Goal: Task Accomplishment & Management: Manage account settings

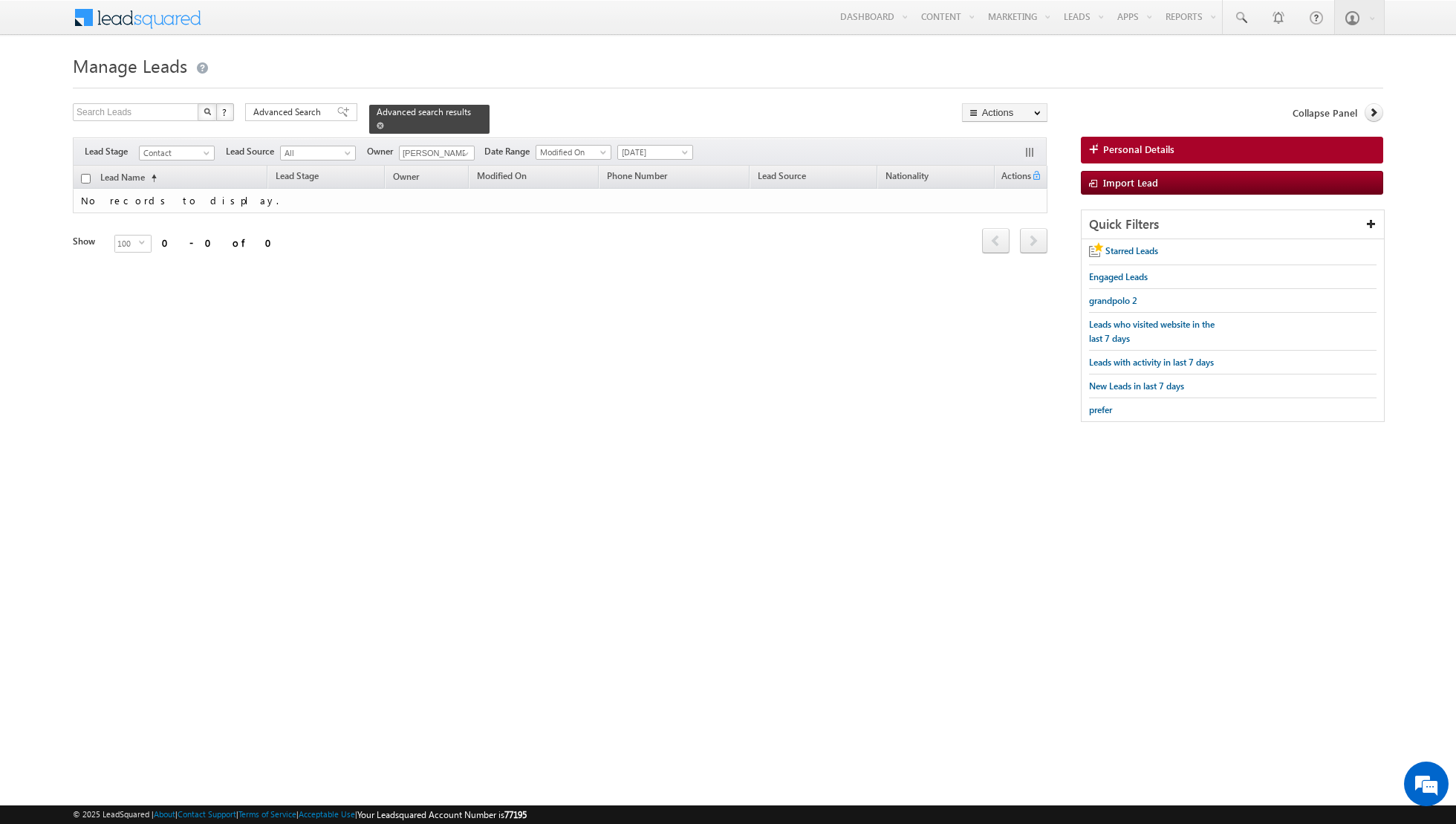
click at [377, 129] on link at bounding box center [380, 125] width 7 height 13
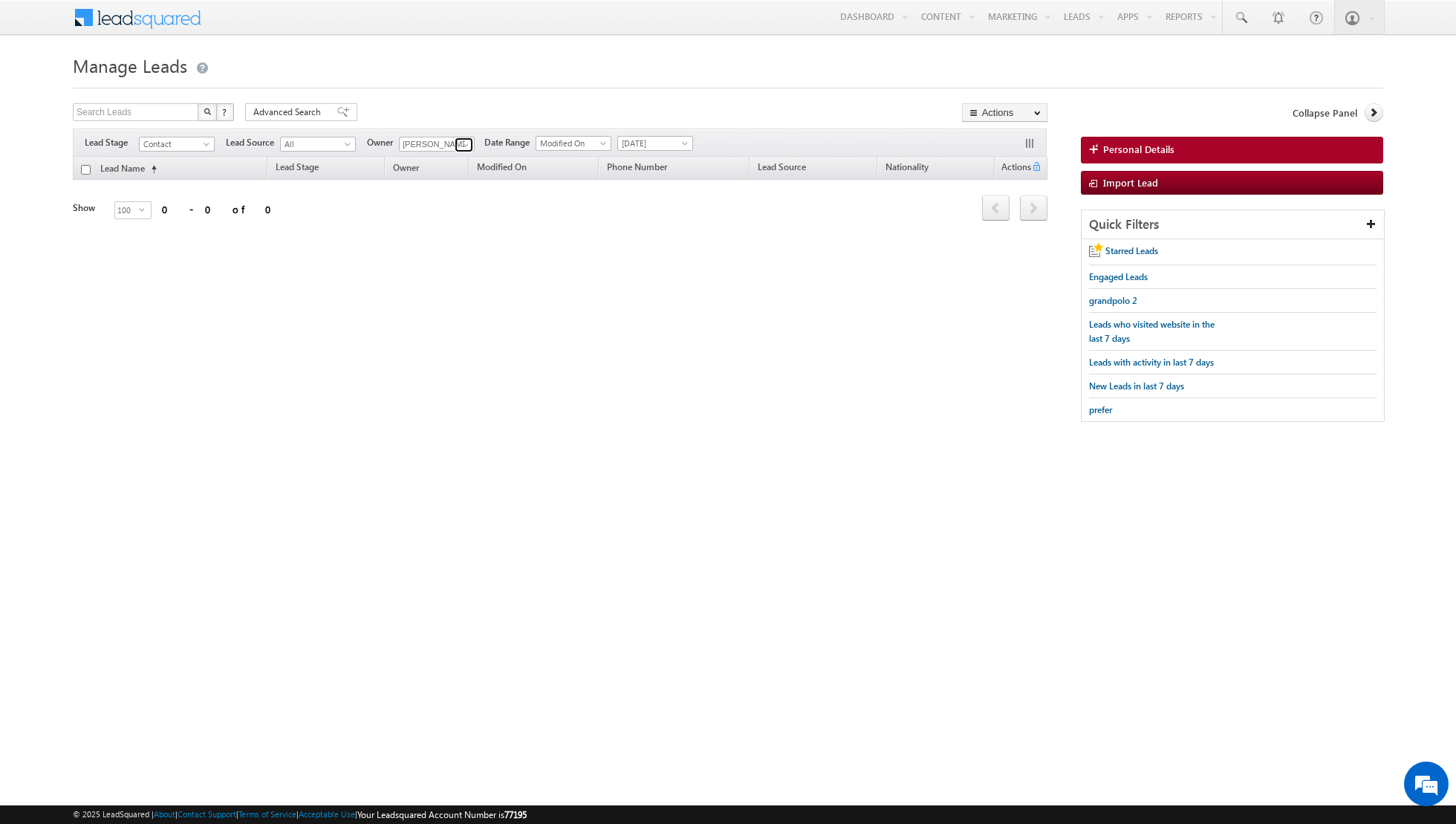
click at [456, 146] on link at bounding box center [464, 145] width 19 height 15
click at [670, 145] on span "[DATE]" at bounding box center [653, 143] width 71 height 13
click at [654, 162] on link "All Time" at bounding box center [649, 158] width 75 height 13
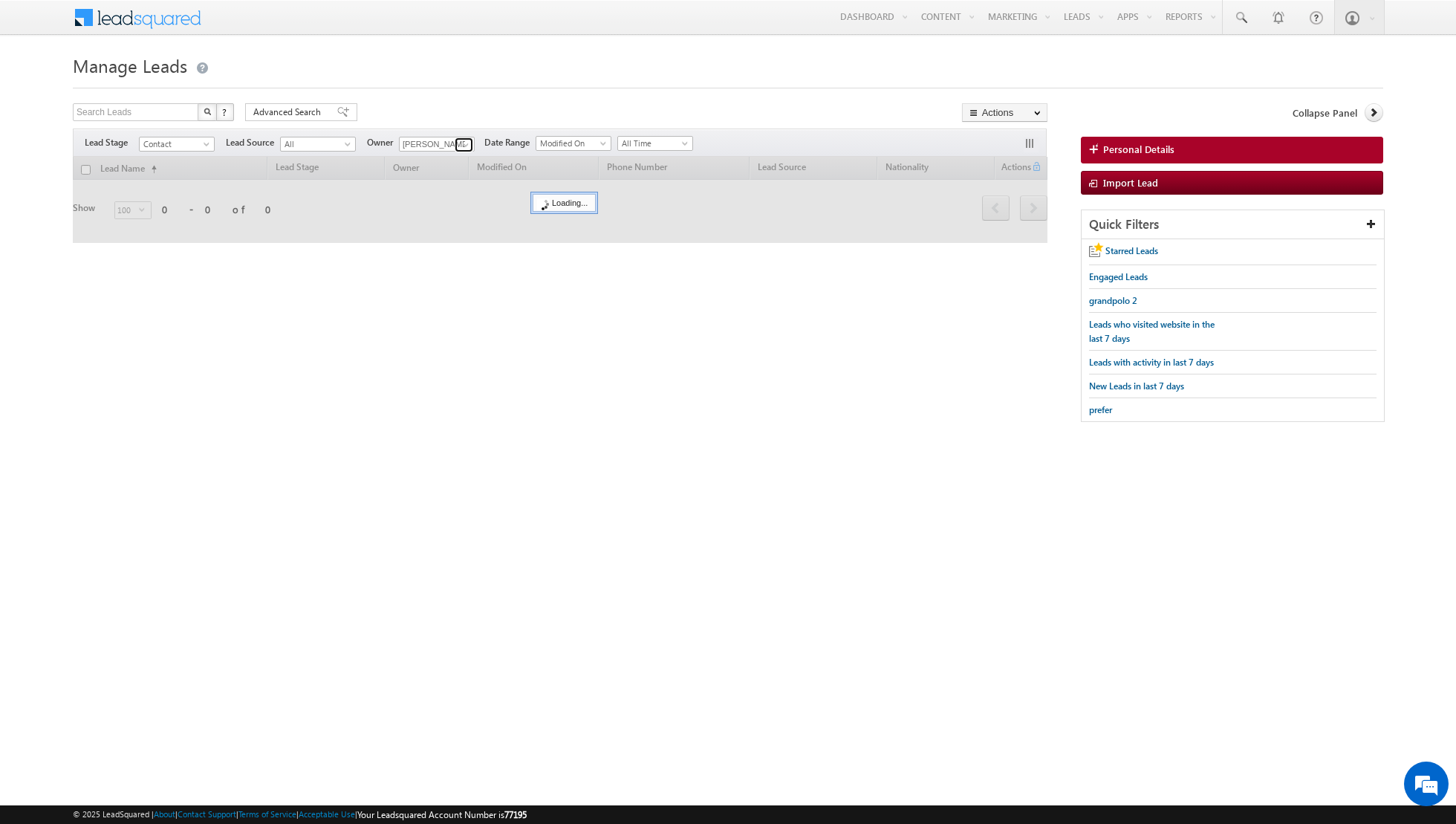
click at [464, 146] on span at bounding box center [465, 145] width 12 height 12
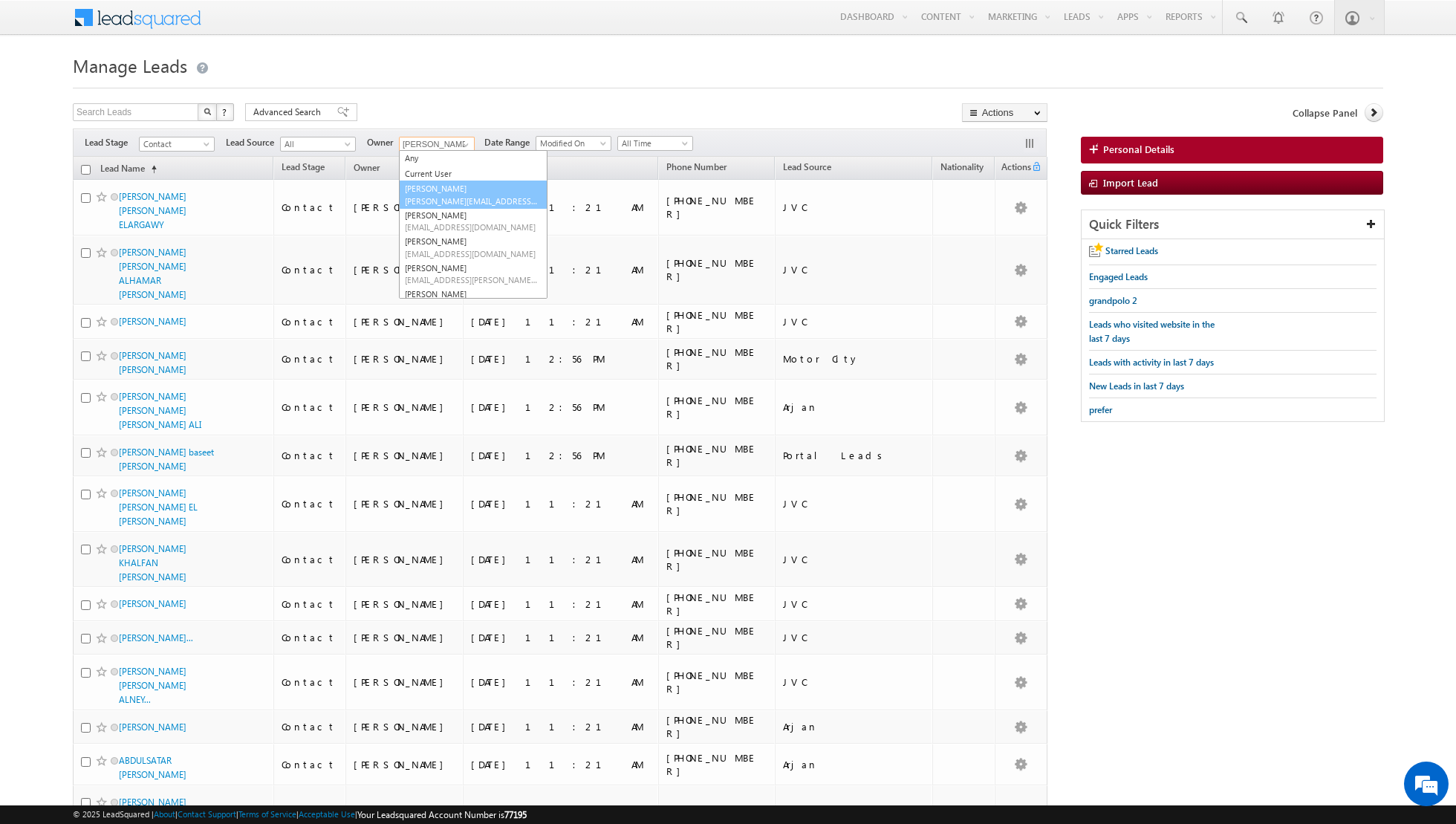
click at [434, 194] on link "[PERSON_NAME] [PERSON_NAME][EMAIL_ADDRESS][DOMAIN_NAME]" at bounding box center [473, 194] width 149 height 28
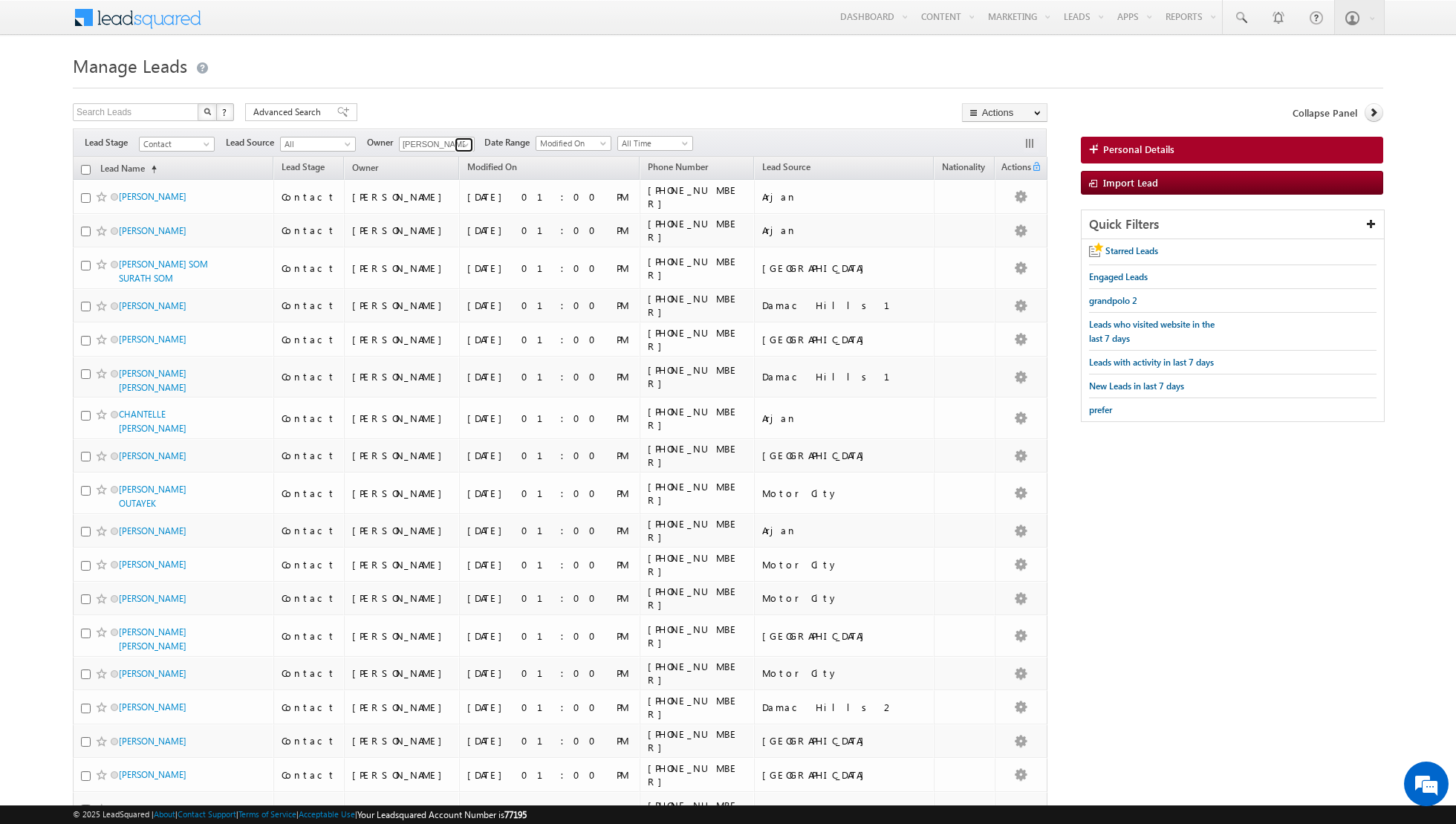
click at [460, 142] on span at bounding box center [465, 145] width 12 height 12
click at [429, 183] on link "[PERSON_NAME] [EMAIL_ADDRESS][DOMAIN_NAME]" at bounding box center [473, 189] width 149 height 28
type input "[PERSON_NAME]"
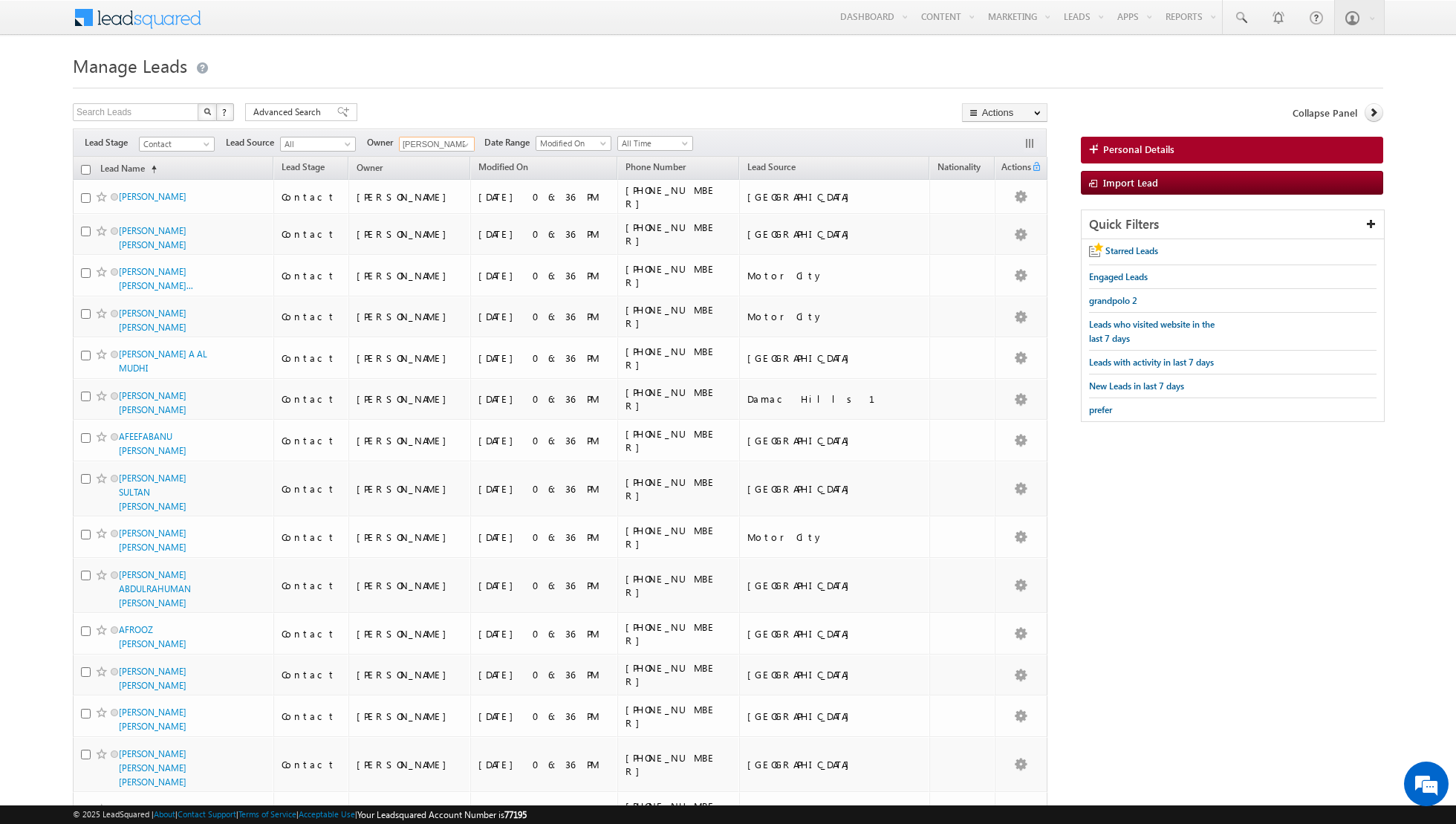
click at [85, 172] on input "checkbox" at bounding box center [86, 170] width 10 height 10
checkbox input "true"
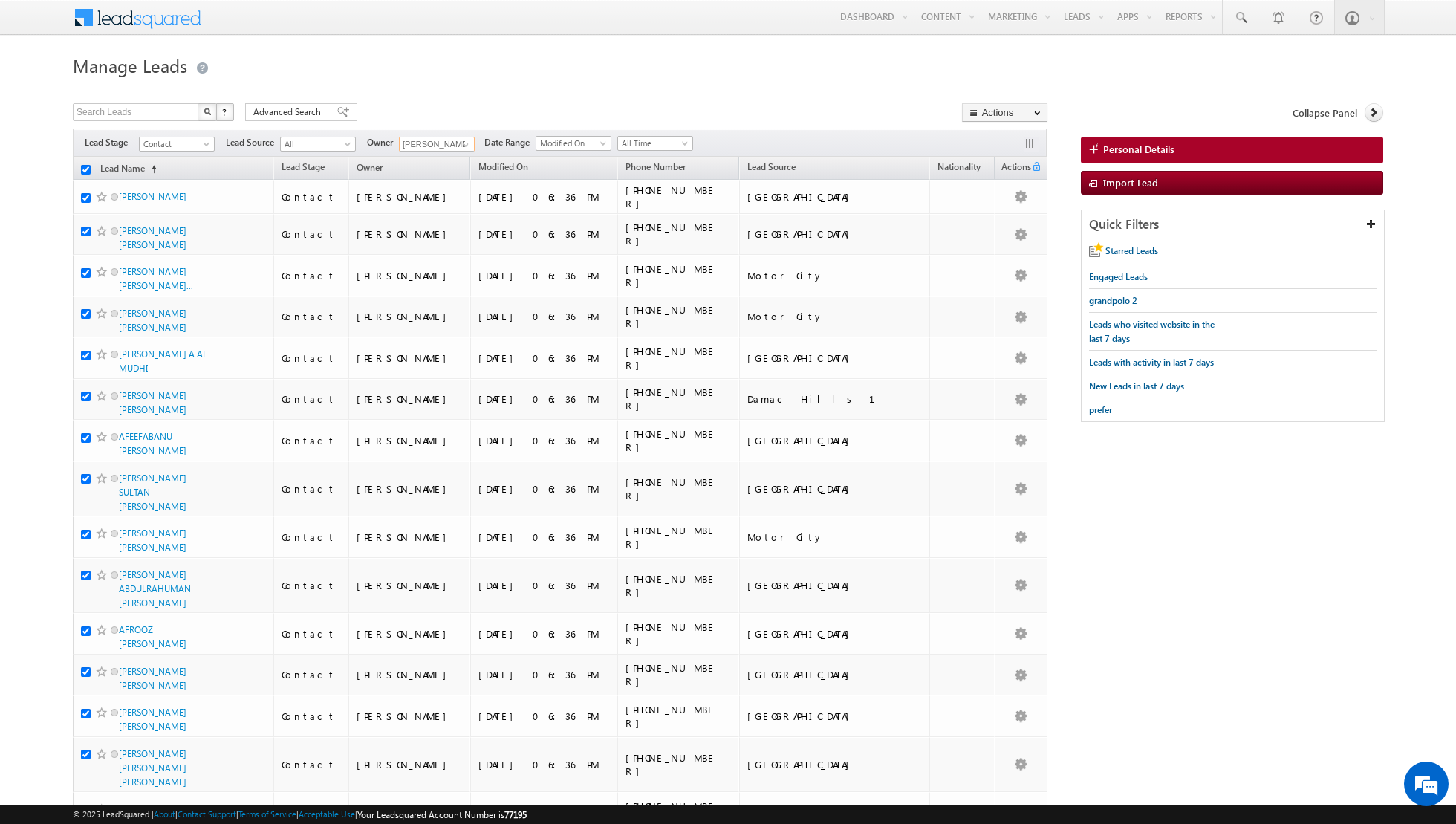
checkbox input "true"
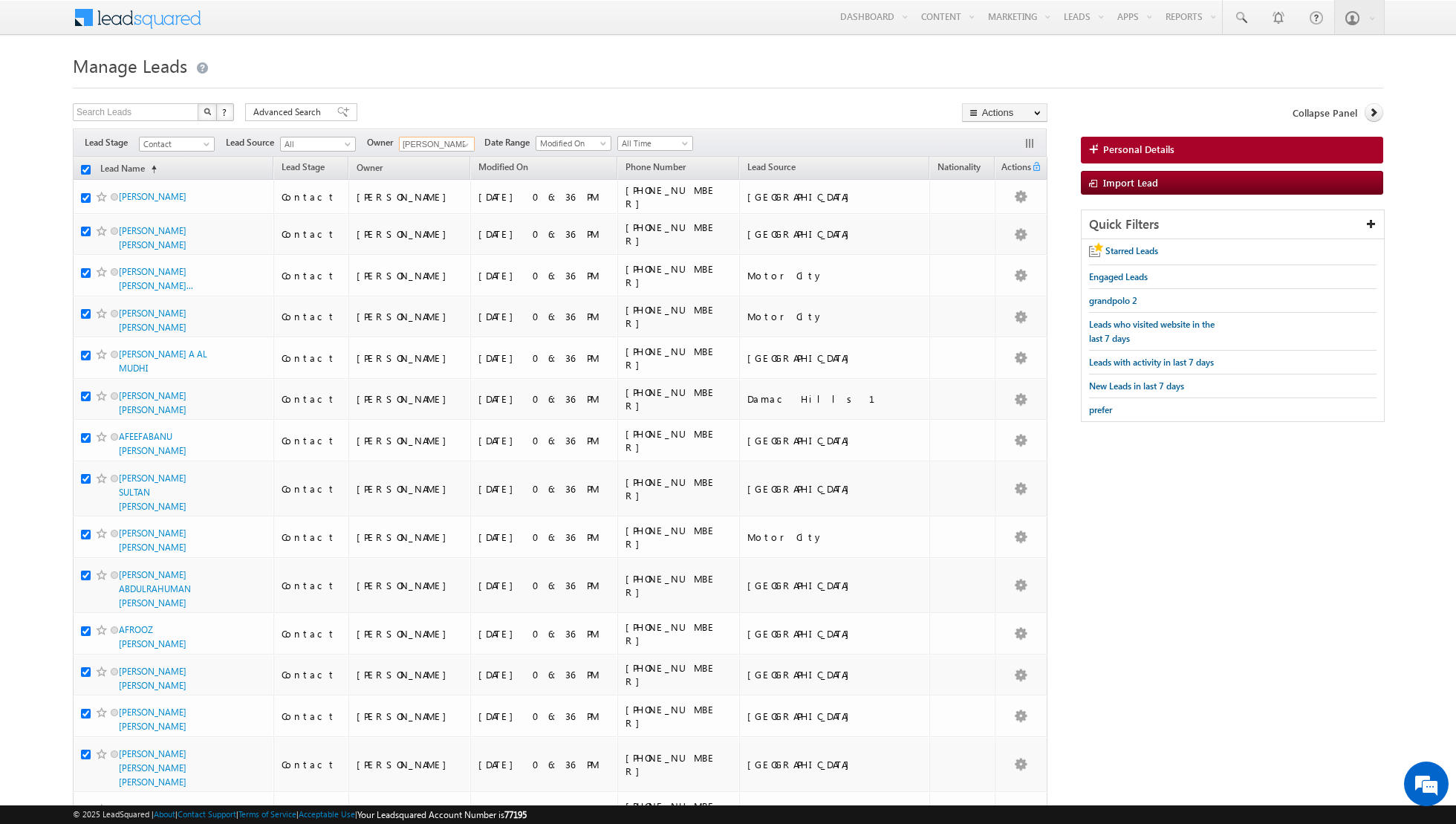
checkbox input "true"
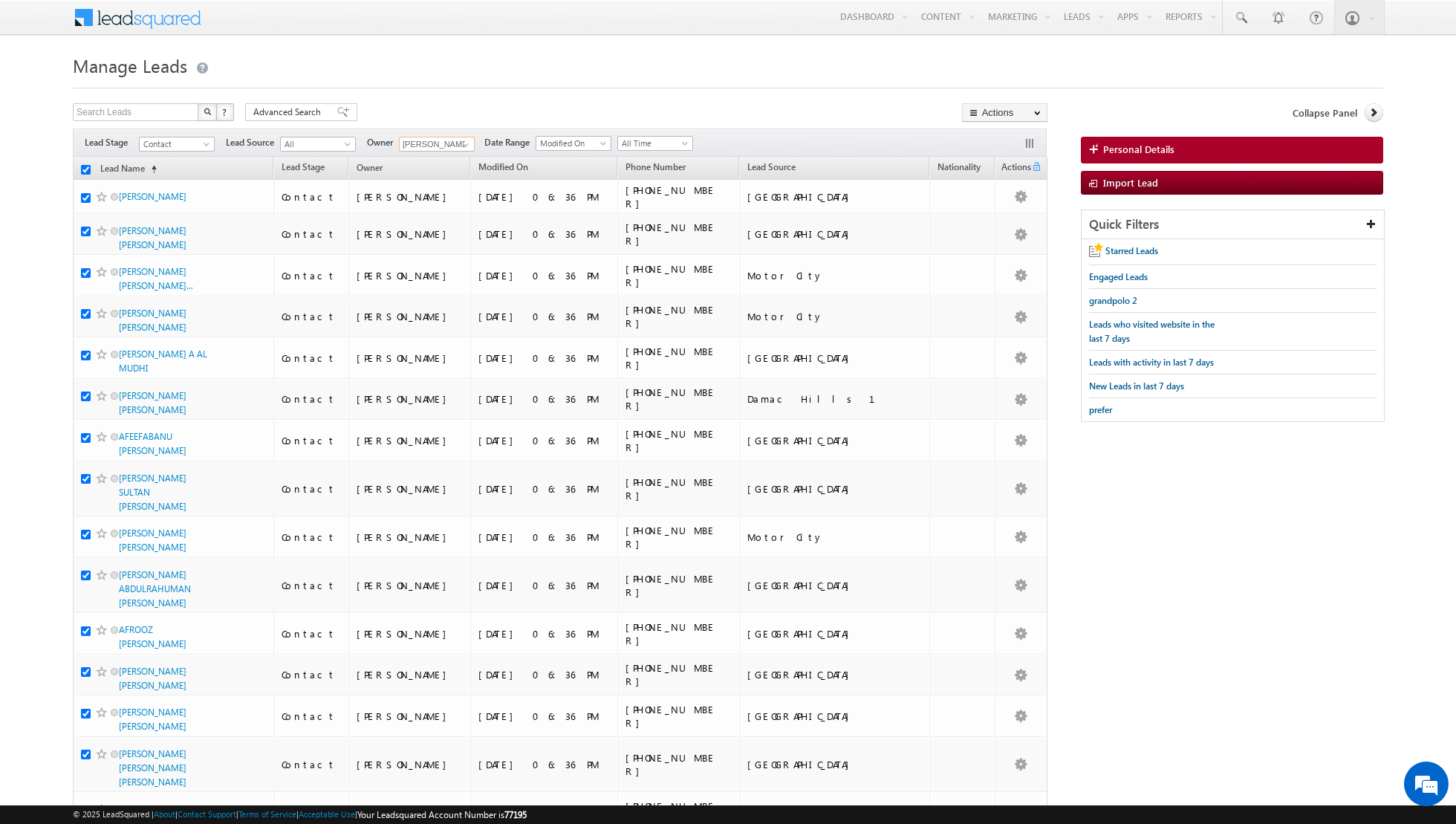
checkbox input "true"
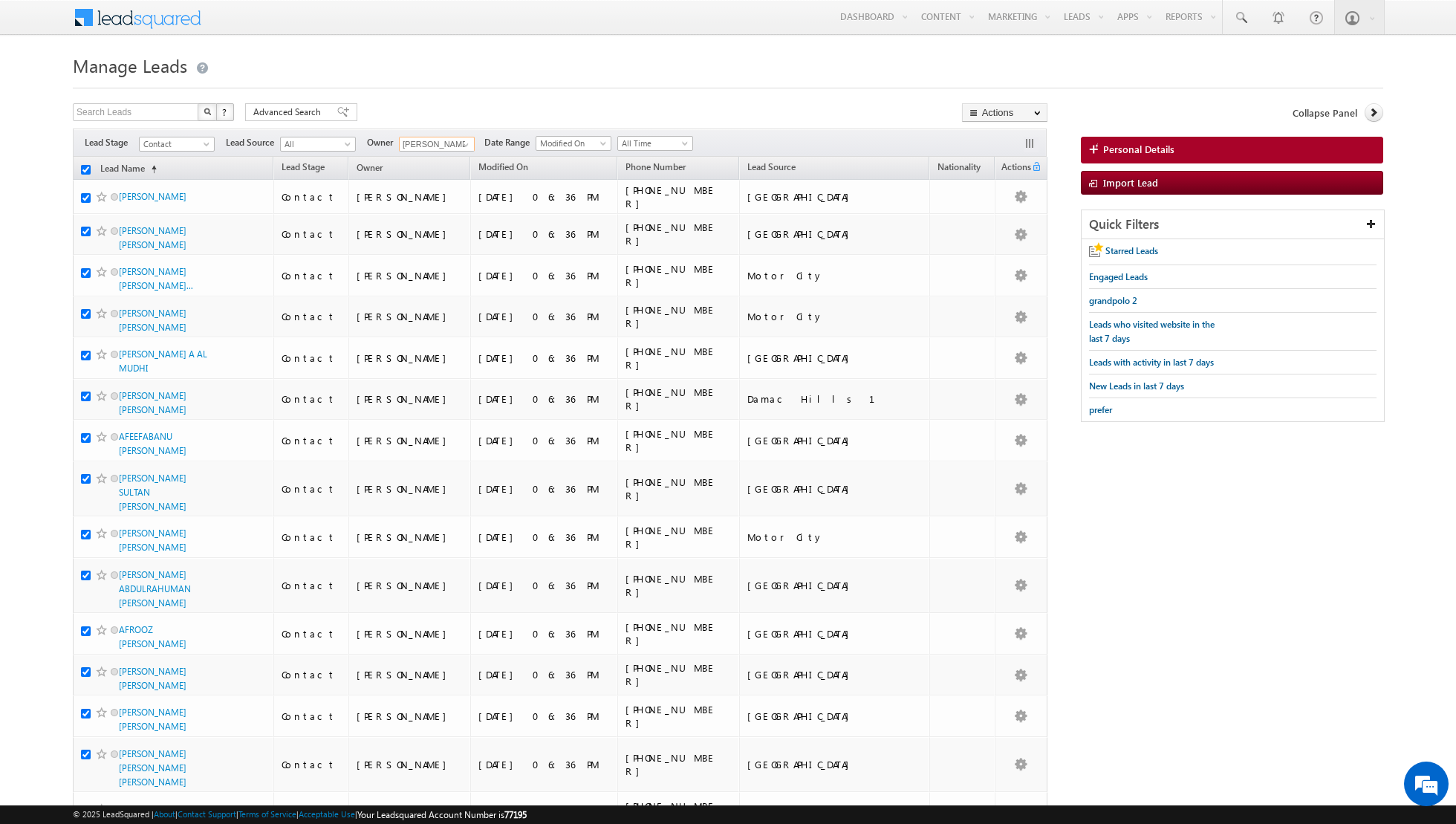
checkbox input "true"
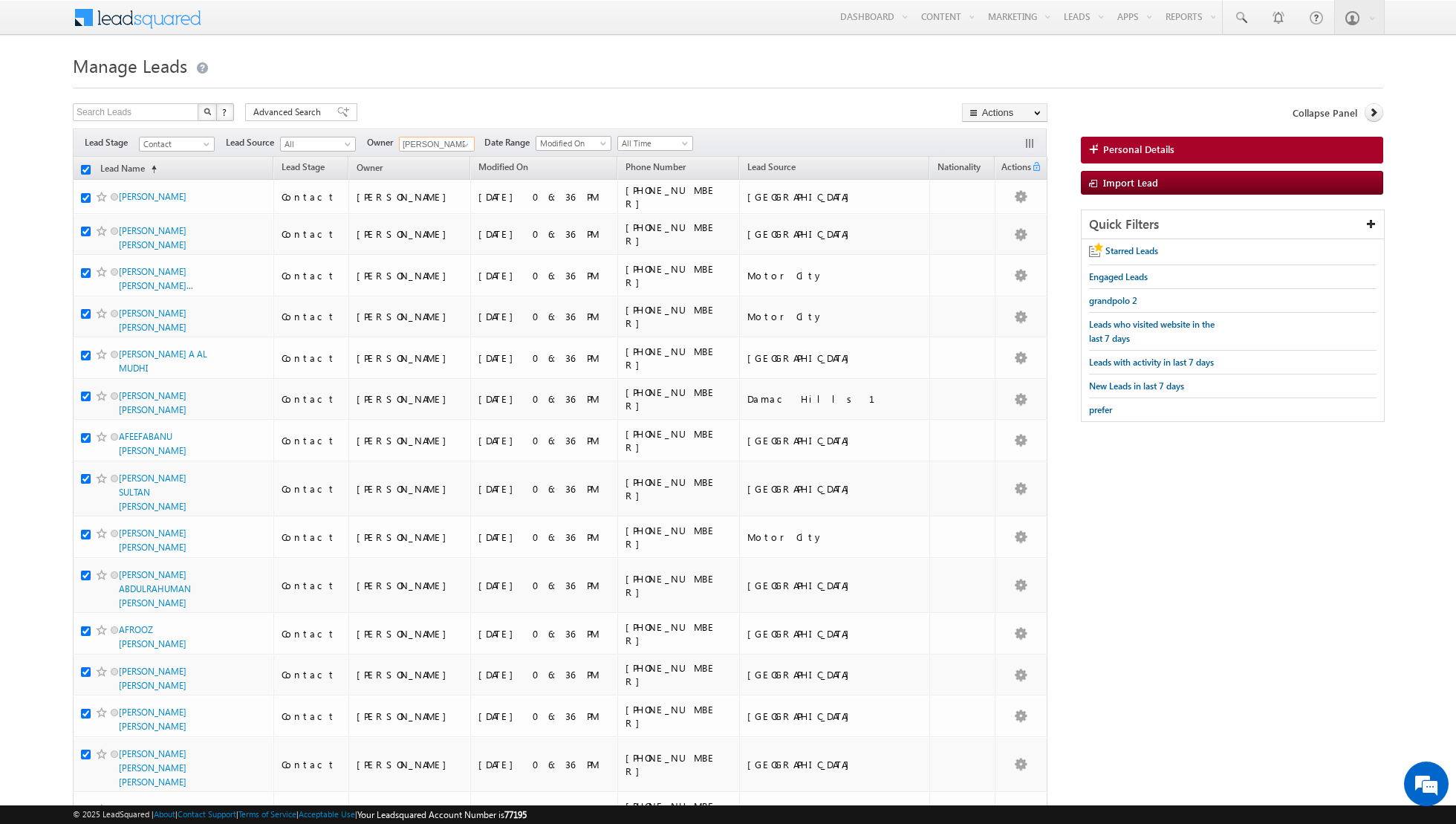
checkbox input "true"
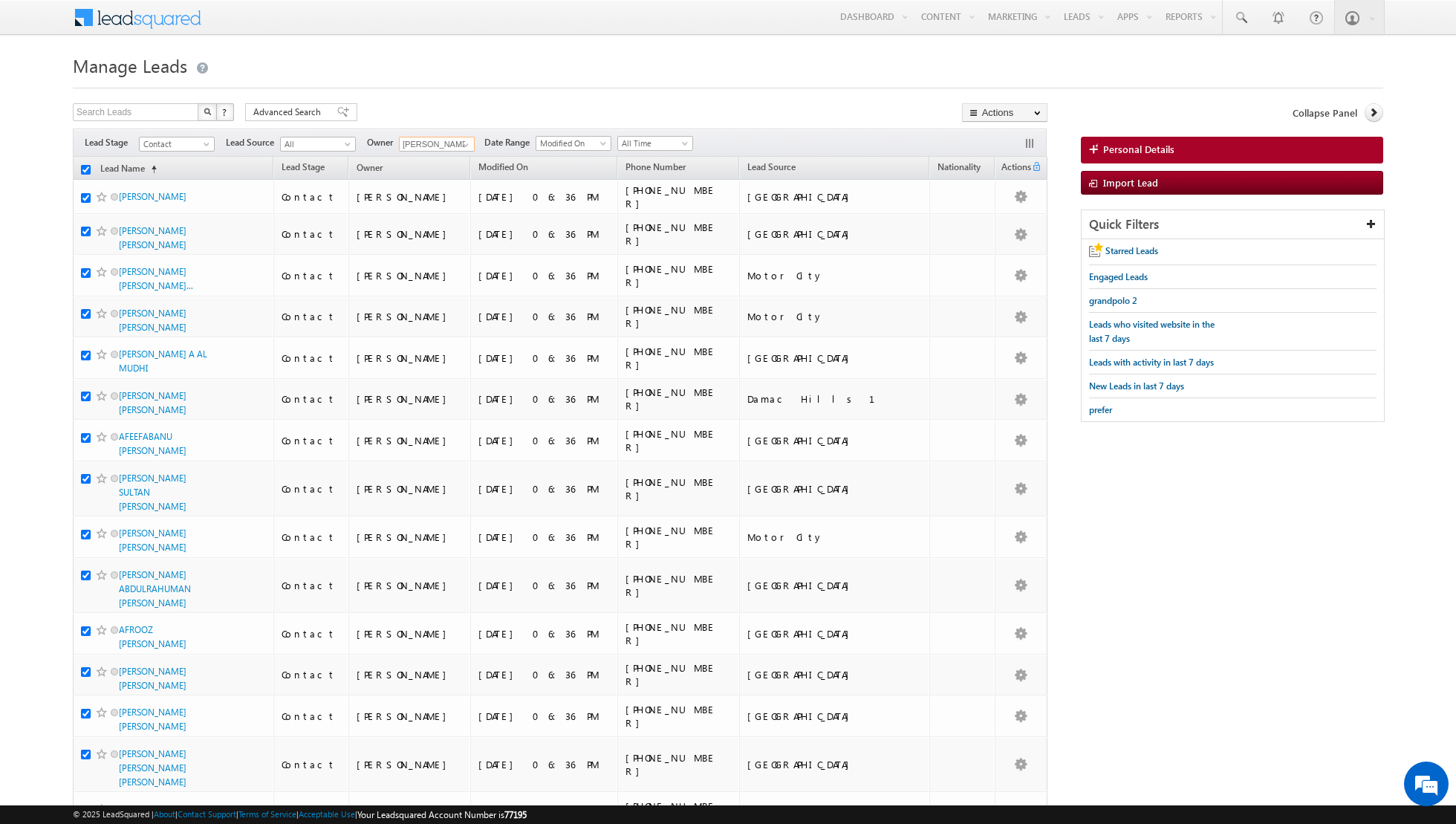
checkbox input "true"
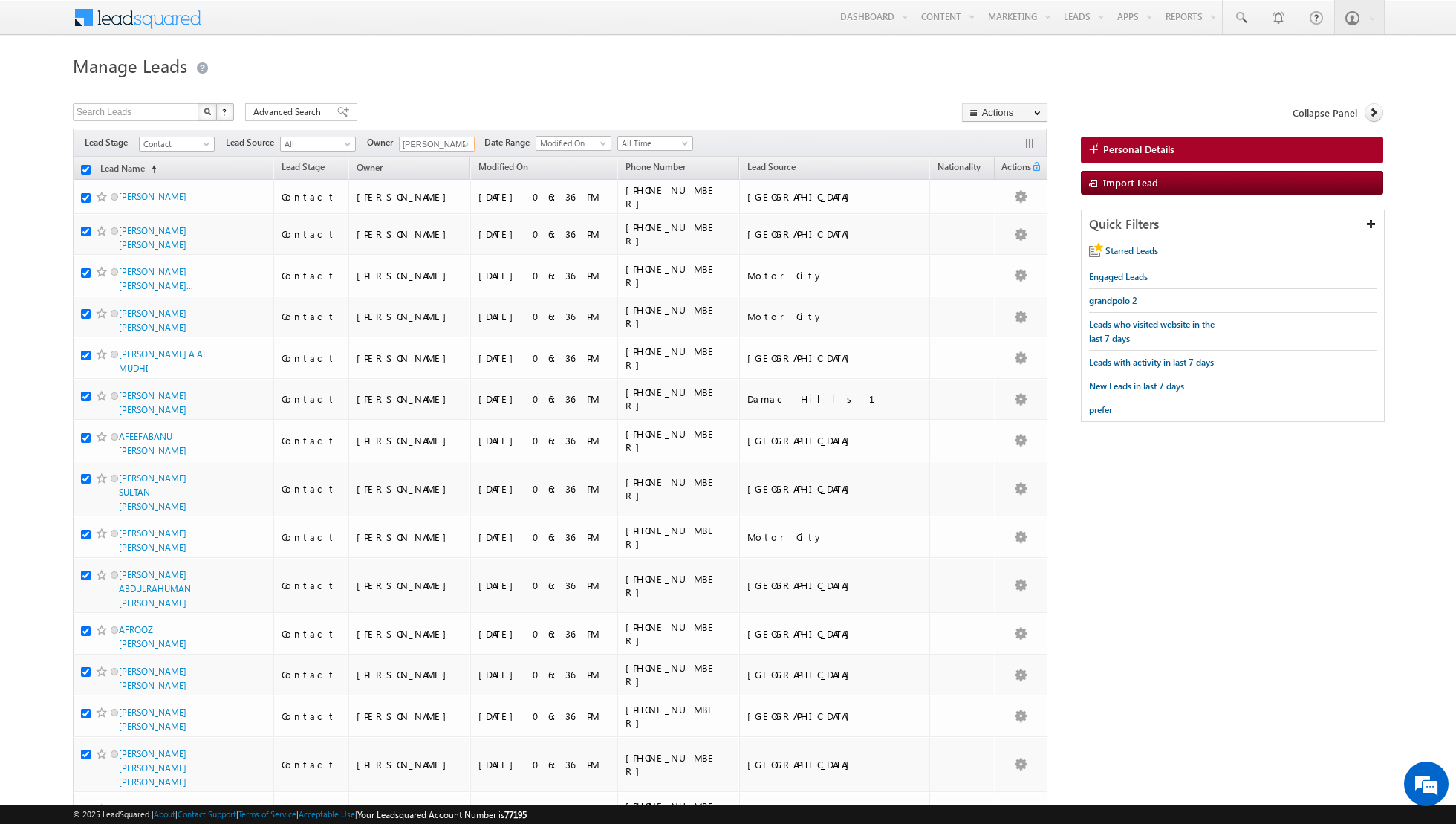
checkbox input "true"
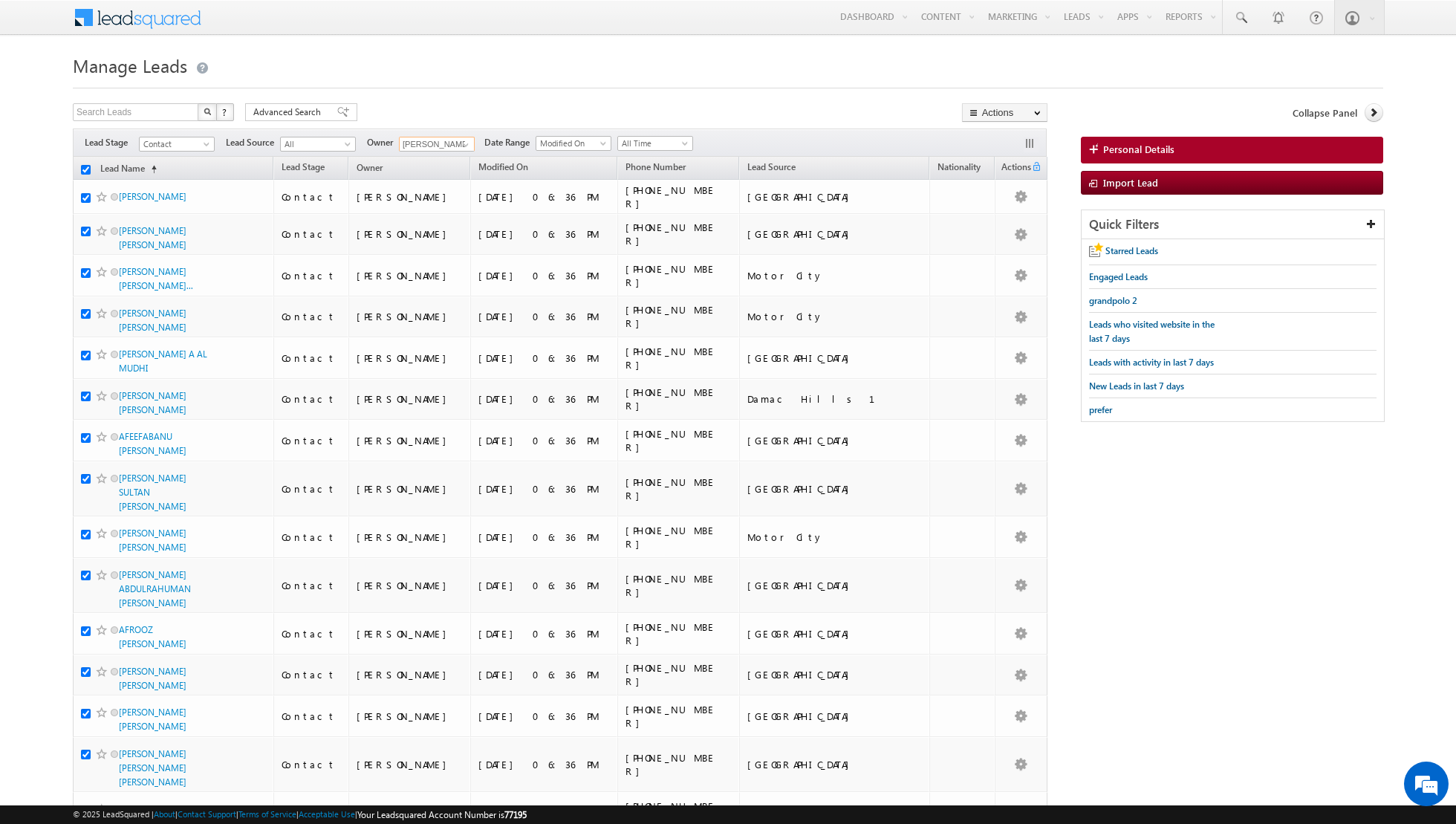
checkbox input "true"
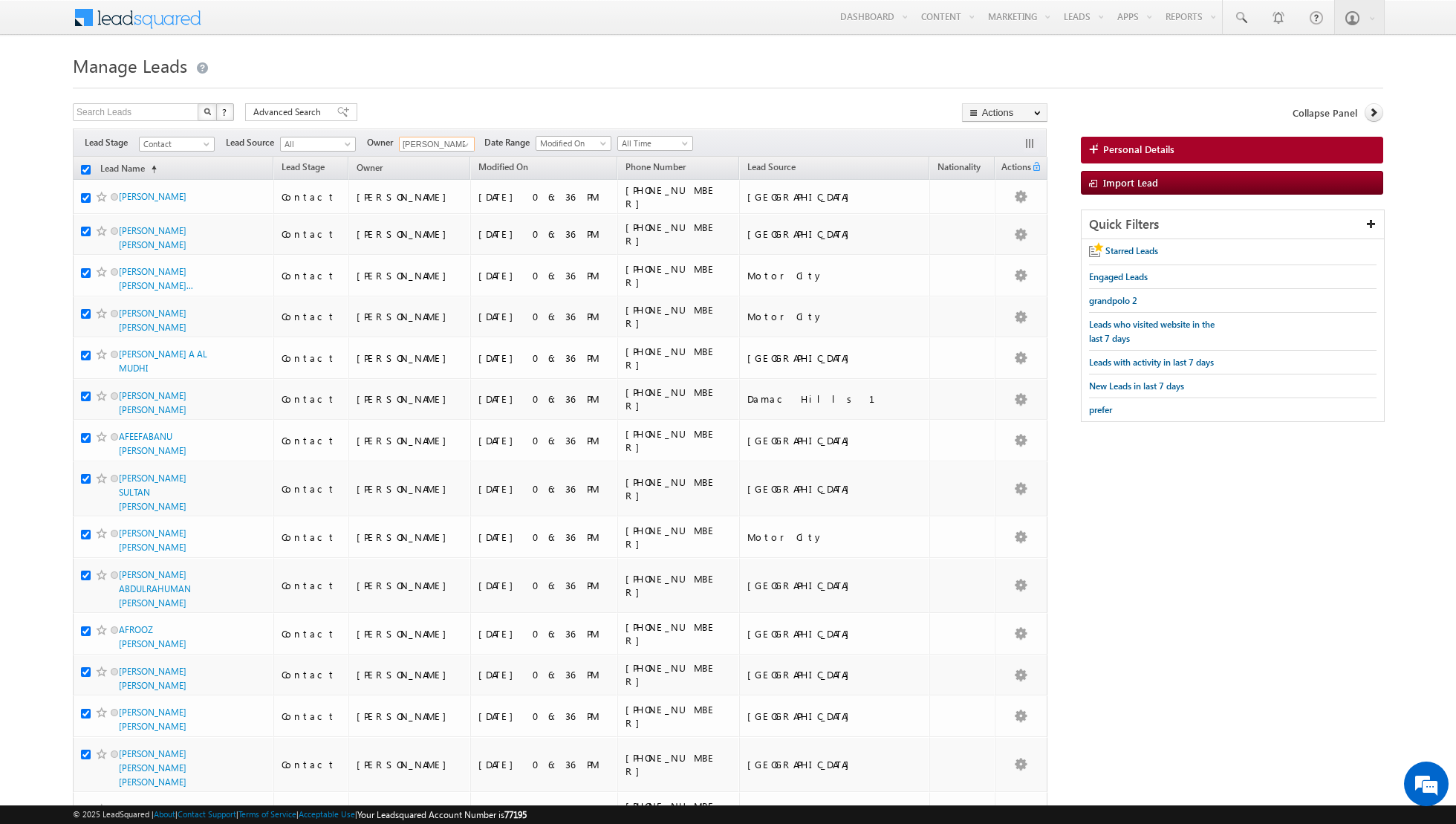
checkbox input "true"
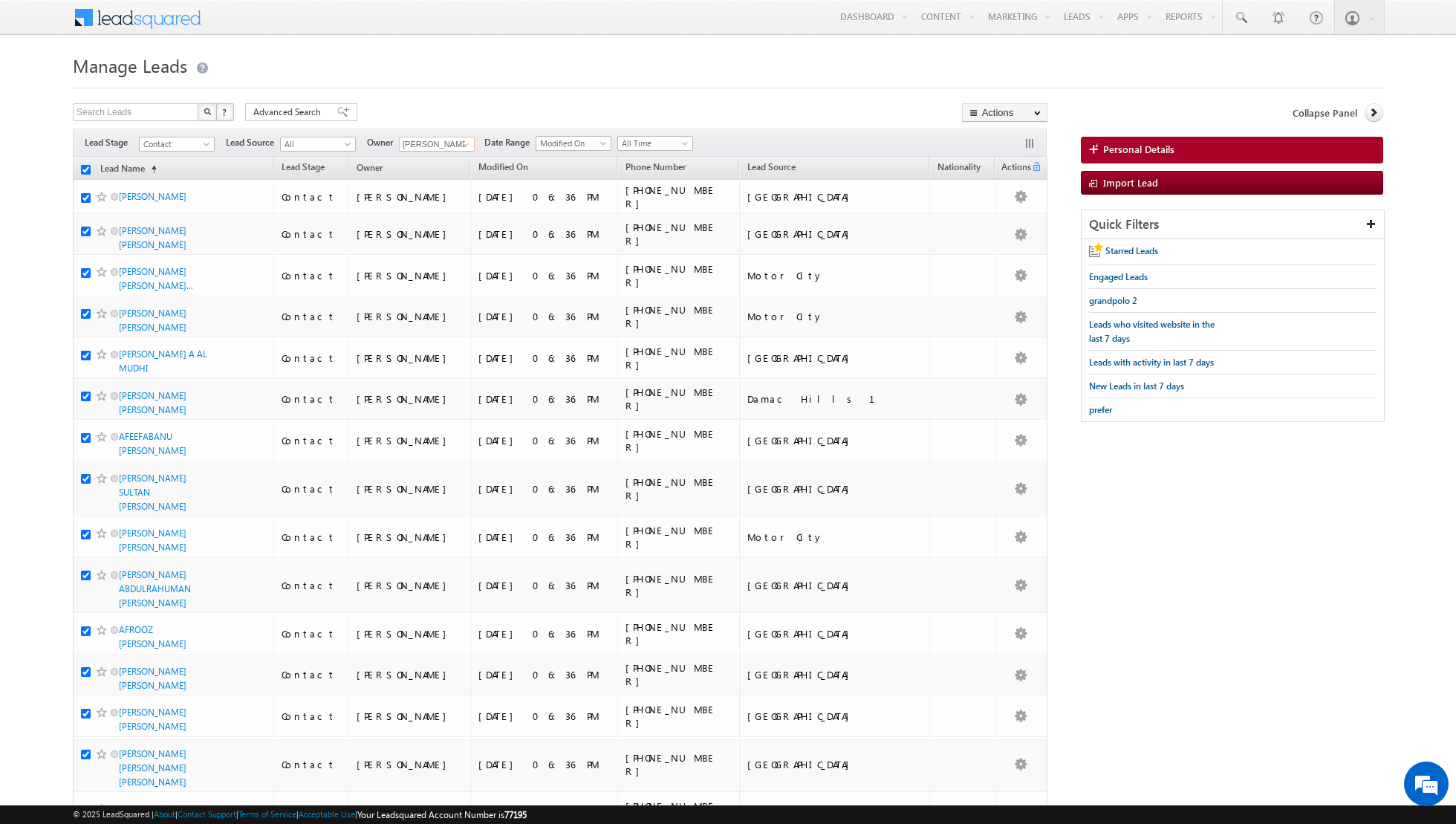
checkbox input "true"
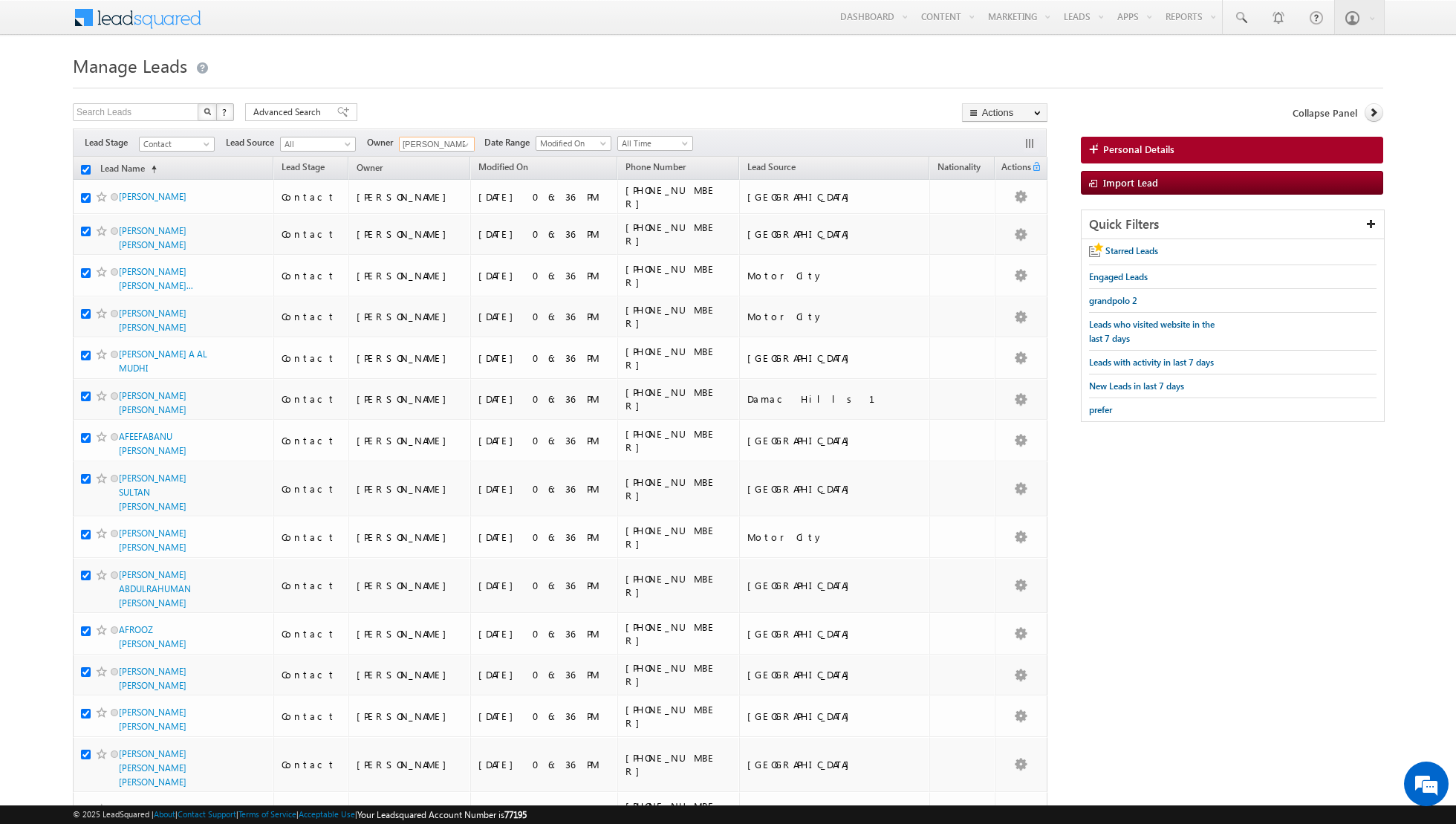
checkbox input "true"
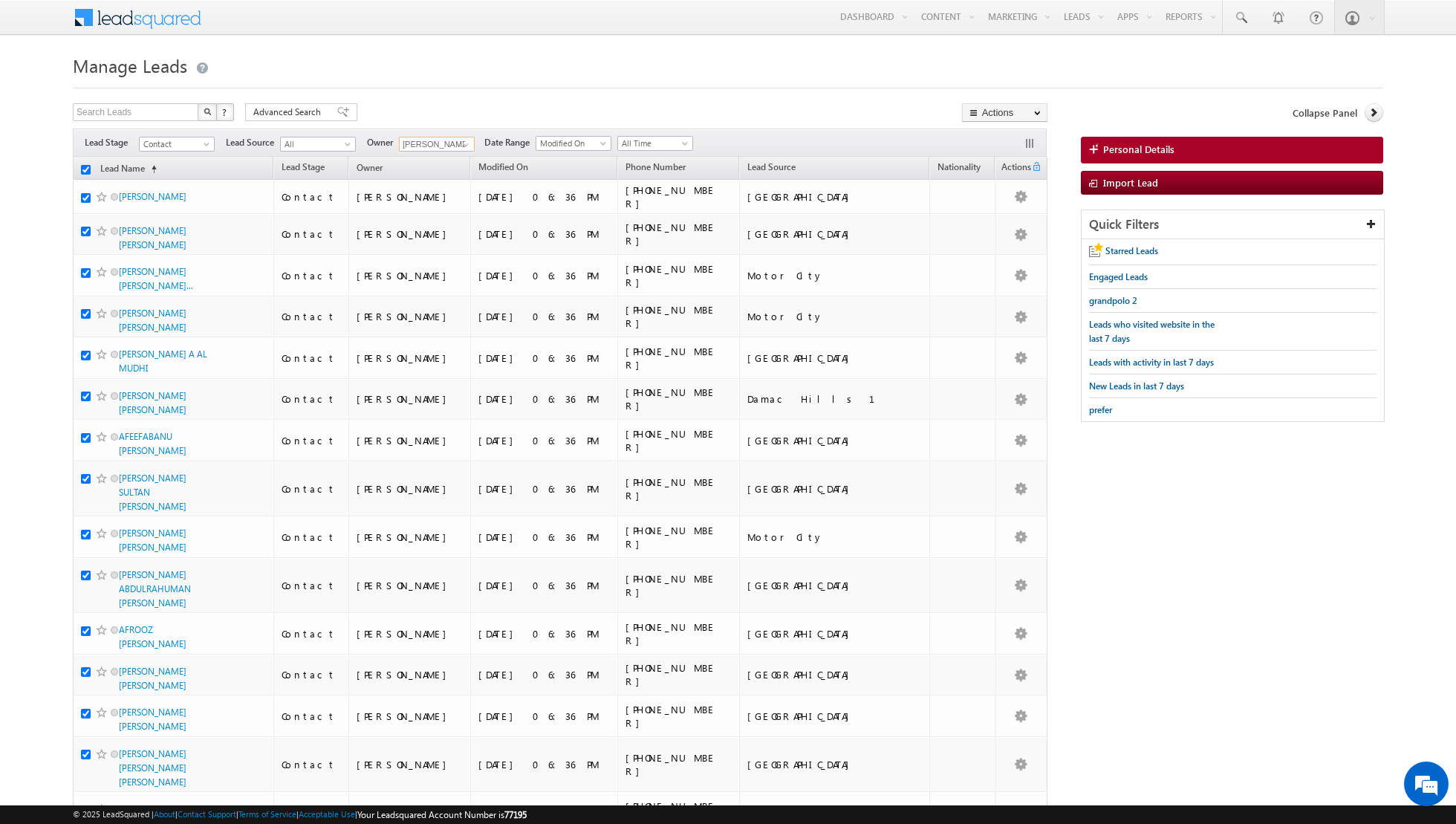
checkbox input "true"
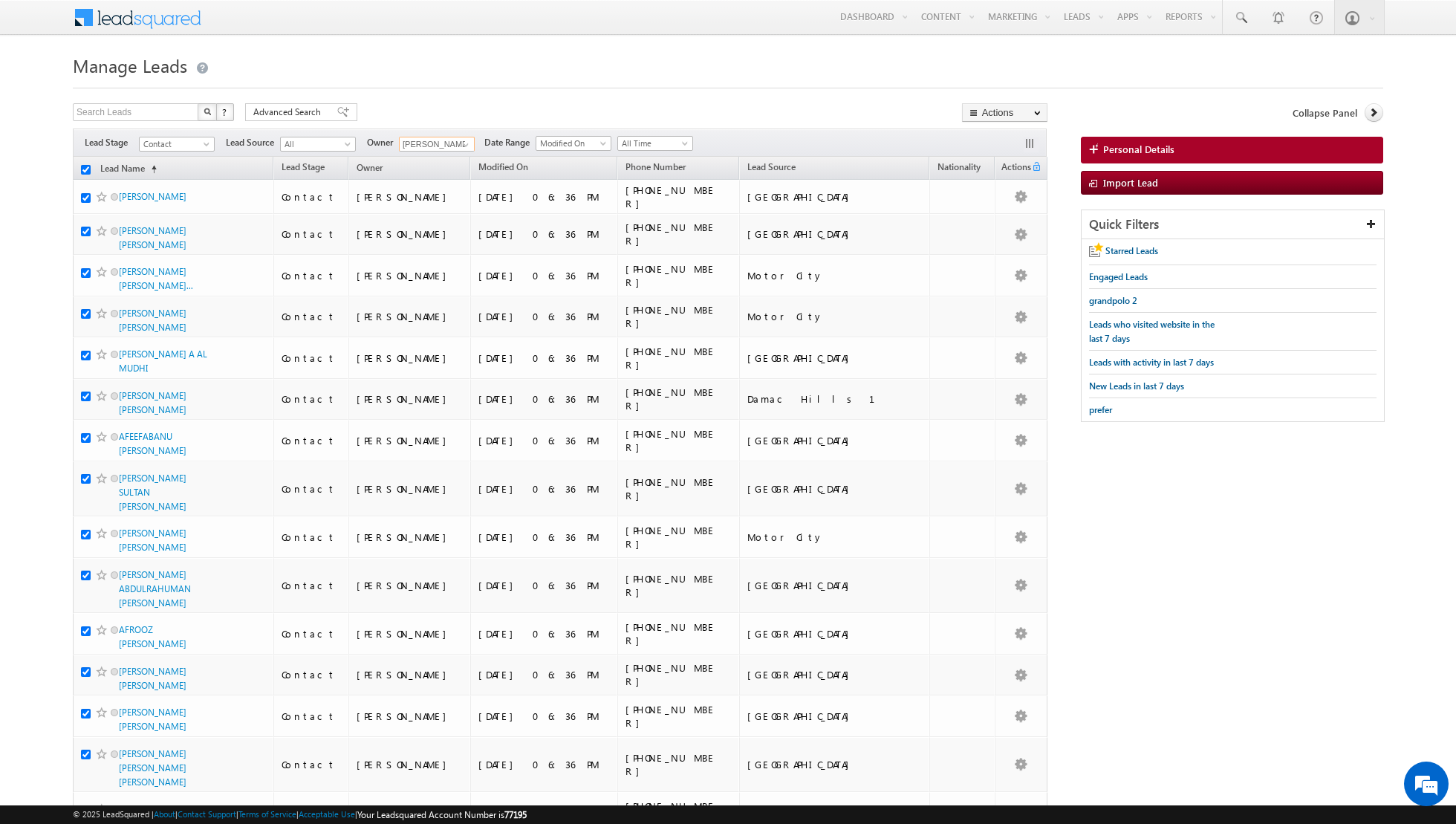
checkbox input "true"
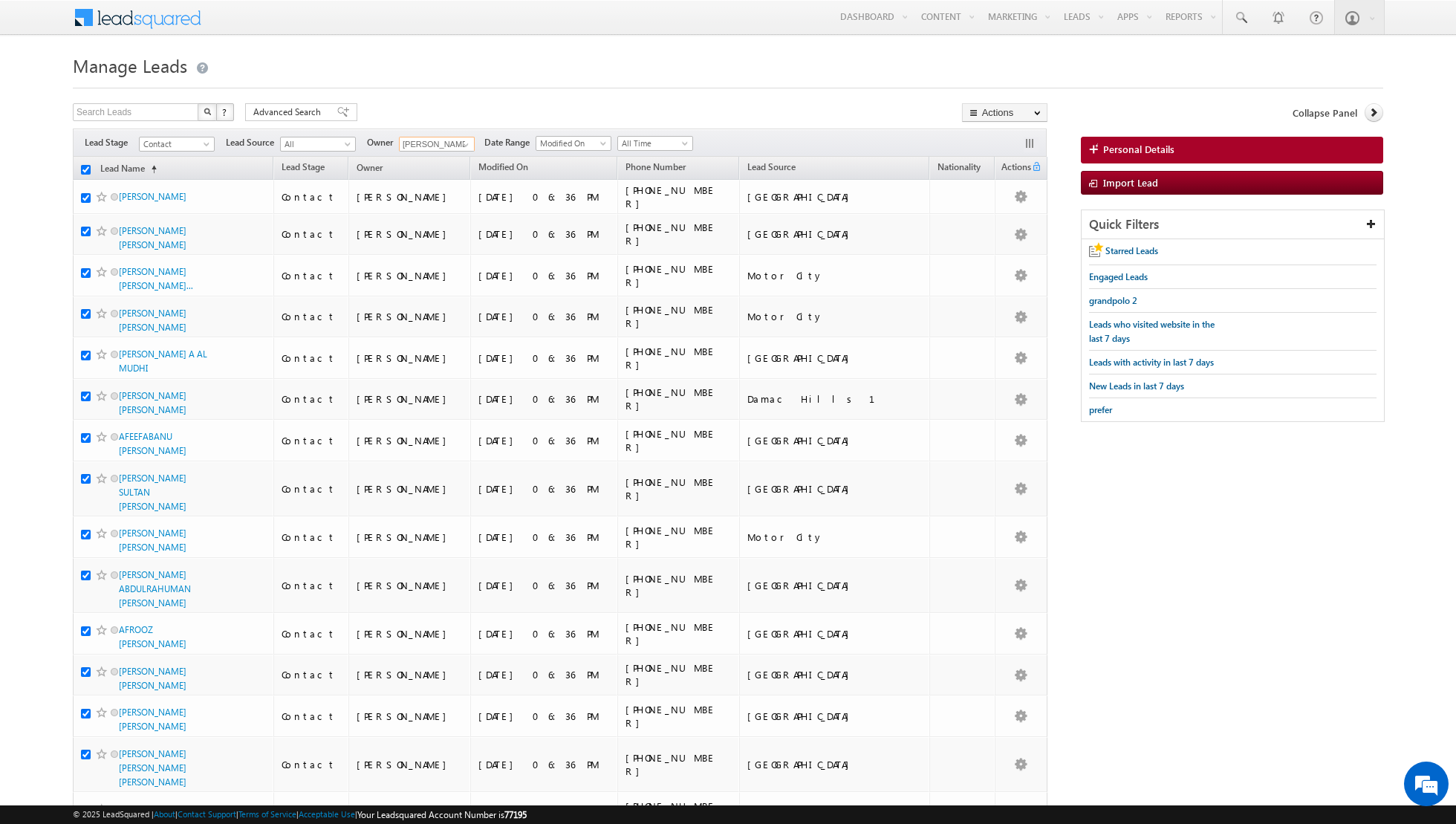
checkbox input "true"
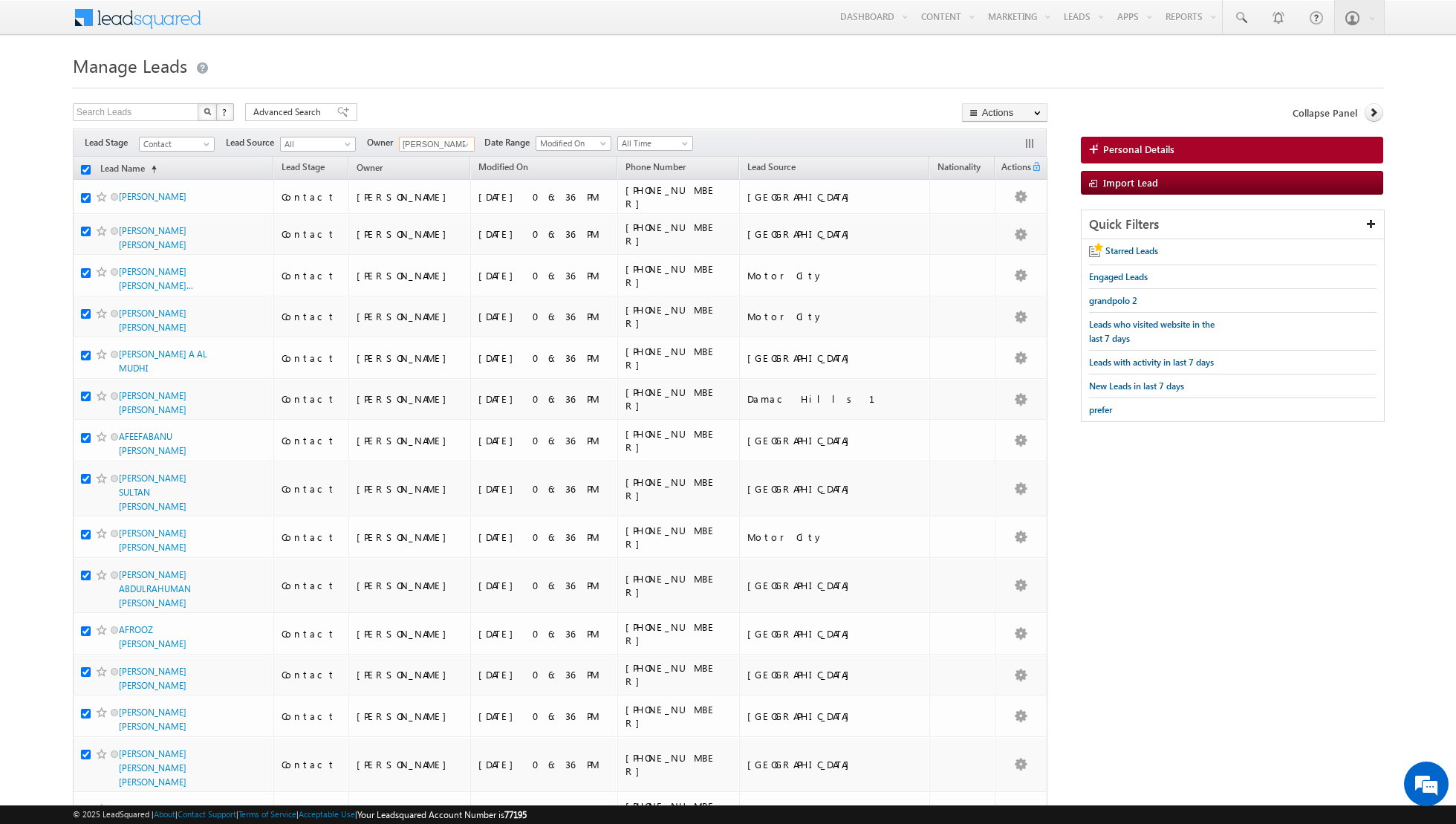
checkbox input "true"
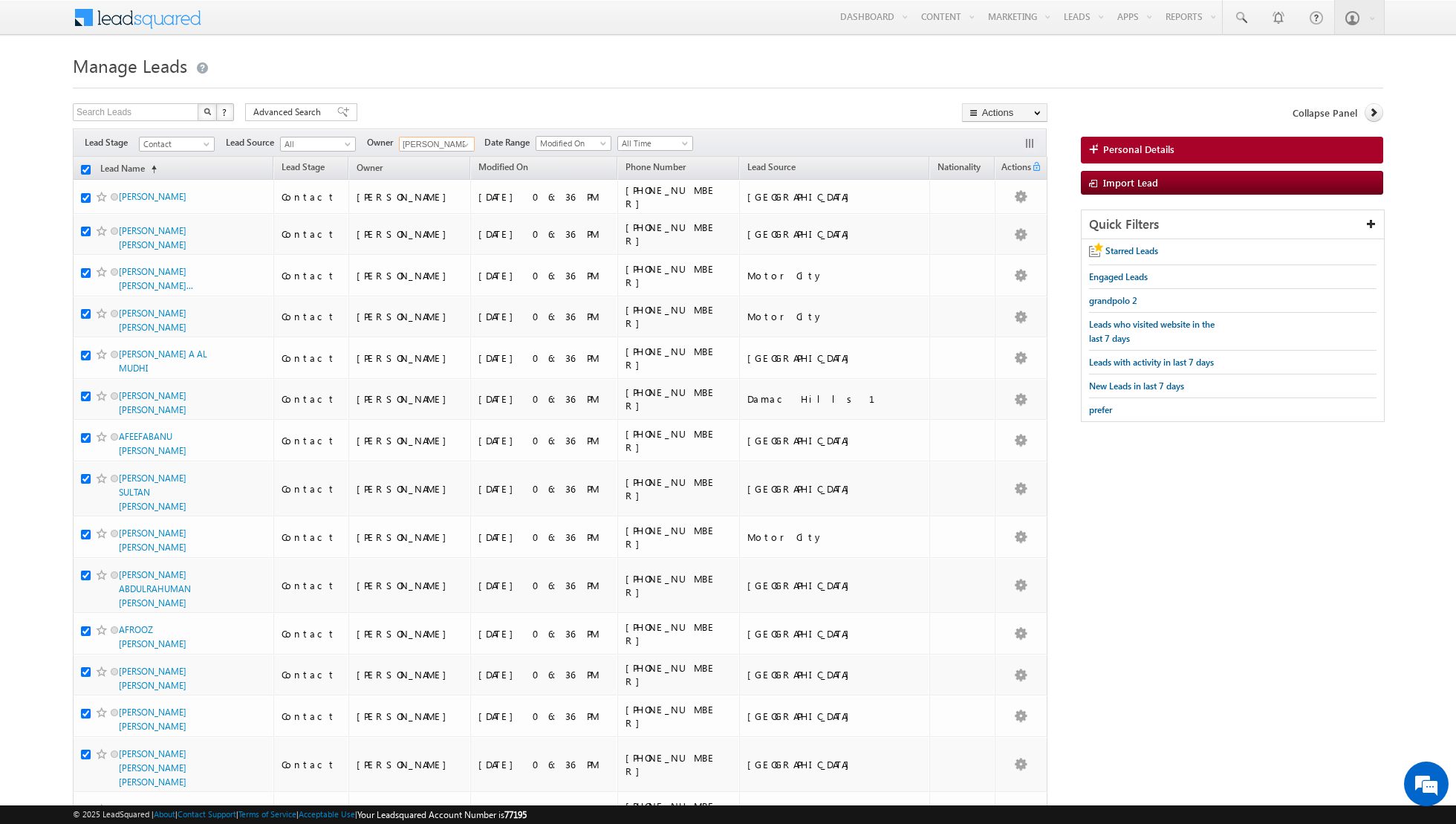
checkbox input "true"
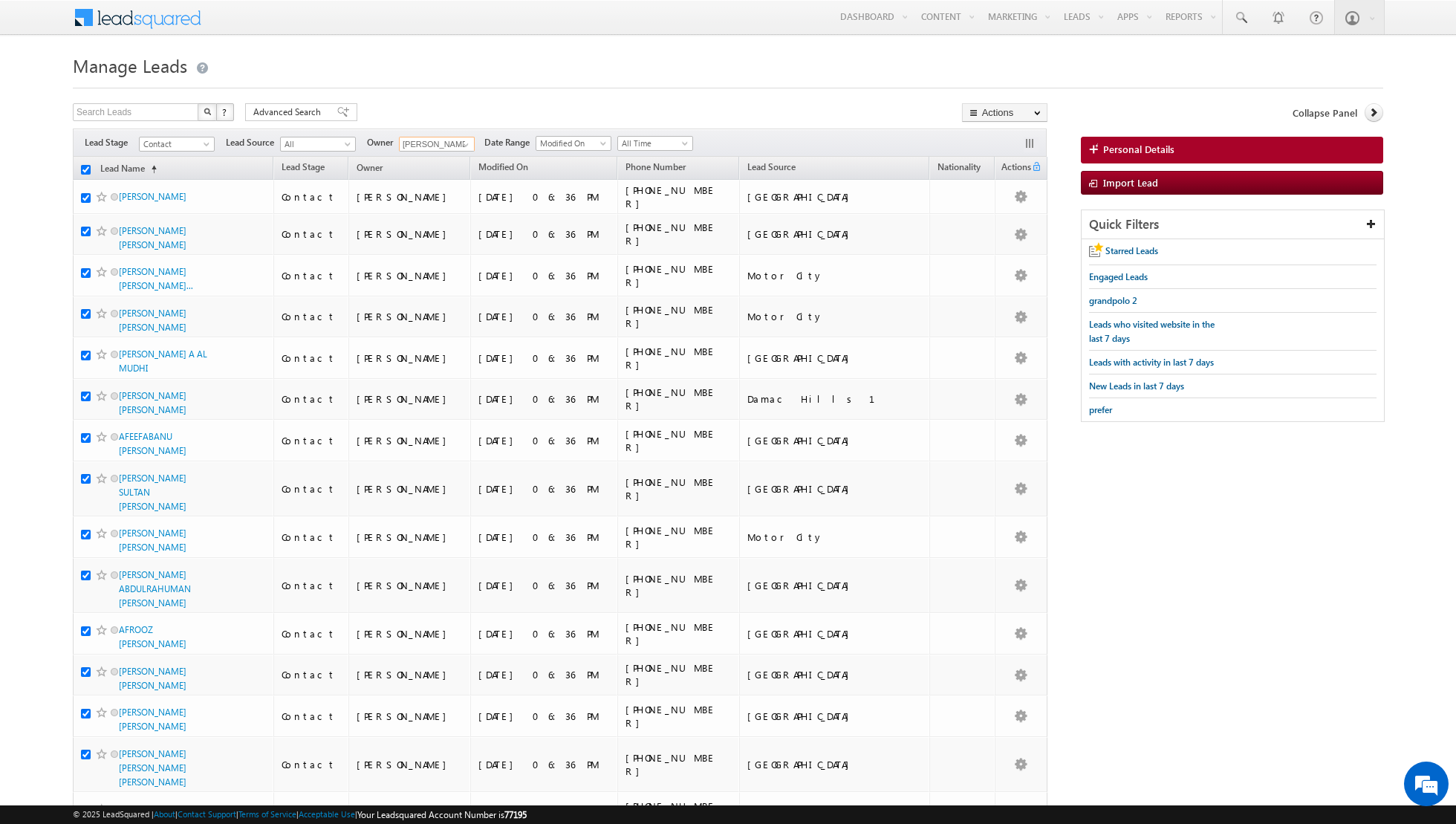
checkbox input "true"
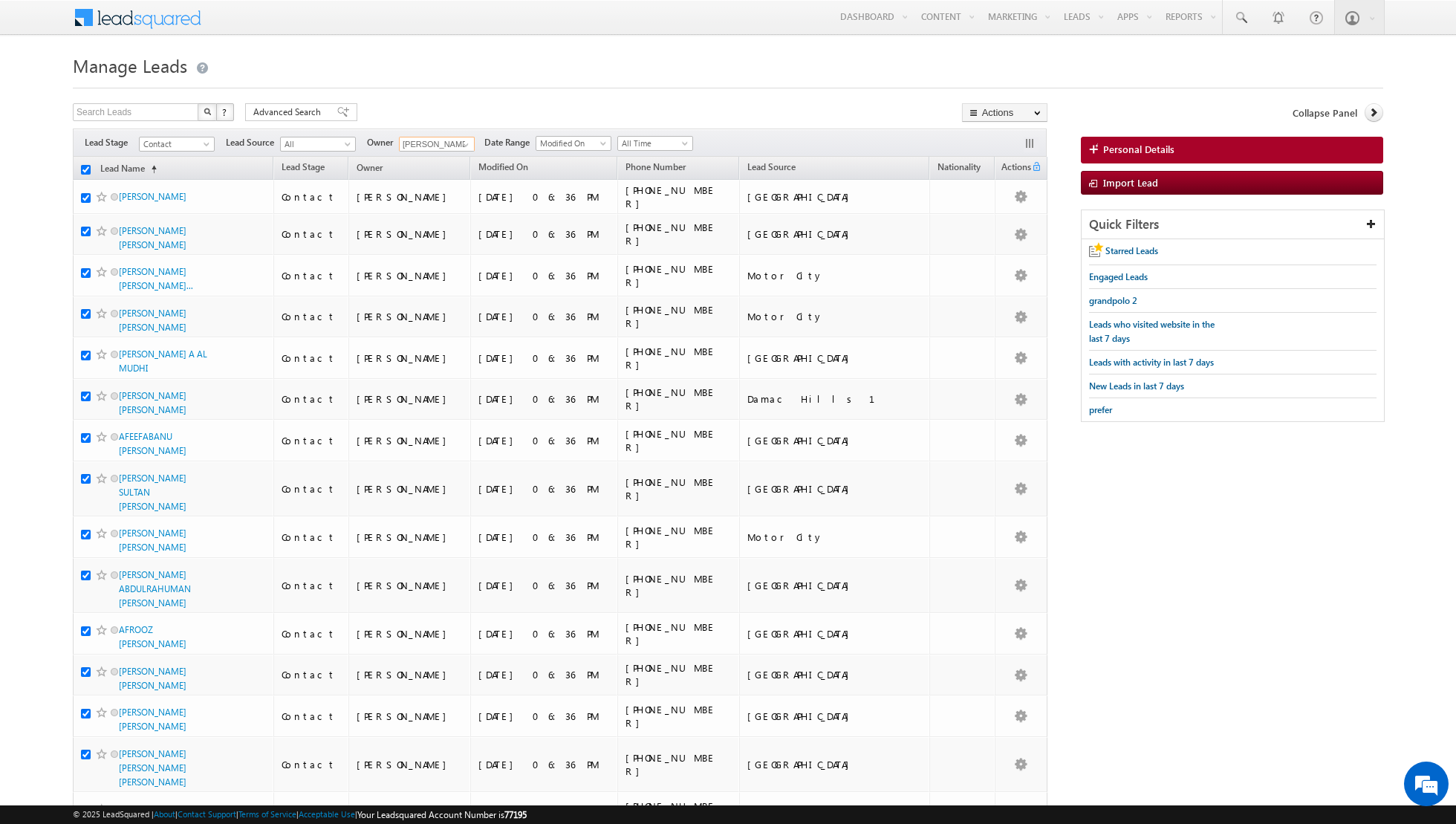
checkbox input "true"
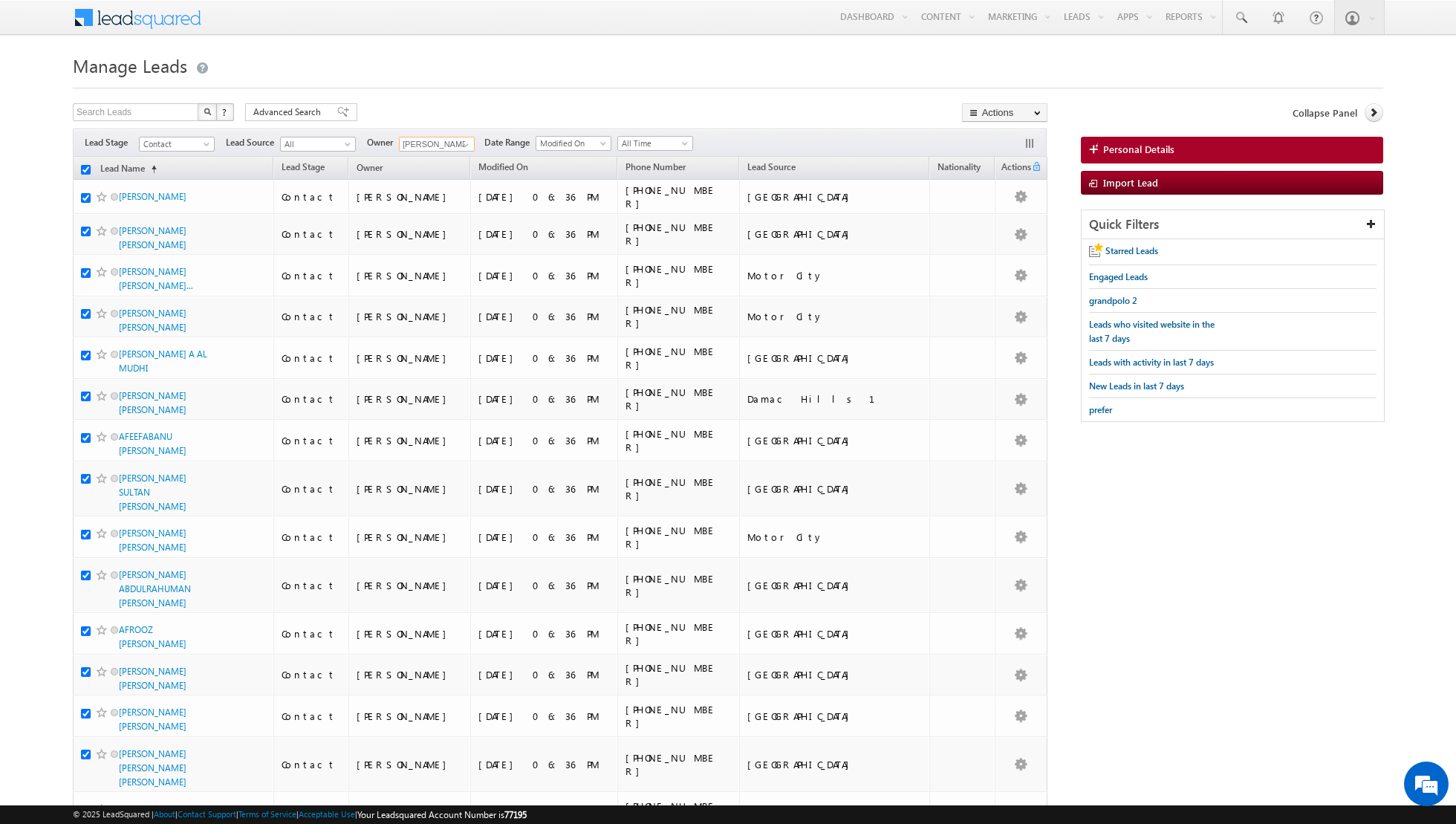
checkbox input "true"
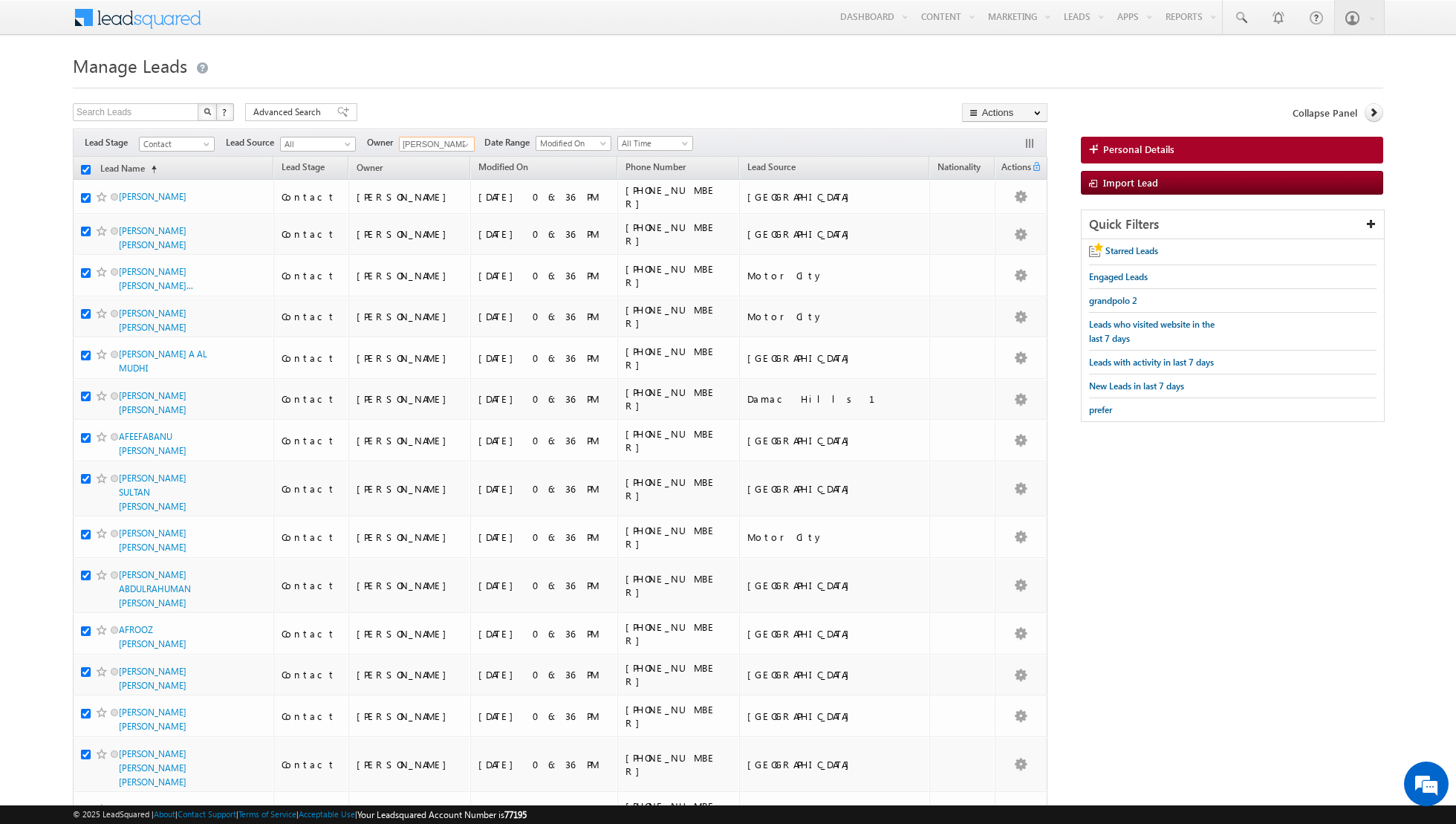
checkbox input "true"
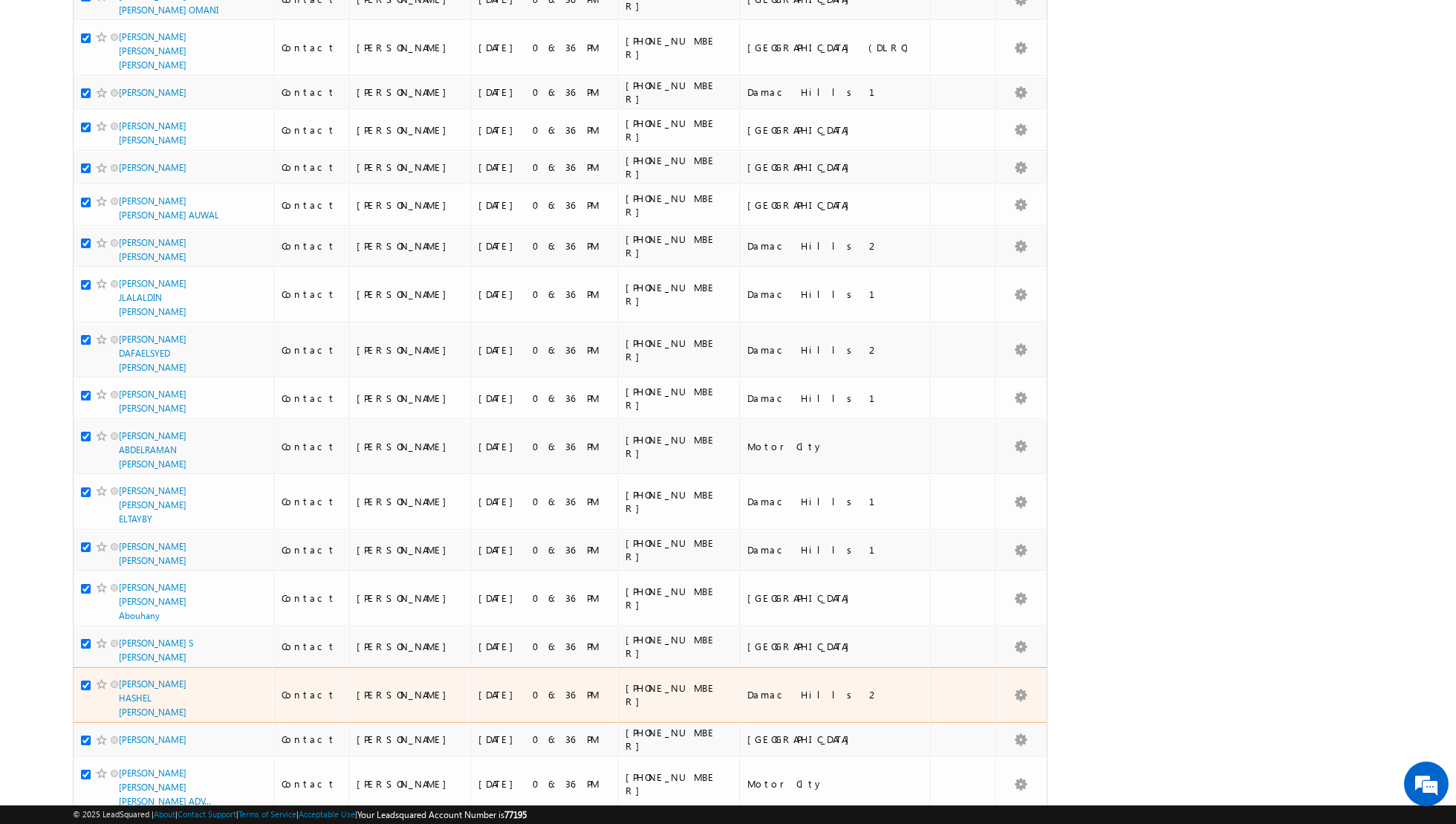
scroll to position [3389, 0]
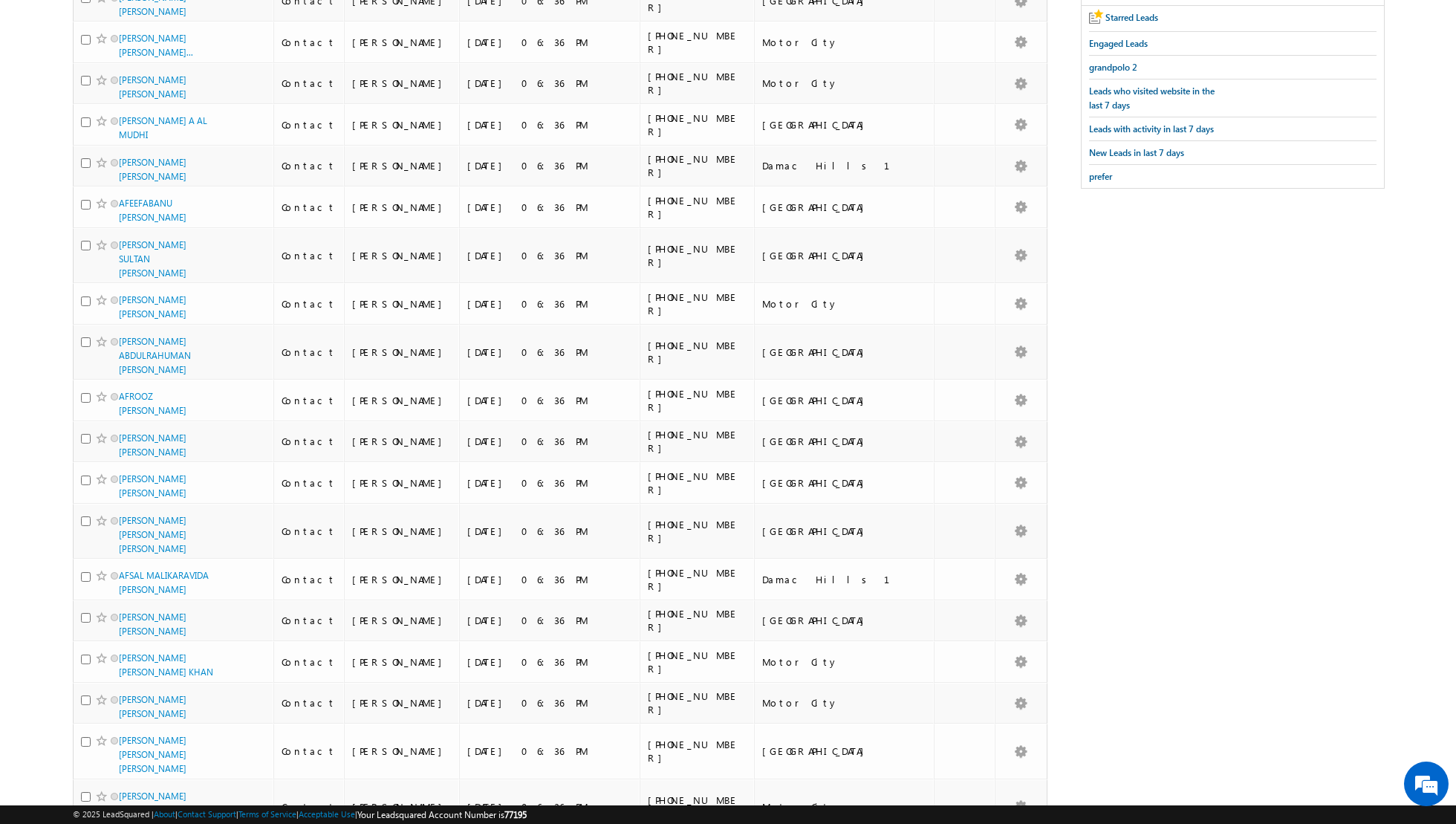
scroll to position [0, 0]
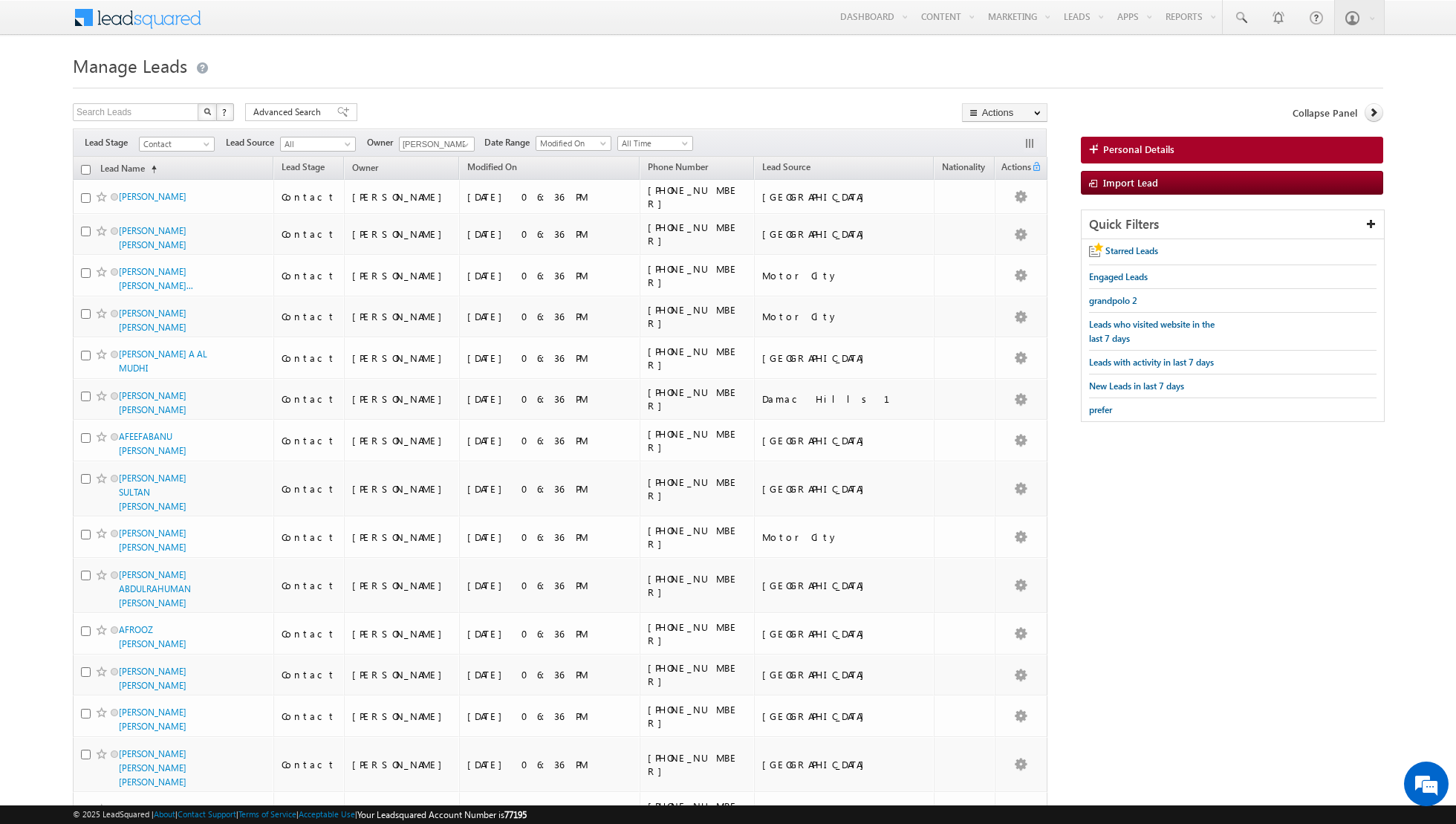
click at [84, 169] on input "checkbox" at bounding box center [86, 170] width 10 height 10
checkbox input "true"
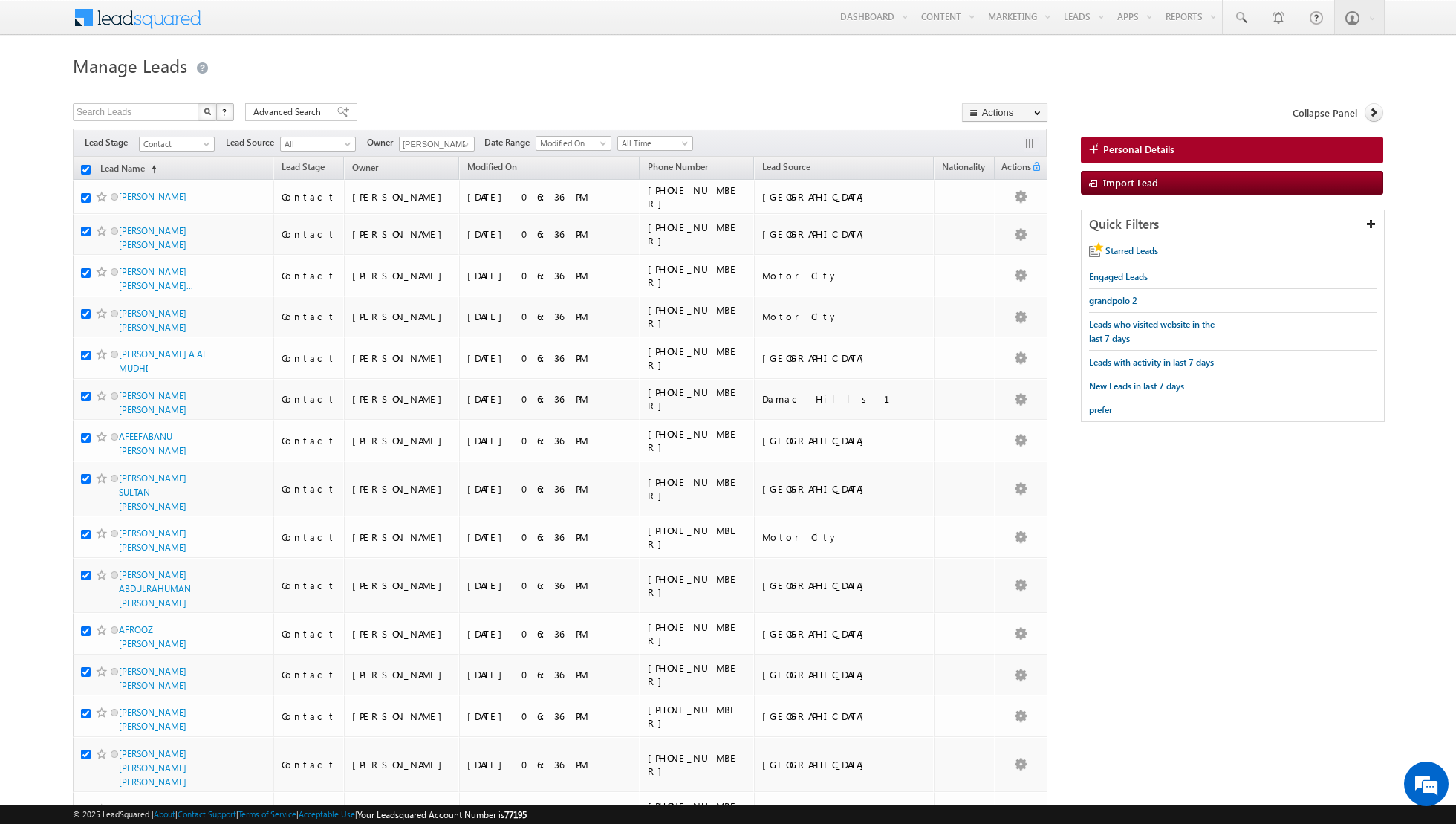
checkbox input "true"
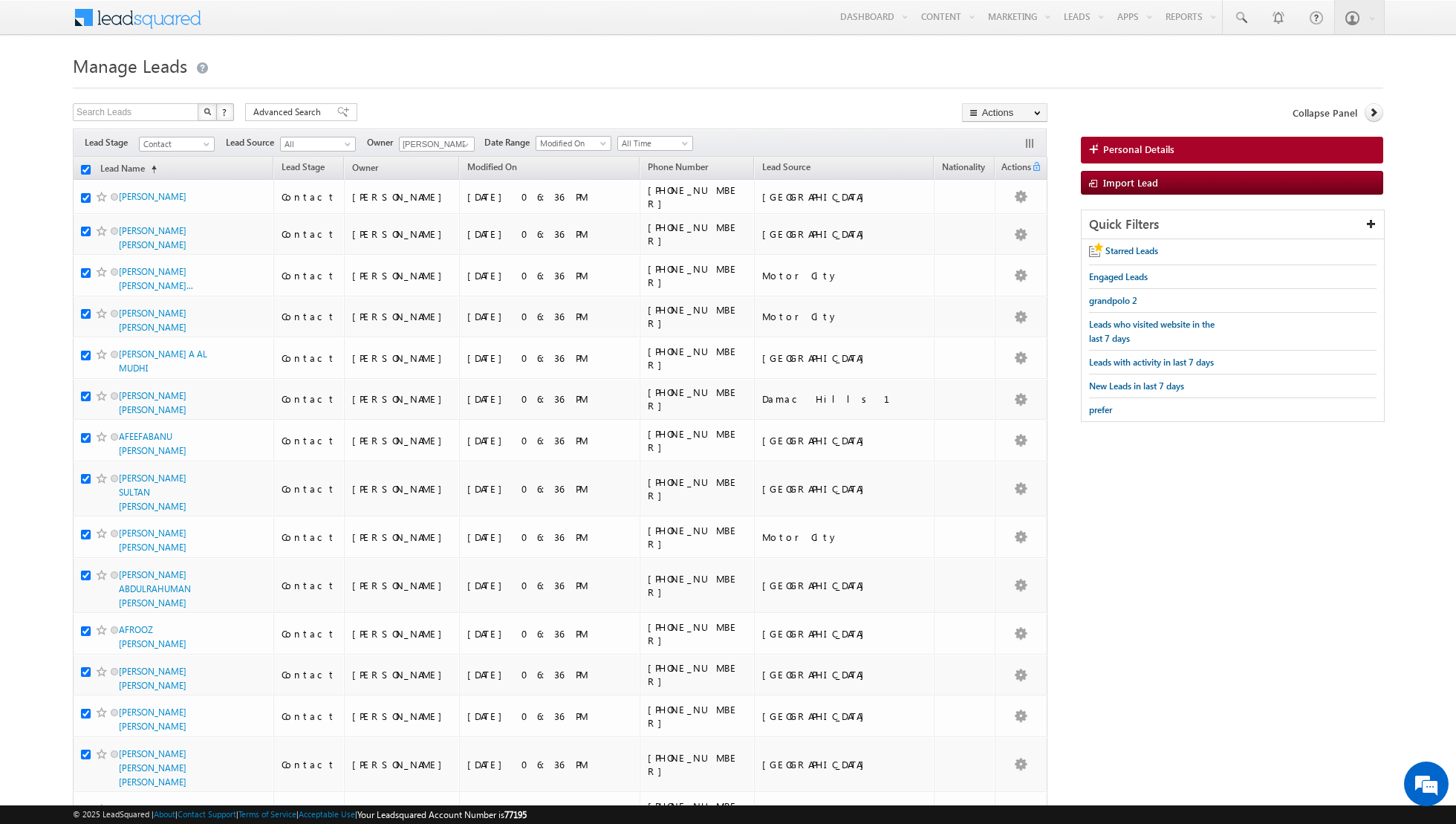
checkbox input "true"
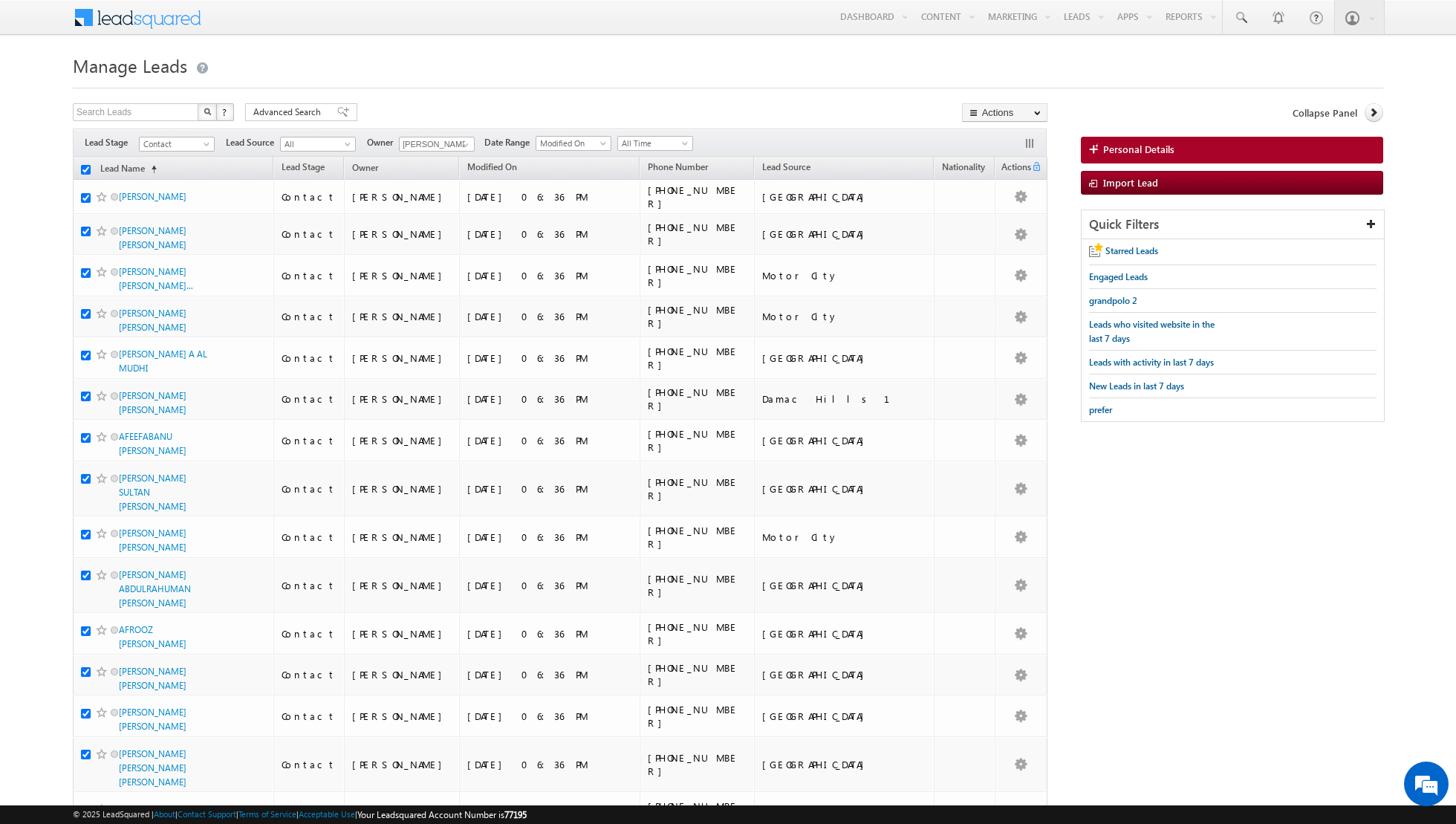
checkbox input "true"
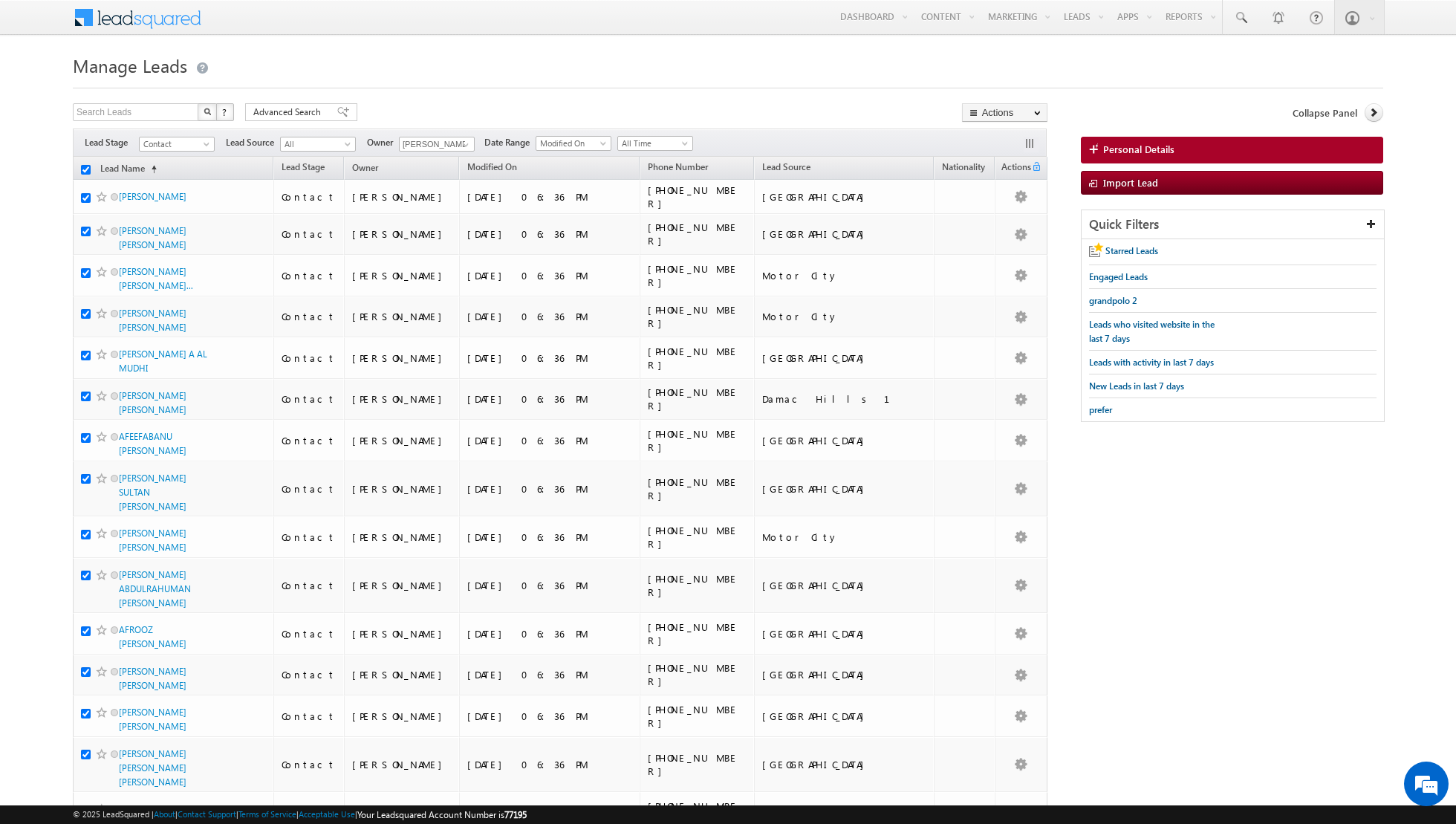
checkbox input "true"
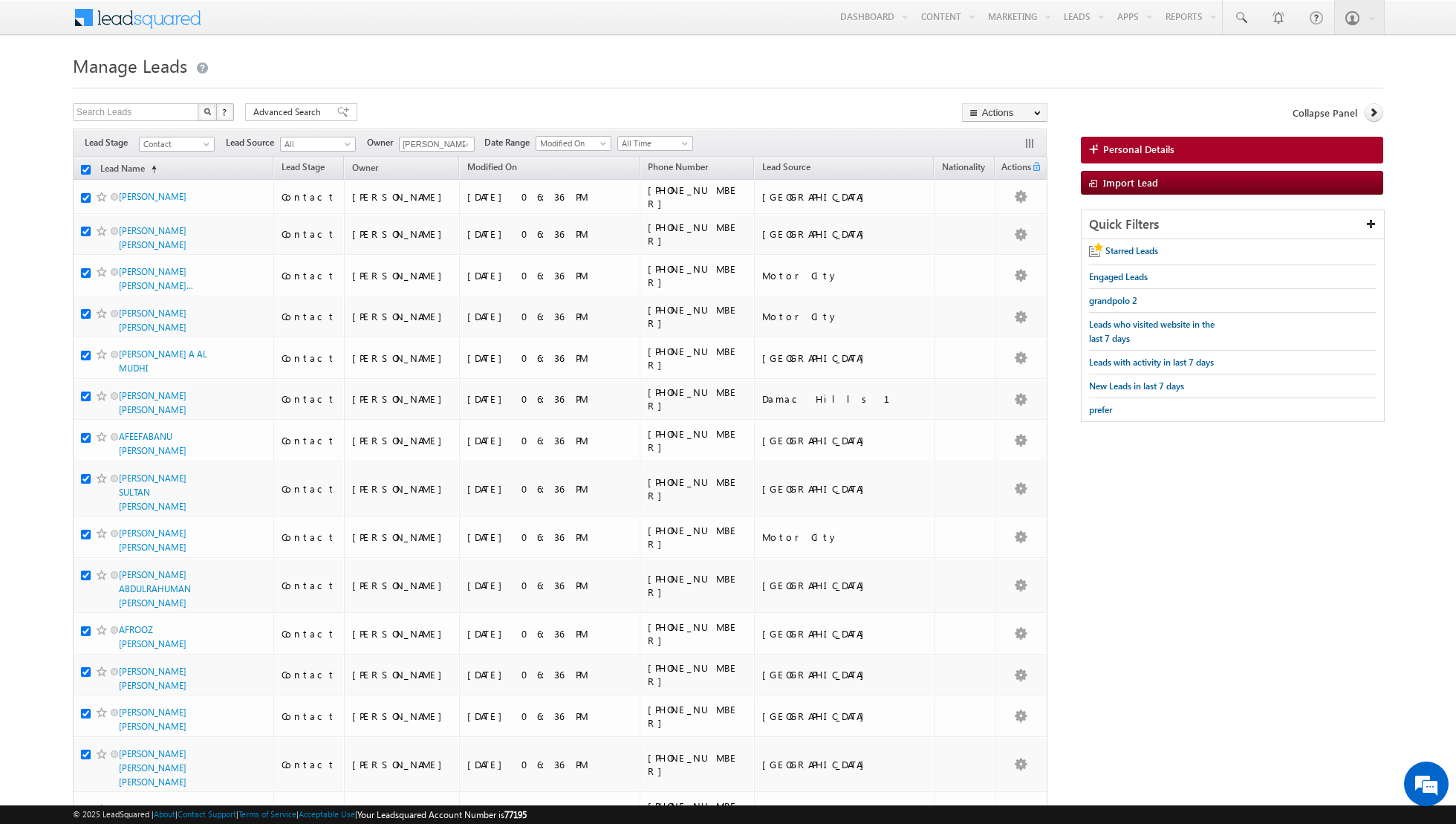
checkbox input "true"
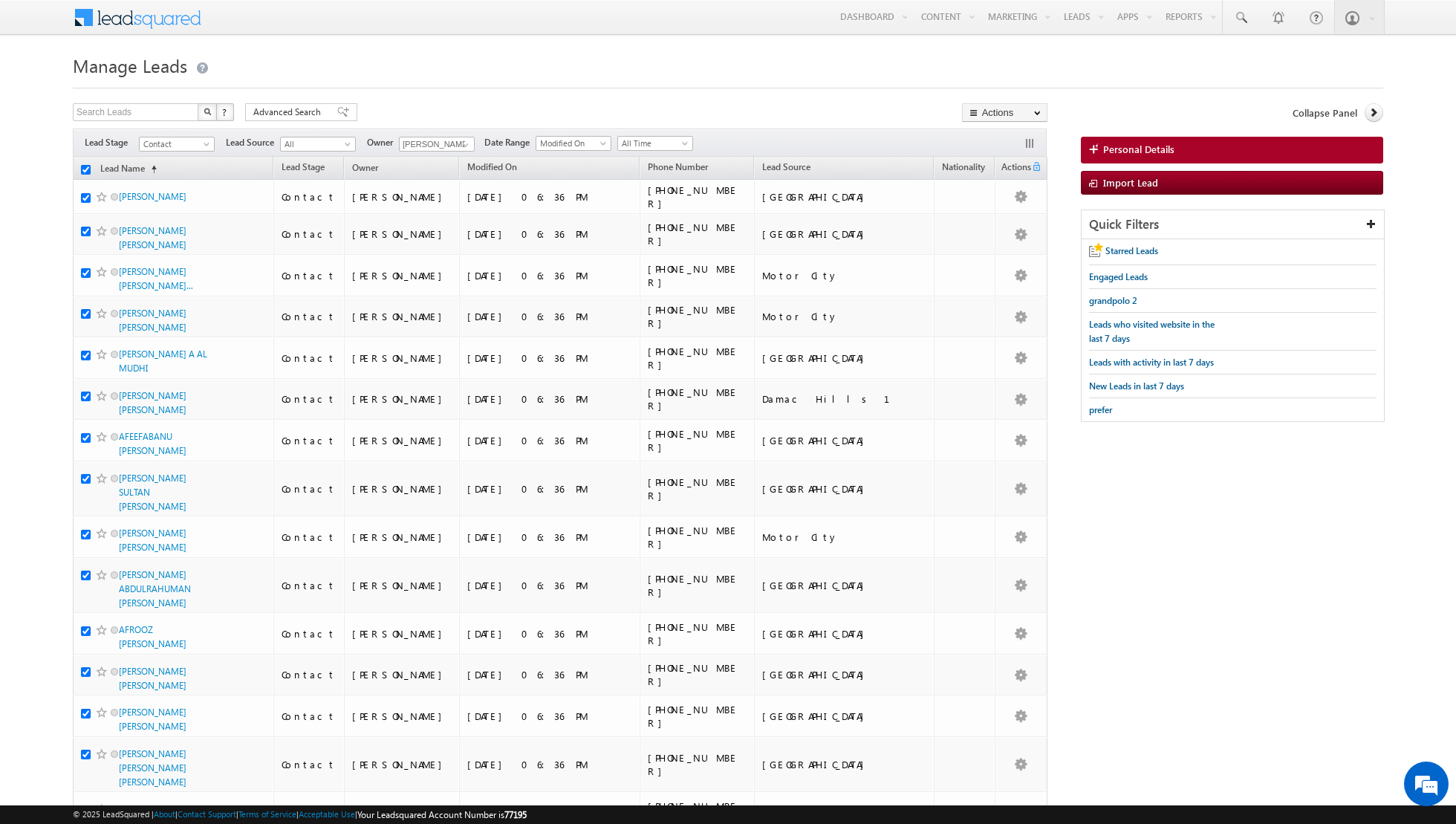
checkbox input "true"
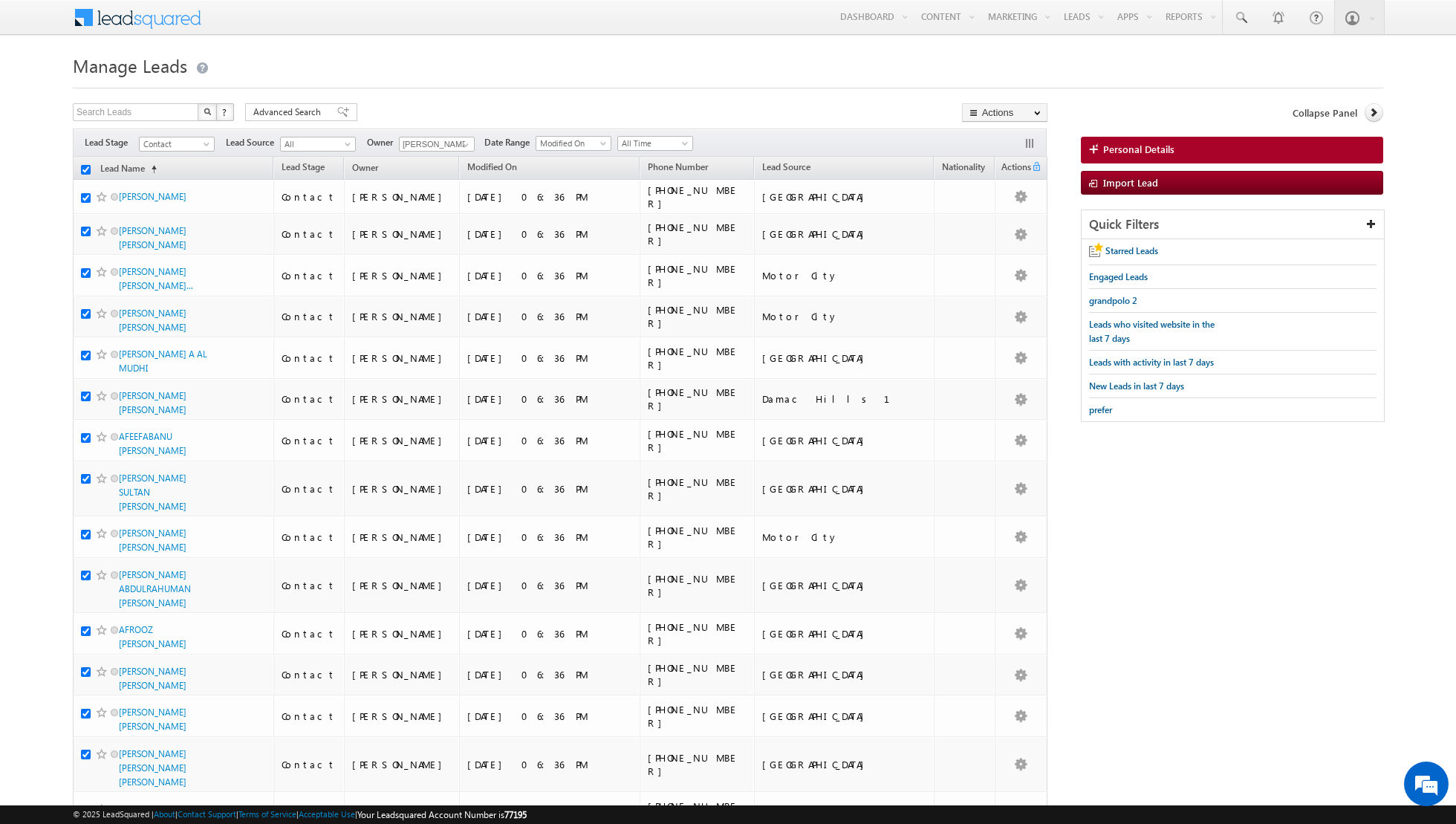
checkbox input "true"
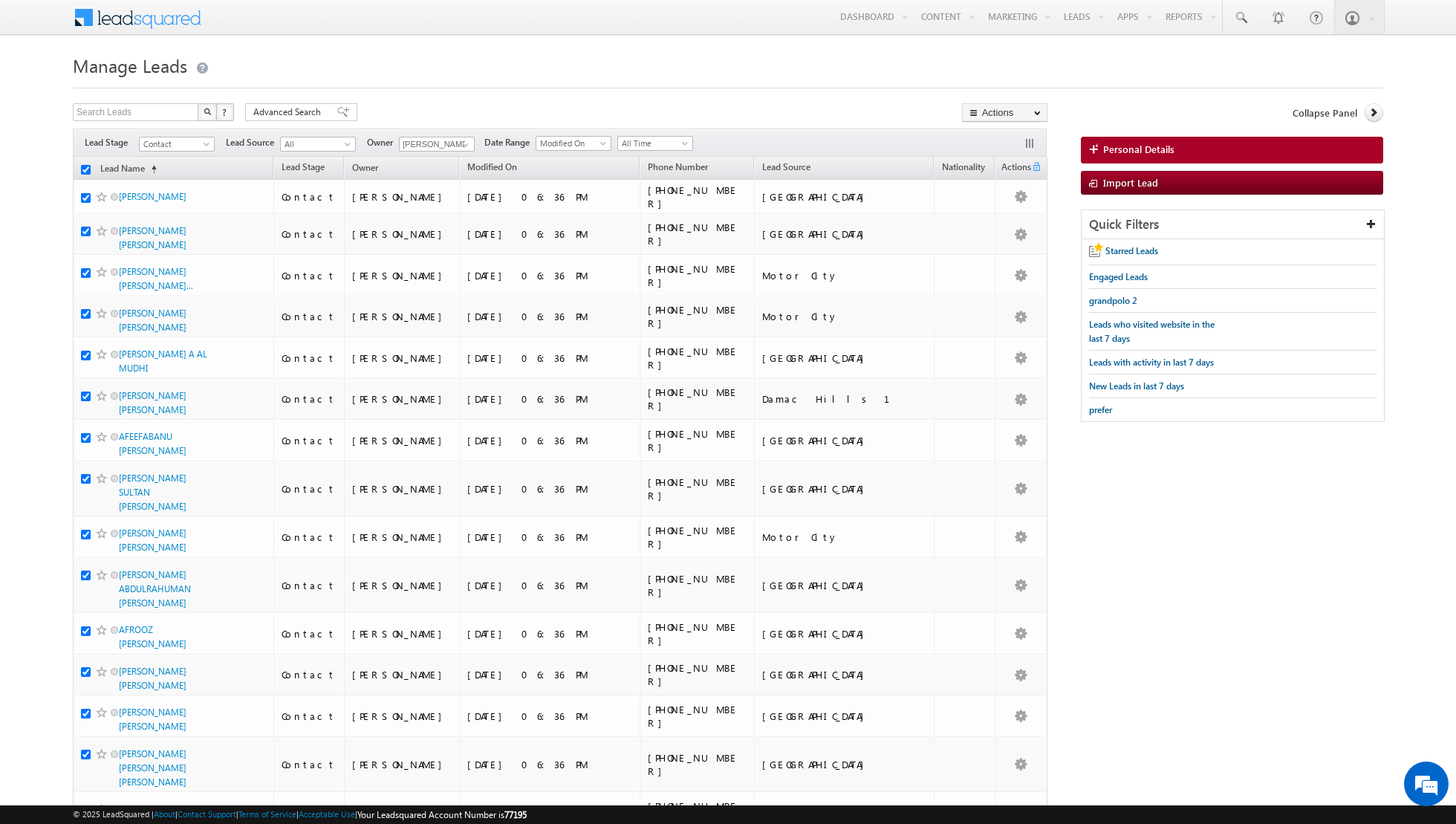
checkbox input "true"
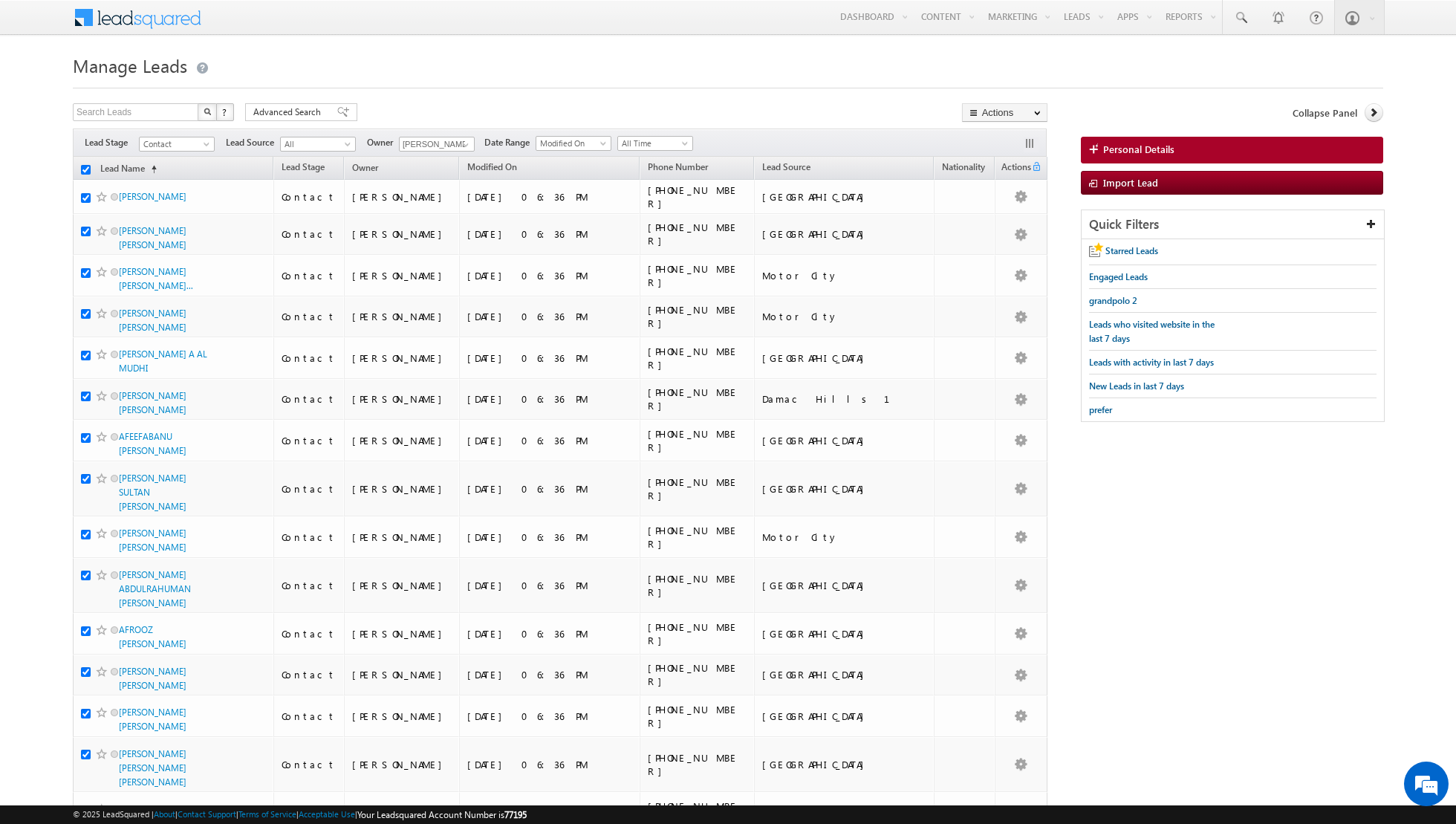
checkbox input "true"
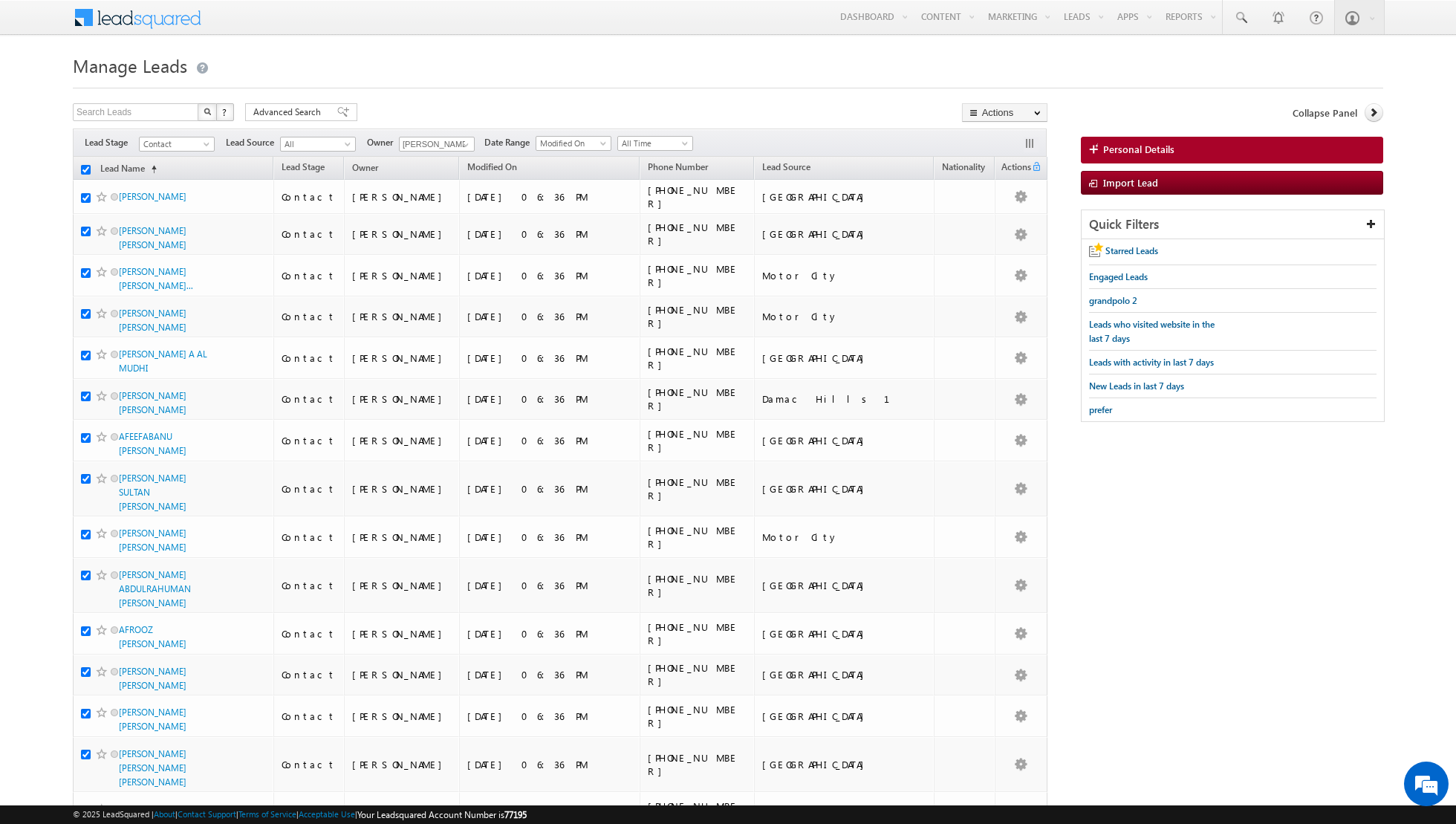
checkbox input "true"
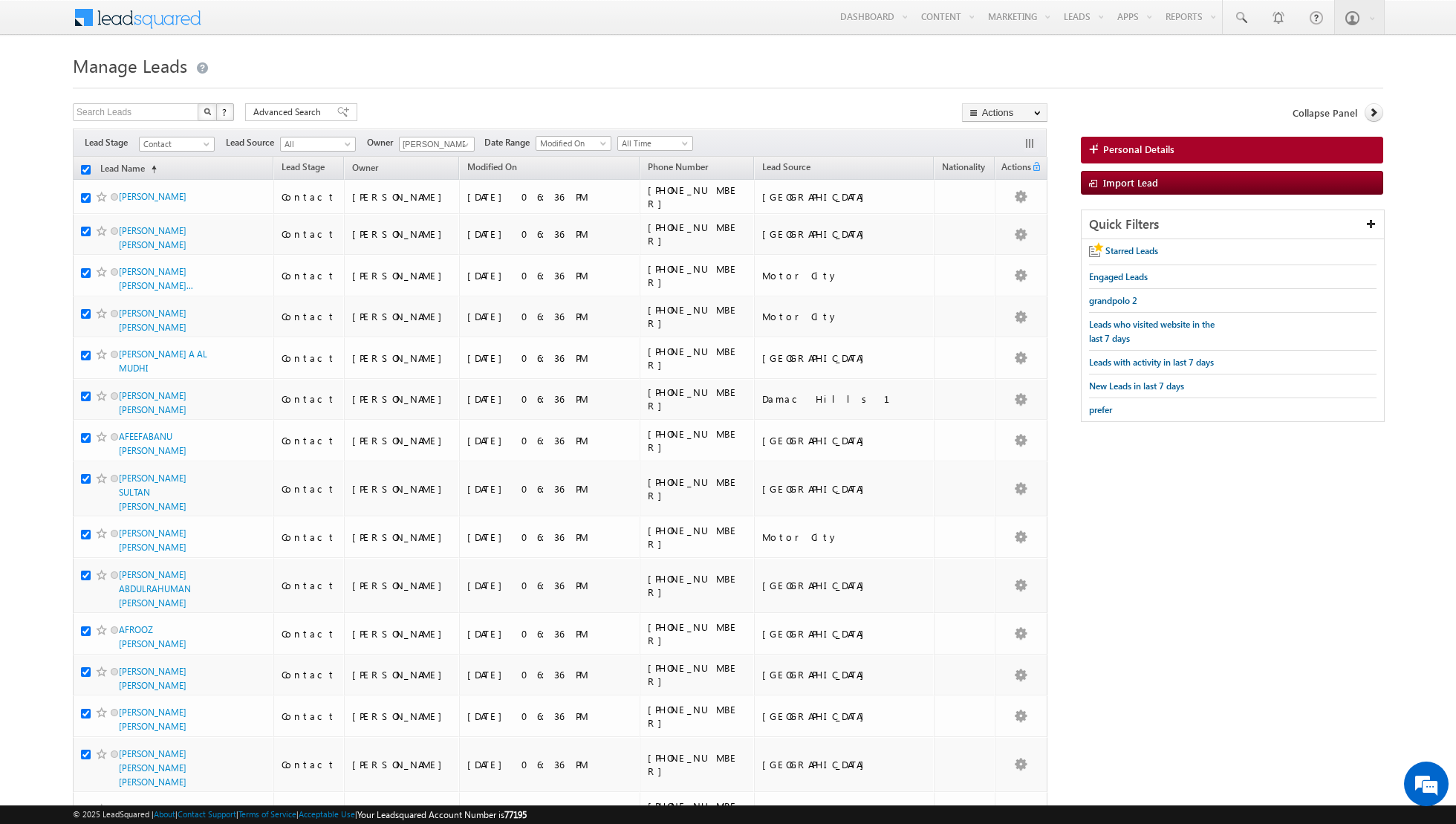
checkbox input "true"
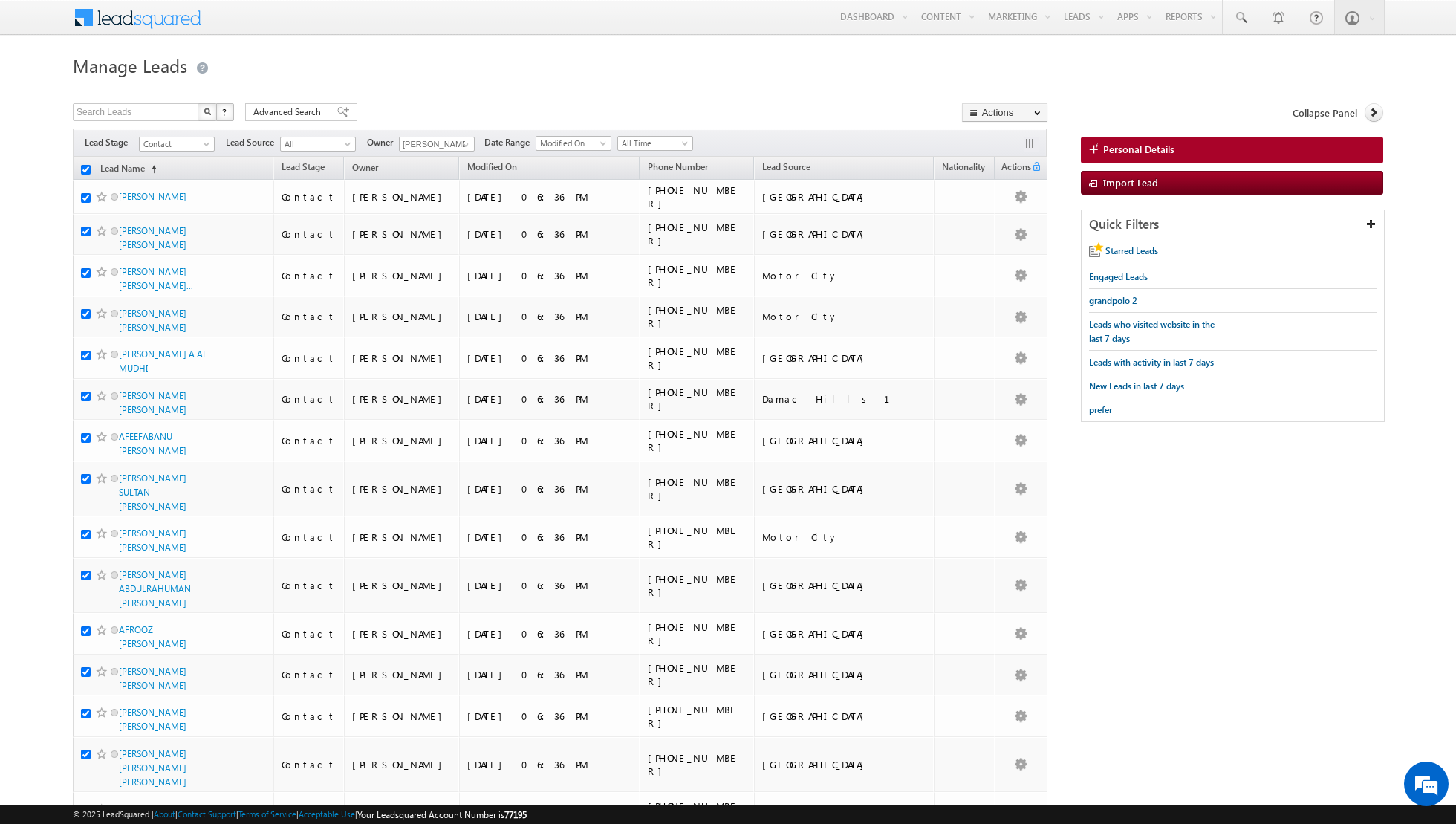
checkbox input "true"
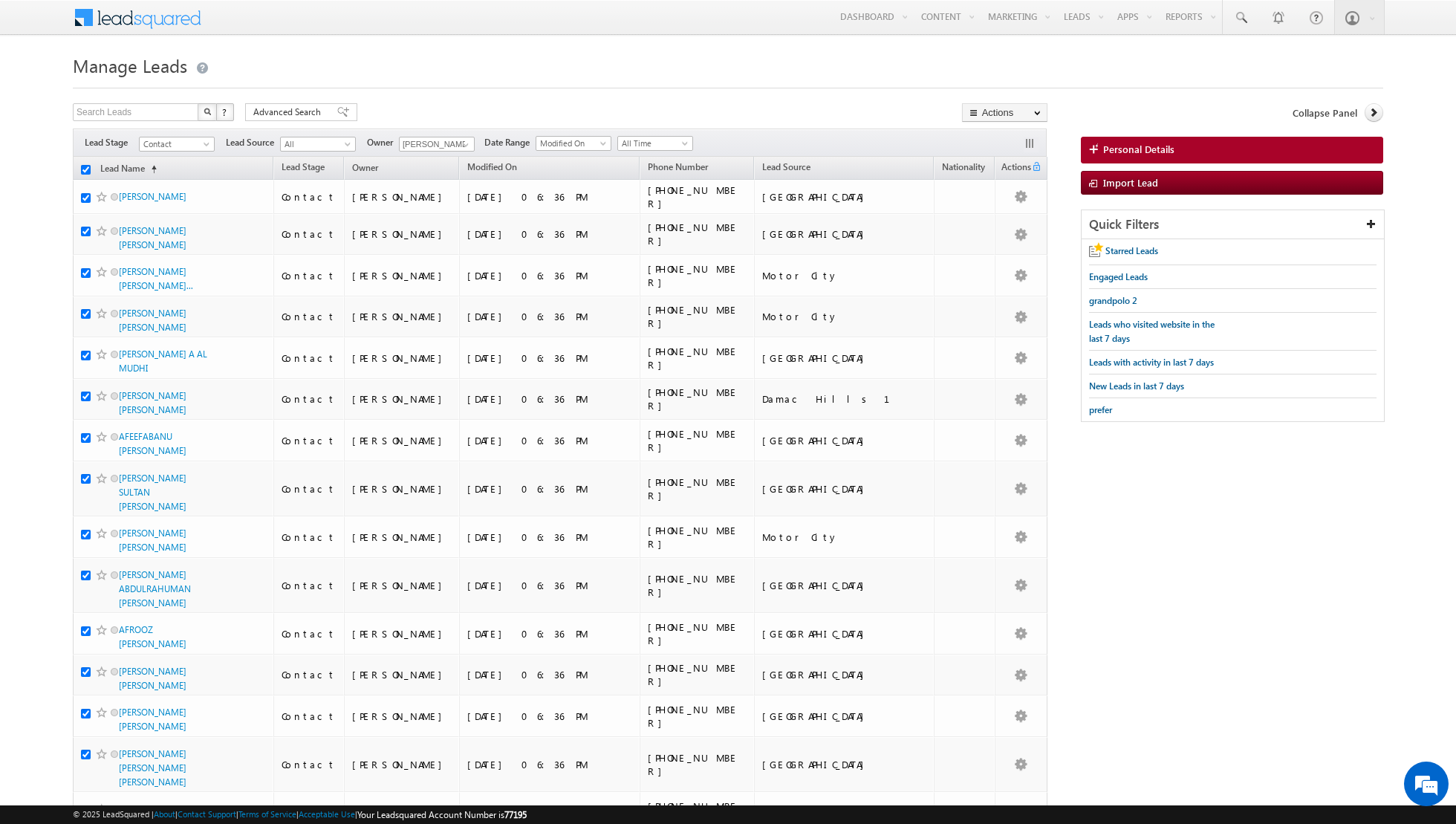
checkbox input "true"
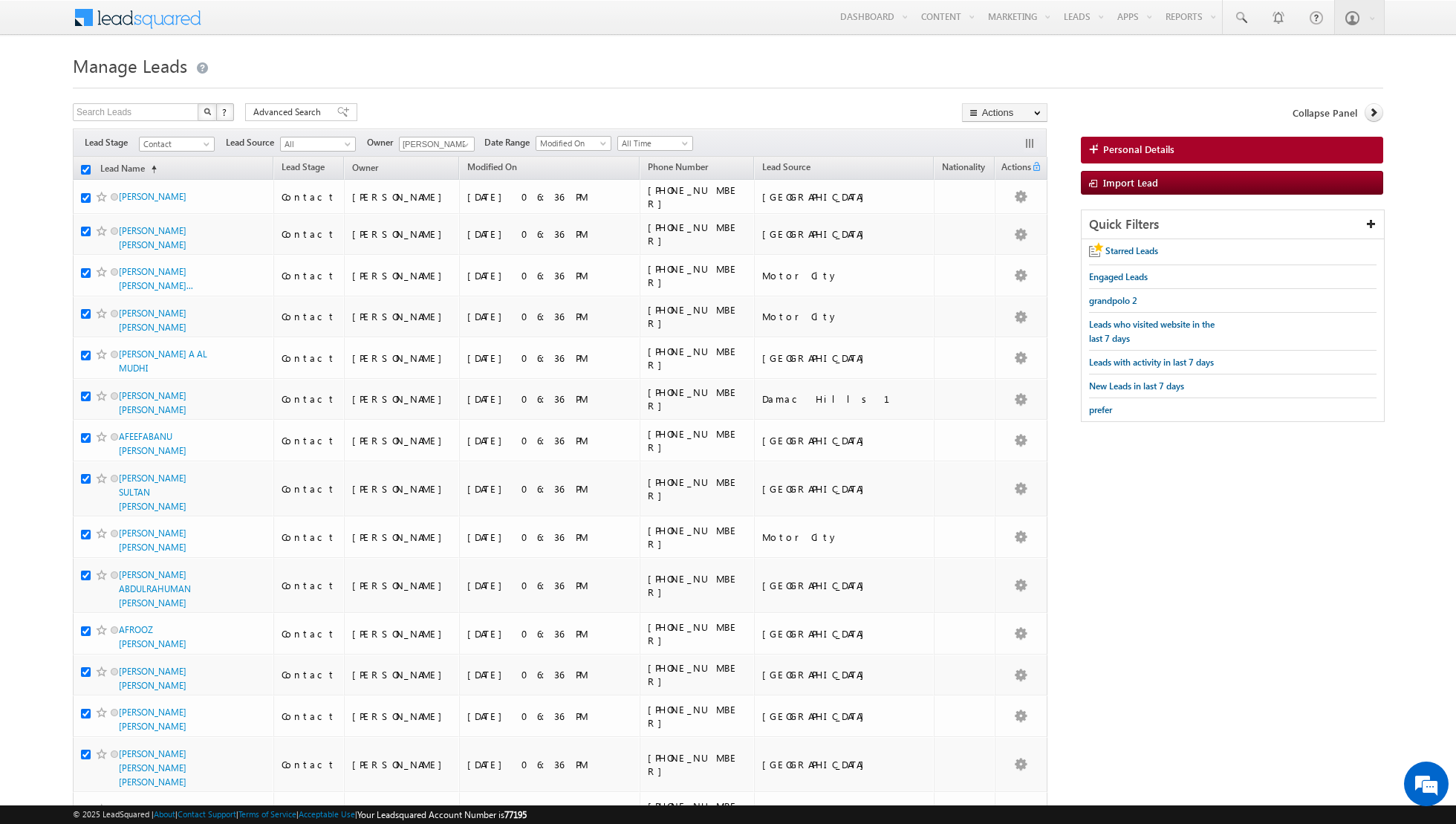
checkbox input "true"
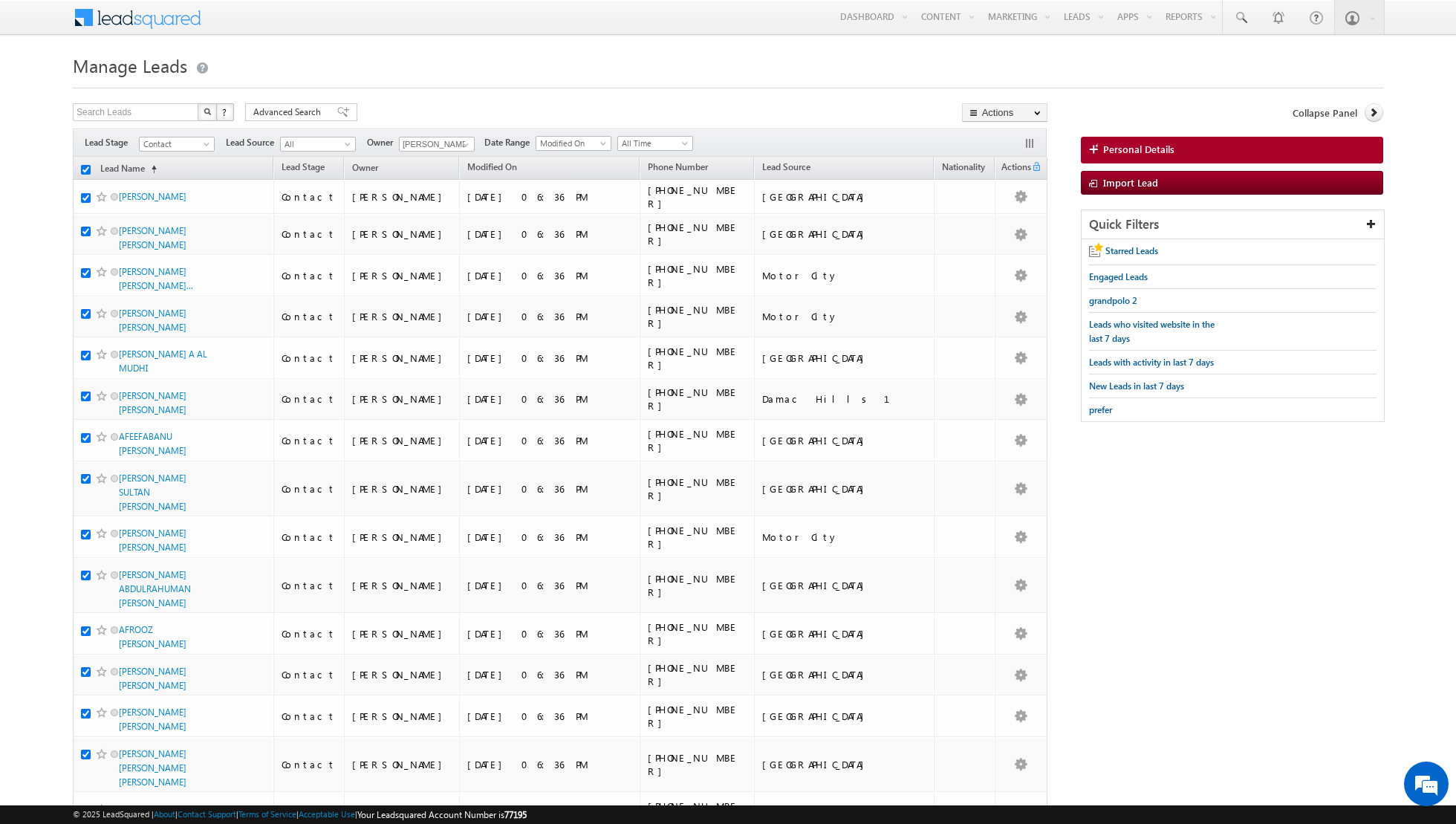
checkbox input "true"
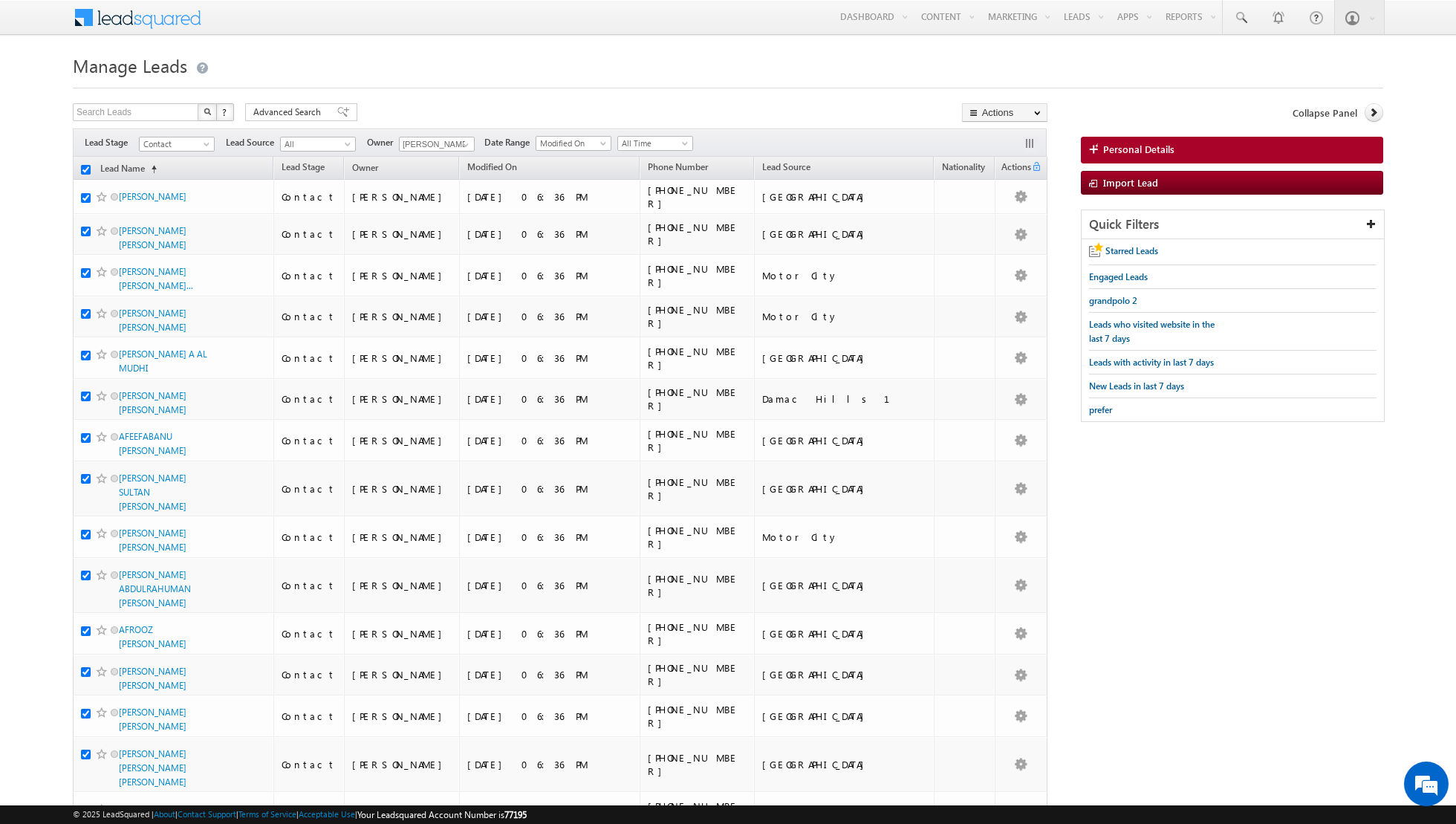
checkbox input "true"
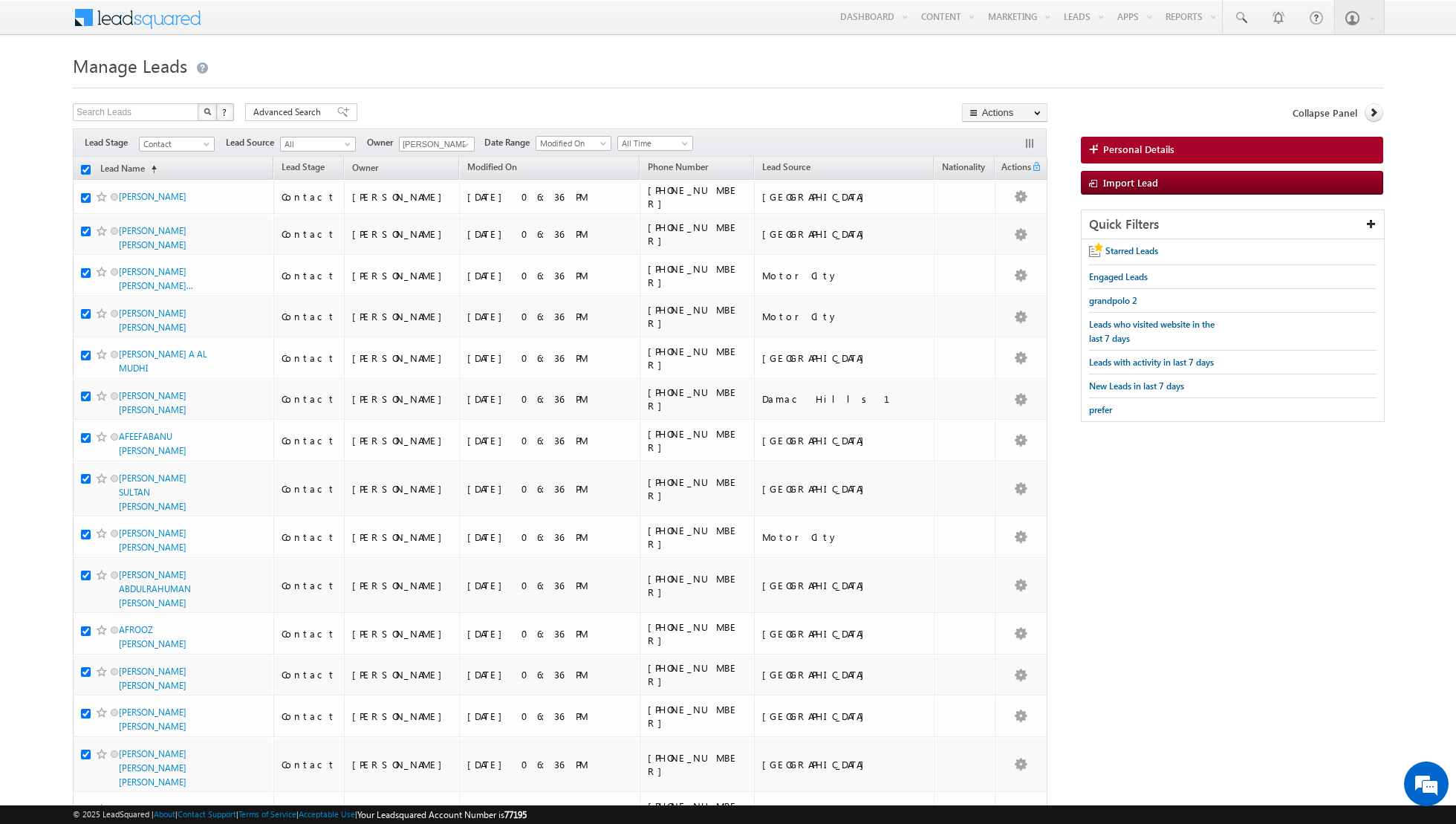
checkbox input "true"
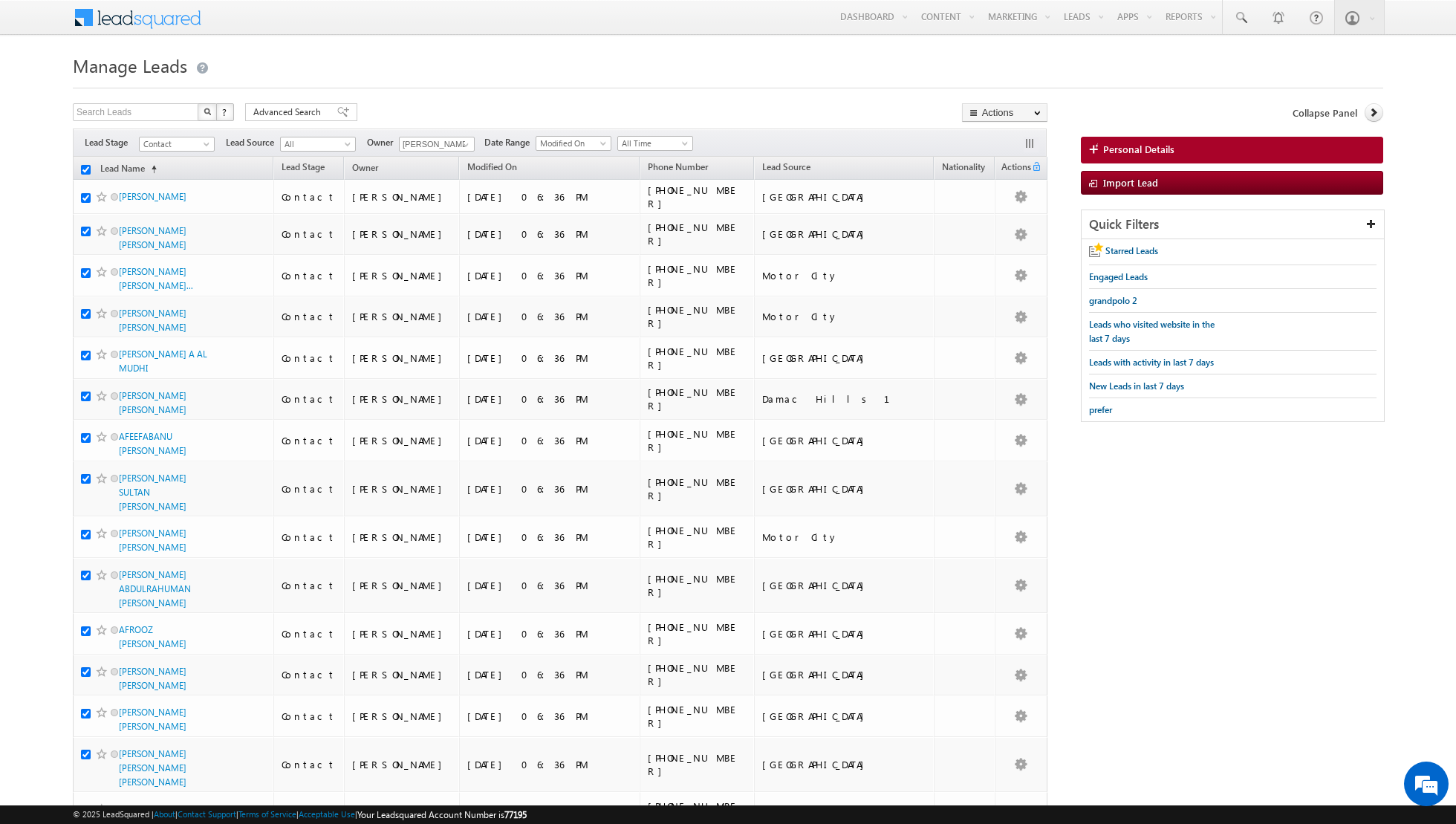
checkbox input "true"
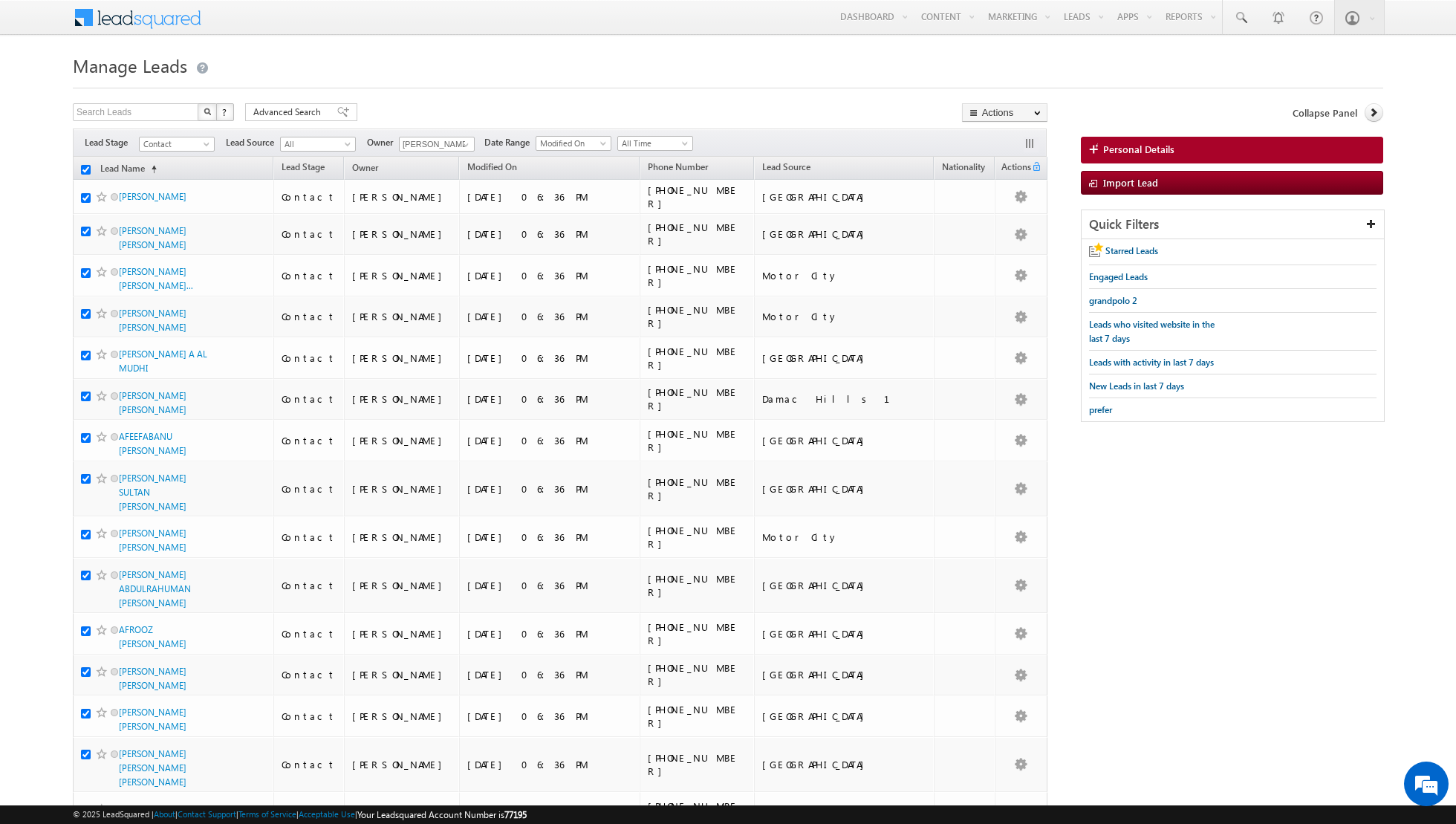
checkbox input "true"
click at [1013, 239] on link "Change Owner" at bounding box center [1005, 241] width 84 height 18
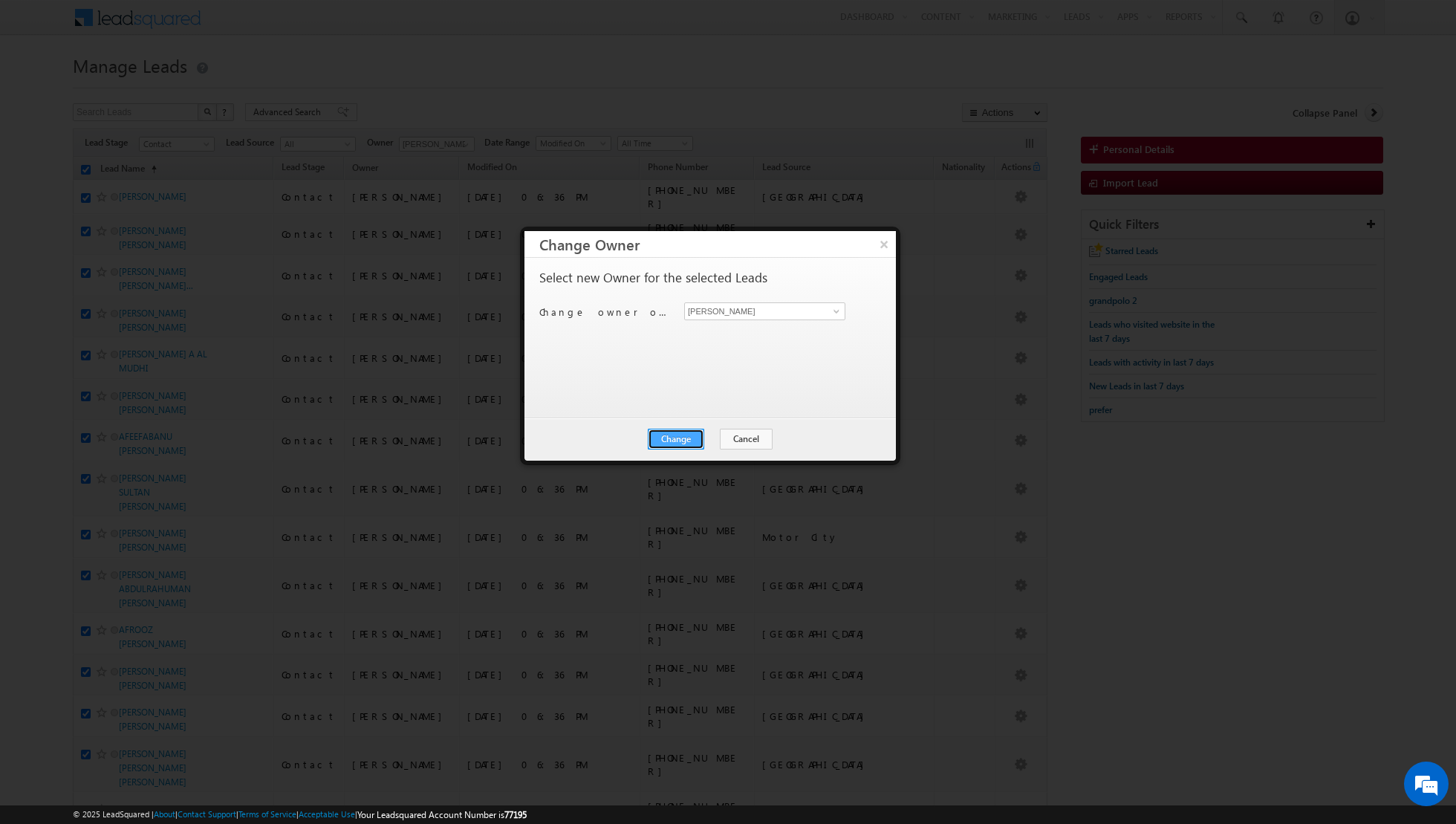
click at [690, 436] on button "Change" at bounding box center [676, 439] width 56 height 21
click at [717, 440] on button "Close" at bounding box center [713, 439] width 47 height 21
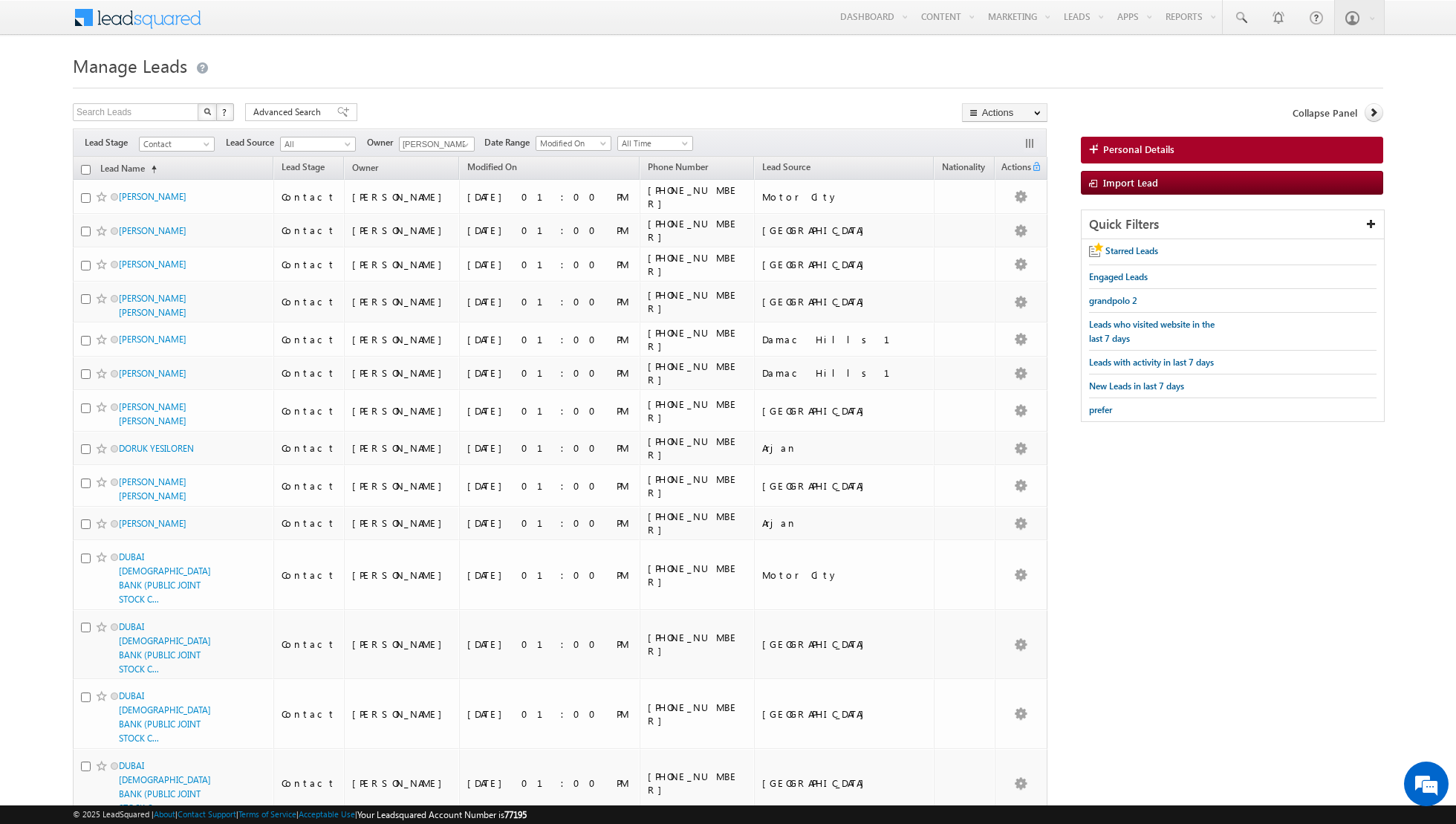
click at [84, 168] on input "checkbox" at bounding box center [86, 170] width 10 height 10
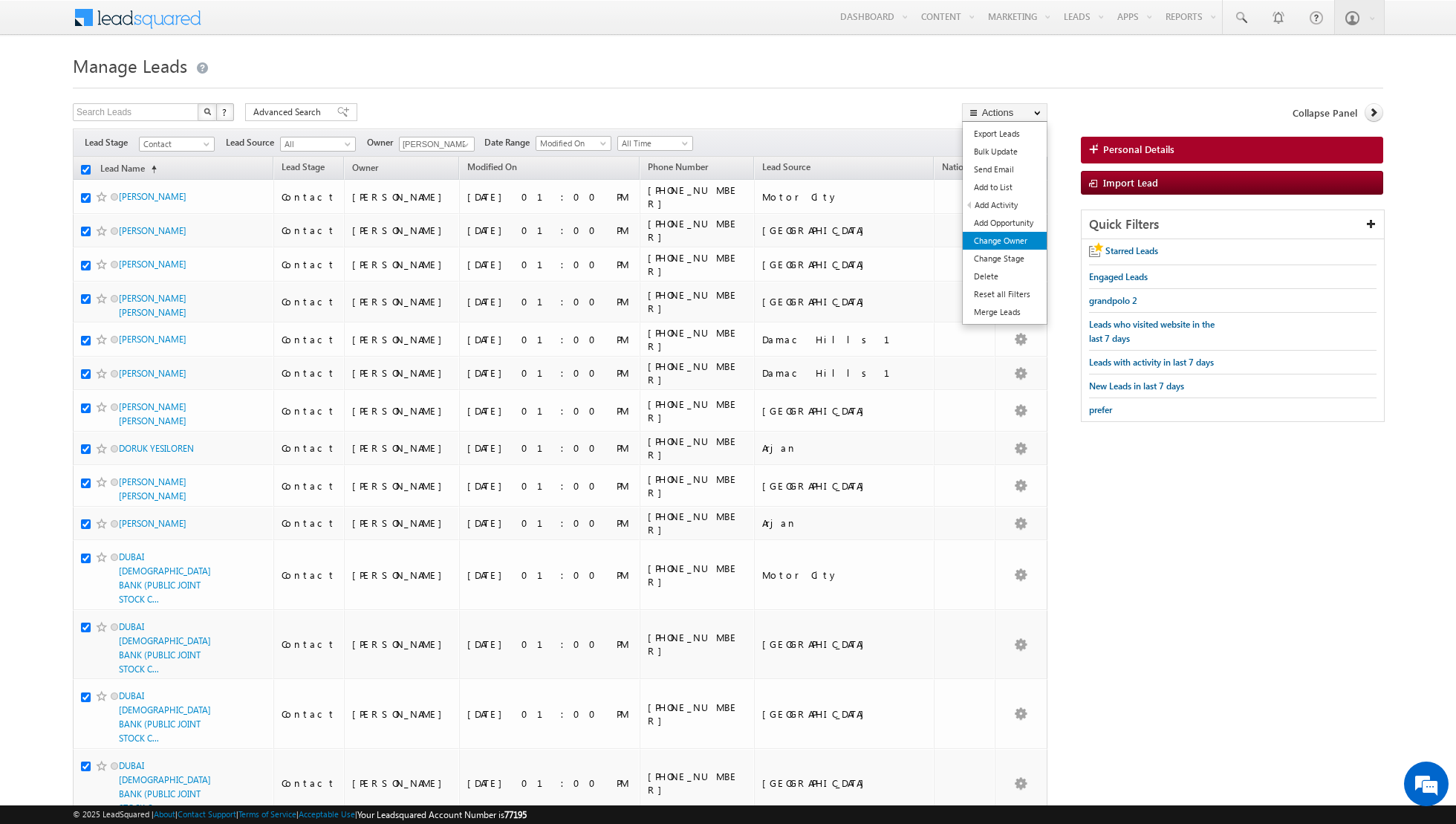
click at [1000, 241] on link "Change Owner" at bounding box center [1005, 241] width 84 height 18
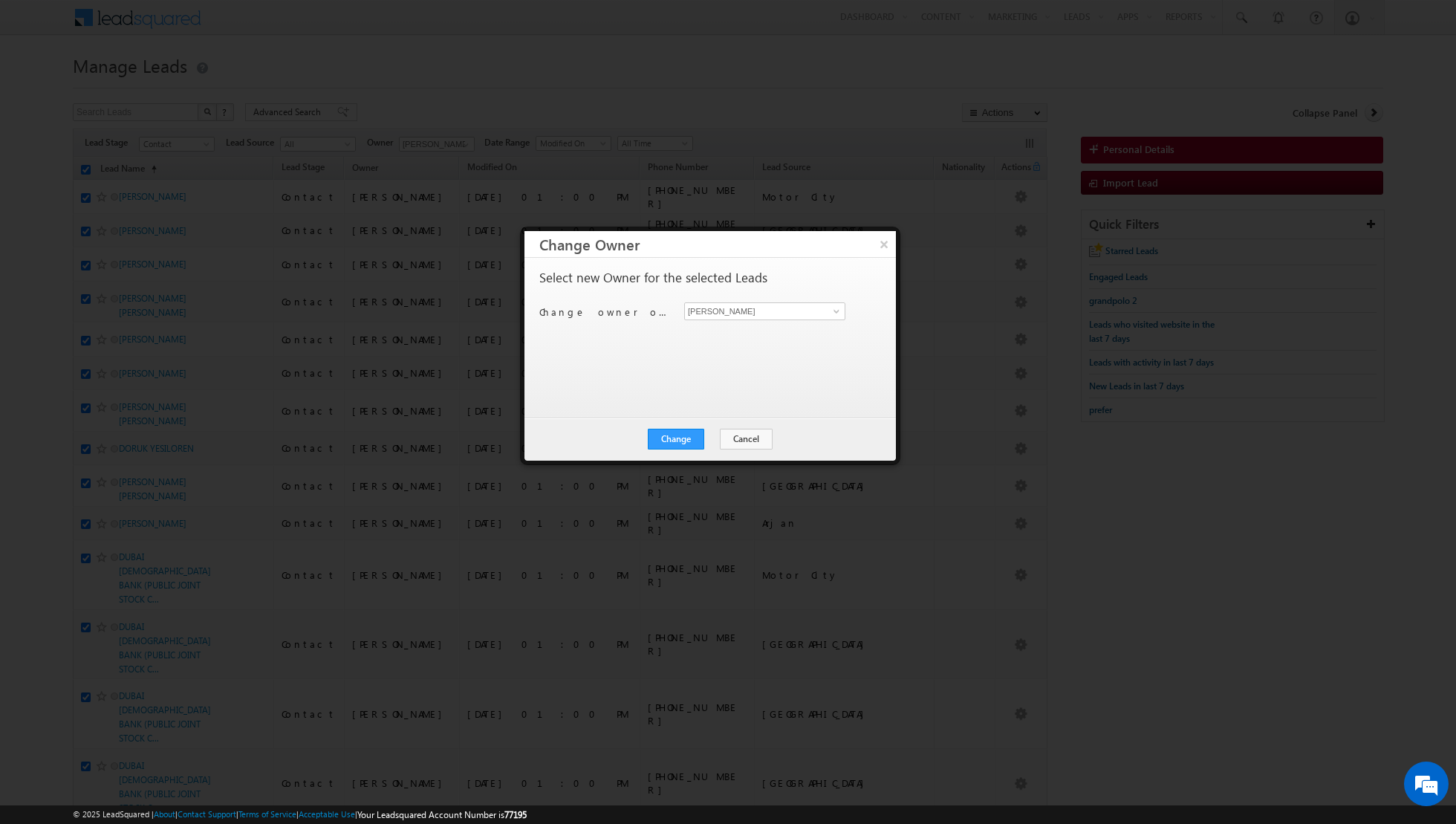
click at [678, 425] on div "Change Cancel Close" at bounding box center [710, 438] width 372 height 43
click at [669, 438] on button "Change" at bounding box center [676, 439] width 56 height 21
click at [700, 441] on button "Close" at bounding box center [713, 439] width 47 height 21
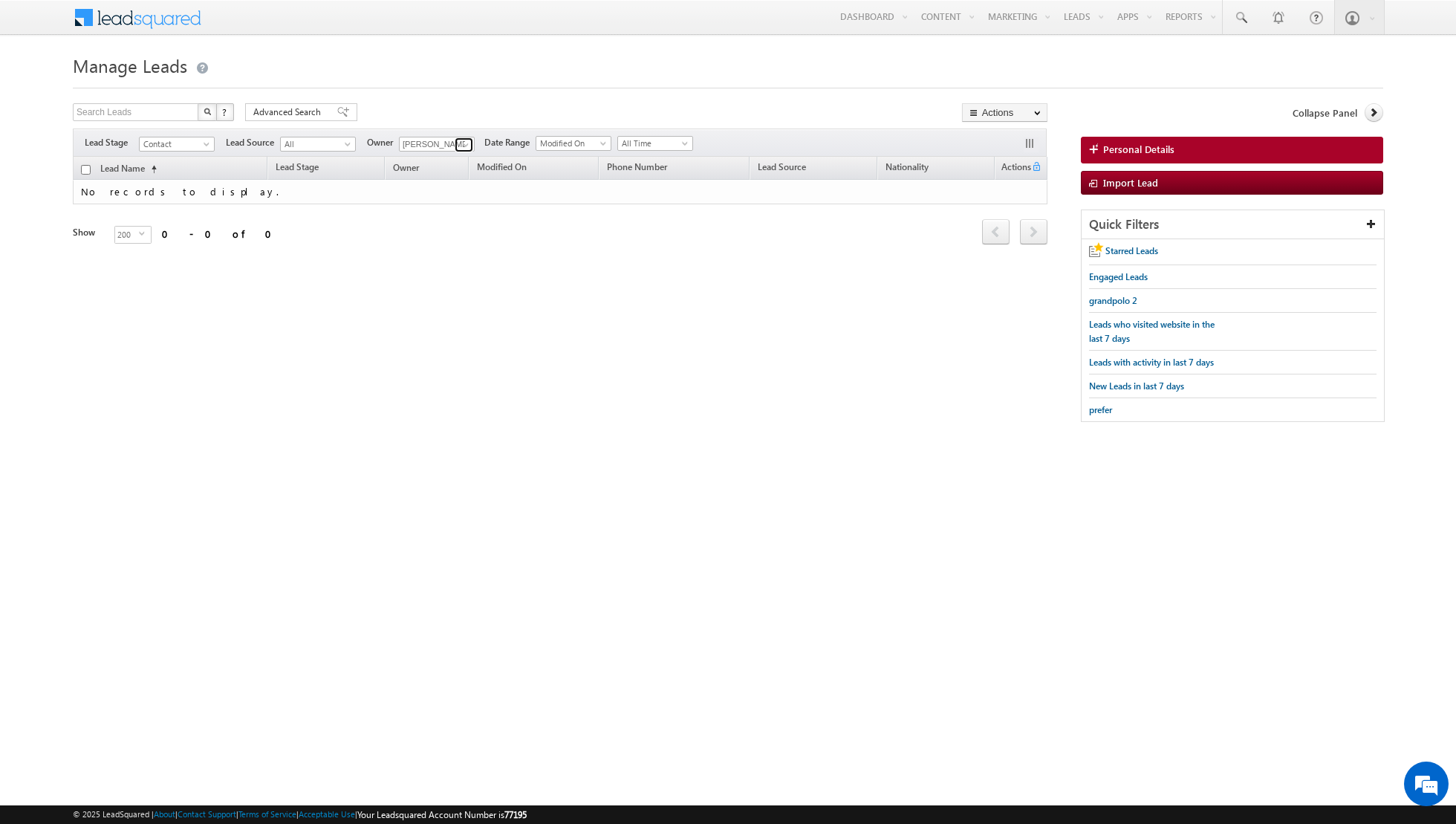
click at [460, 142] on span at bounding box center [465, 145] width 12 height 12
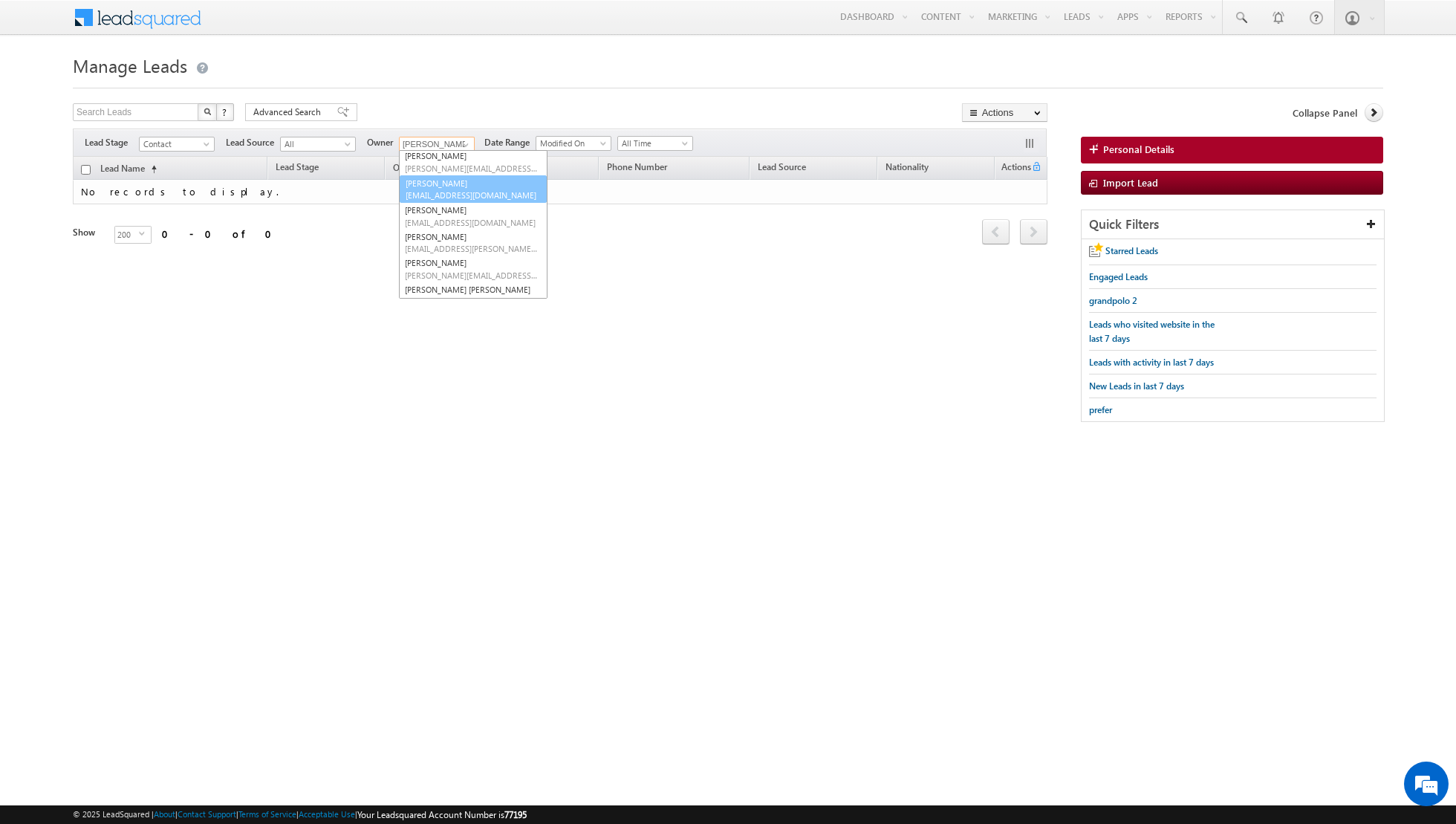
scroll to position [30, 0]
click at [429, 239] on link "[PERSON_NAME] [EMAIL_ADDRESS][PERSON_NAME][DOMAIN_NAME]" at bounding box center [473, 243] width 149 height 28
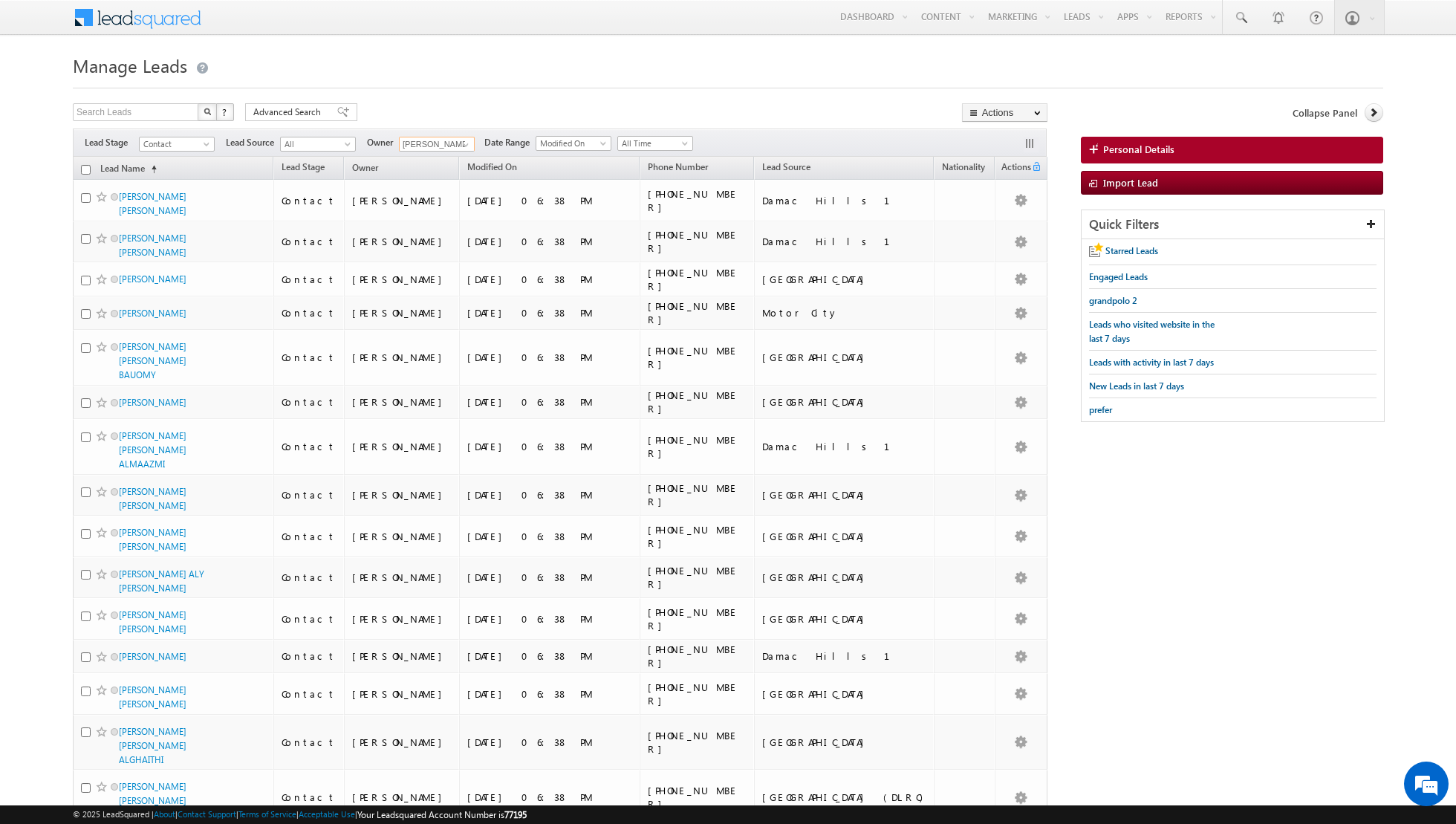
click at [86, 168] on input "checkbox" at bounding box center [86, 170] width 10 height 10
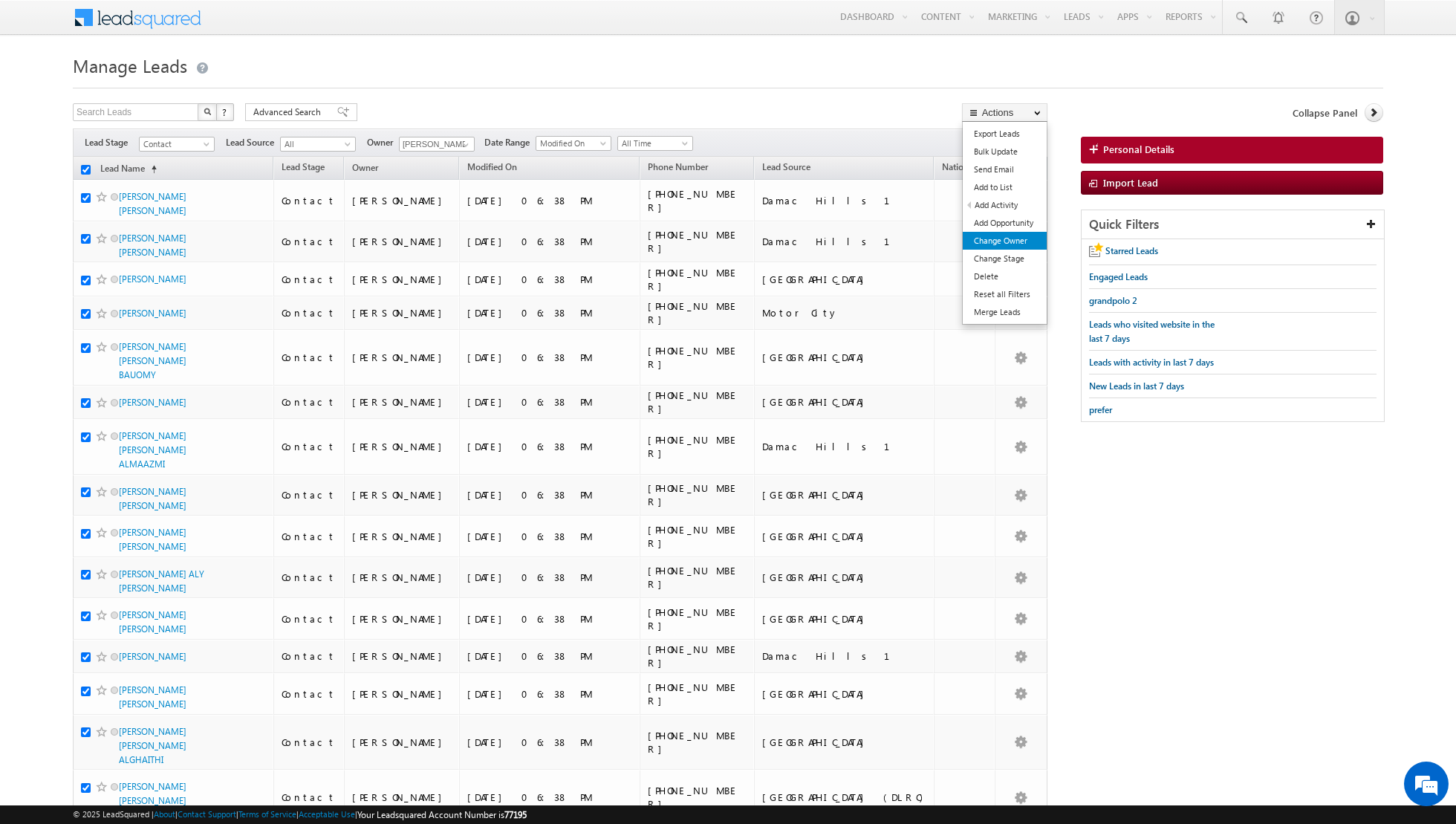
click at [996, 237] on link "Change Owner" at bounding box center [1005, 241] width 84 height 18
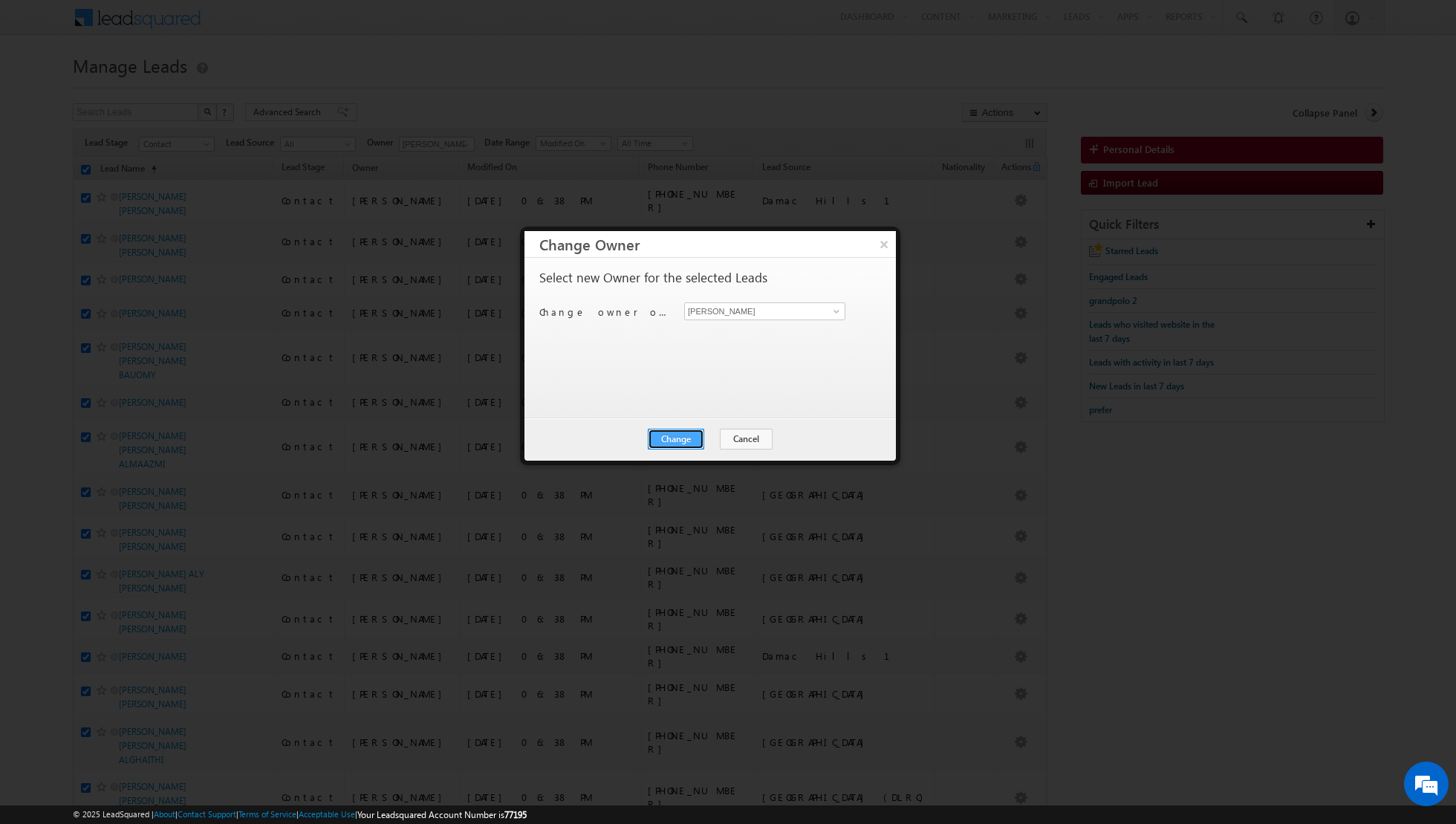
click at [675, 438] on button "Change" at bounding box center [676, 439] width 56 height 21
click at [706, 433] on button "Close" at bounding box center [713, 439] width 47 height 21
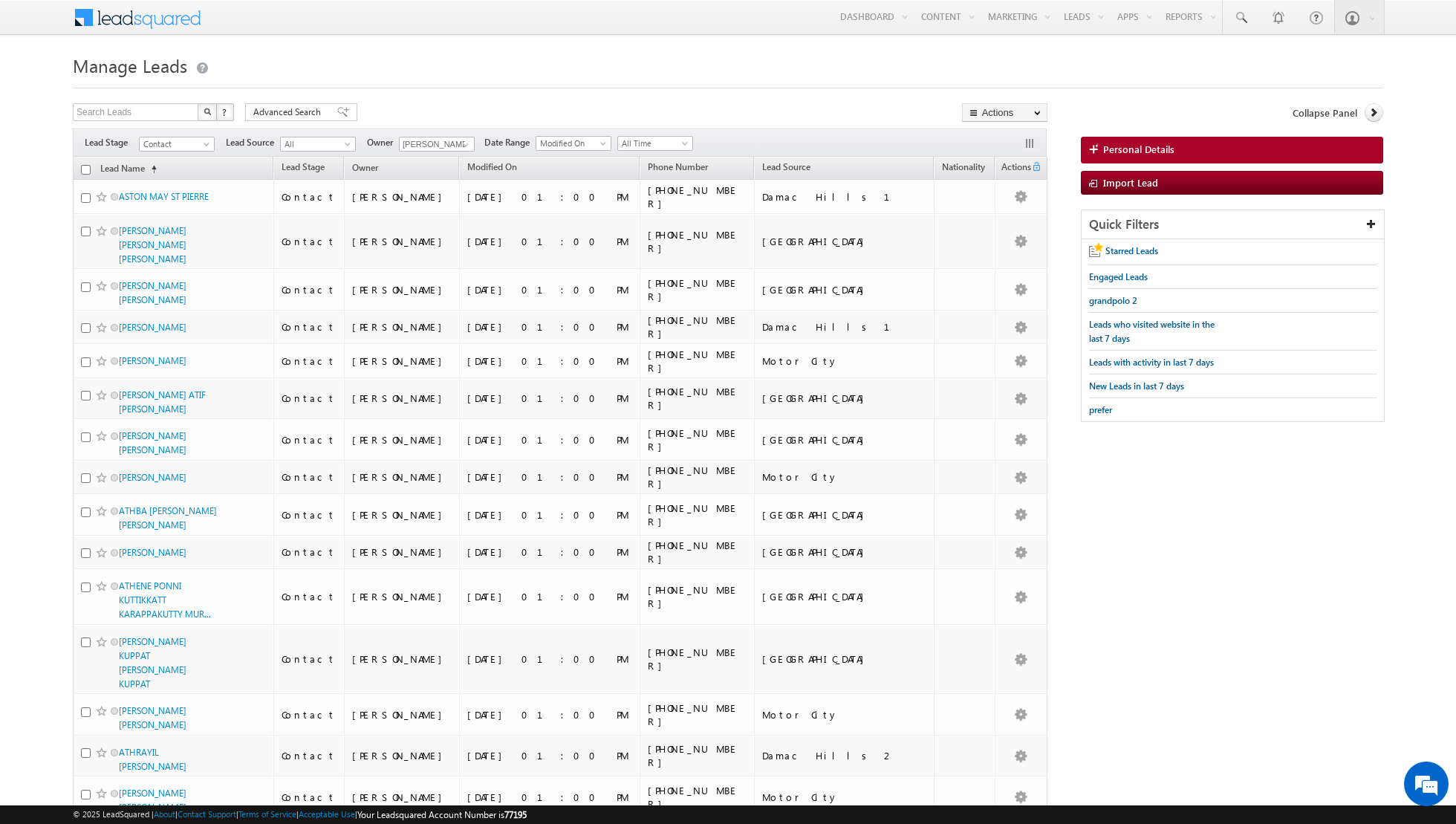
click at [87, 168] on input "checkbox" at bounding box center [86, 170] width 10 height 10
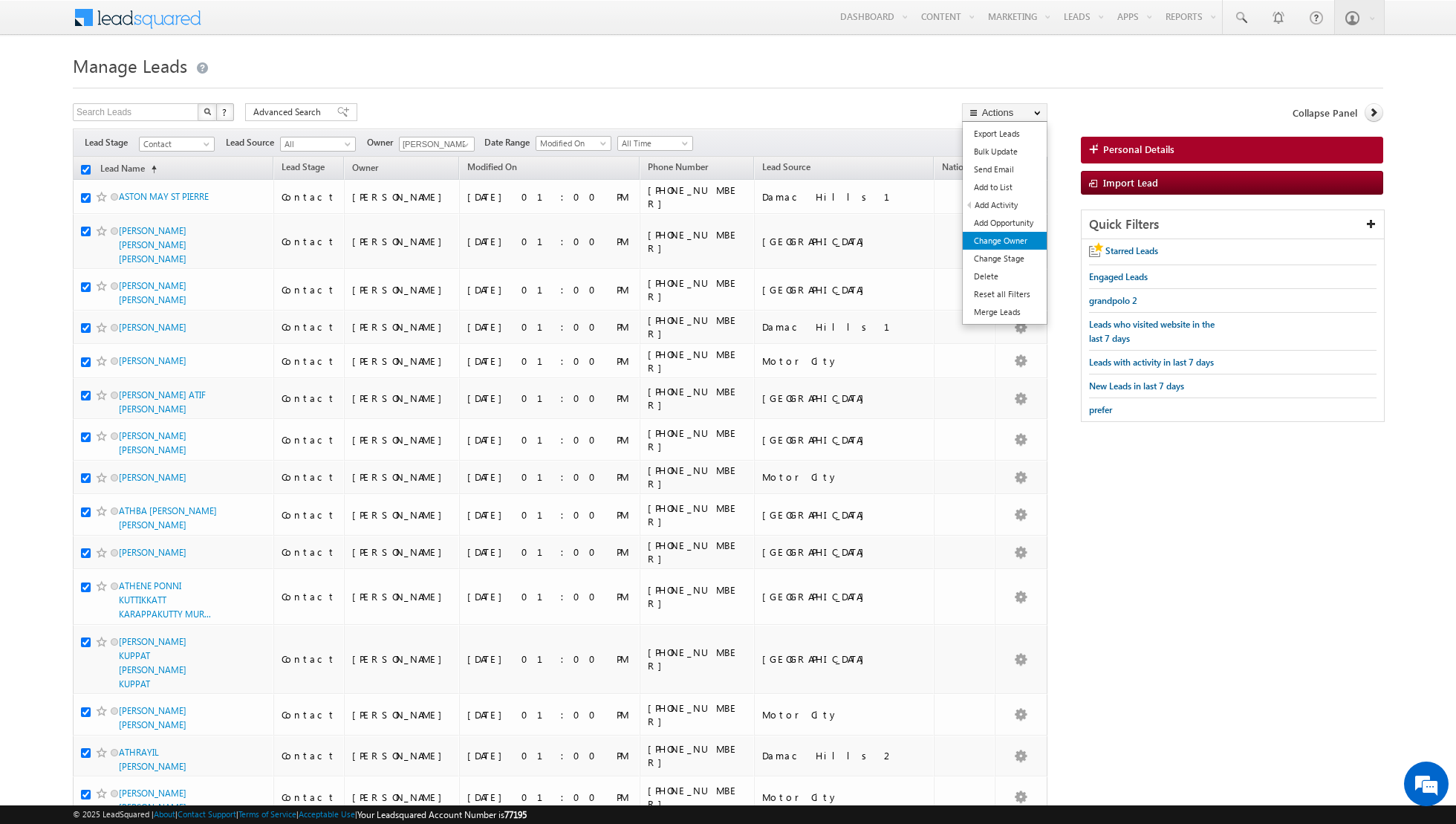
click at [984, 241] on link "Change Owner" at bounding box center [1005, 241] width 84 height 18
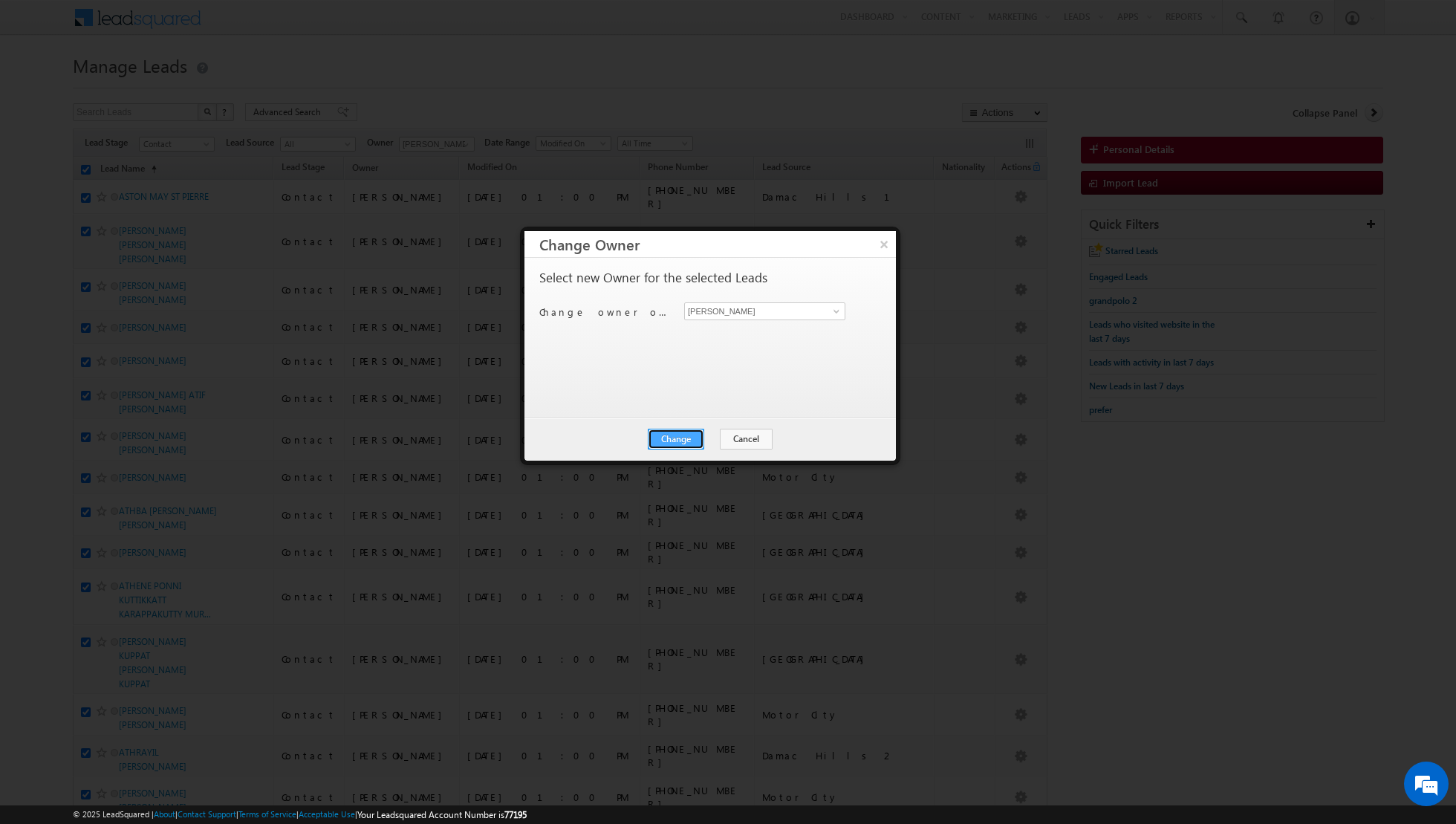
click at [682, 437] on button "Change" at bounding box center [676, 439] width 56 height 21
click at [713, 438] on button "Close" at bounding box center [713, 439] width 47 height 21
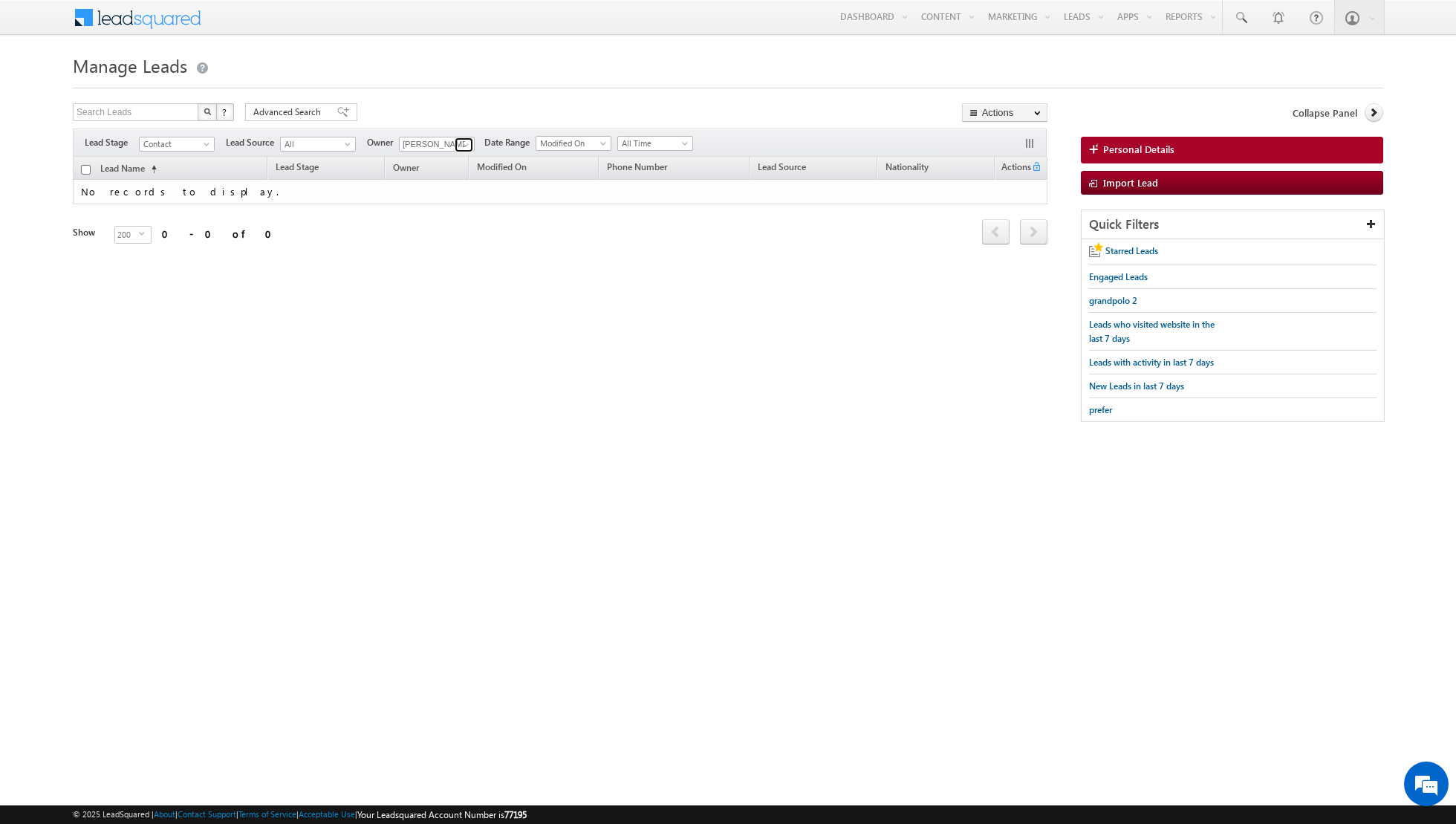
click at [460, 143] on span at bounding box center [465, 145] width 12 height 12
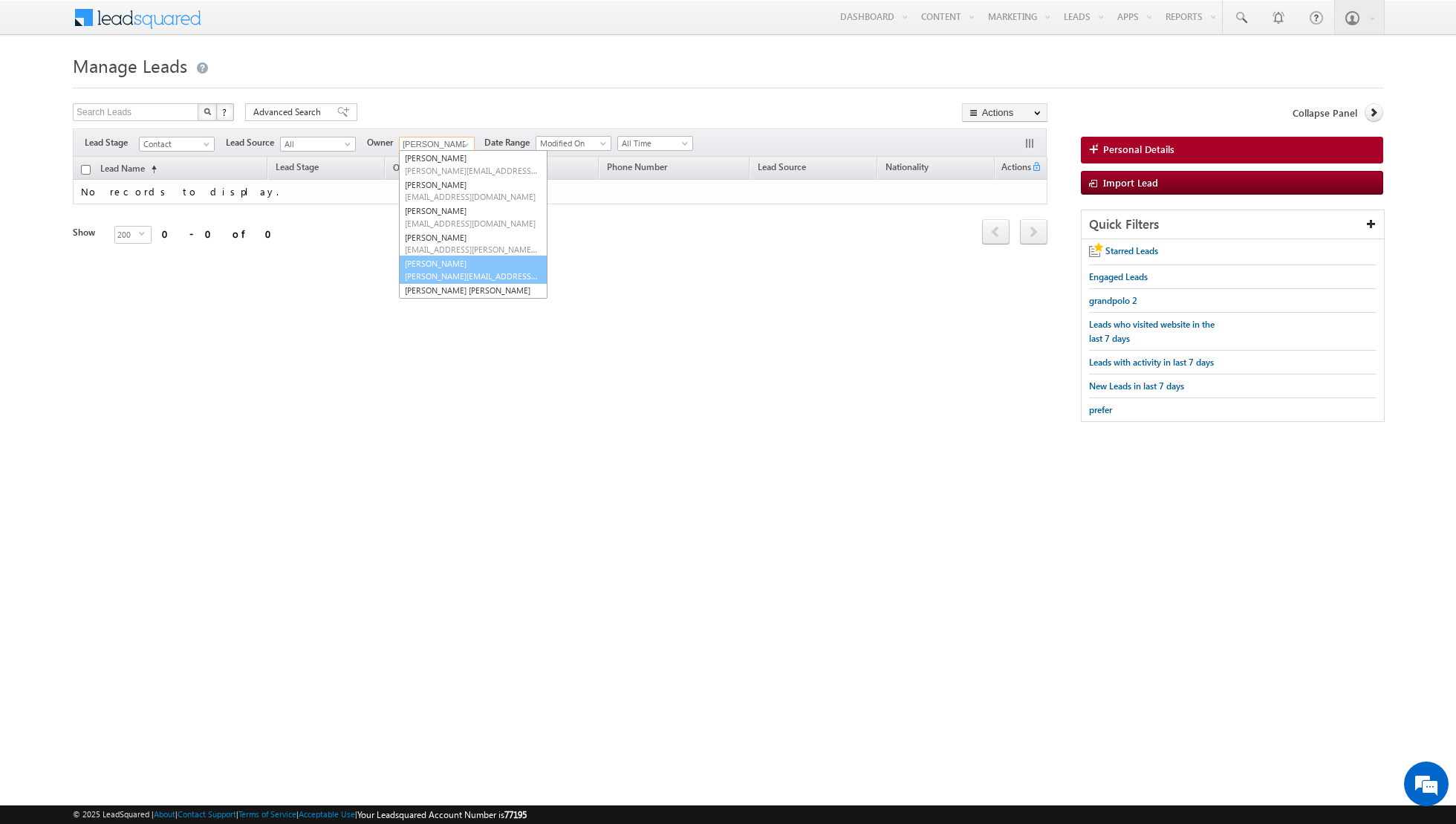
scroll to position [59, 0]
click at [436, 257] on link "[PERSON_NAME] [PERSON_NAME] [PERSON_NAME][EMAIL_ADDRESS][PERSON_NAME][DOMAIN_NA…" at bounding box center [473, 267] width 149 height 28
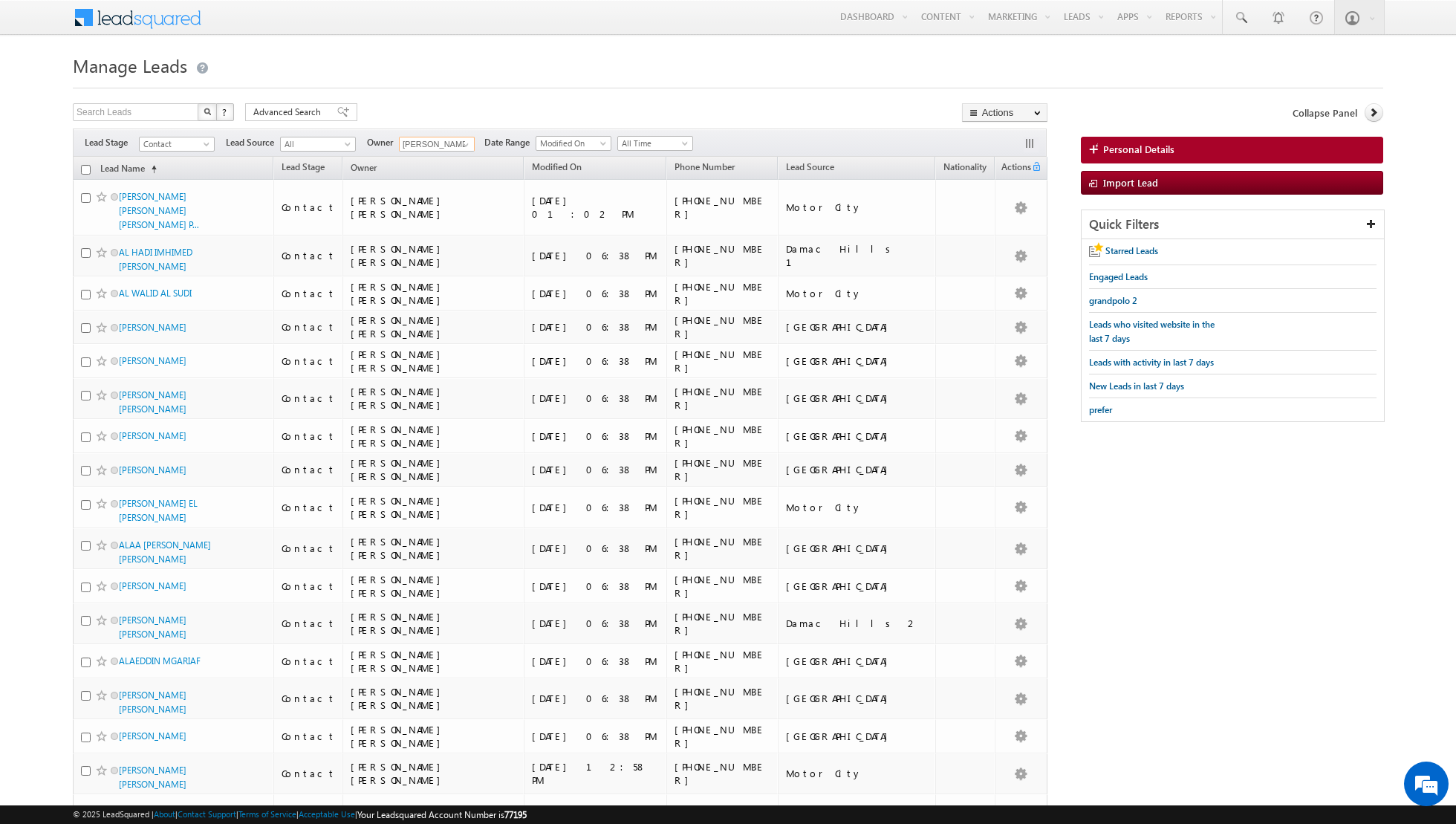
click at [86, 166] on input "checkbox" at bounding box center [86, 170] width 10 height 10
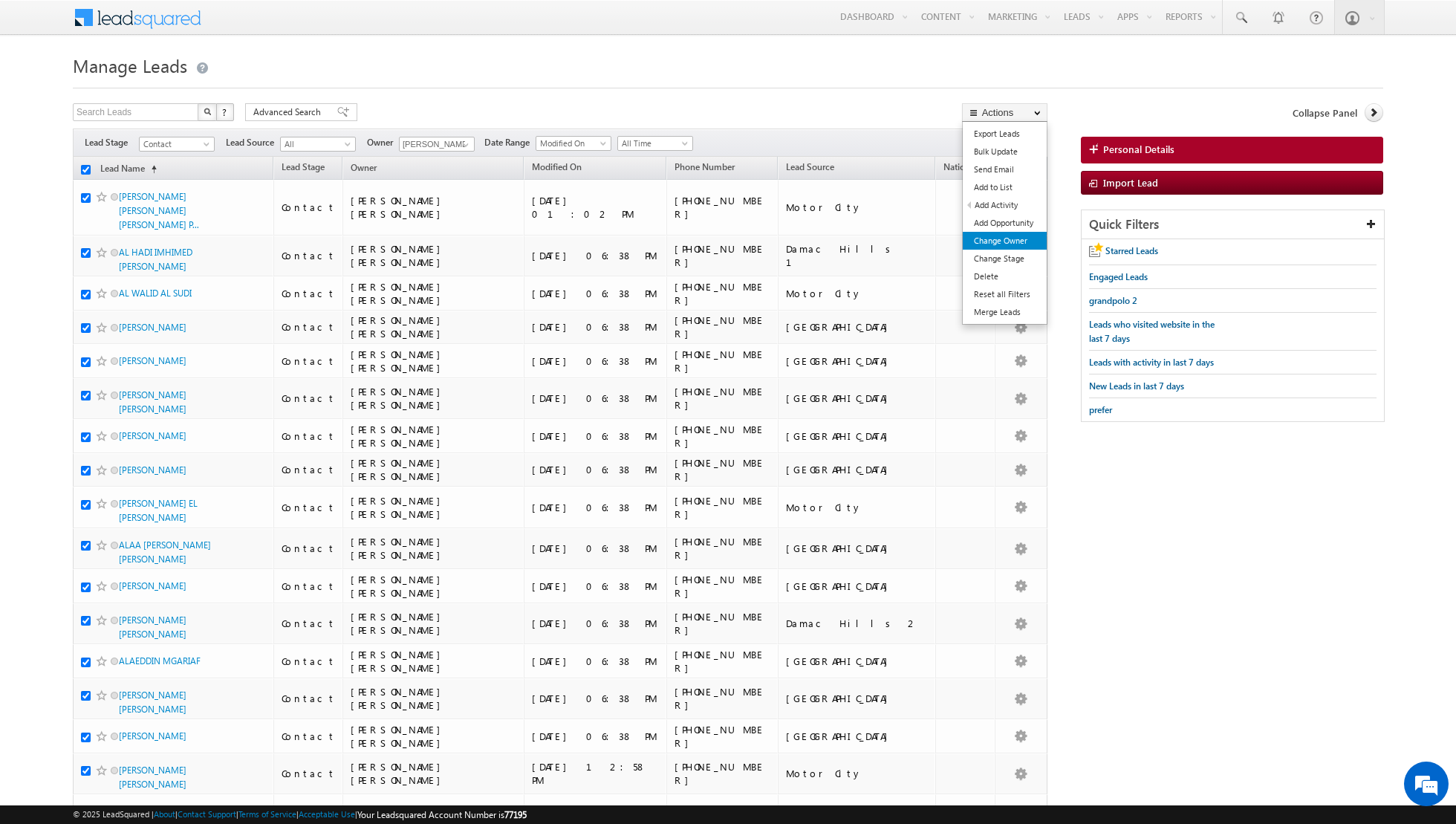
click at [996, 238] on link "Change Owner" at bounding box center [1005, 241] width 84 height 18
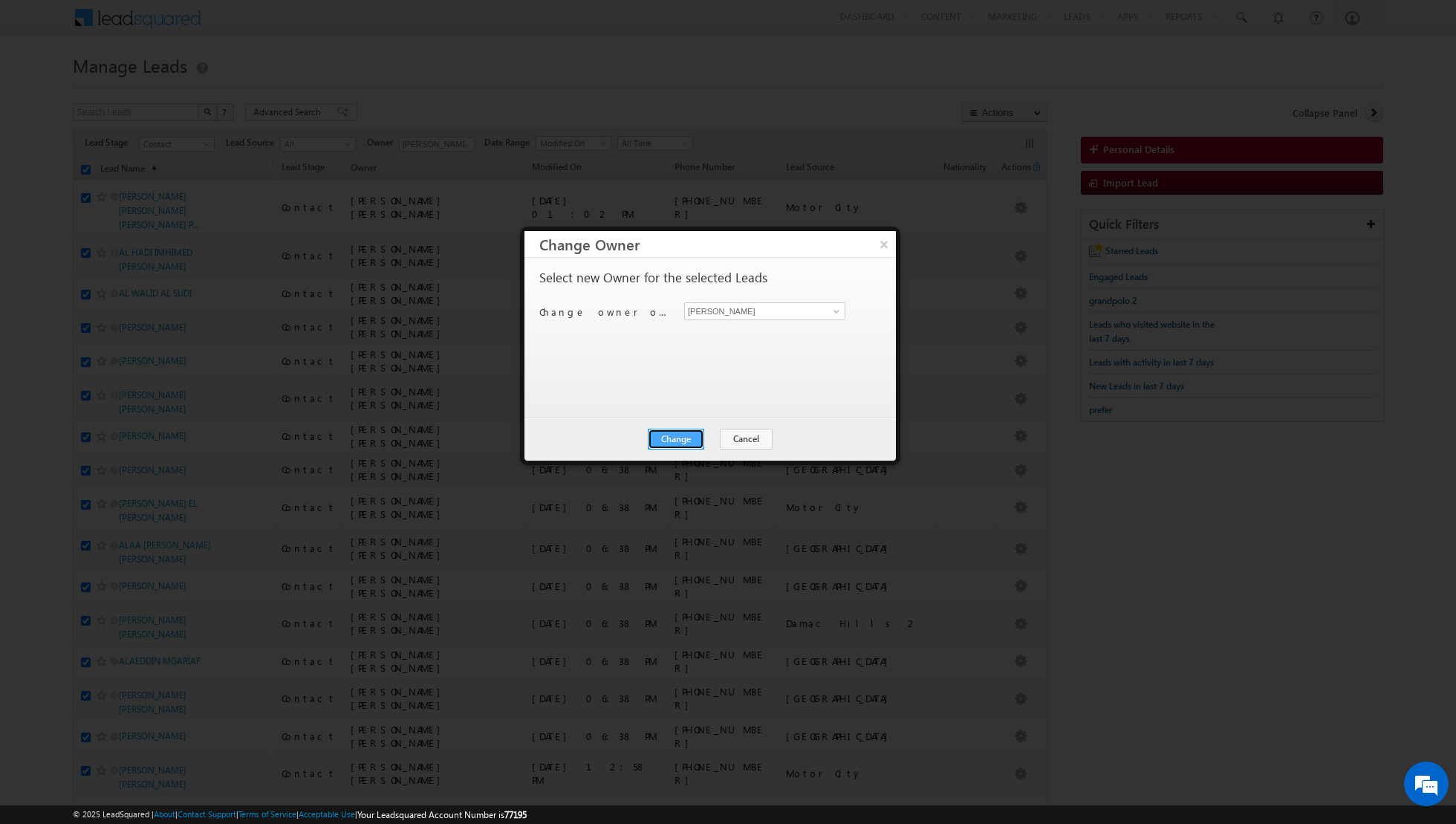
click at [687, 434] on button "Change" at bounding box center [676, 439] width 56 height 21
click at [721, 436] on button "Close" at bounding box center [713, 439] width 47 height 21
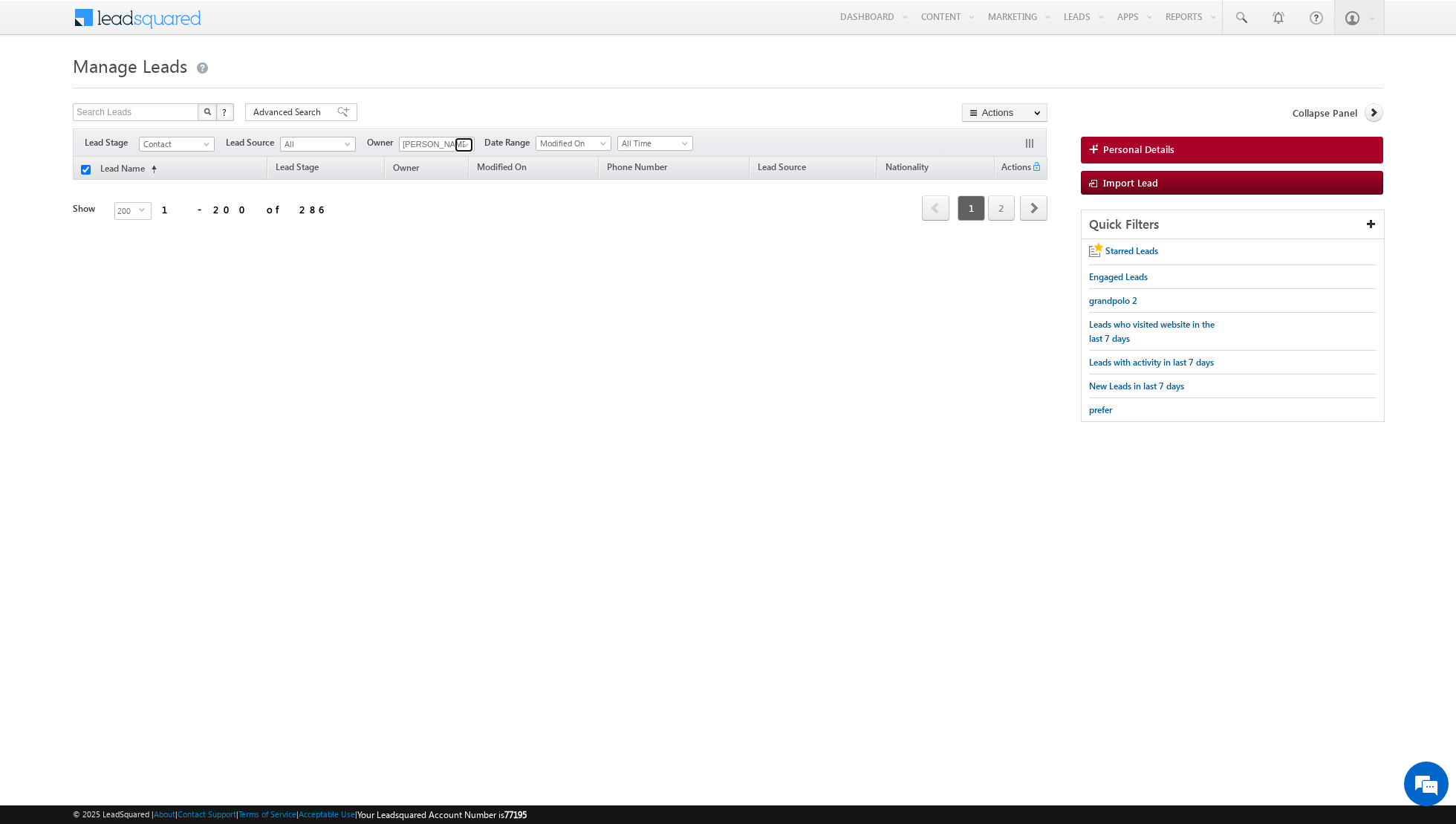
click at [463, 142] on span at bounding box center [465, 145] width 12 height 12
click at [467, 296] on div "Search Leads X ? 286 results found Advanced Search Advanced Search Advanced sea…" at bounding box center [728, 270] width 1310 height 334
click at [457, 150] on link at bounding box center [464, 145] width 19 height 15
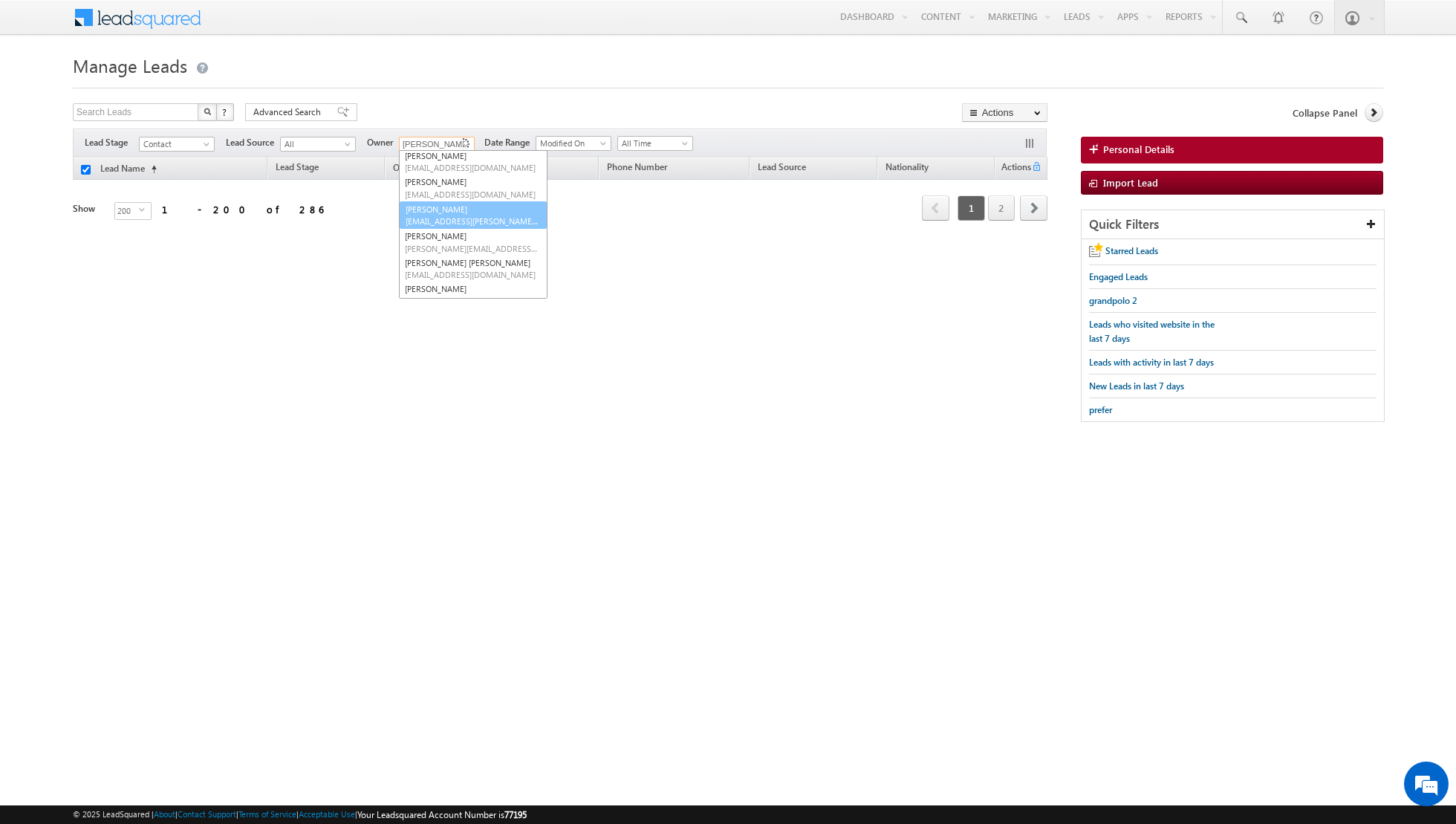
scroll to position [56, 0]
click at [425, 245] on span "[PERSON_NAME][EMAIL_ADDRESS][DOMAIN_NAME]" at bounding box center [472, 251] width 133 height 11
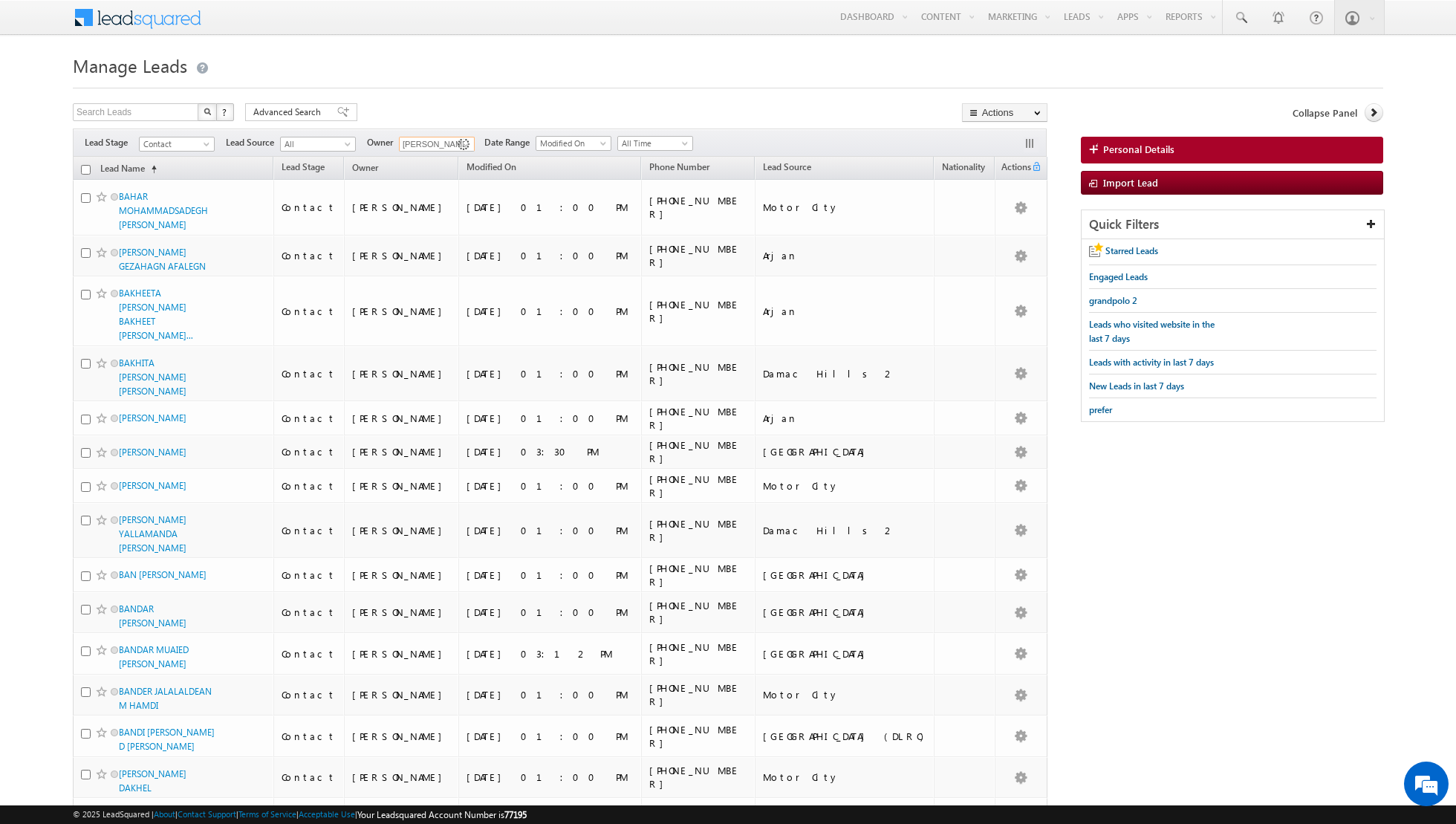
click at [88, 167] on input "checkbox" at bounding box center [86, 170] width 10 height 10
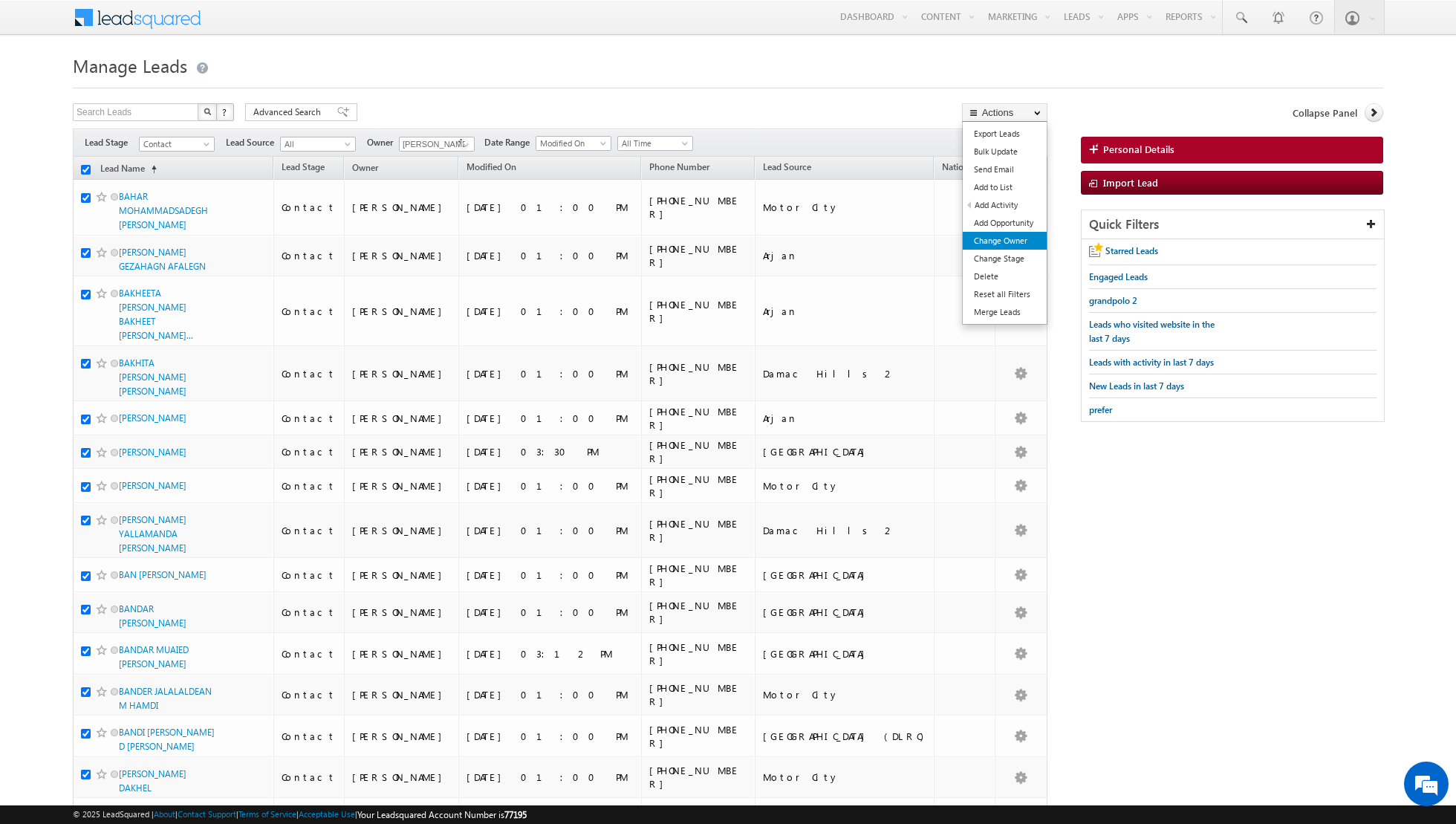
click at [991, 237] on link "Change Owner" at bounding box center [1005, 241] width 84 height 18
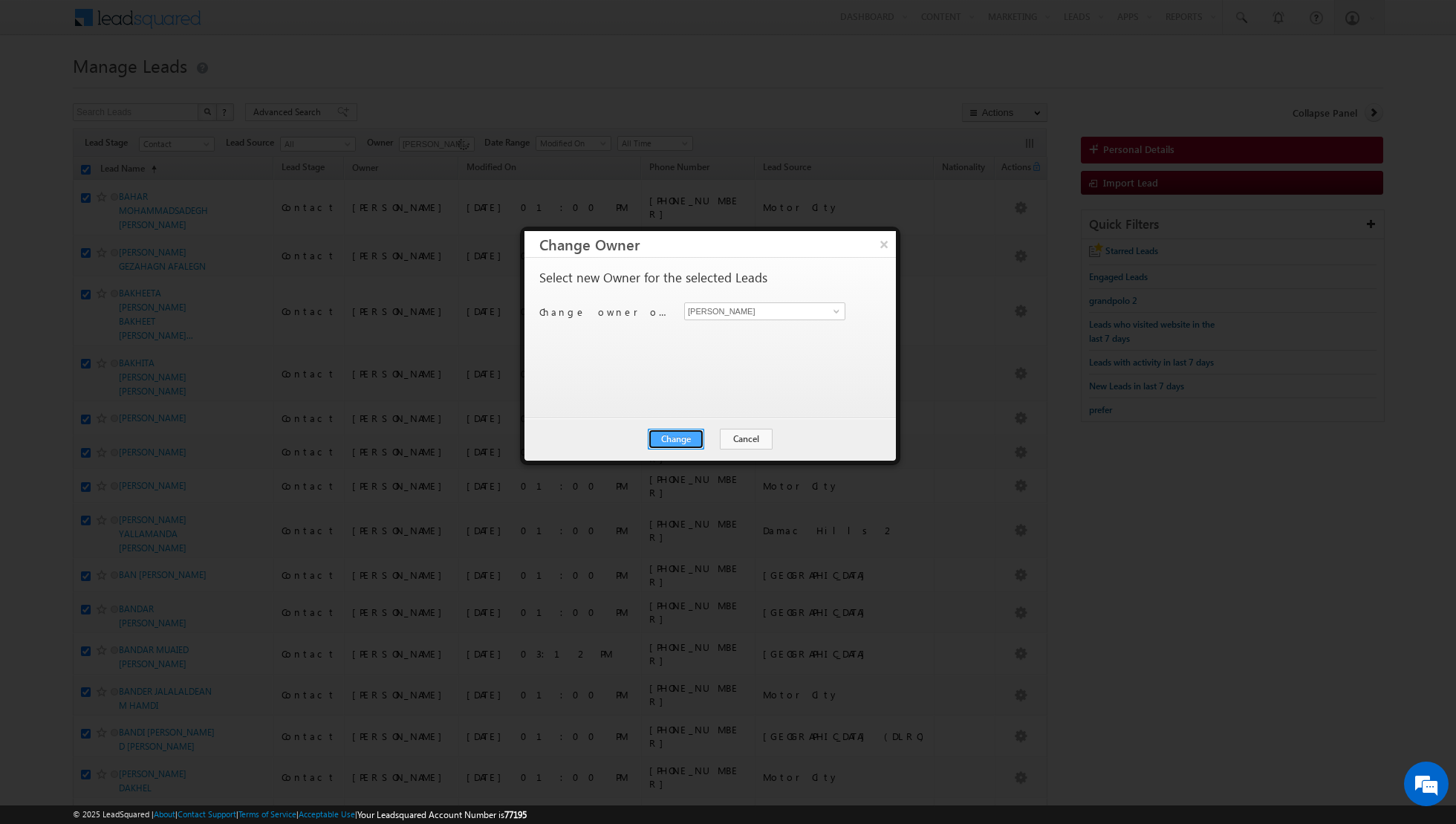
click at [675, 431] on button "Change" at bounding box center [676, 439] width 56 height 21
click at [704, 434] on button "Close" at bounding box center [713, 439] width 47 height 21
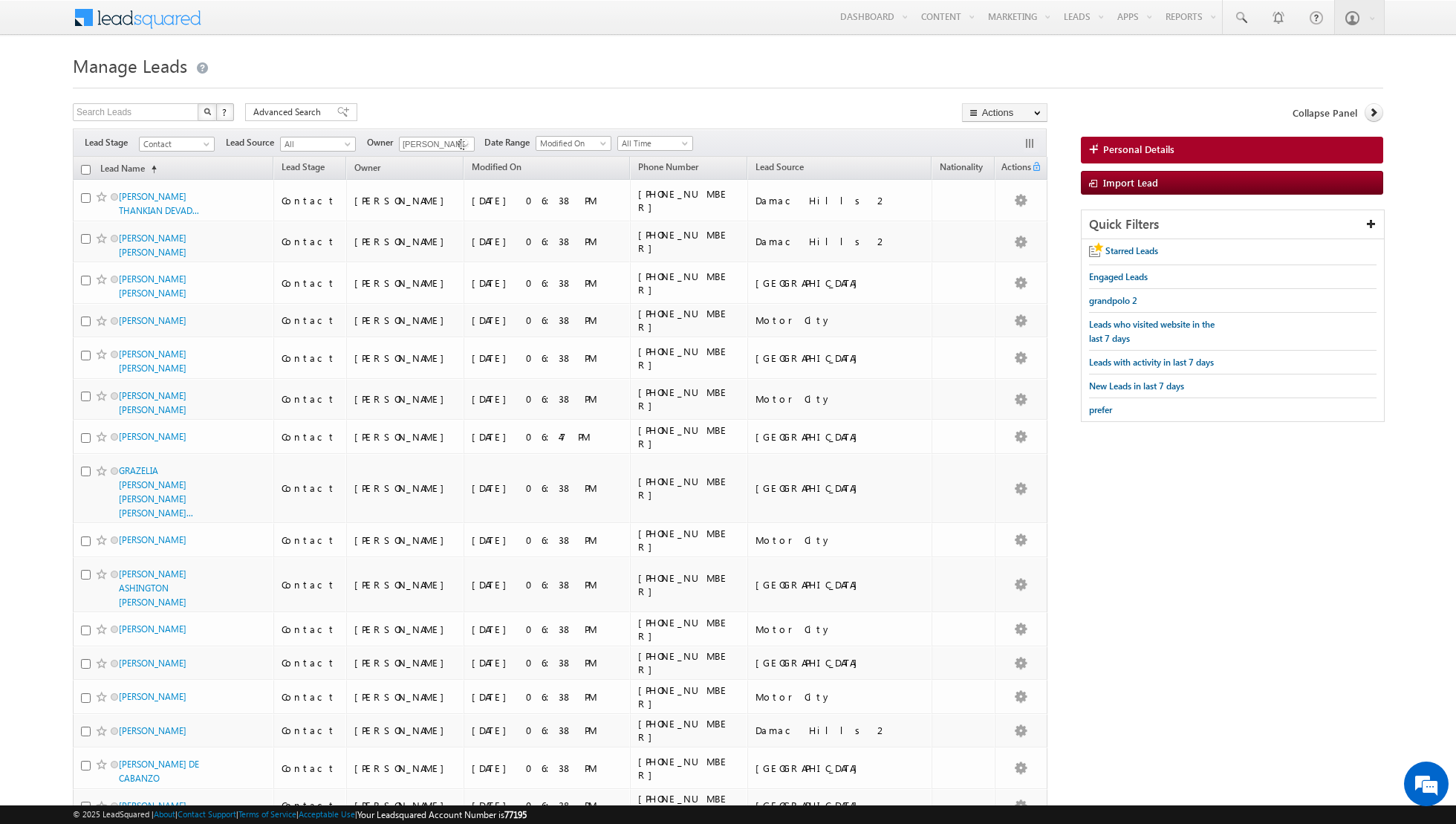
click at [85, 171] on input "checkbox" at bounding box center [86, 170] width 10 height 10
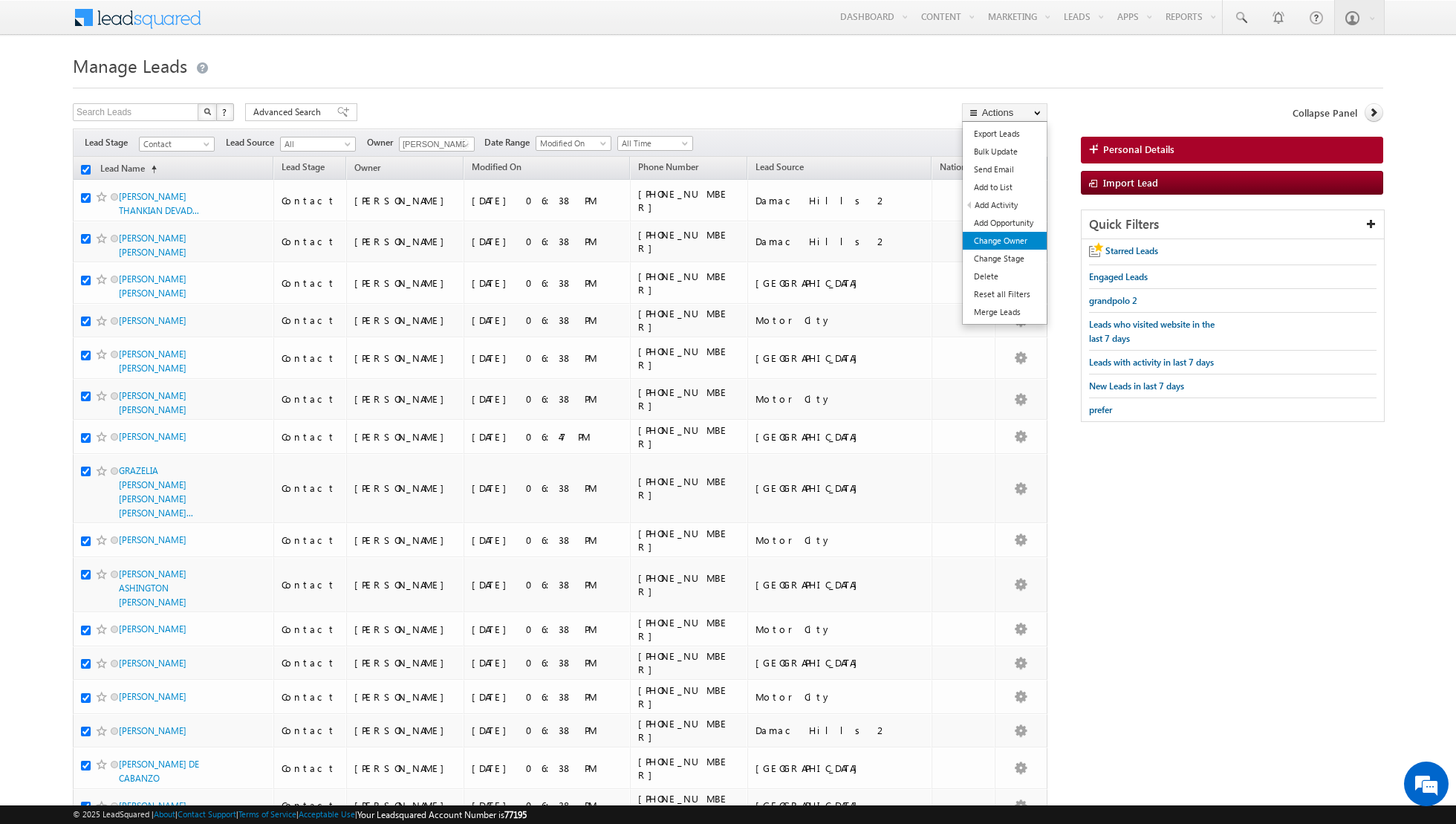
click at [997, 240] on link "Change Owner" at bounding box center [1005, 241] width 84 height 18
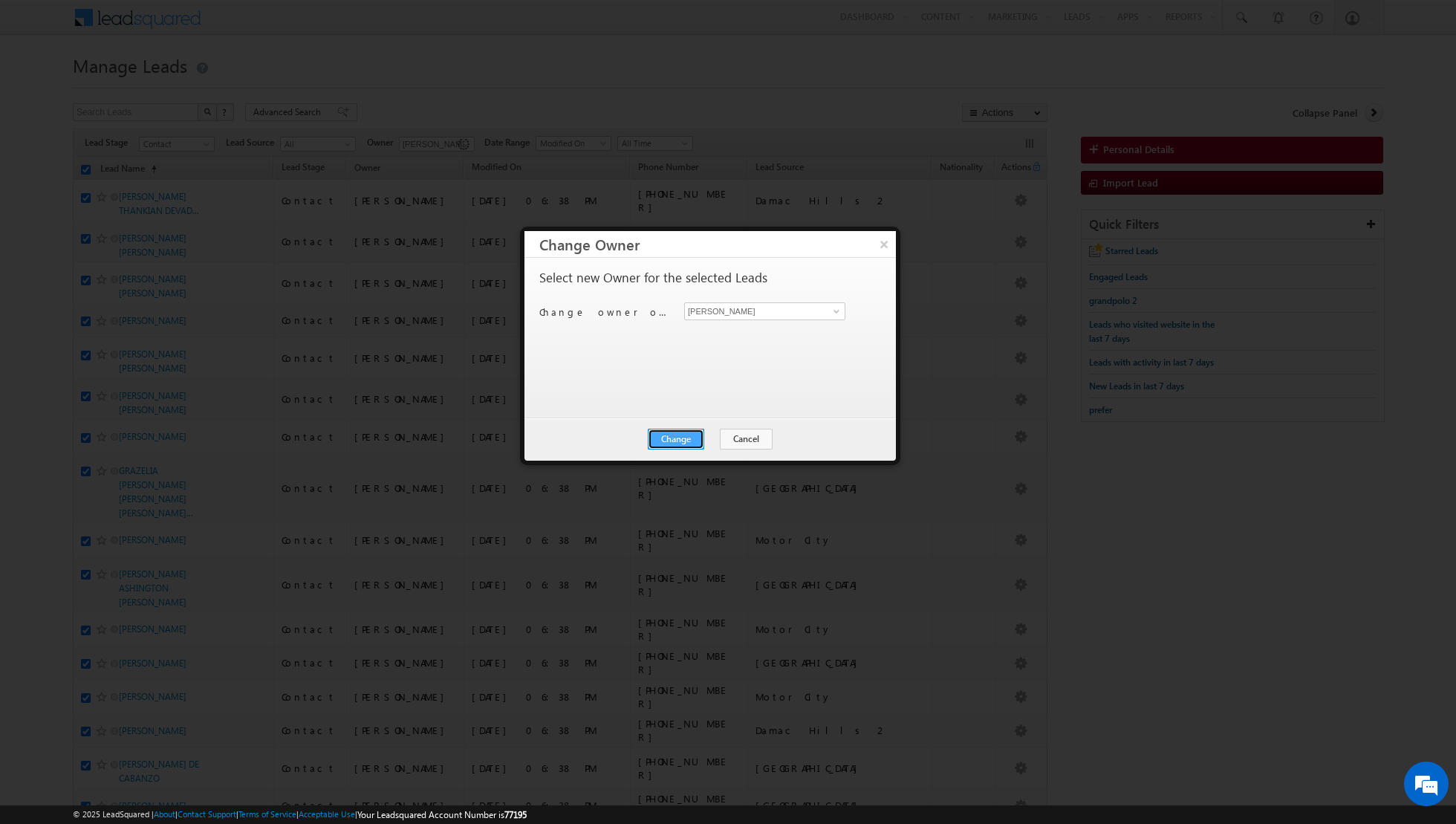
click at [678, 434] on button "Change" at bounding box center [676, 439] width 56 height 21
click at [708, 434] on button "Close" at bounding box center [713, 439] width 47 height 21
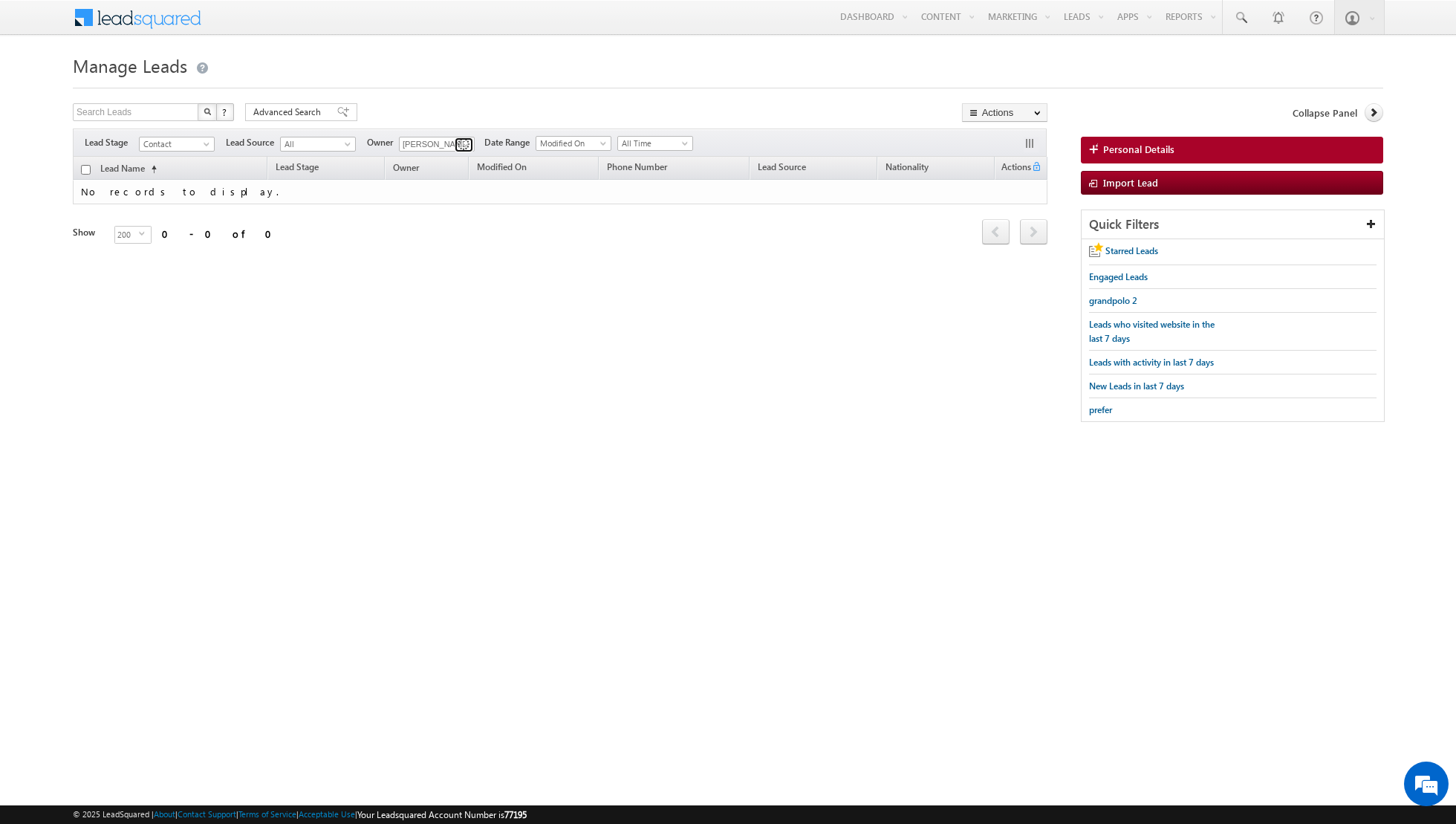
click at [464, 142] on span at bounding box center [465, 145] width 12 height 12
click at [438, 258] on link "[PERSON_NAME] [PERSON_NAME] [PERSON_NAME][EMAIL_ADDRESS][PERSON_NAME][DOMAIN_NA…" at bounding box center [473, 270] width 149 height 28
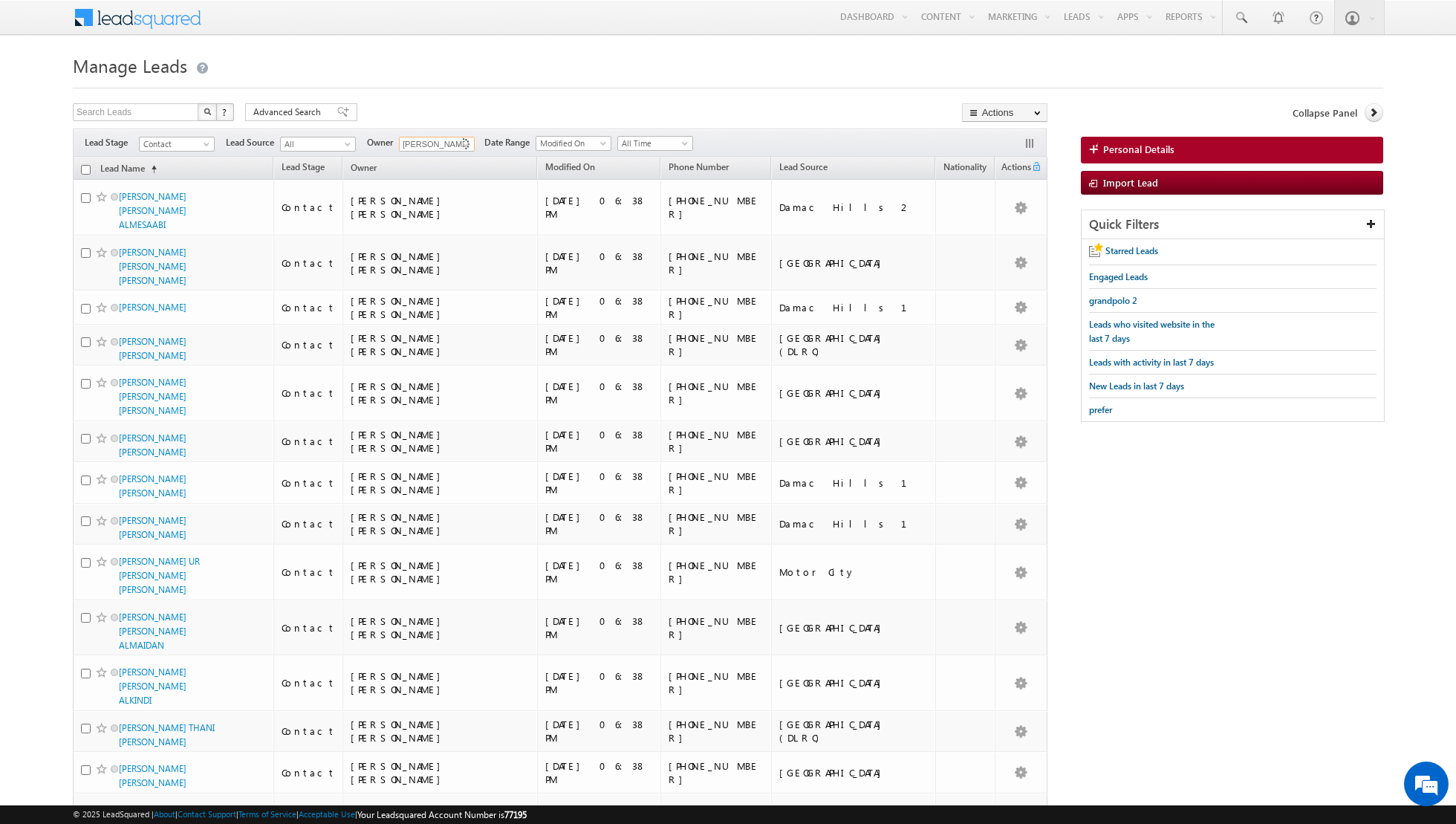
click at [82, 167] on input "checkbox" at bounding box center [86, 170] width 10 height 10
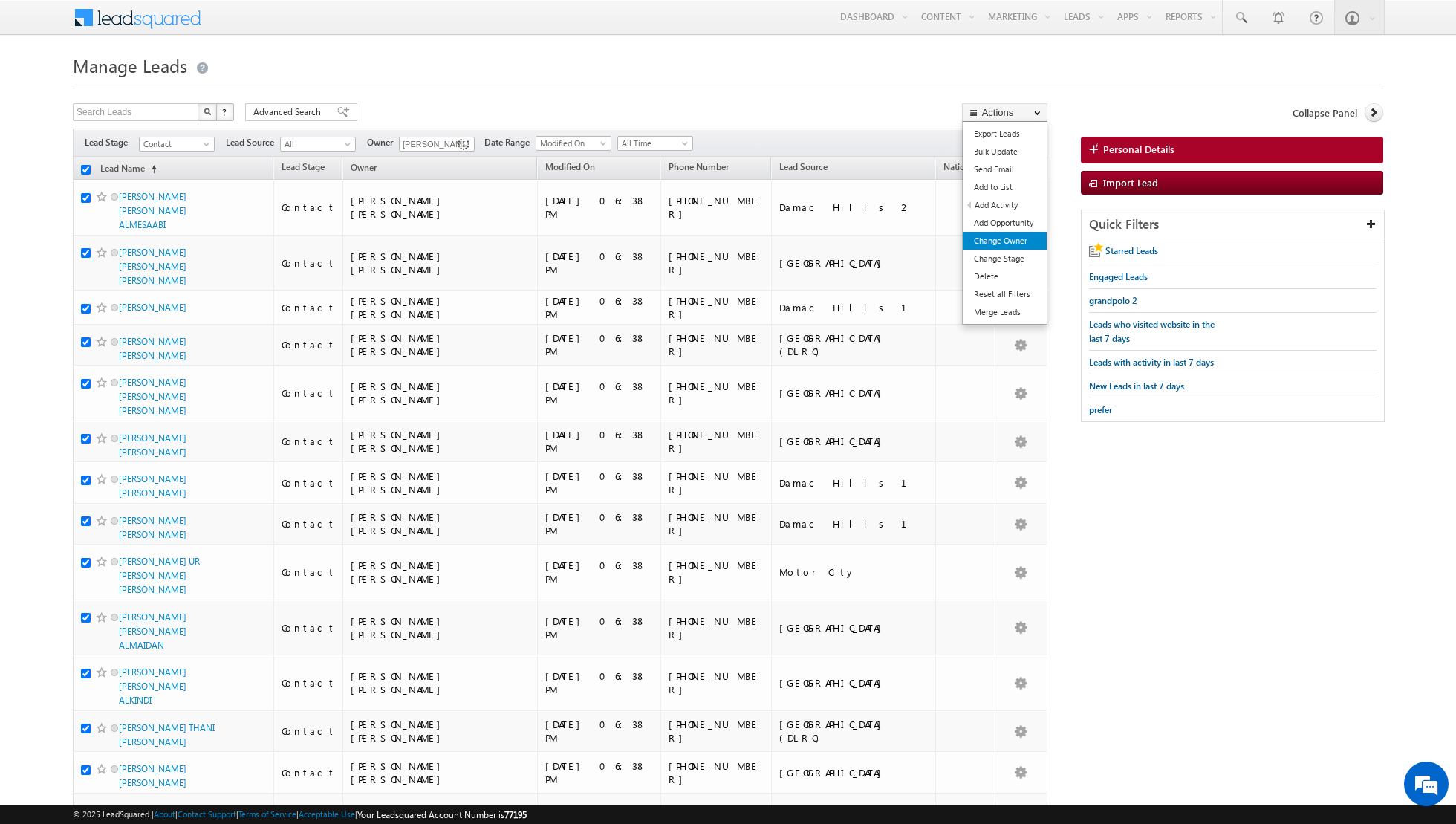
click at [996, 238] on link "Change Owner" at bounding box center [1005, 241] width 84 height 18
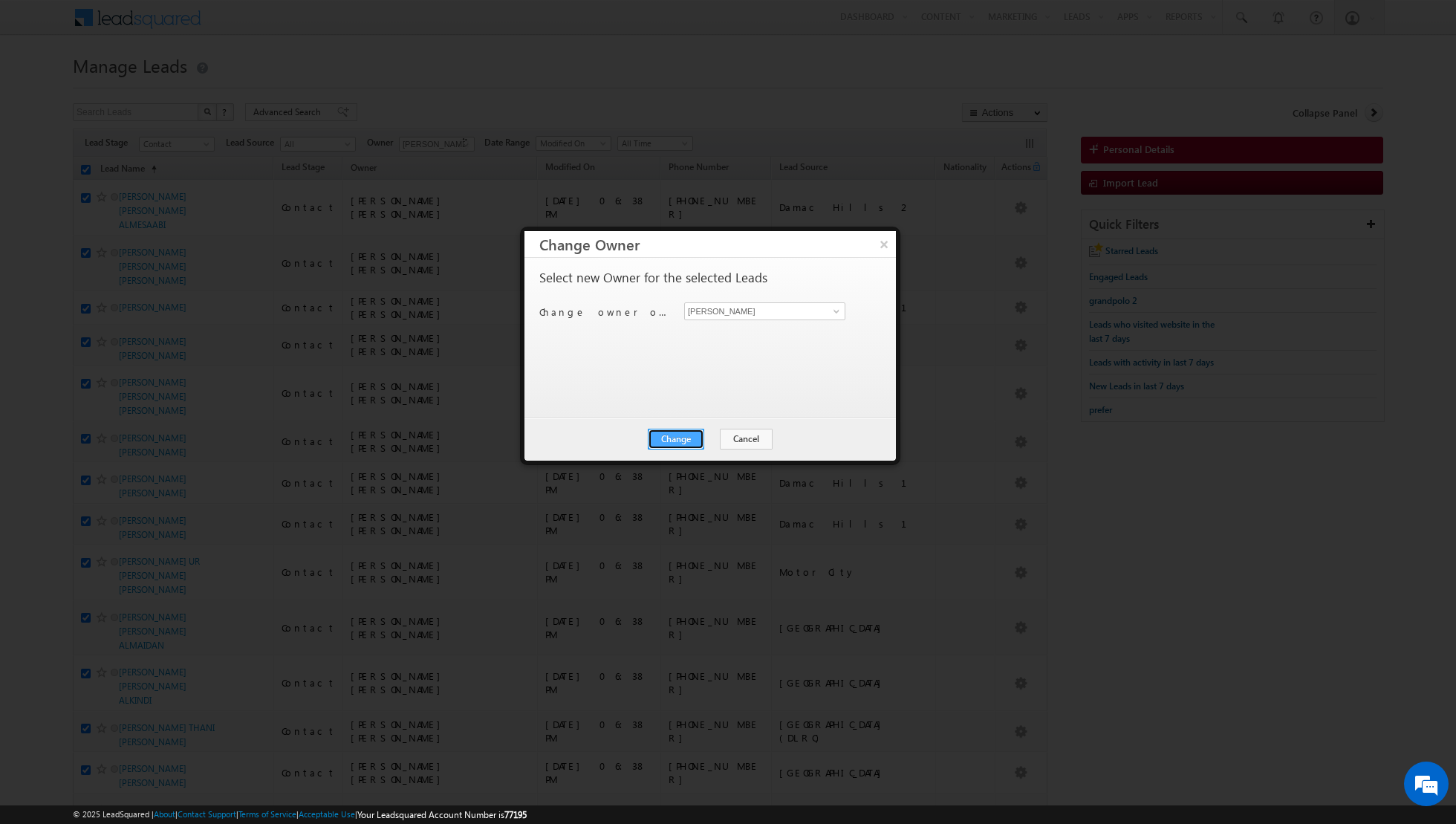
click at [683, 439] on button "Change" at bounding box center [676, 439] width 56 height 21
click at [713, 430] on button "Close" at bounding box center [713, 439] width 47 height 21
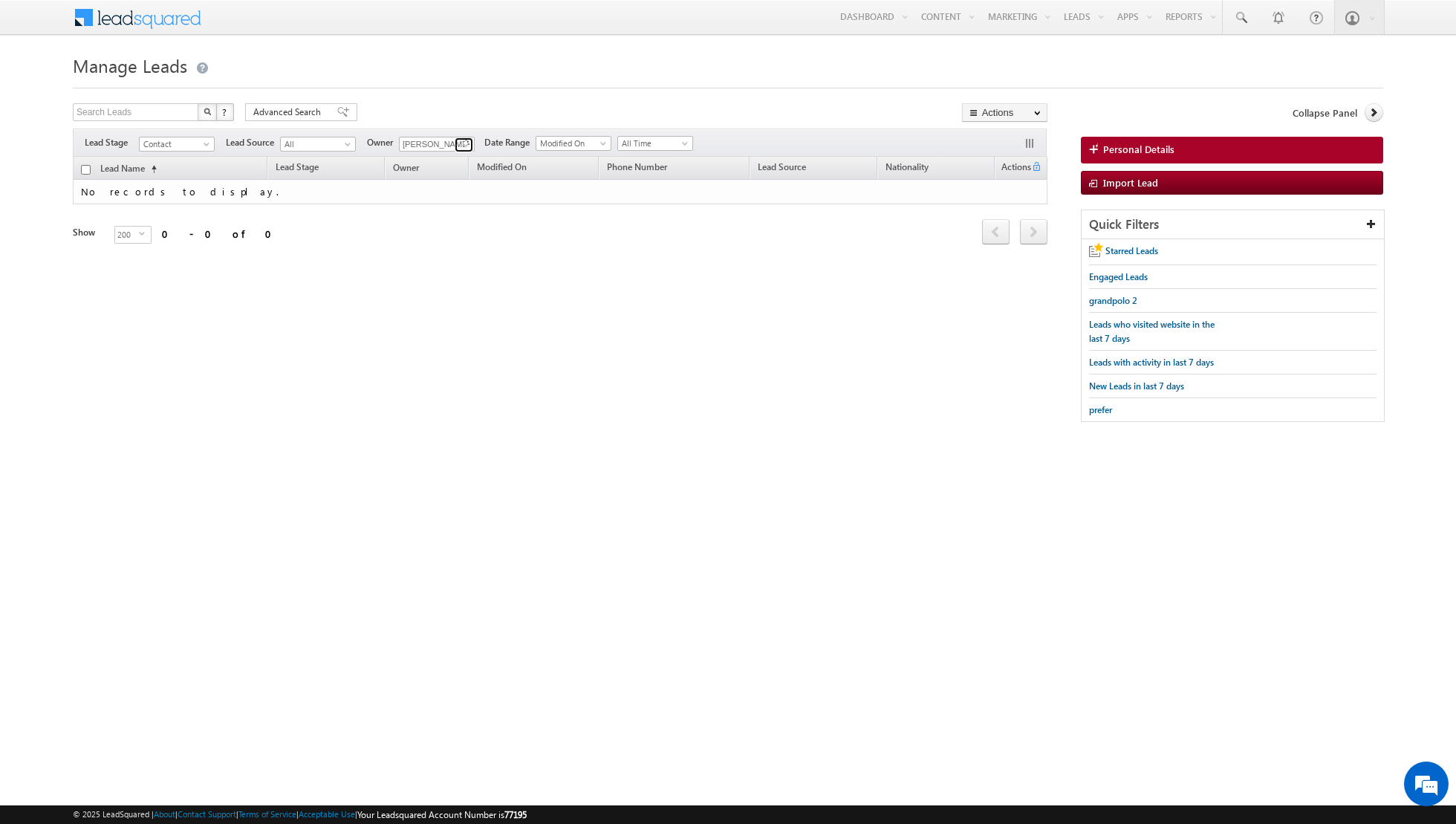
click at [456, 137] on link at bounding box center [464, 145] width 19 height 15
click at [438, 278] on link "[PERSON_NAME] [EMAIL_ADDRESS][PERSON_NAME][DOMAIN_NAME]" at bounding box center [473, 285] width 149 height 28
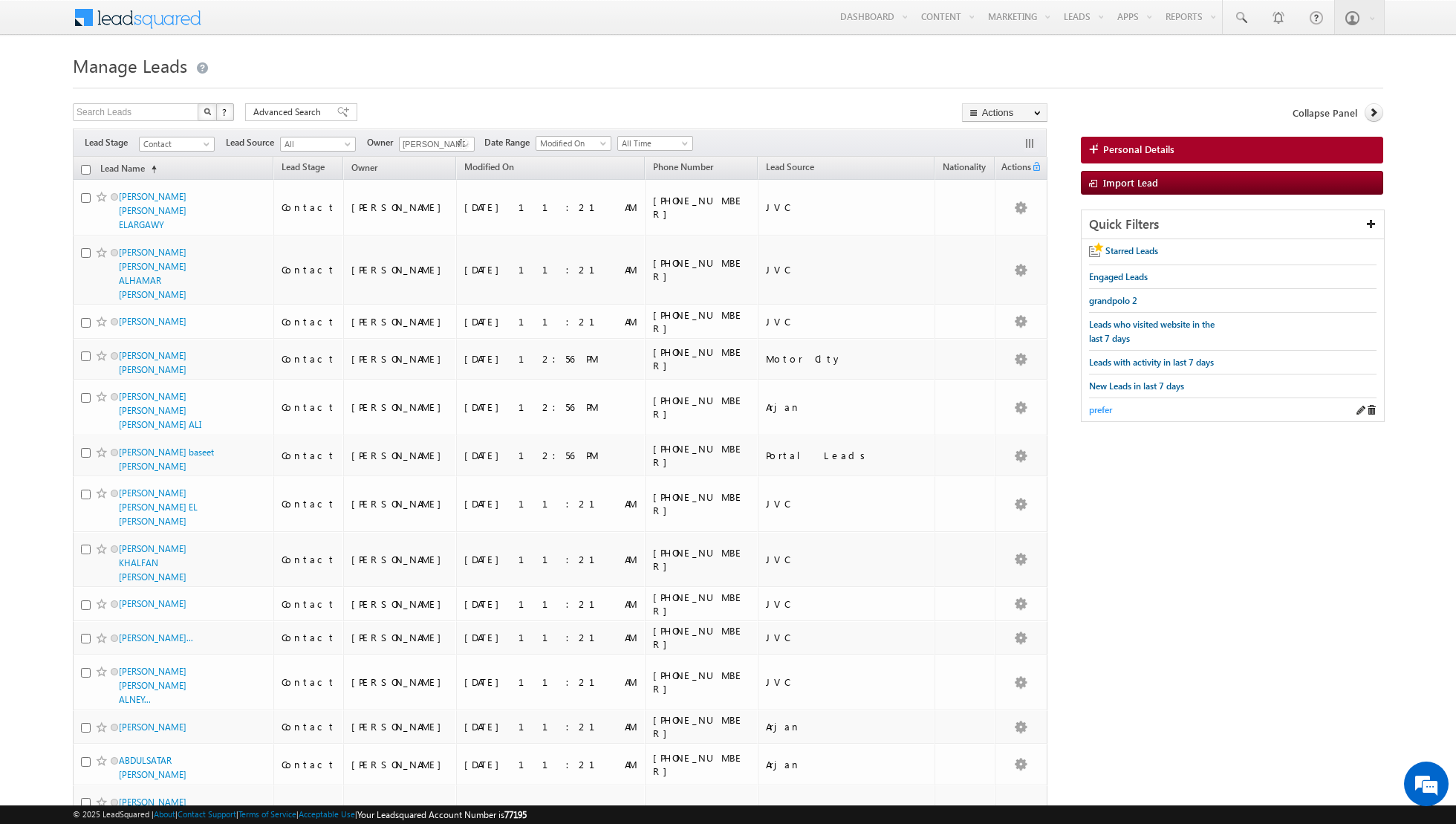
click at [1103, 408] on span "prefer" at bounding box center [1101, 410] width 23 height 11
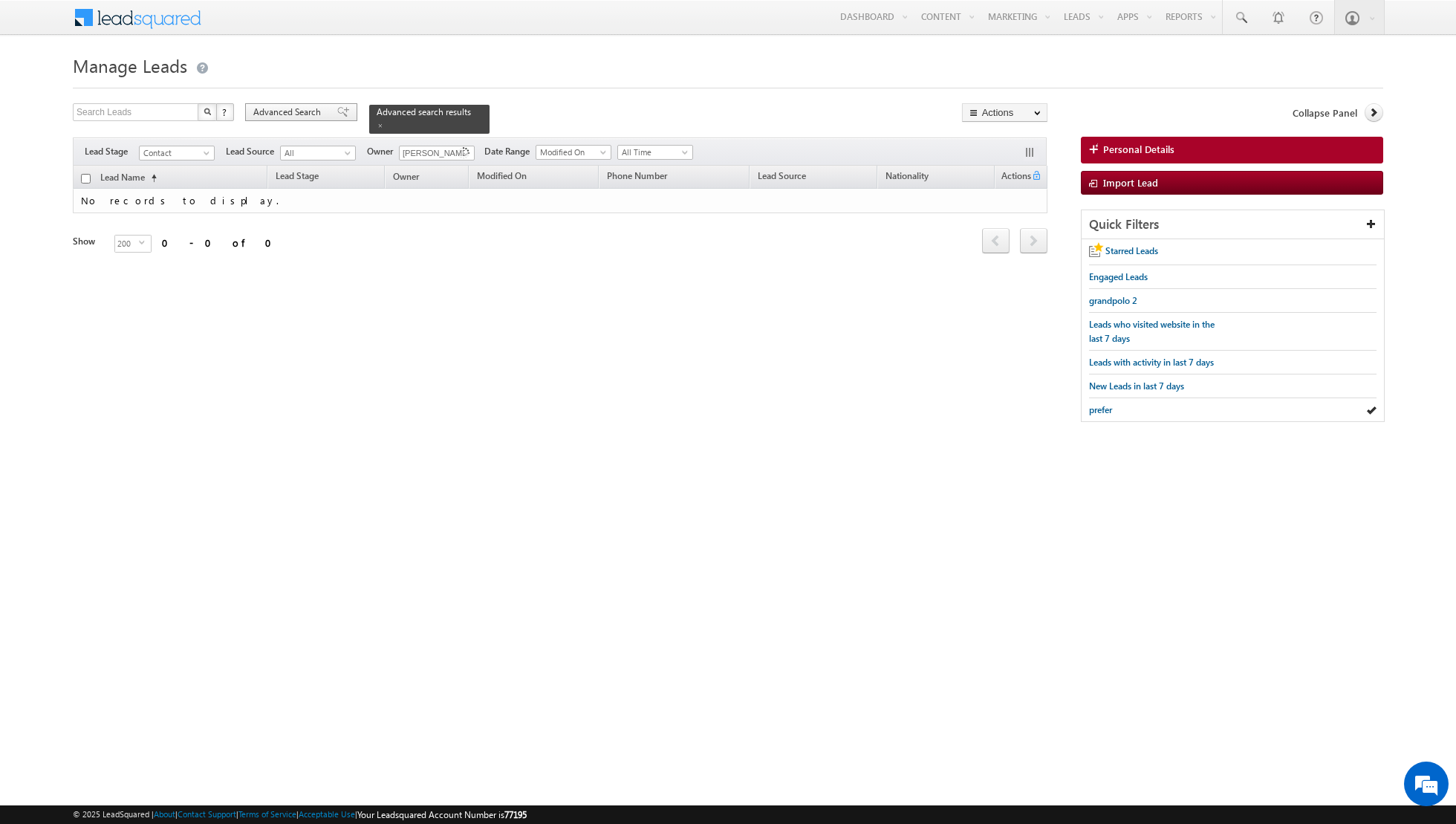
click at [338, 110] on span at bounding box center [343, 112] width 12 height 11
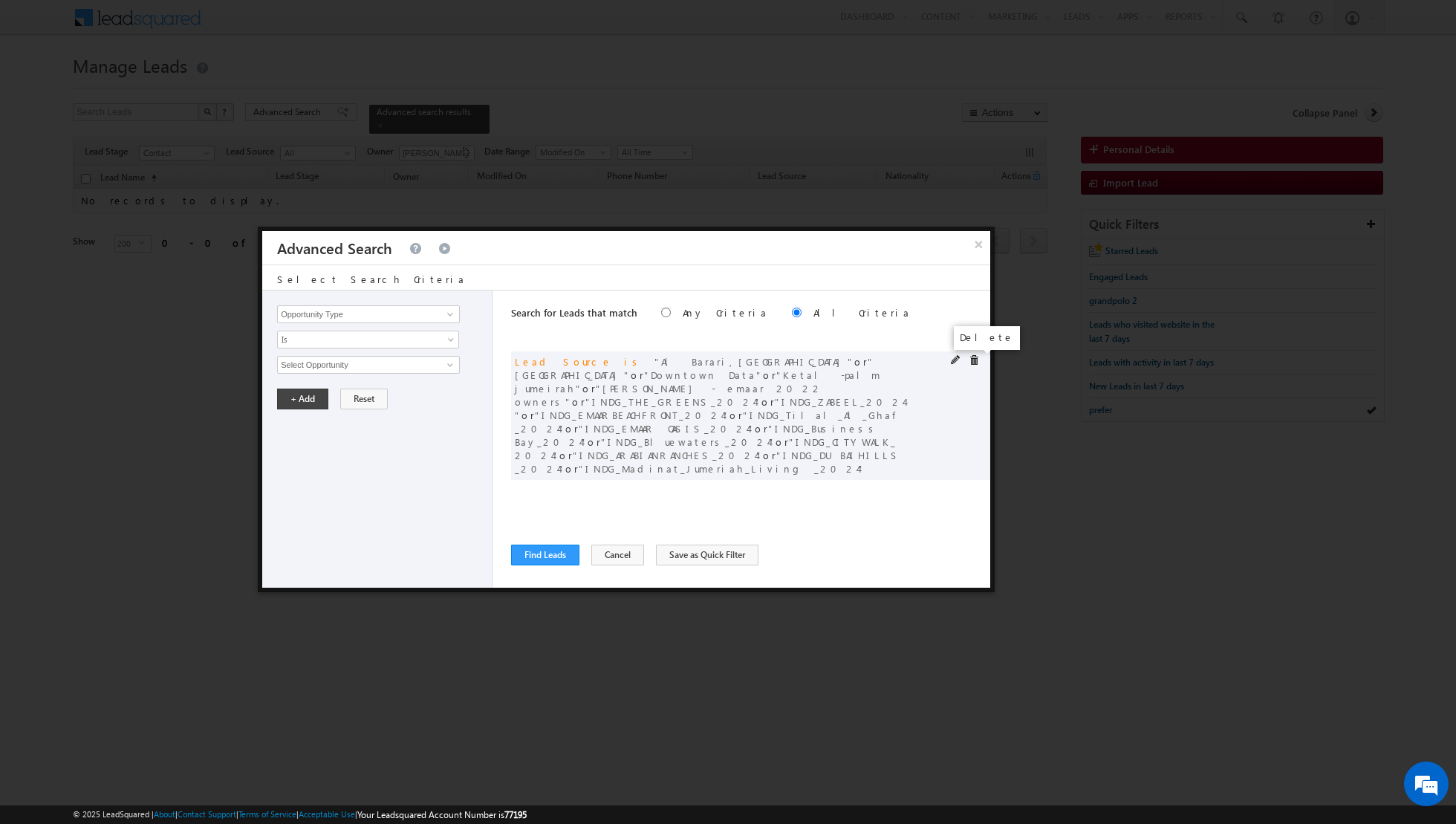
click at [972, 360] on span at bounding box center [974, 360] width 11 height 11
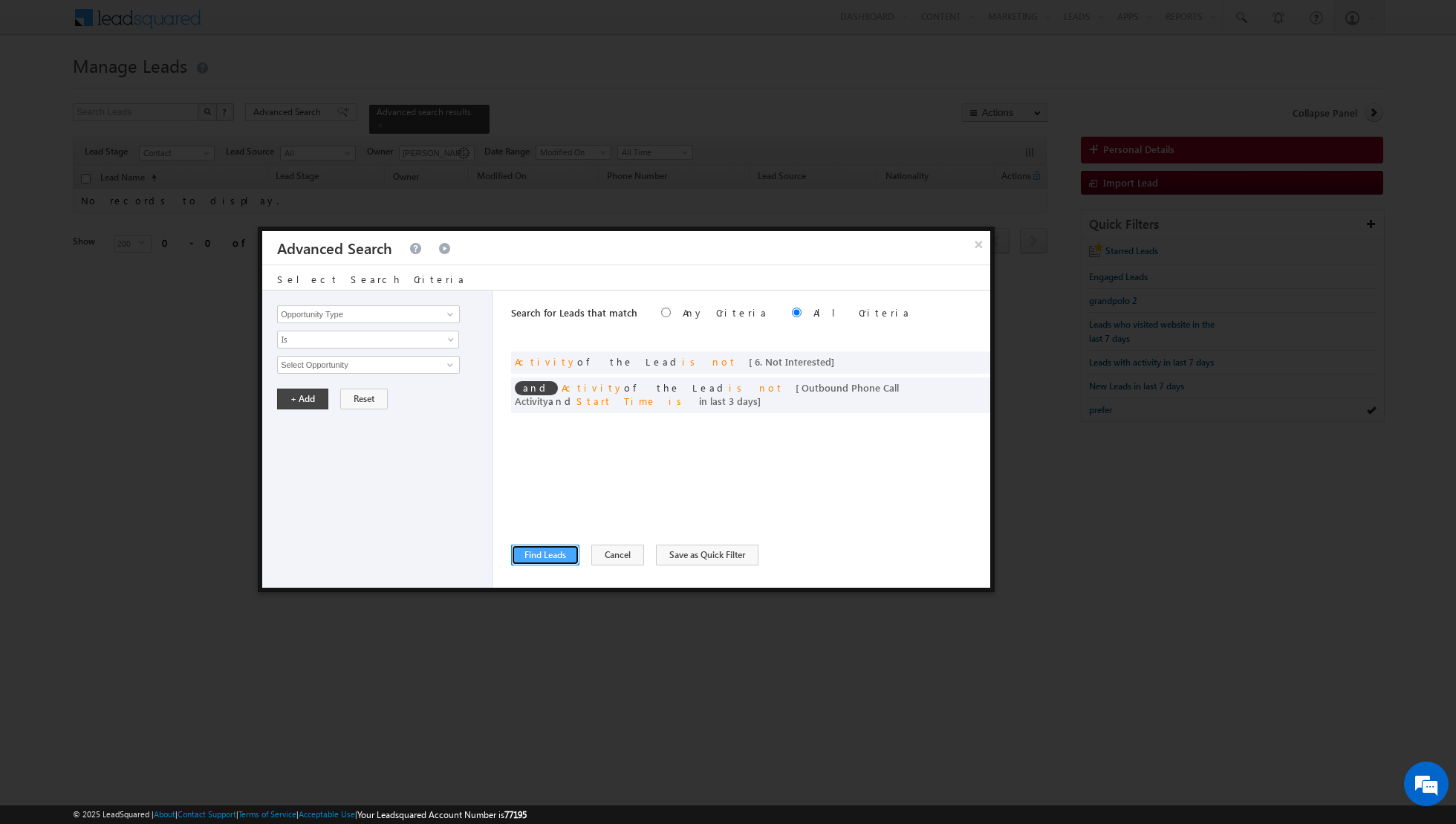
click at [522, 561] on button "Find Leads" at bounding box center [545, 556] width 68 height 21
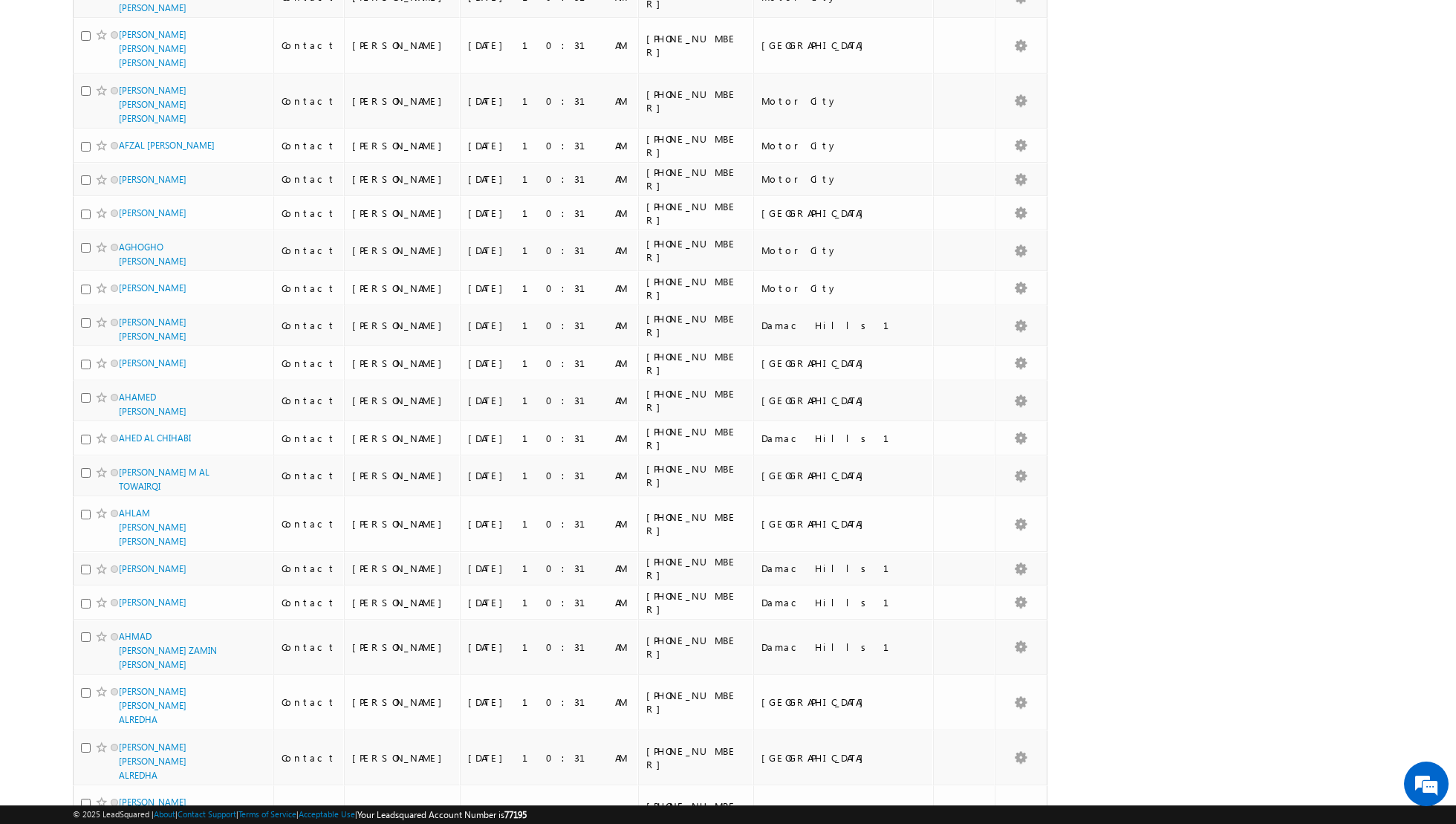
scroll to position [0, 0]
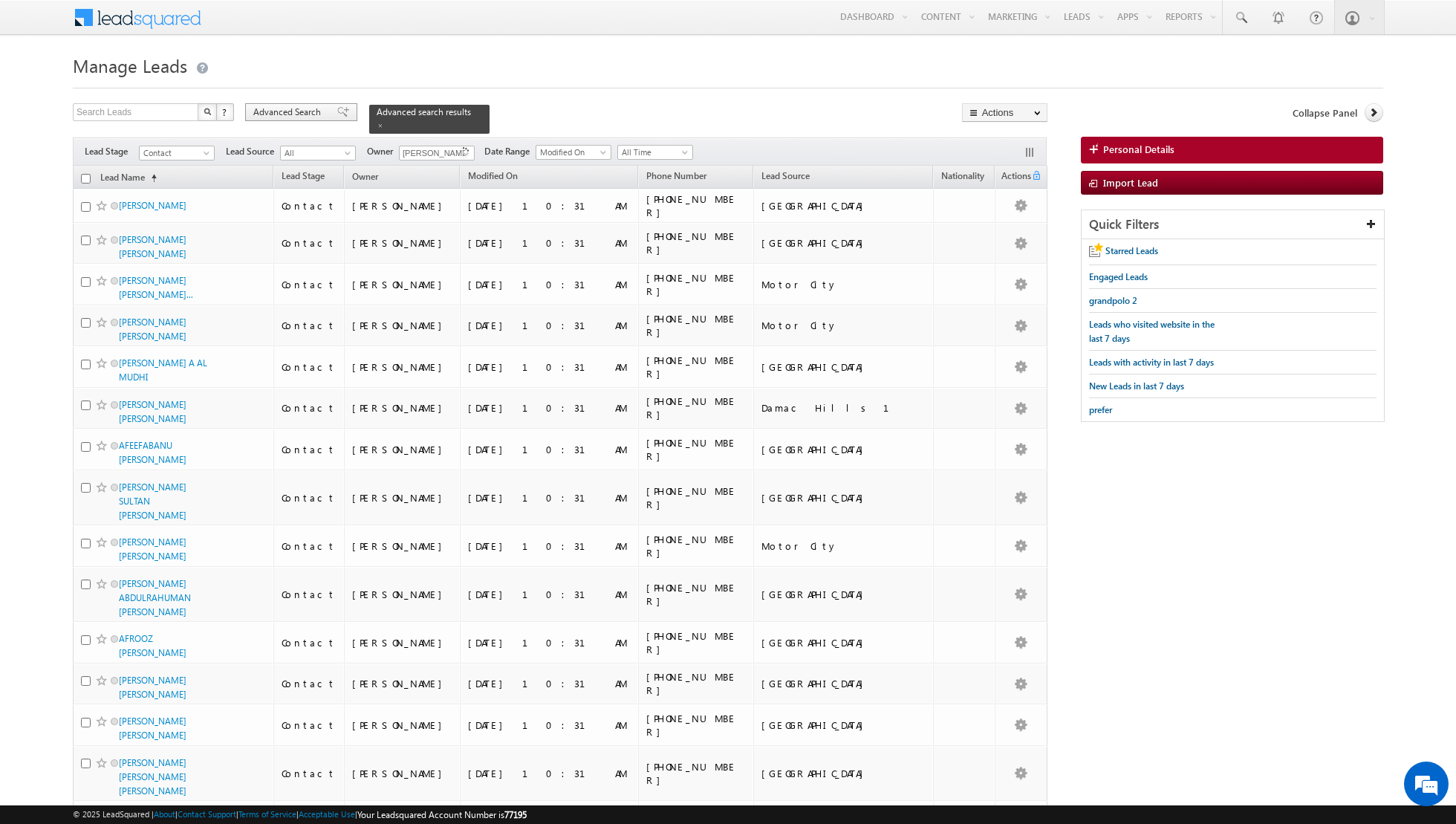
click at [338, 111] on span at bounding box center [343, 112] width 12 height 11
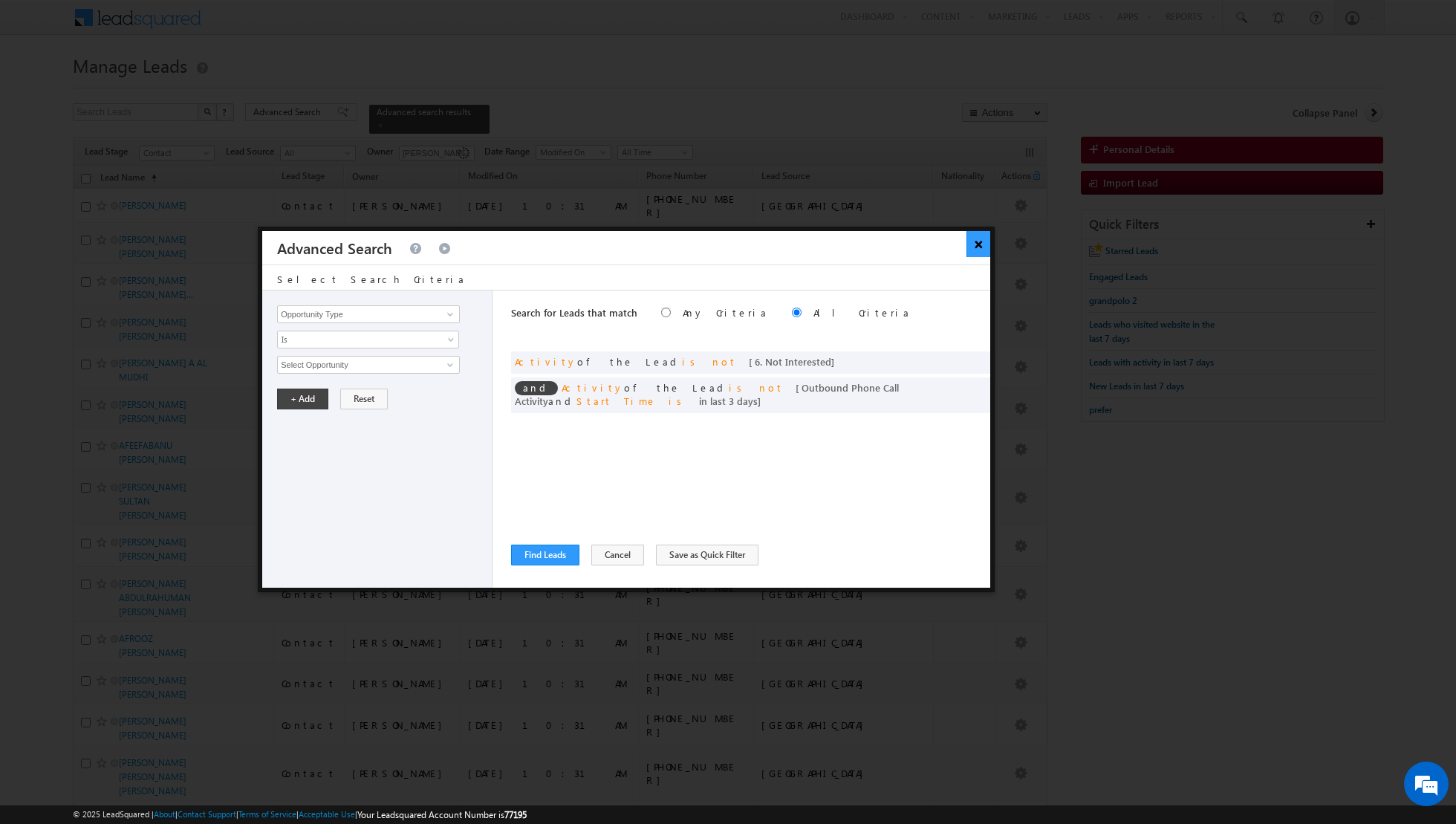
click at [976, 250] on button "×" at bounding box center [979, 244] width 24 height 26
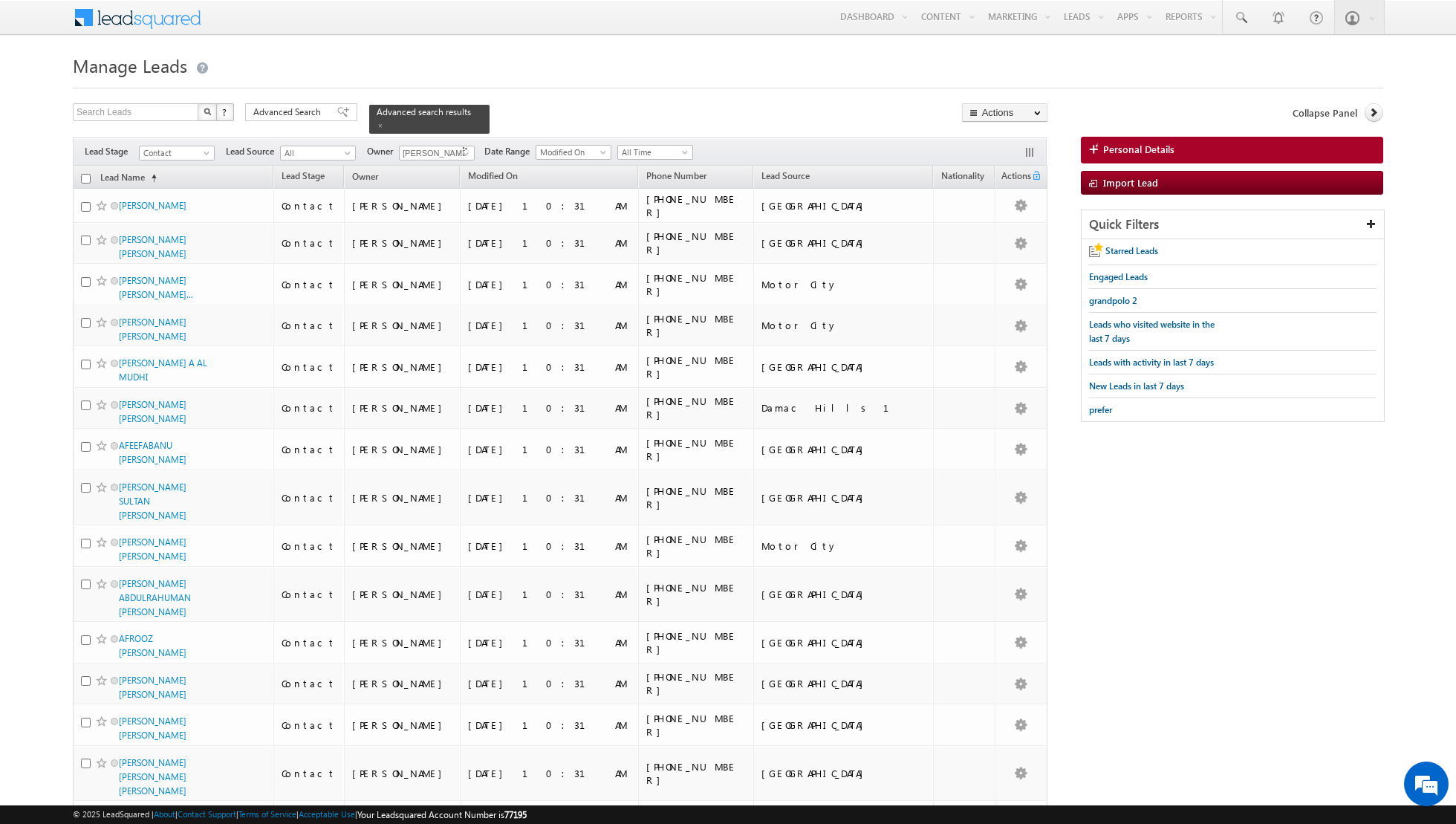
click at [81, 176] on input "checkbox" at bounding box center [86, 179] width 10 height 10
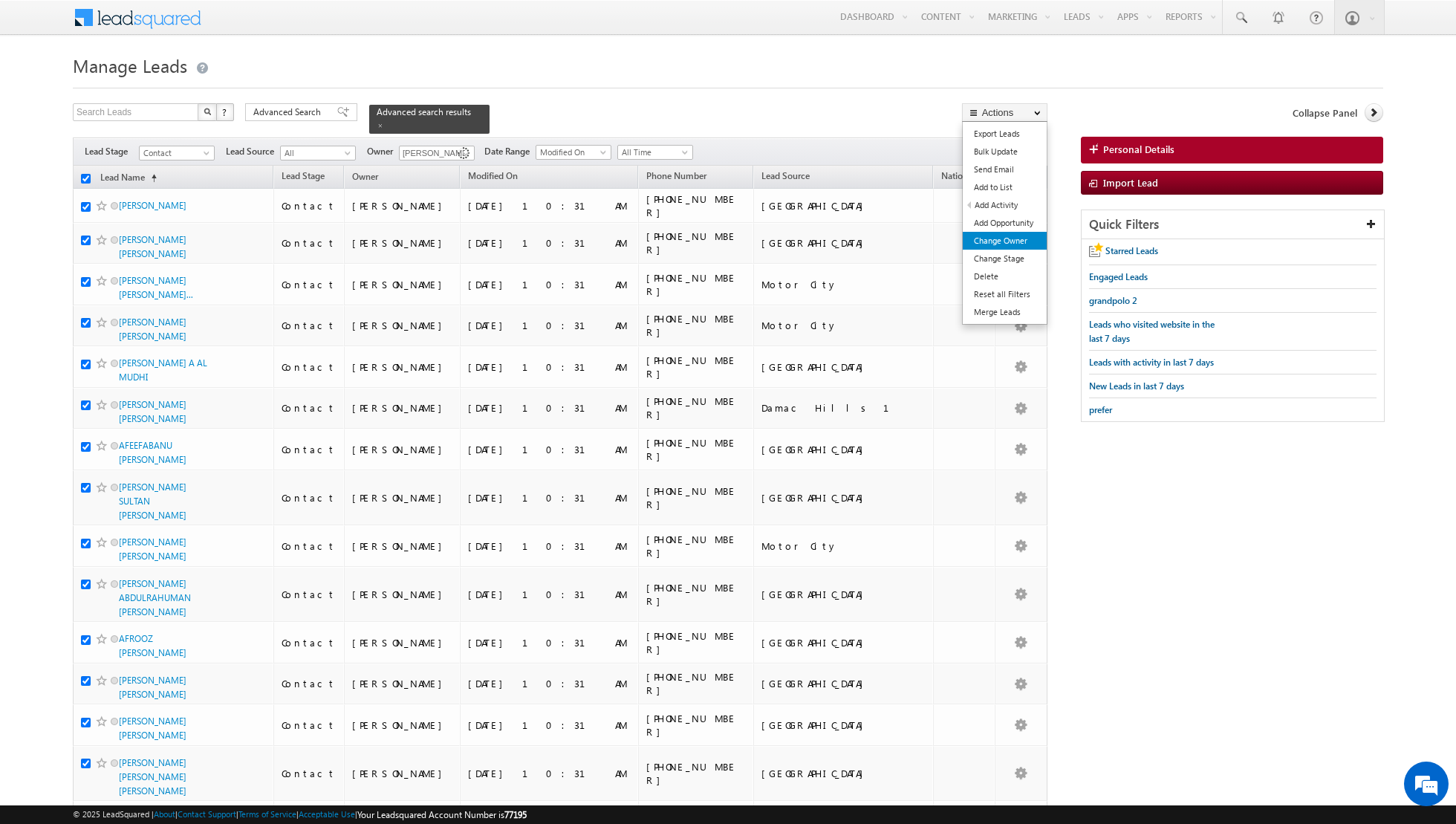
click at [994, 239] on link "Change Owner" at bounding box center [1005, 241] width 84 height 18
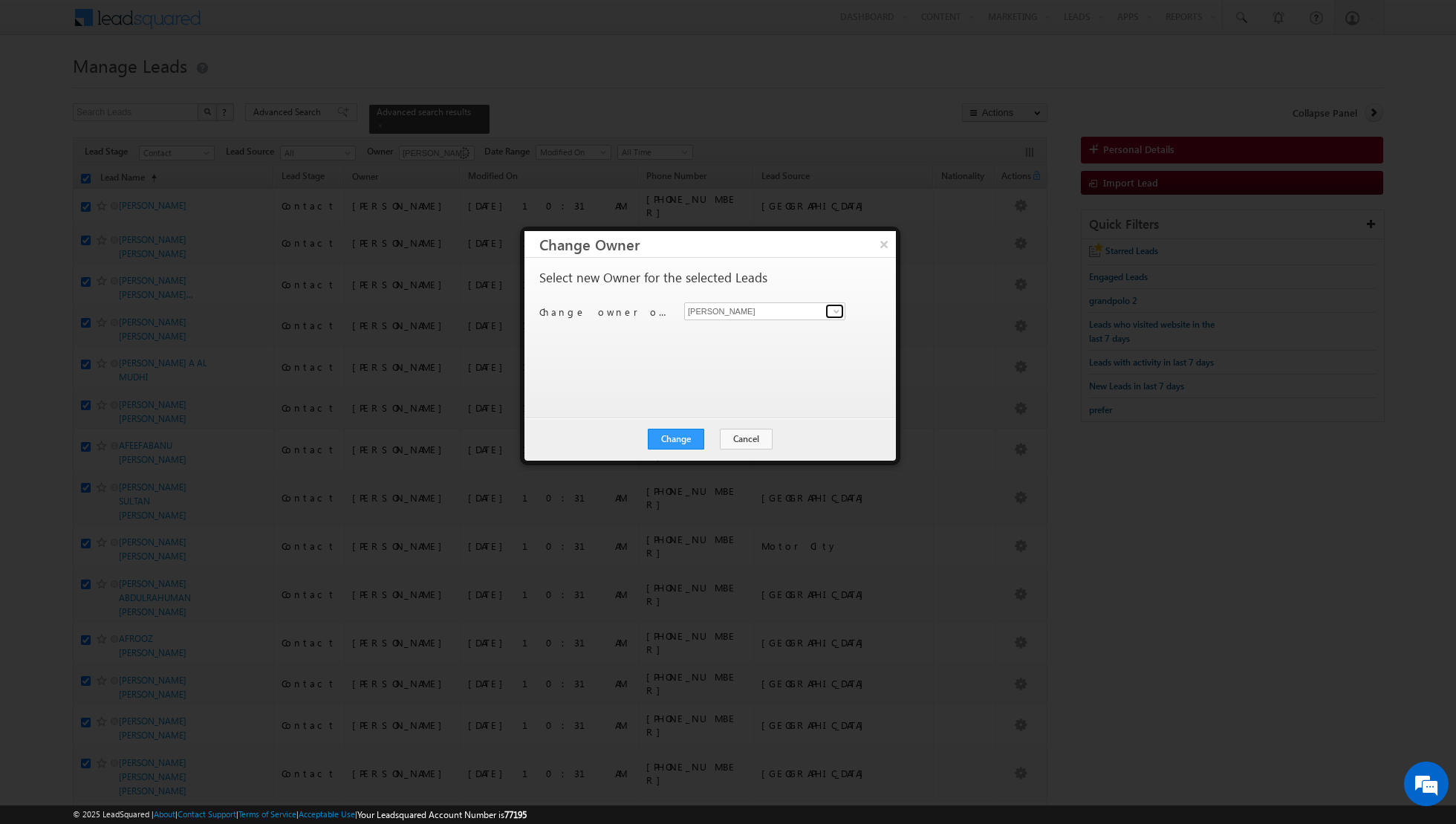
click at [839, 313] on span at bounding box center [836, 311] width 12 height 12
click at [739, 391] on link "[PERSON_NAME] [PERSON_NAME] [PERSON_NAME][EMAIL_ADDRESS][PERSON_NAME][DOMAIN_NA…" at bounding box center [765, 393] width 161 height 28
click at [681, 433] on button "Change" at bounding box center [676, 439] width 56 height 21
click at [718, 431] on button "Close" at bounding box center [713, 439] width 47 height 21
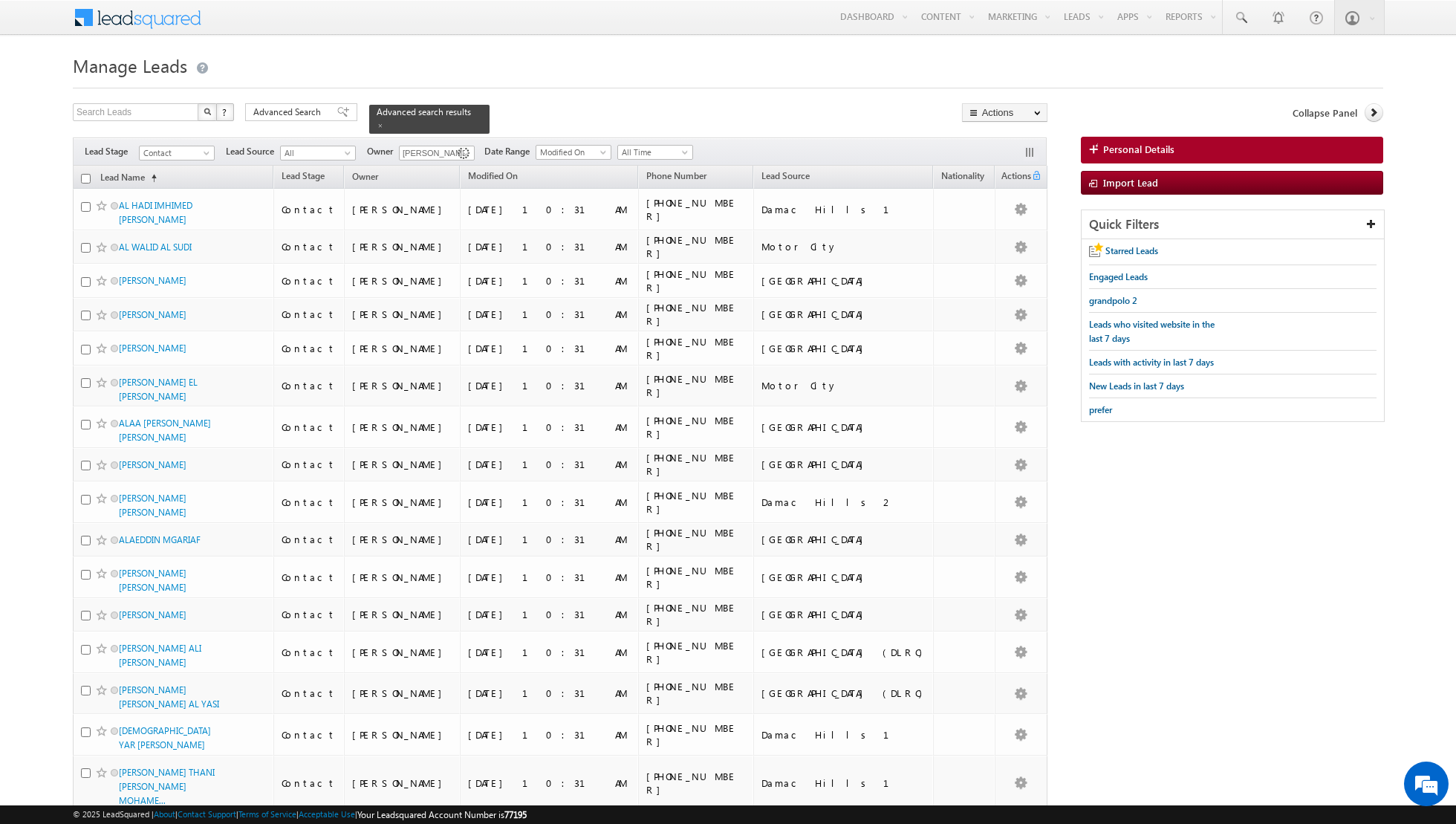
click at [84, 176] on input "checkbox" at bounding box center [86, 179] width 10 height 10
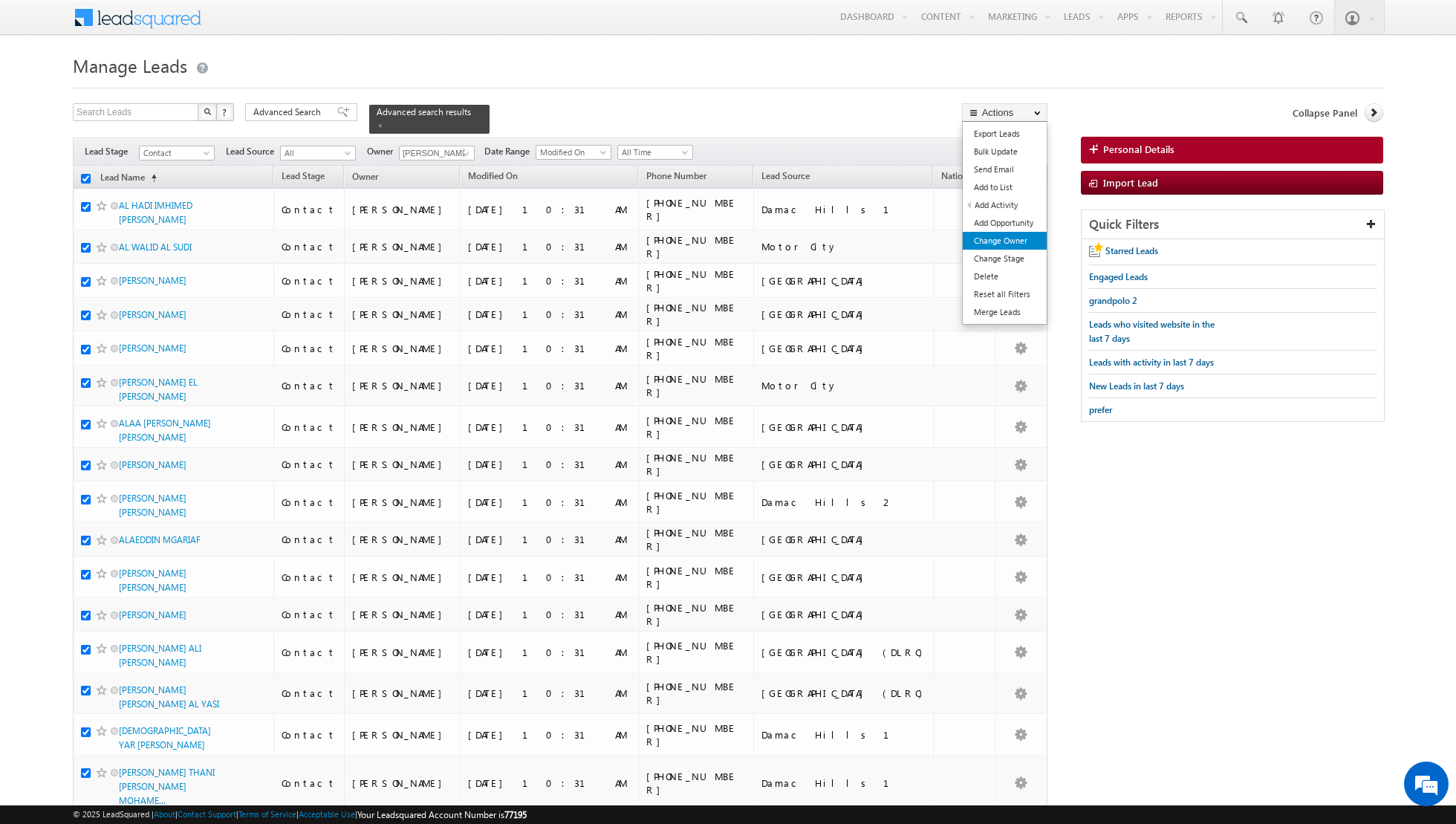
click at [995, 237] on link "Change Owner" at bounding box center [1005, 241] width 84 height 18
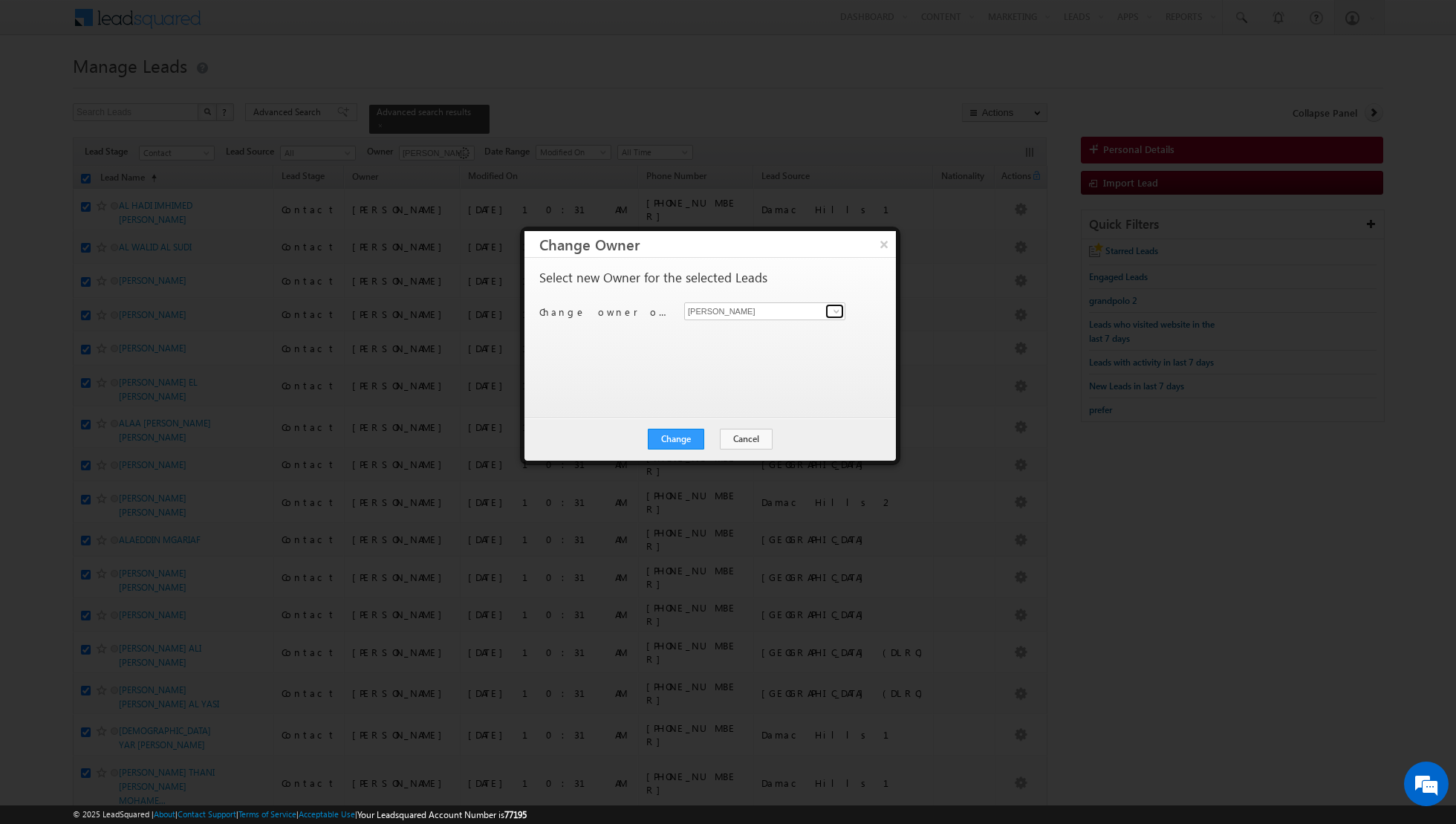
click at [836, 309] on span at bounding box center [836, 311] width 12 height 12
click at [751, 410] on link "[PERSON_NAME] [EMAIL_ADDRESS][PERSON_NAME][DOMAIN_NAME]" at bounding box center [765, 412] width 161 height 28
click at [669, 439] on button "Change" at bounding box center [676, 439] width 56 height 21
click at [715, 443] on button "Close" at bounding box center [713, 439] width 47 height 21
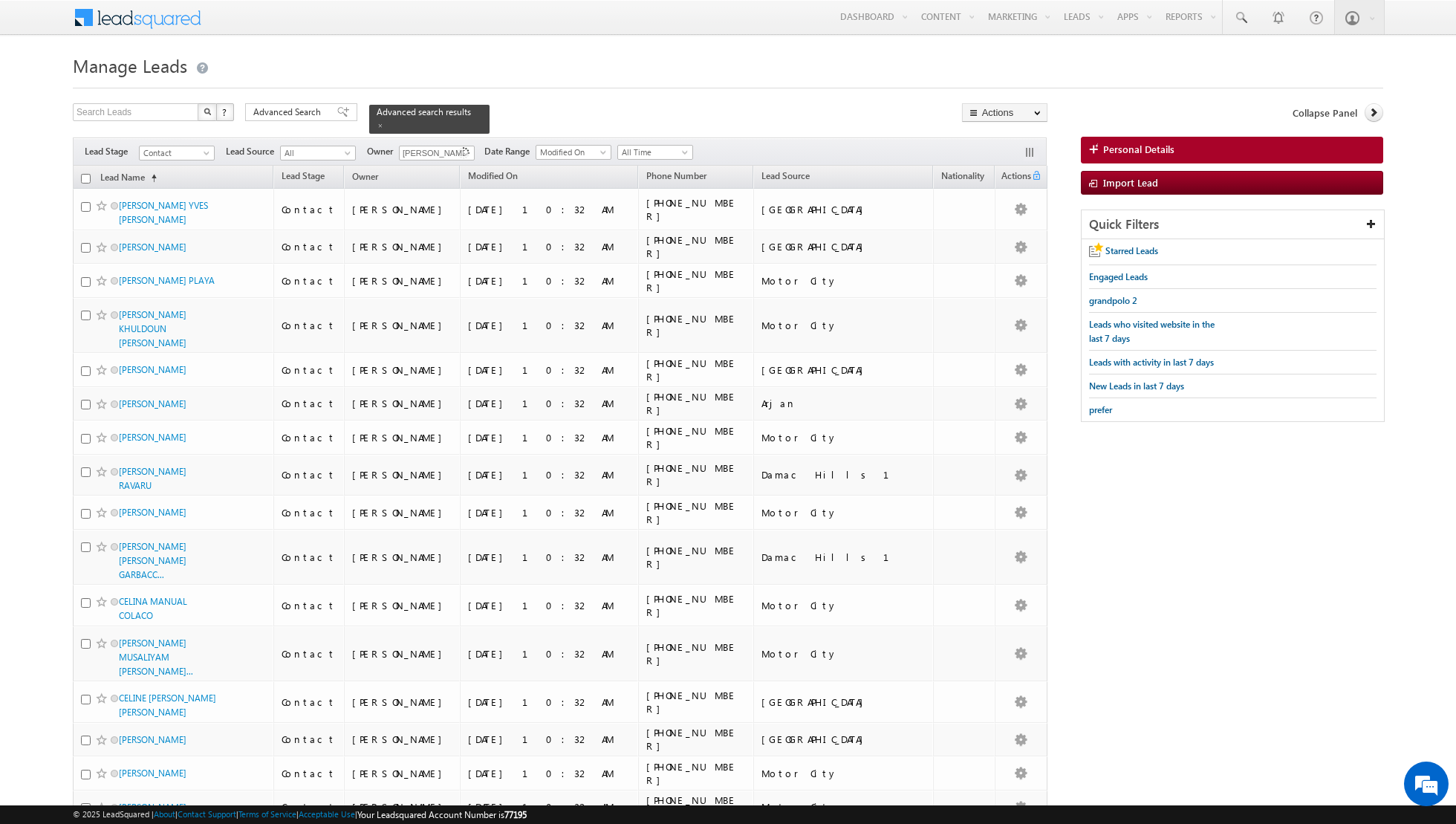
click at [88, 174] on input "checkbox" at bounding box center [86, 179] width 10 height 10
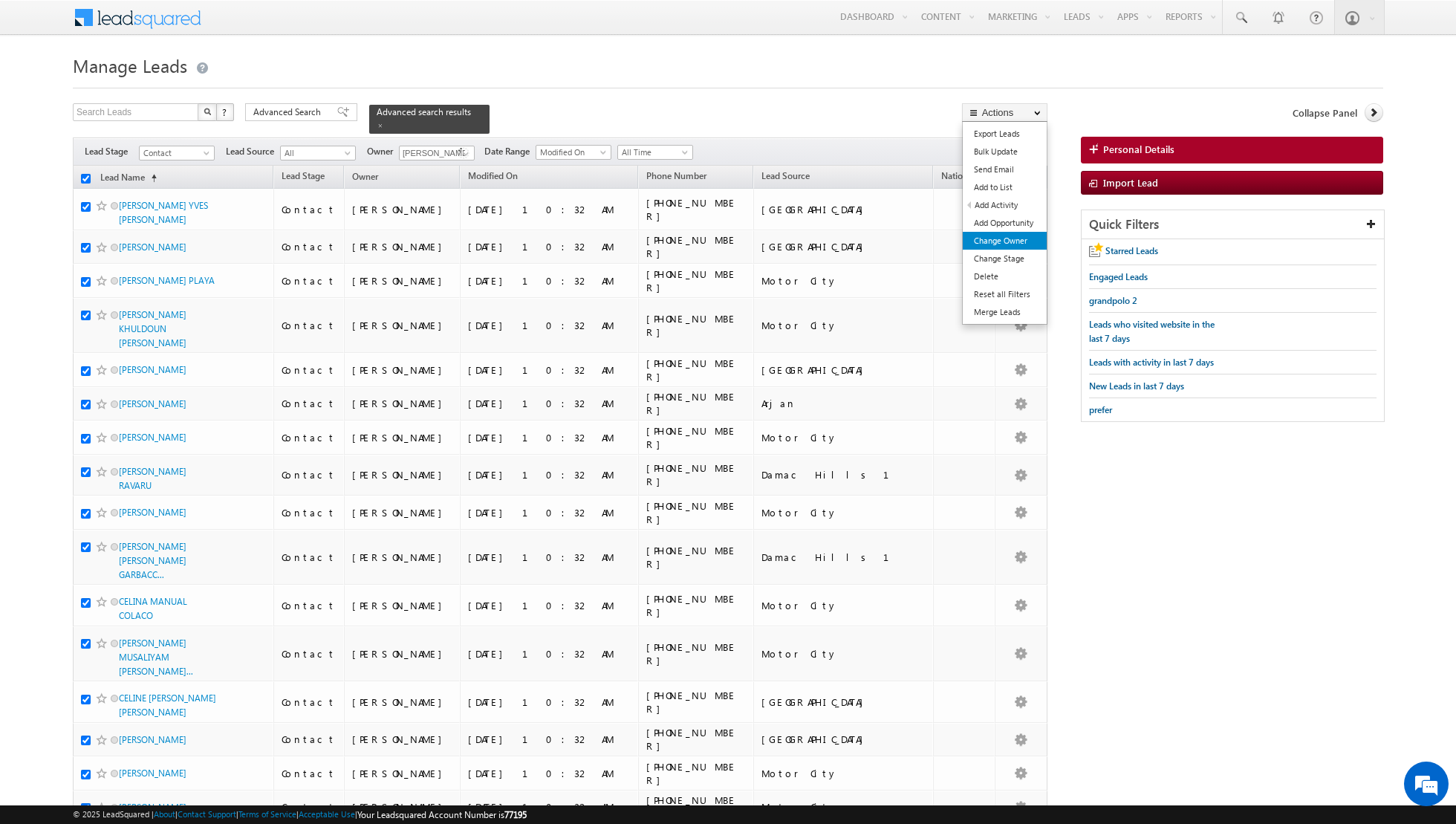
click at [987, 237] on link "Change Owner" at bounding box center [1005, 241] width 84 height 18
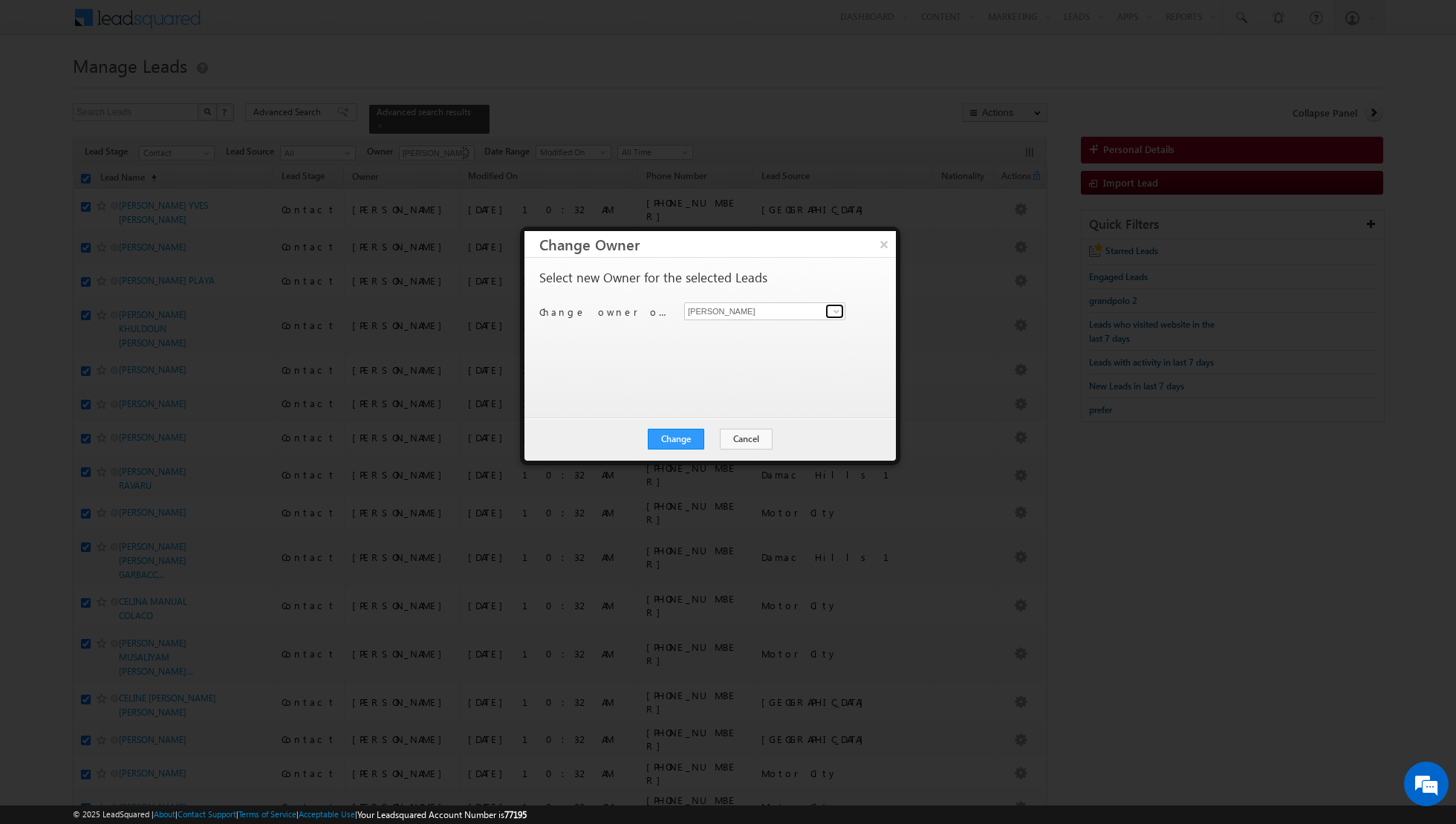
click at [826, 309] on link at bounding box center [835, 312] width 19 height 15
click at [746, 366] on span "[EMAIL_ADDRESS][DOMAIN_NAME]" at bounding box center [757, 366] width 133 height 11
click at [676, 436] on button "Change" at bounding box center [676, 439] width 56 height 21
click at [728, 439] on button "Close" at bounding box center [713, 439] width 47 height 21
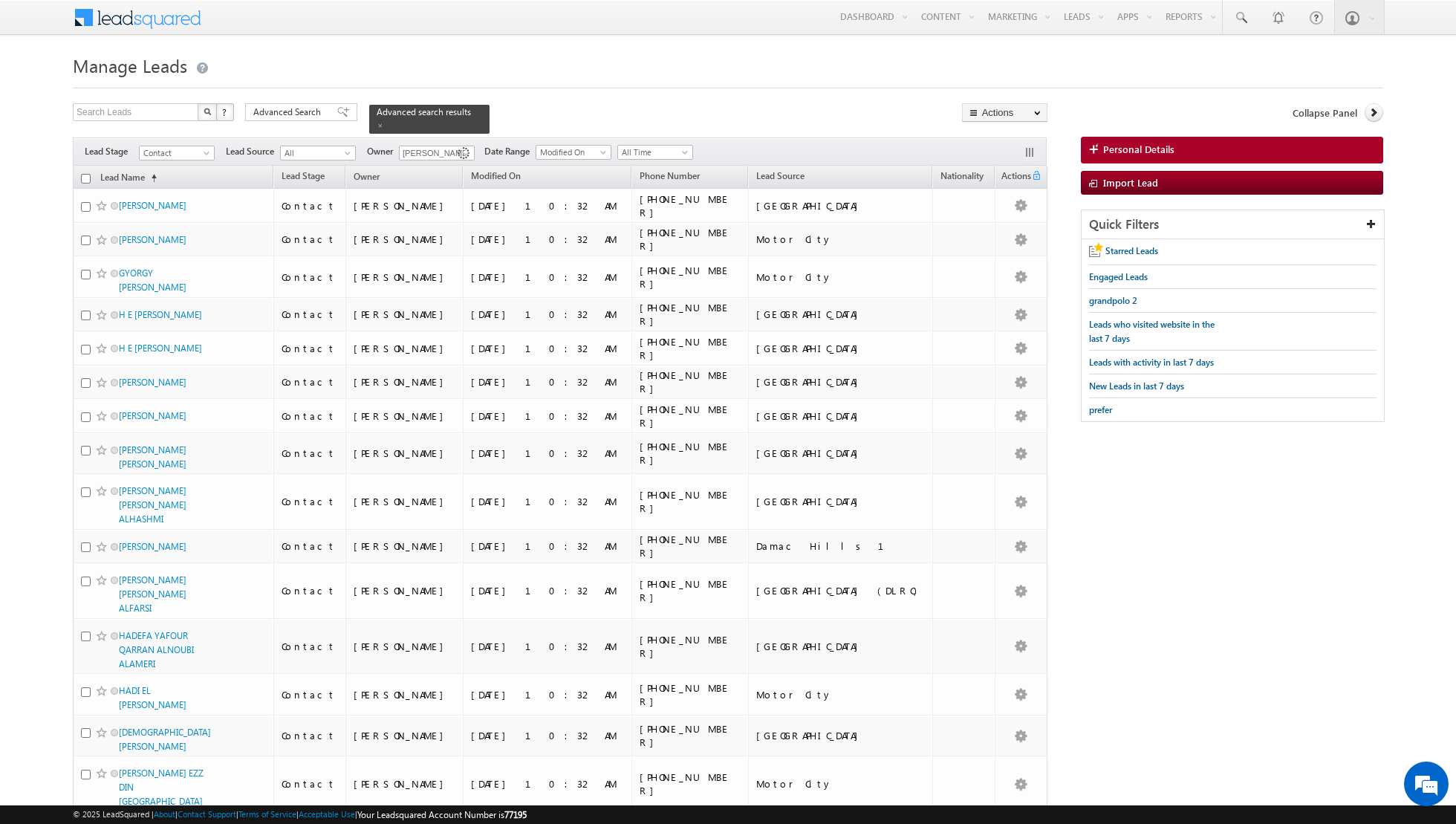
click at [85, 179] on input "checkbox" at bounding box center [86, 179] width 10 height 10
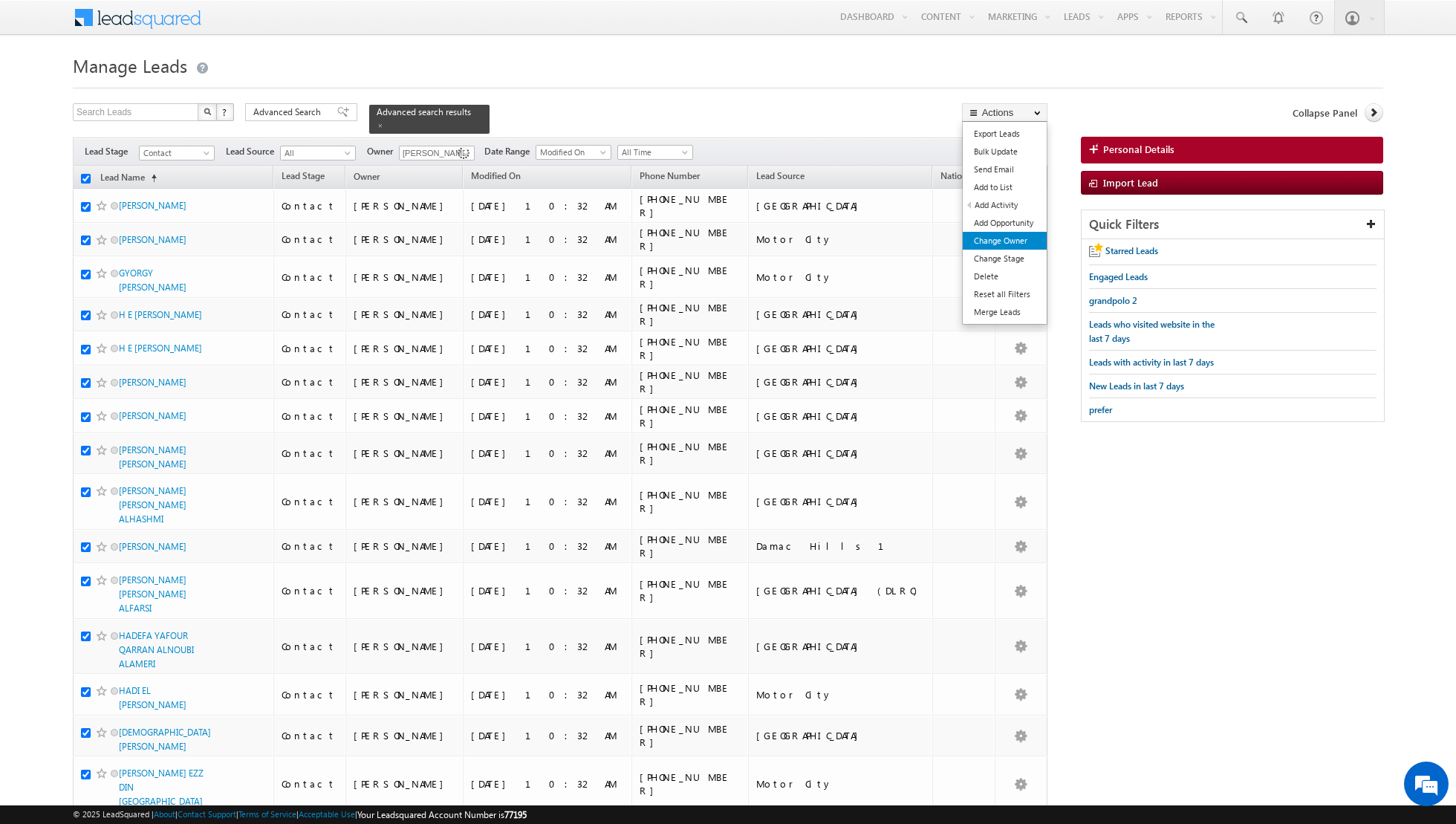
click at [990, 238] on link "Change Owner" at bounding box center [1005, 241] width 84 height 18
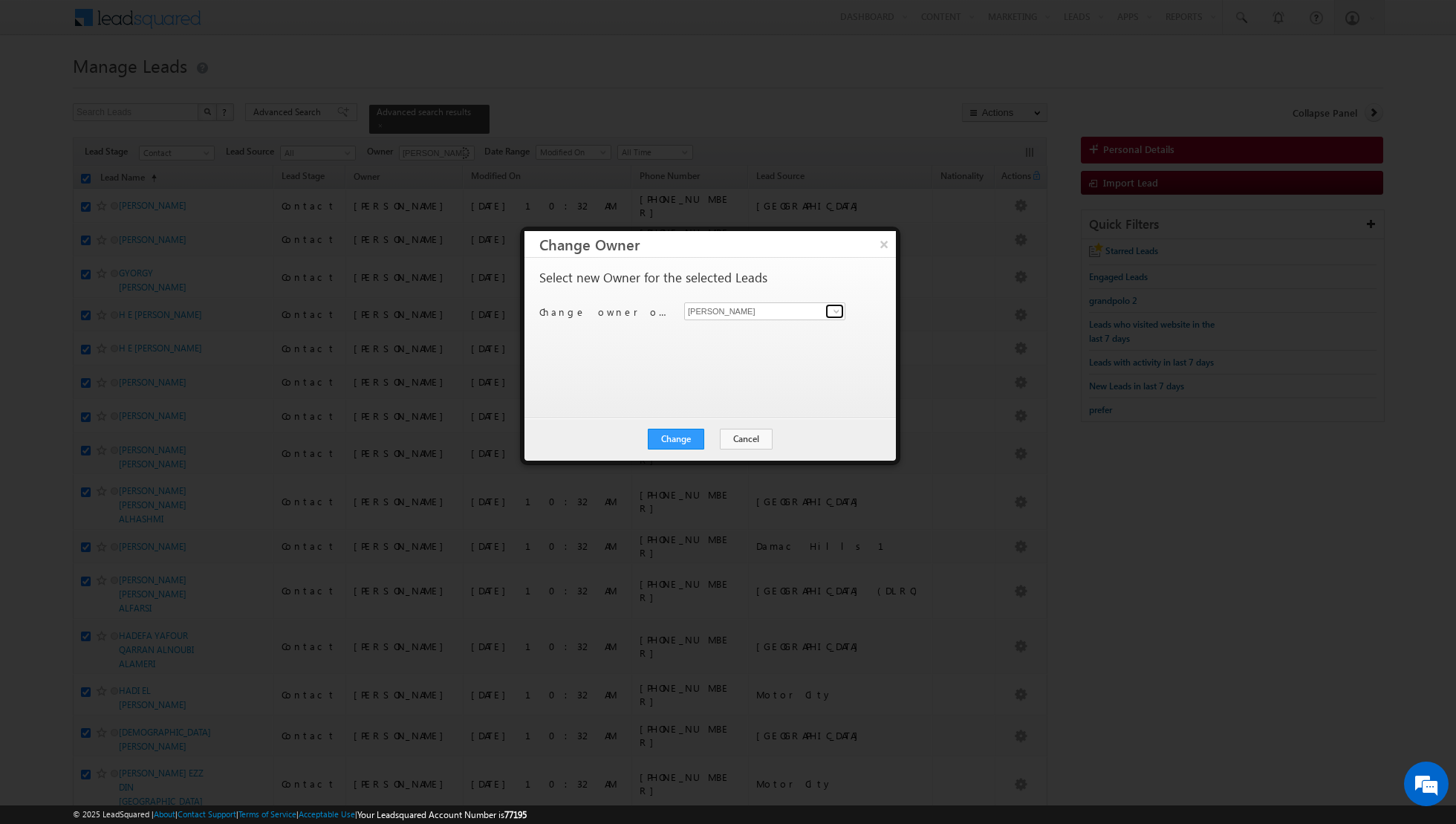
click at [833, 309] on span at bounding box center [836, 311] width 12 height 12
click at [753, 382] on link "[PERSON_NAME] [PERSON_NAME][EMAIL_ADDRESS][DOMAIN_NAME]" at bounding box center [765, 390] width 161 height 28
click at [678, 438] on button "Change" at bounding box center [676, 439] width 56 height 21
click at [721, 437] on button "Close" at bounding box center [713, 439] width 47 height 21
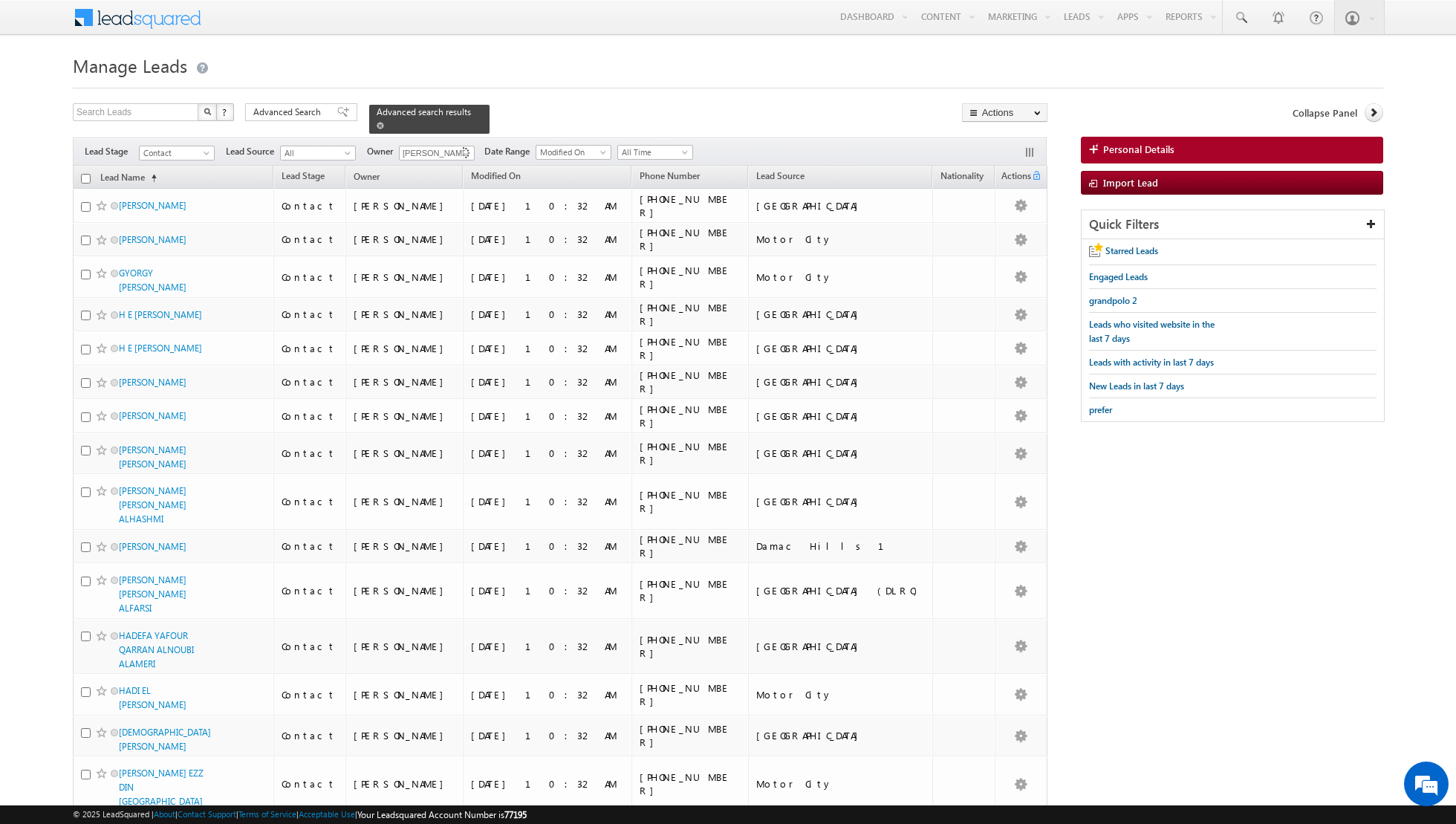
click at [377, 124] on span at bounding box center [380, 125] width 7 height 7
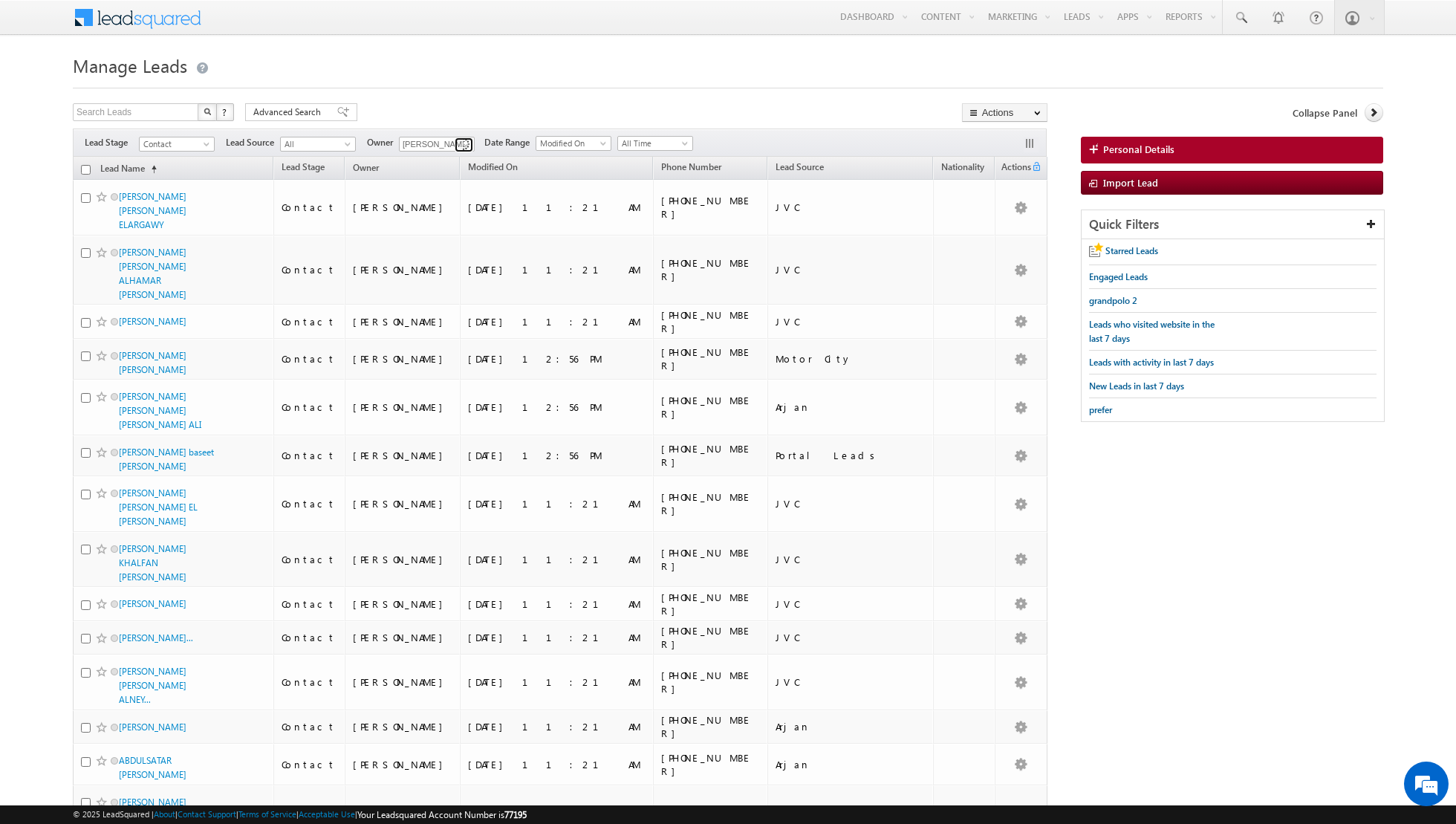
click at [460, 148] on span at bounding box center [465, 145] width 12 height 12
click at [448, 199] on span "[PERSON_NAME][EMAIL_ADDRESS][DOMAIN_NAME]" at bounding box center [472, 201] width 133 height 11
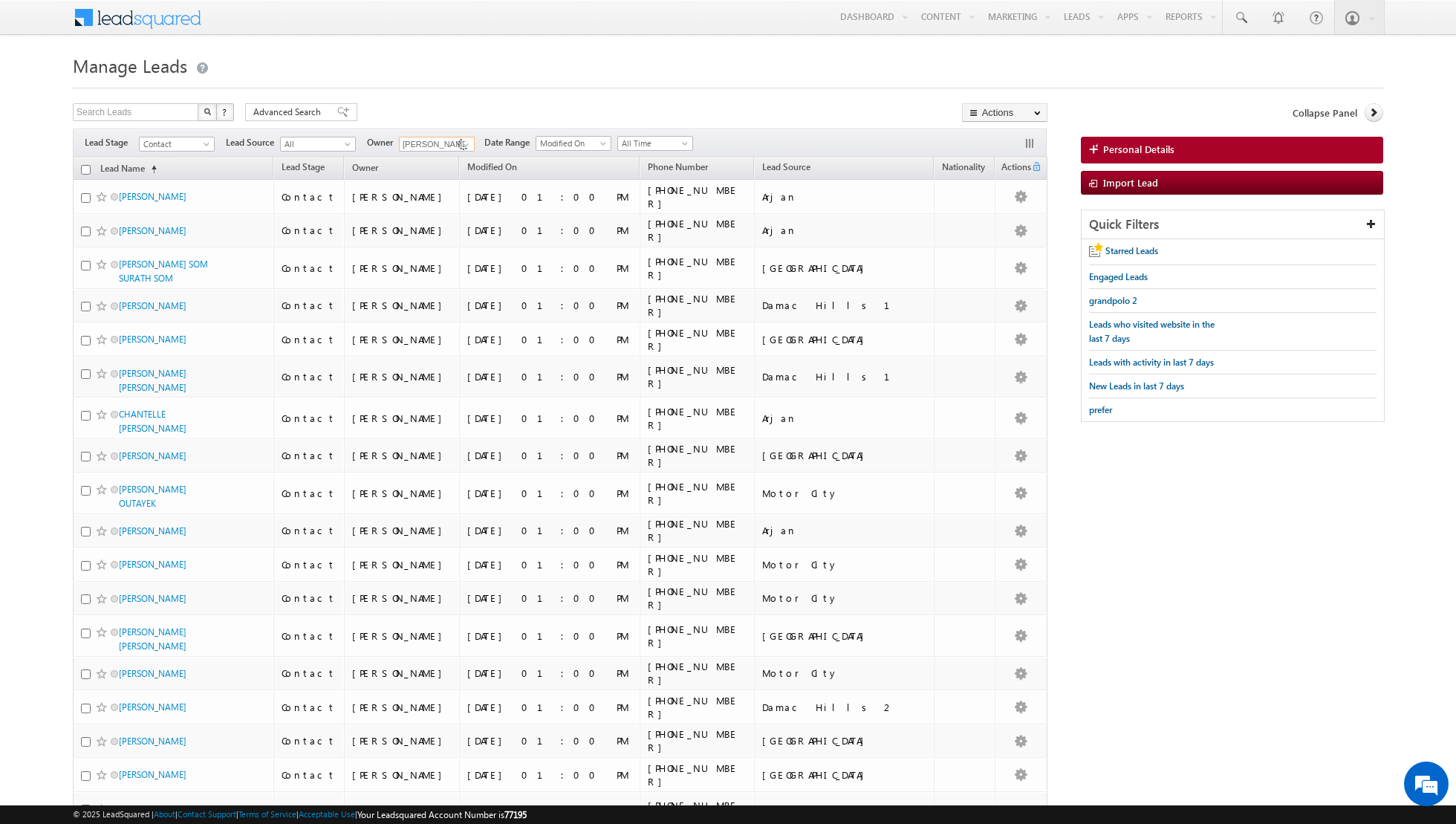
click at [86, 172] on input "checkbox" at bounding box center [86, 170] width 10 height 10
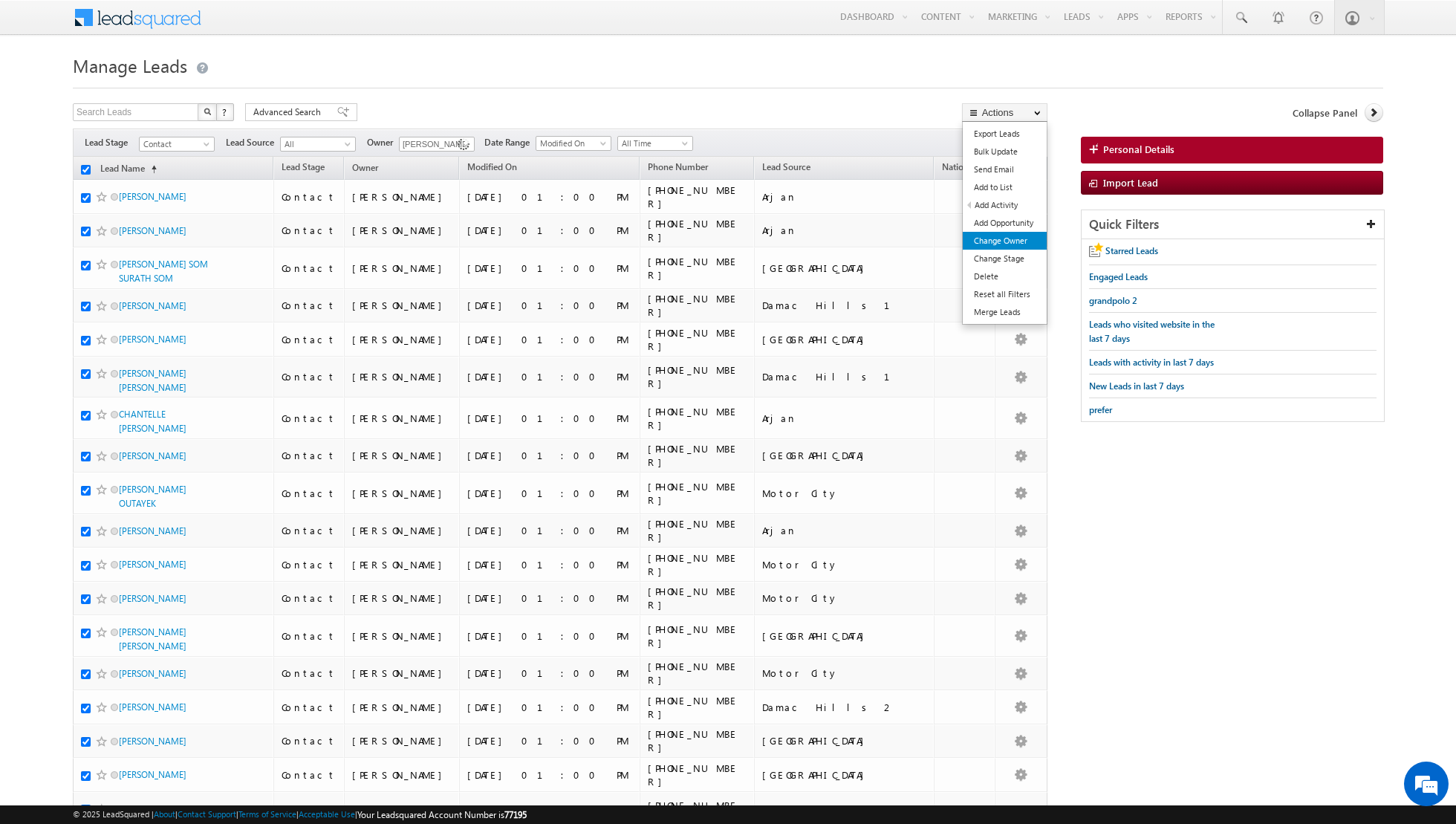
click at [986, 239] on link "Change Owner" at bounding box center [1005, 241] width 84 height 18
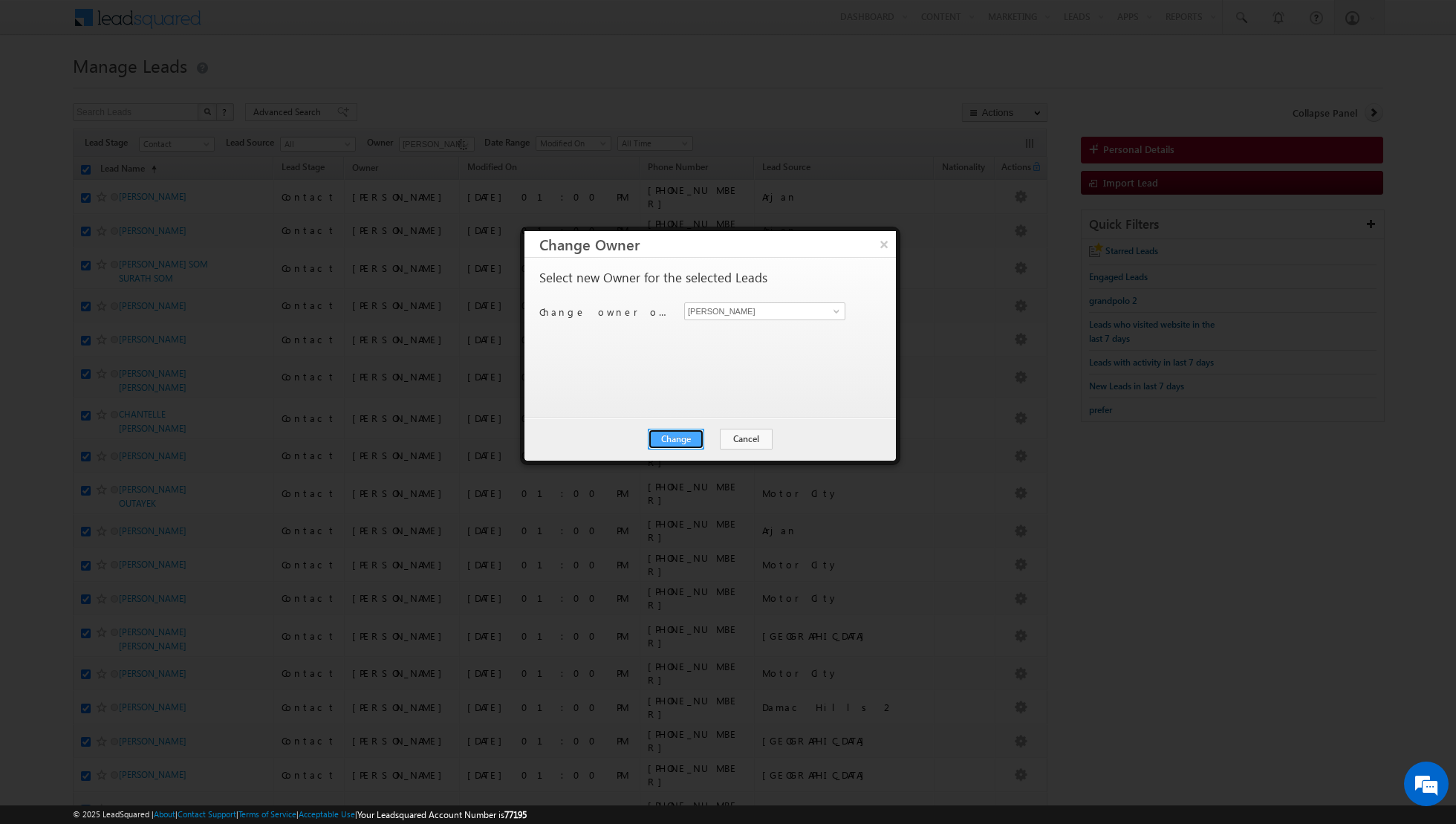
click at [682, 440] on button "Change" at bounding box center [676, 439] width 56 height 21
click at [709, 435] on button "Close" at bounding box center [713, 439] width 47 height 21
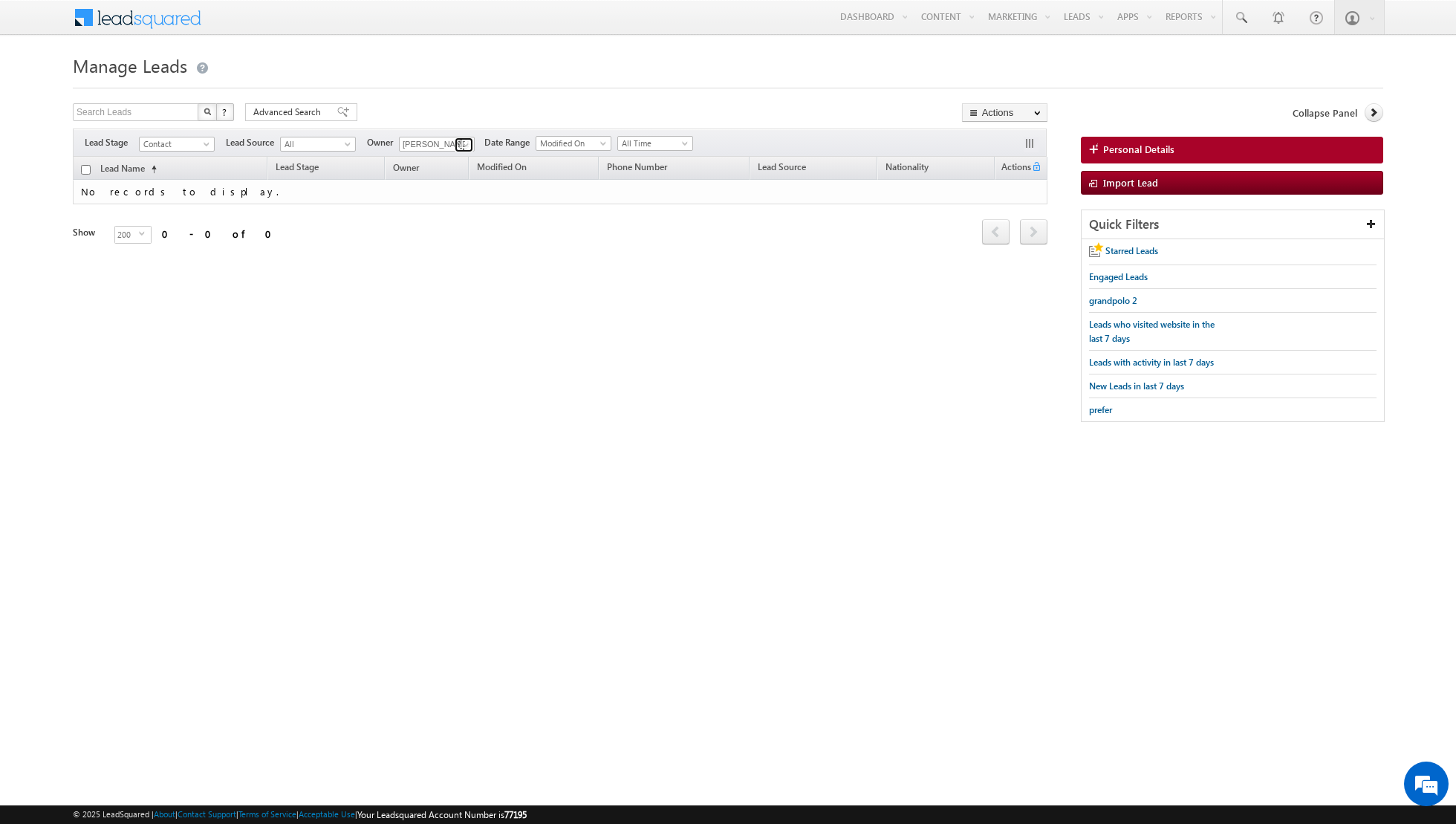
click at [460, 146] on span at bounding box center [465, 145] width 12 height 12
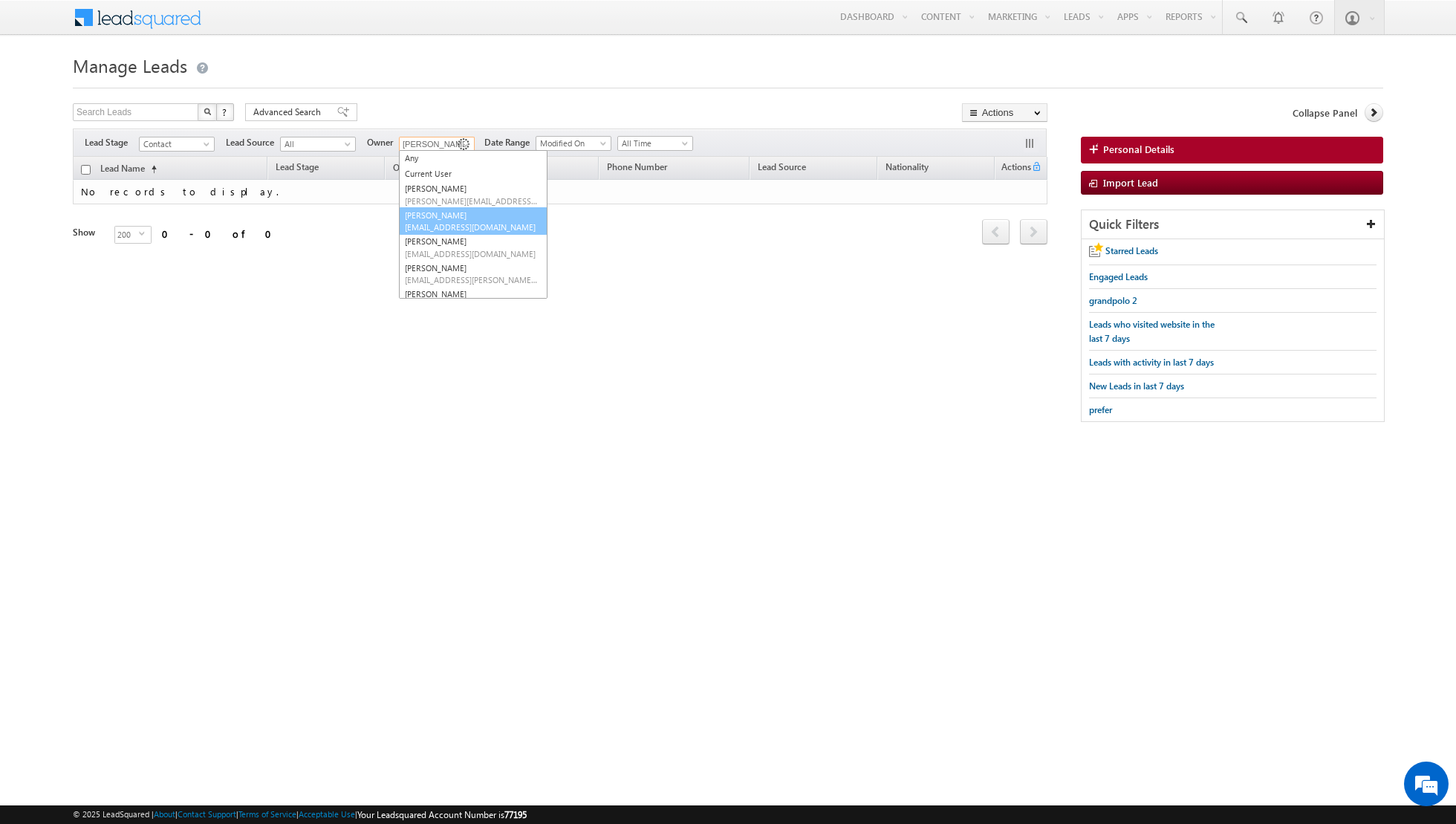
click at [438, 222] on span "[EMAIL_ADDRESS][DOMAIN_NAME]" at bounding box center [472, 227] width 133 height 11
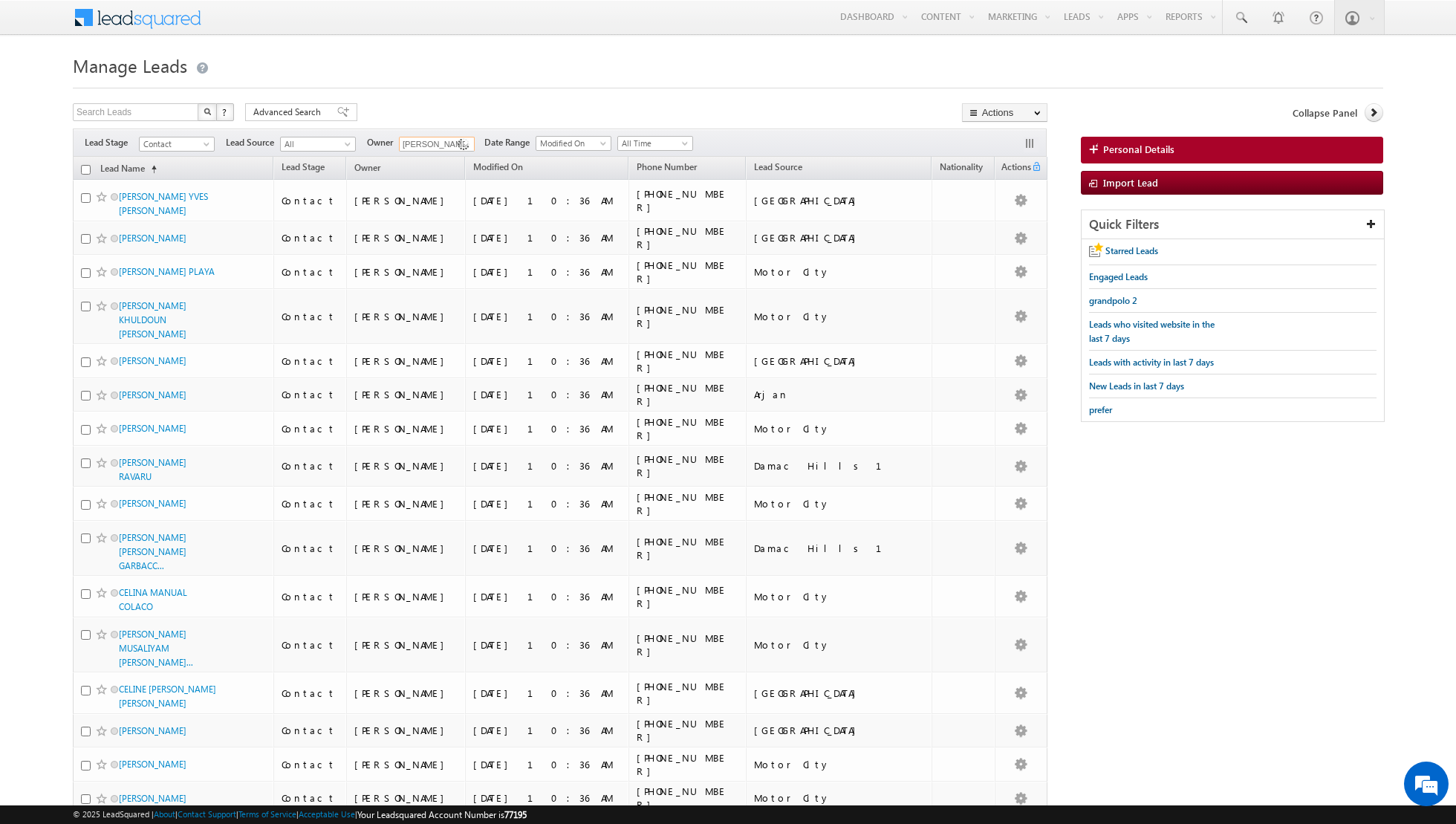
click at [85, 171] on input "checkbox" at bounding box center [86, 170] width 10 height 10
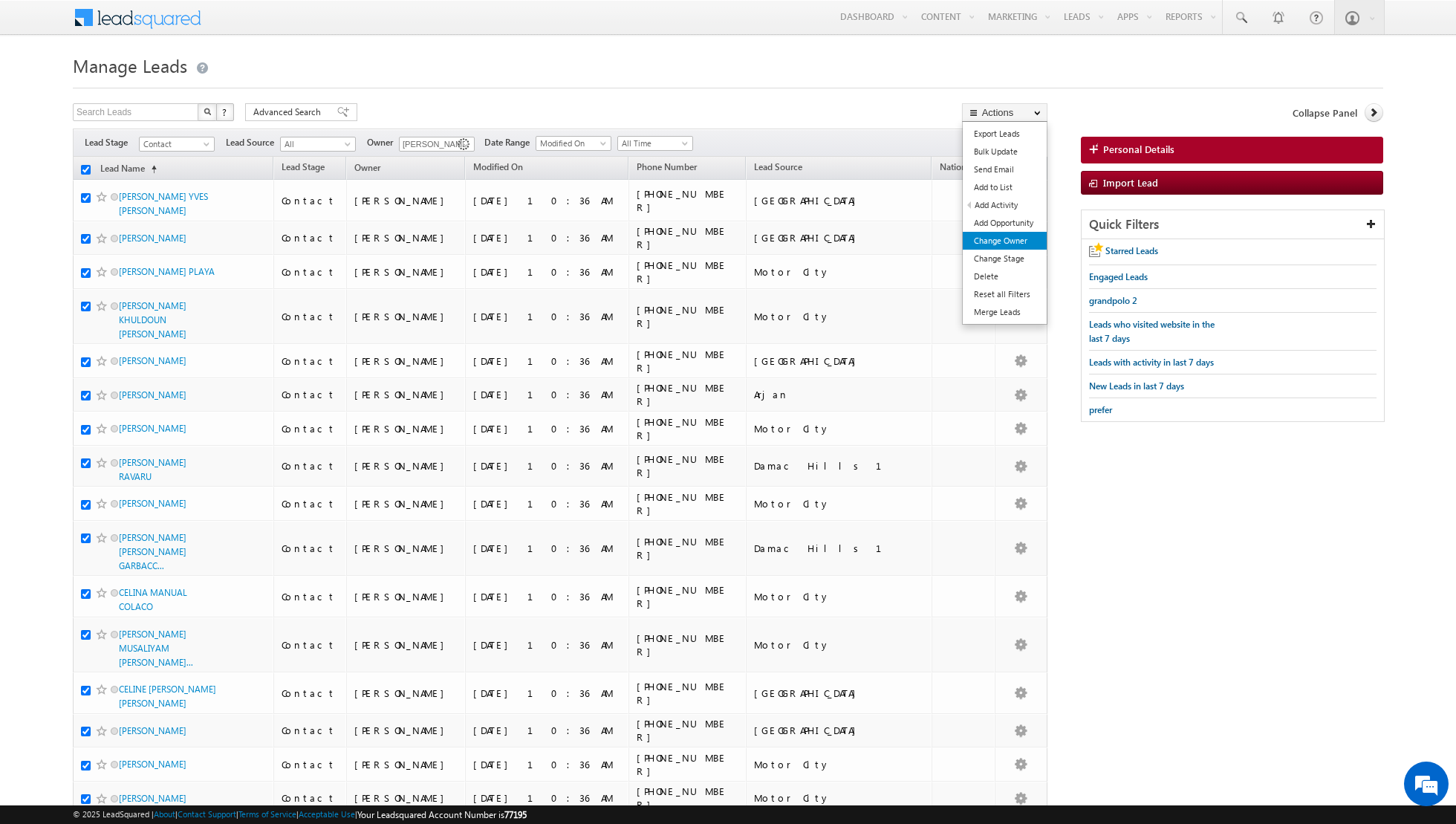
click at [982, 242] on link "Change Owner" at bounding box center [1005, 241] width 84 height 18
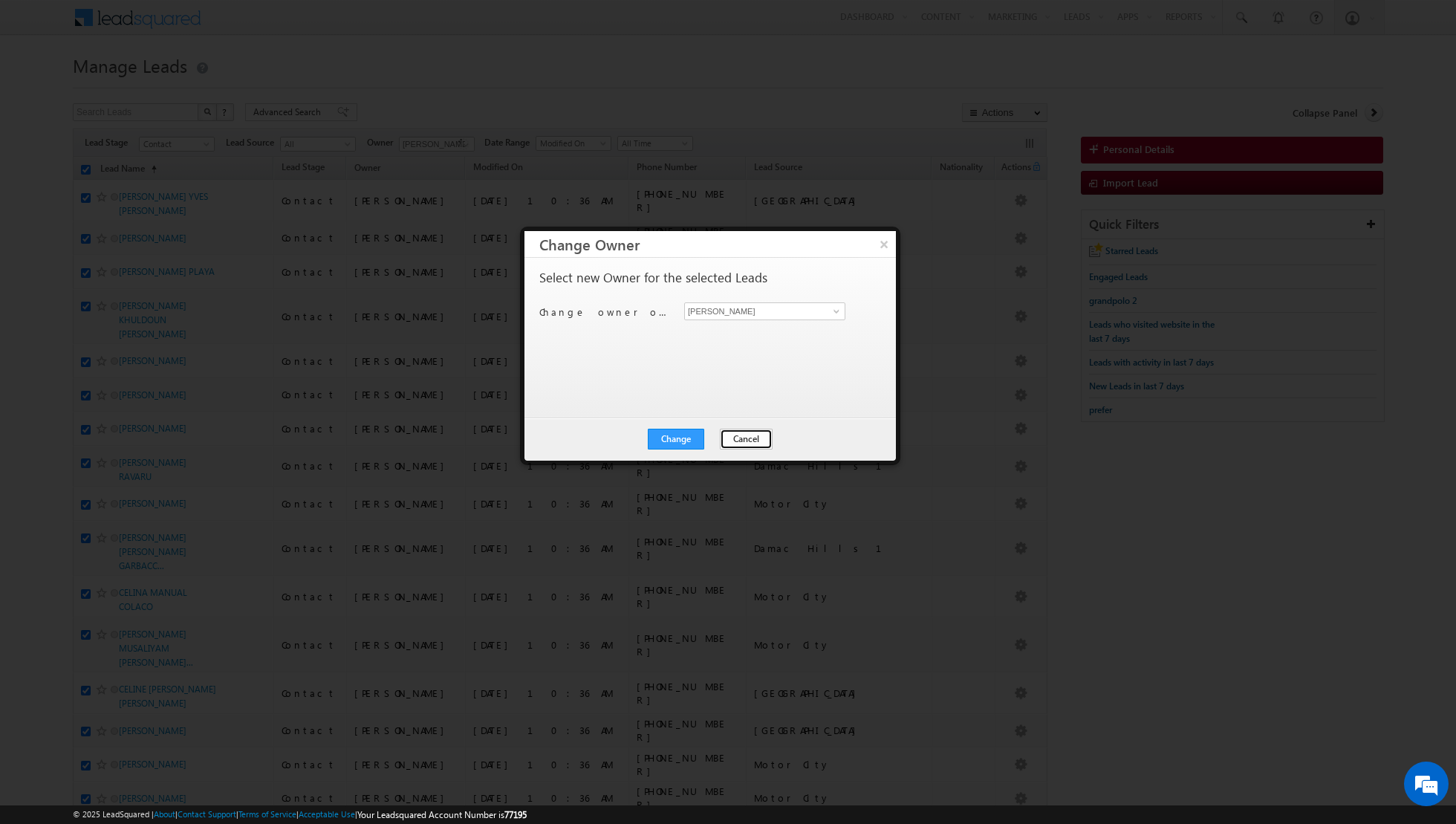
click at [736, 441] on button "Cancel" at bounding box center [746, 439] width 53 height 21
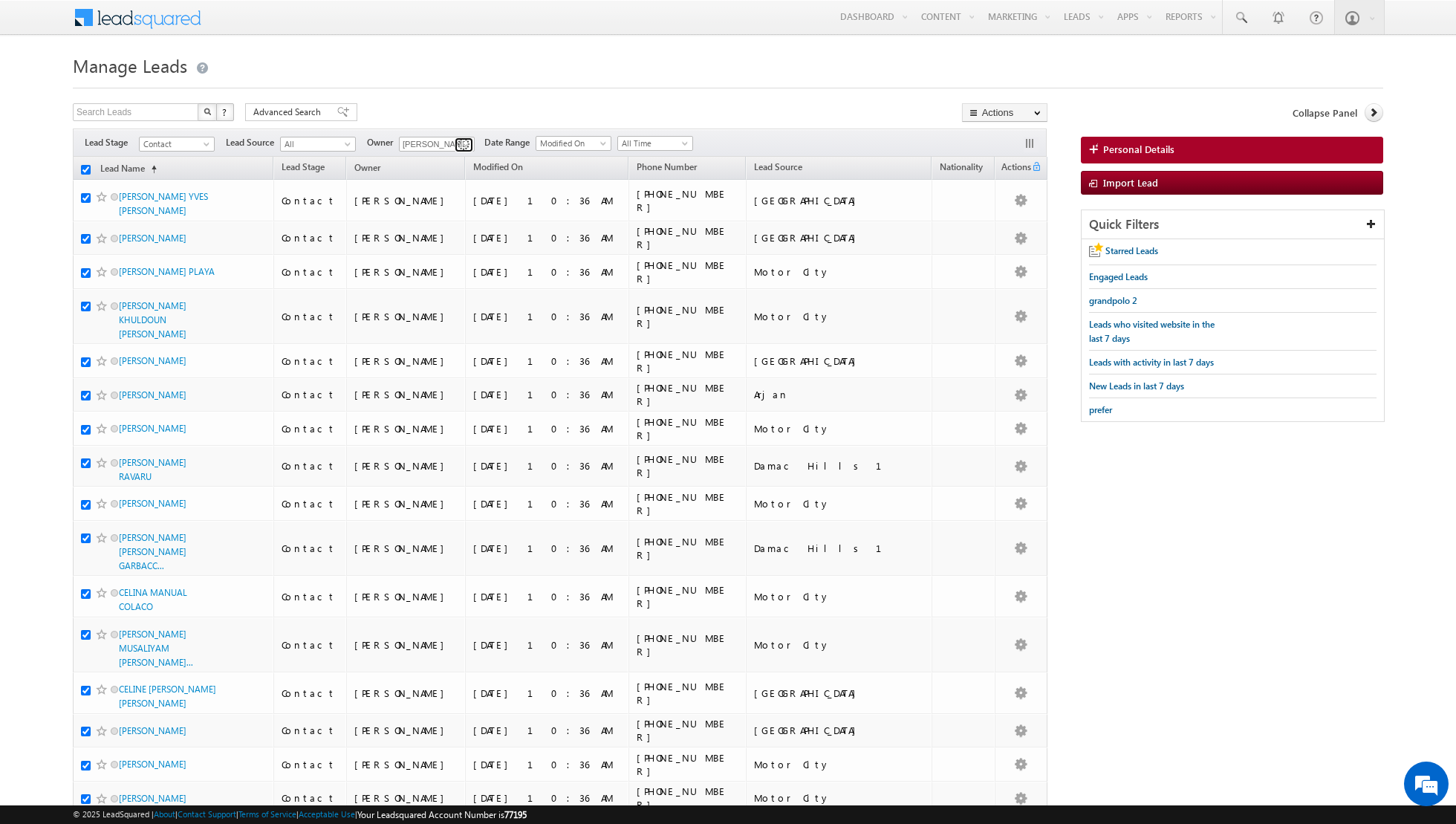
click at [461, 144] on span at bounding box center [465, 145] width 12 height 12
click at [434, 238] on link "[PERSON_NAME] [PERSON_NAME][EMAIL_ADDRESS][DOMAIN_NAME]" at bounding box center [473, 247] width 149 height 28
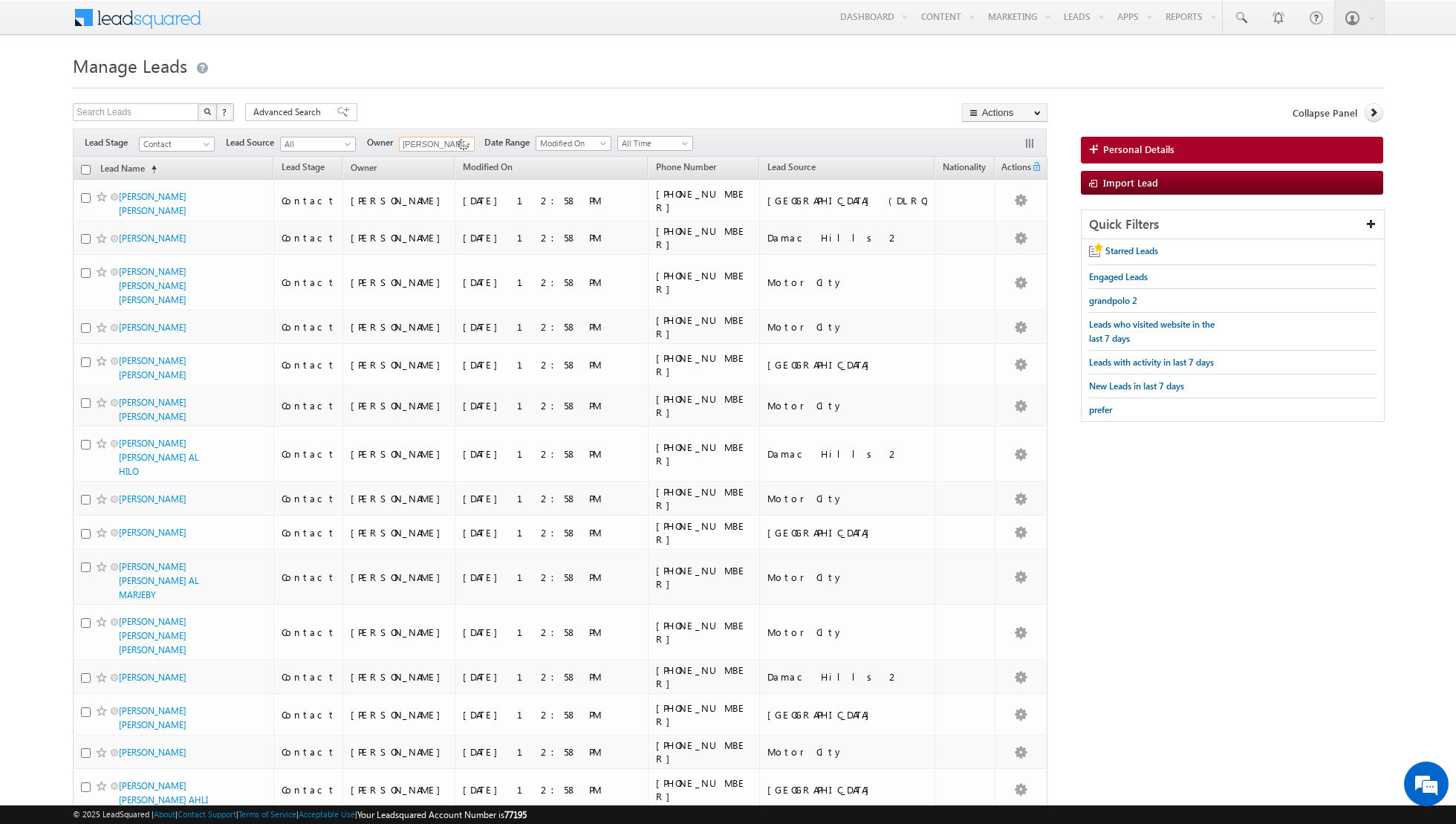
click at [83, 166] on input "checkbox" at bounding box center [86, 170] width 10 height 10
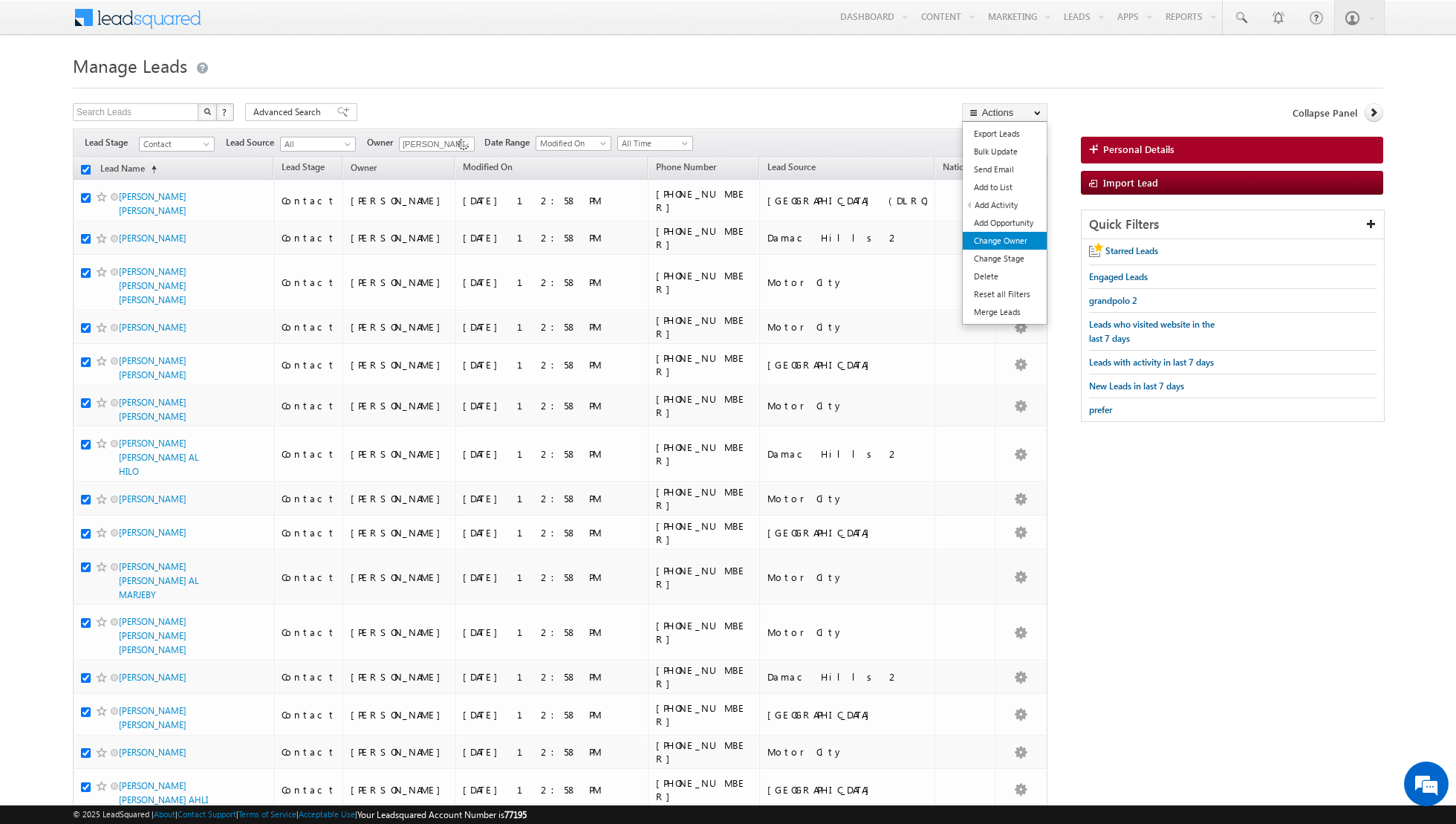
click at [1007, 233] on link "Change Owner" at bounding box center [1005, 241] width 84 height 18
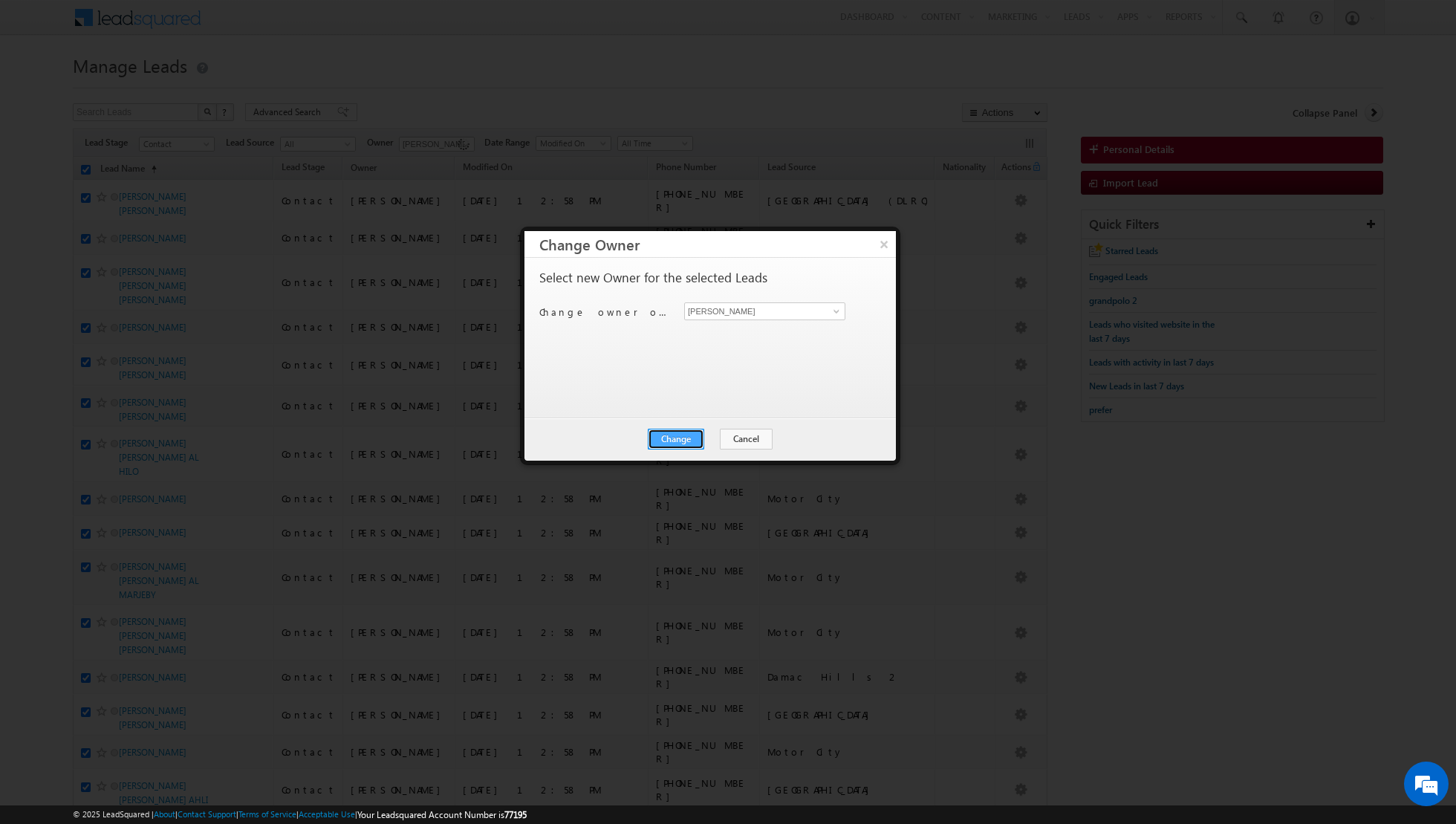
click at [677, 434] on button "Change" at bounding box center [676, 439] width 56 height 21
click at [720, 438] on button "Close" at bounding box center [713, 439] width 47 height 21
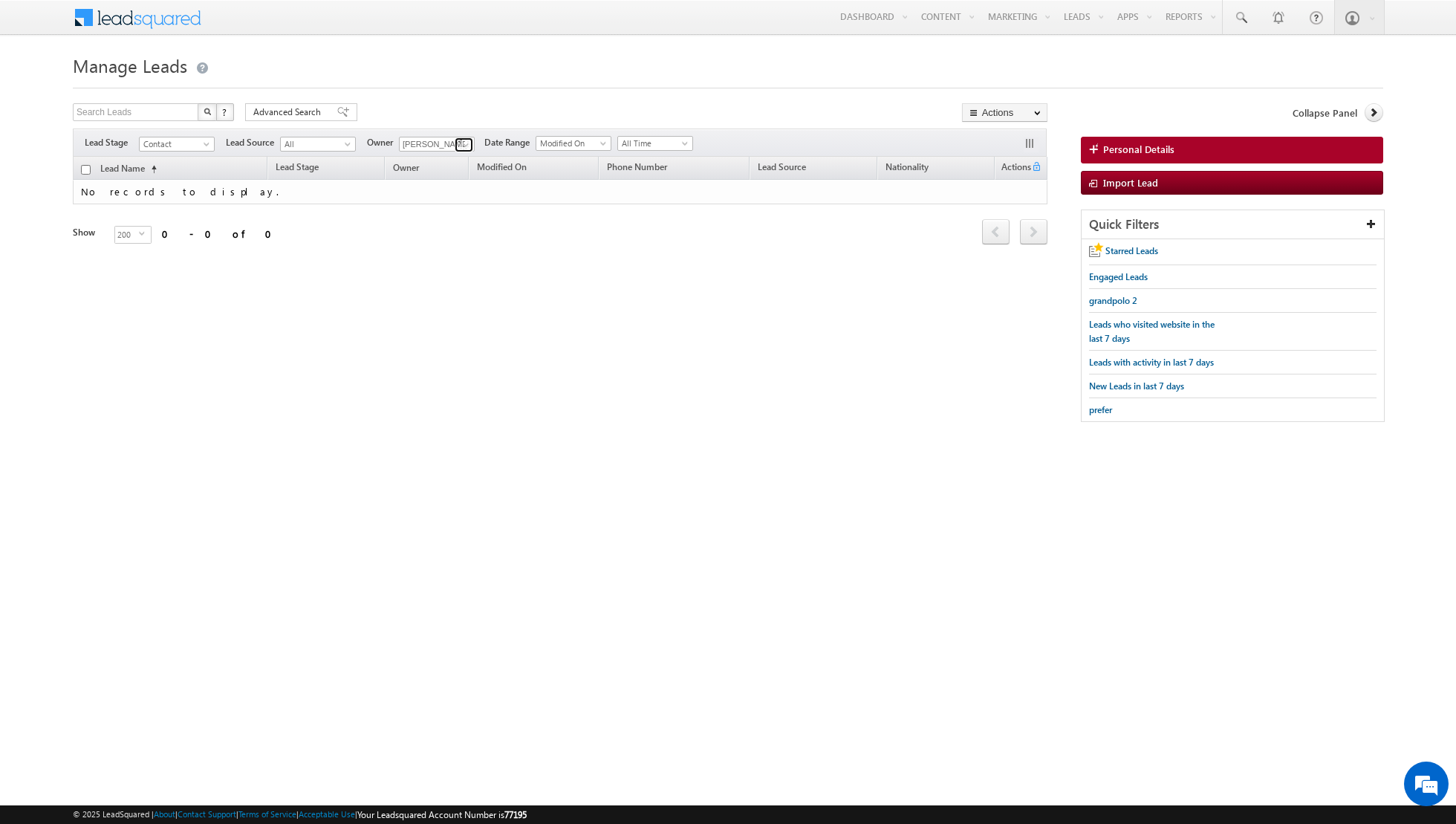
click at [460, 145] on span at bounding box center [465, 145] width 12 height 12
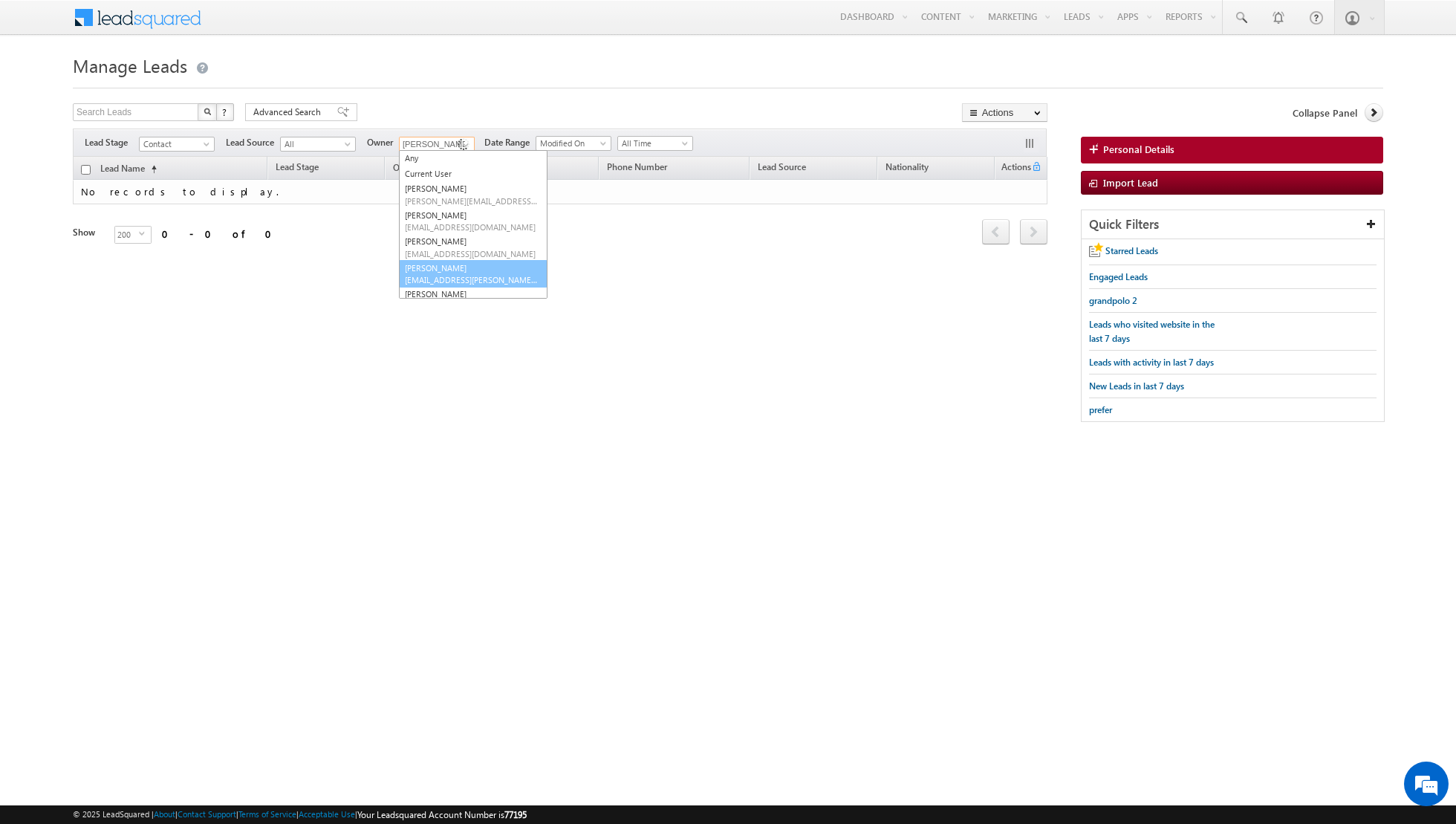
click at [445, 265] on link "[PERSON_NAME] [EMAIL_ADDRESS][PERSON_NAME][DOMAIN_NAME]" at bounding box center [473, 274] width 149 height 28
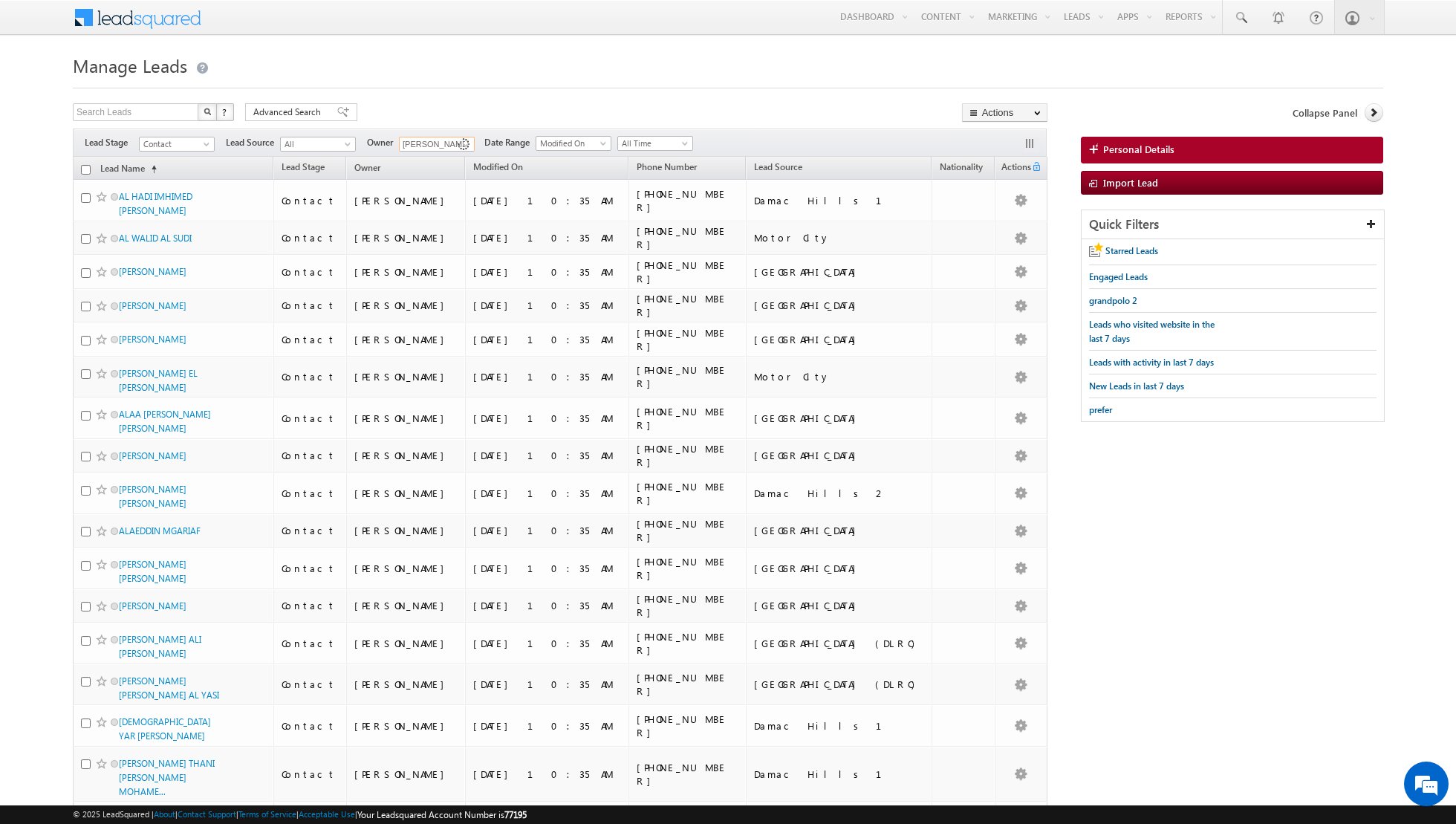
click at [447, 146] on input "[PERSON_NAME]" at bounding box center [437, 144] width 76 height 15
click at [460, 141] on span at bounding box center [465, 145] width 12 height 12
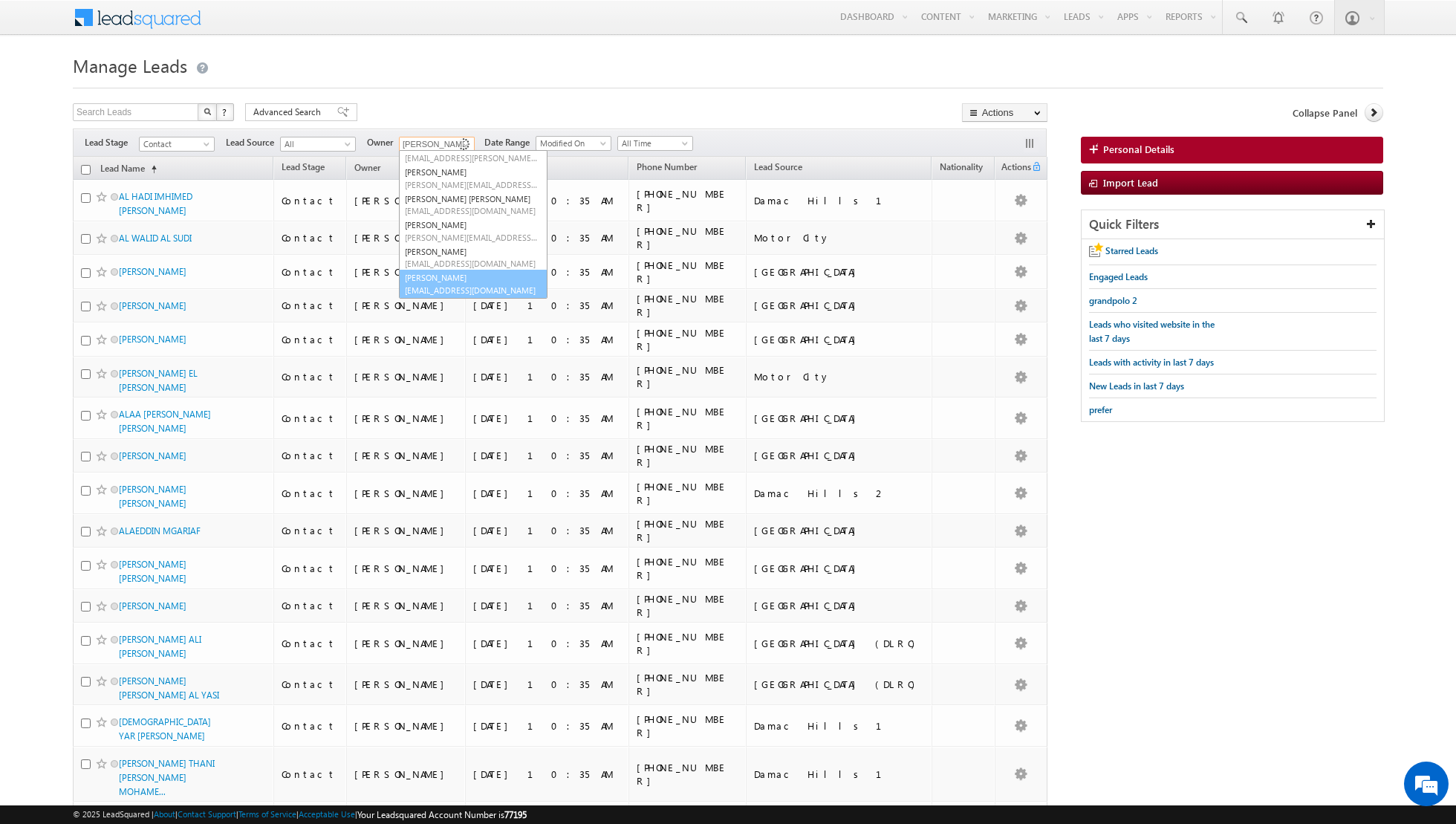
click at [442, 274] on link "[PERSON_NAME] [PERSON_NAME][EMAIL_ADDRESS][PERSON_NAME][DOMAIN_NAME]" at bounding box center [473, 284] width 149 height 28
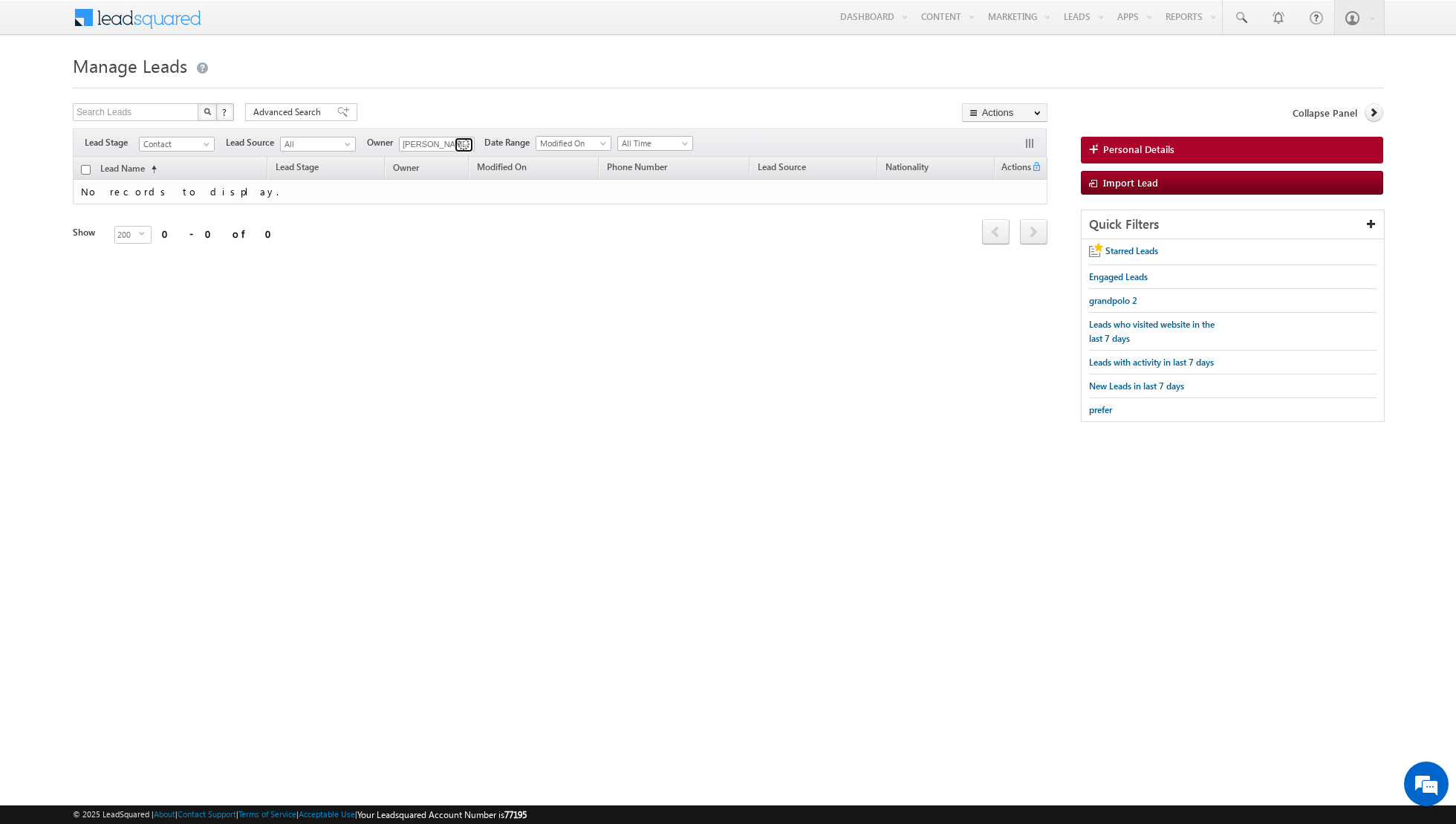
click at [460, 144] on span at bounding box center [465, 145] width 12 height 12
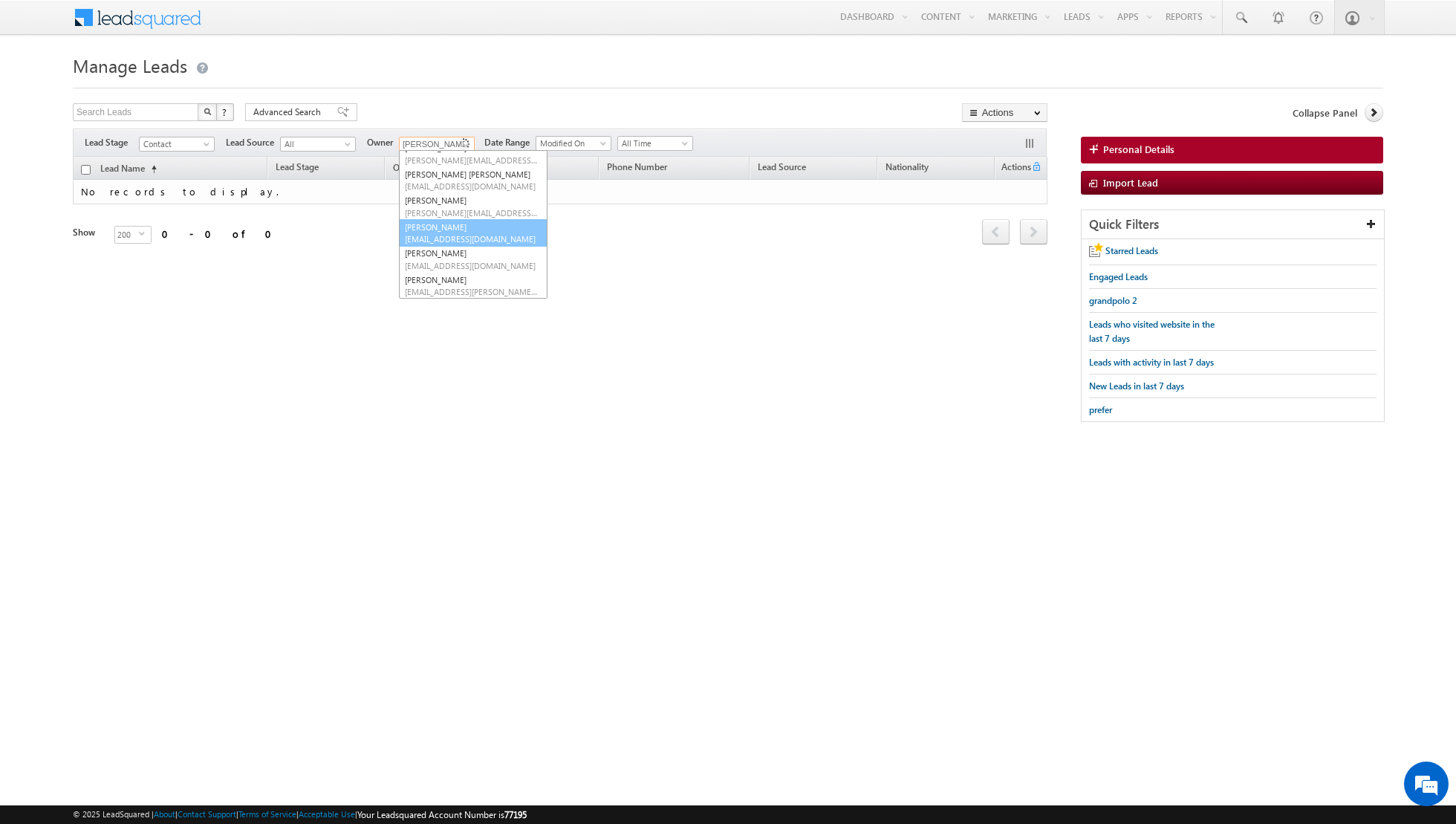
scroll to position [146, 0]
click at [445, 237] on span "[EMAIL_ADDRESS][DOMAIN_NAME]" at bounding box center [472, 240] width 133 height 11
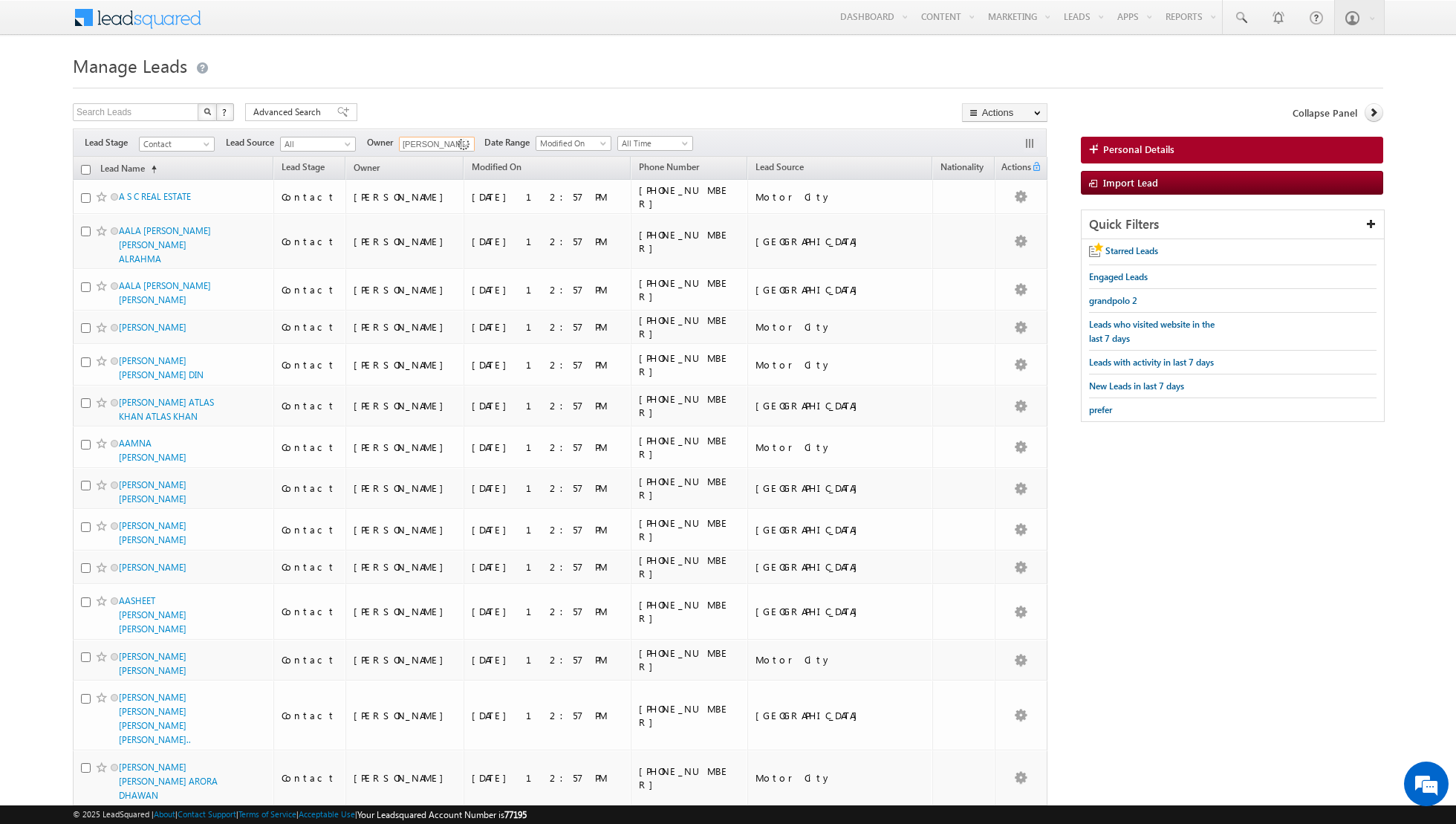
click at [85, 169] on input "checkbox" at bounding box center [86, 170] width 10 height 10
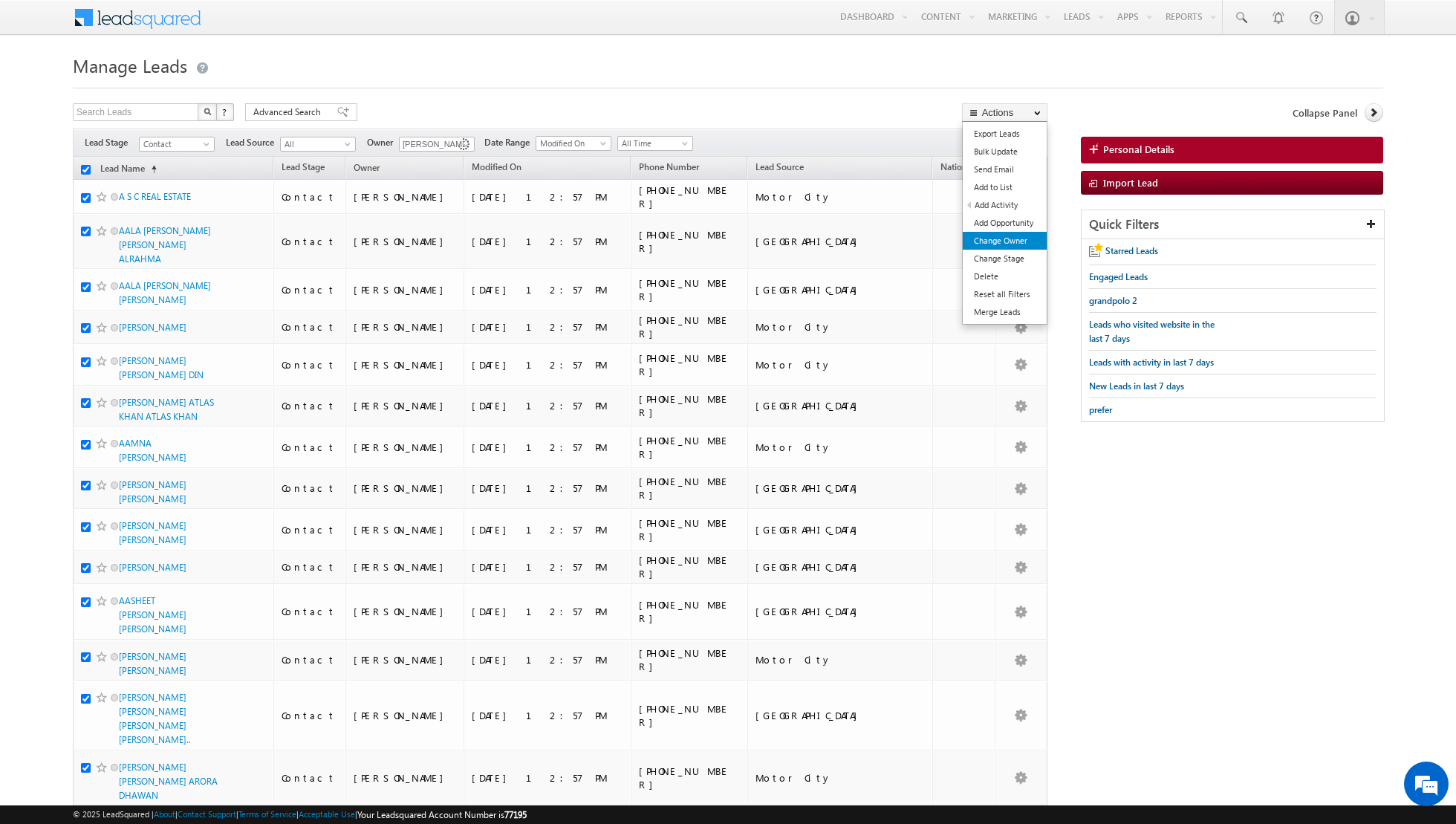
click at [993, 246] on link "Change Owner" at bounding box center [1005, 241] width 84 height 18
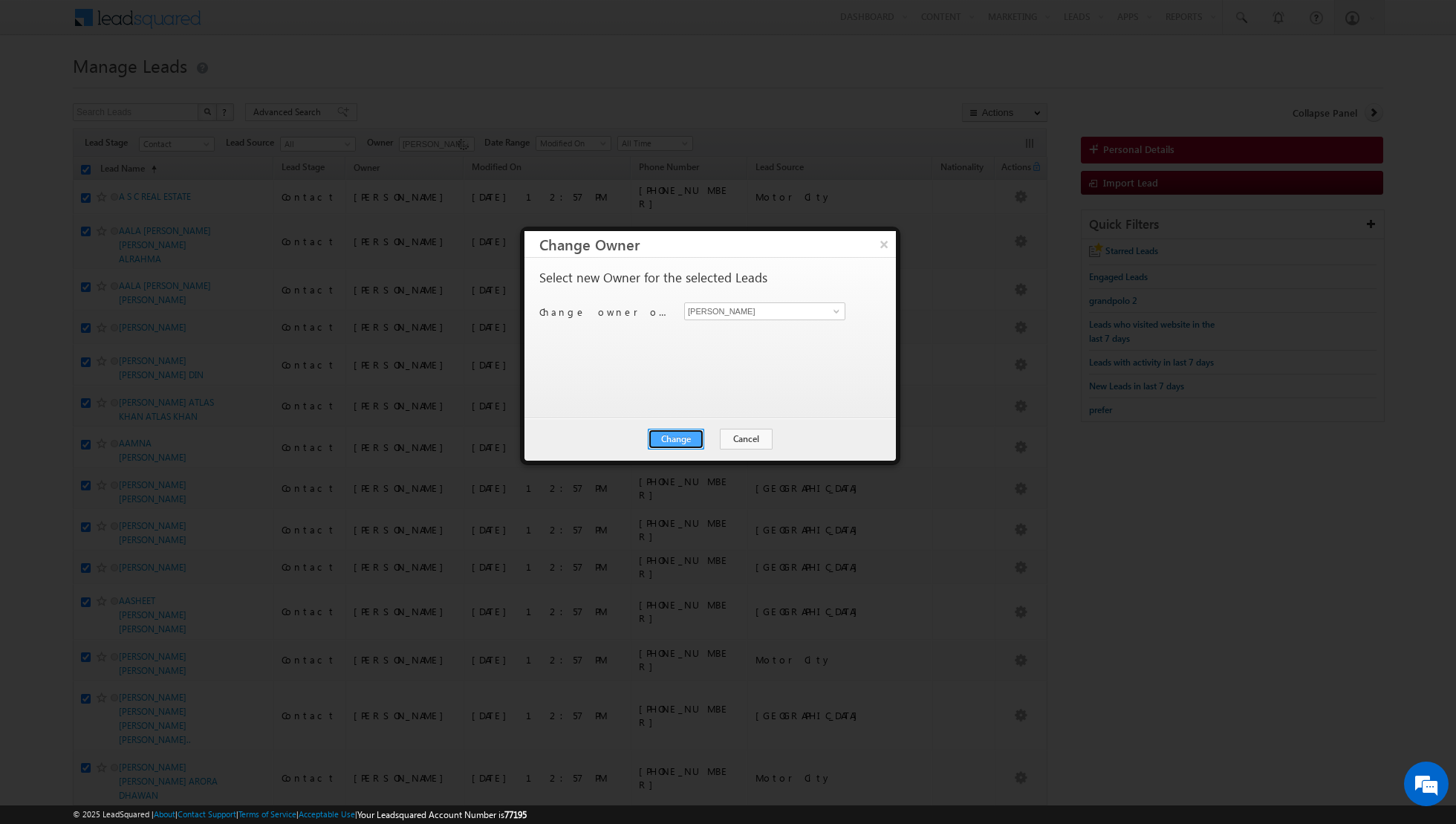
click at [686, 443] on button "Change" at bounding box center [676, 439] width 56 height 21
click at [712, 438] on button "Close" at bounding box center [713, 439] width 47 height 21
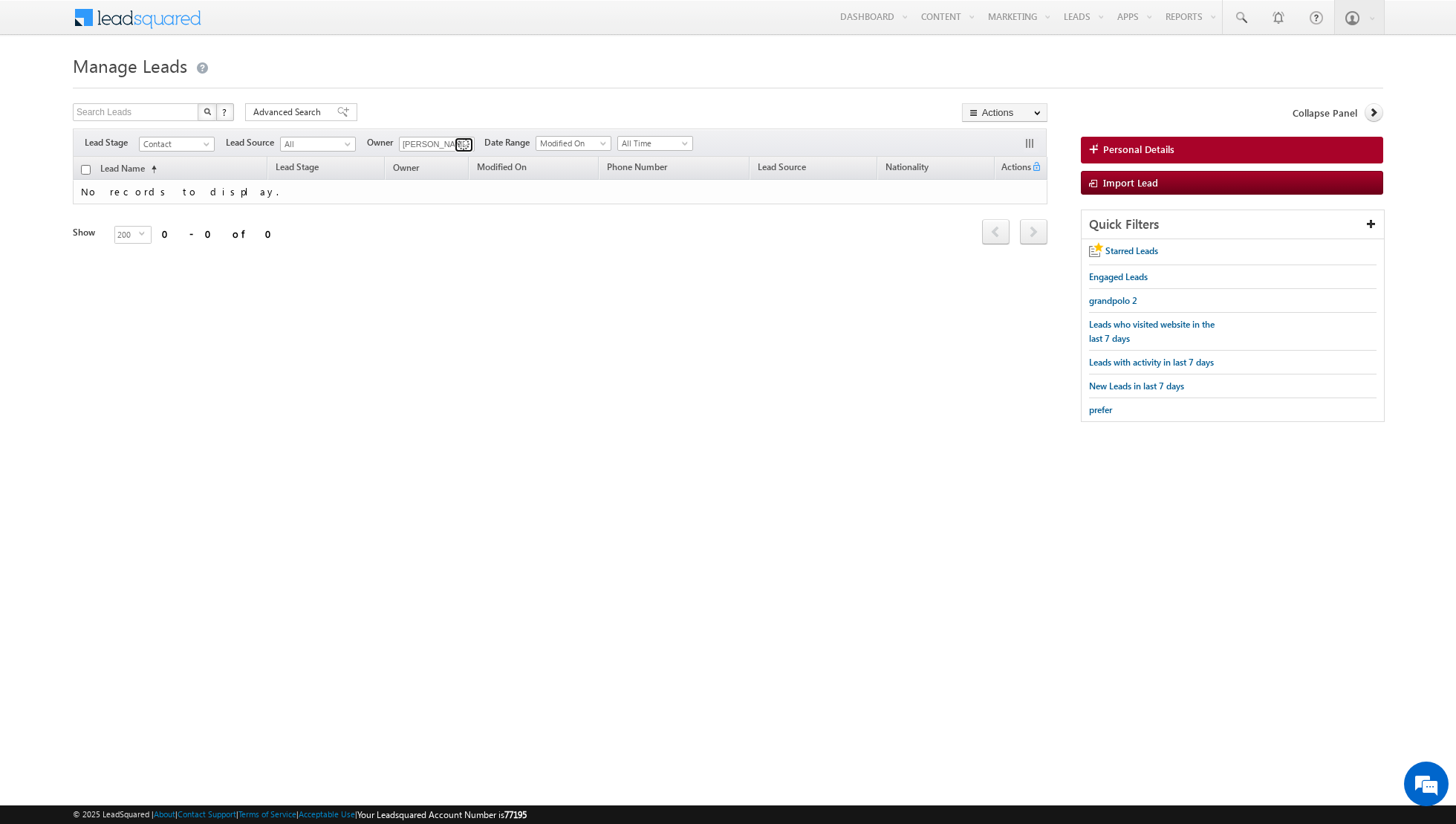
click at [456, 142] on link at bounding box center [464, 145] width 19 height 15
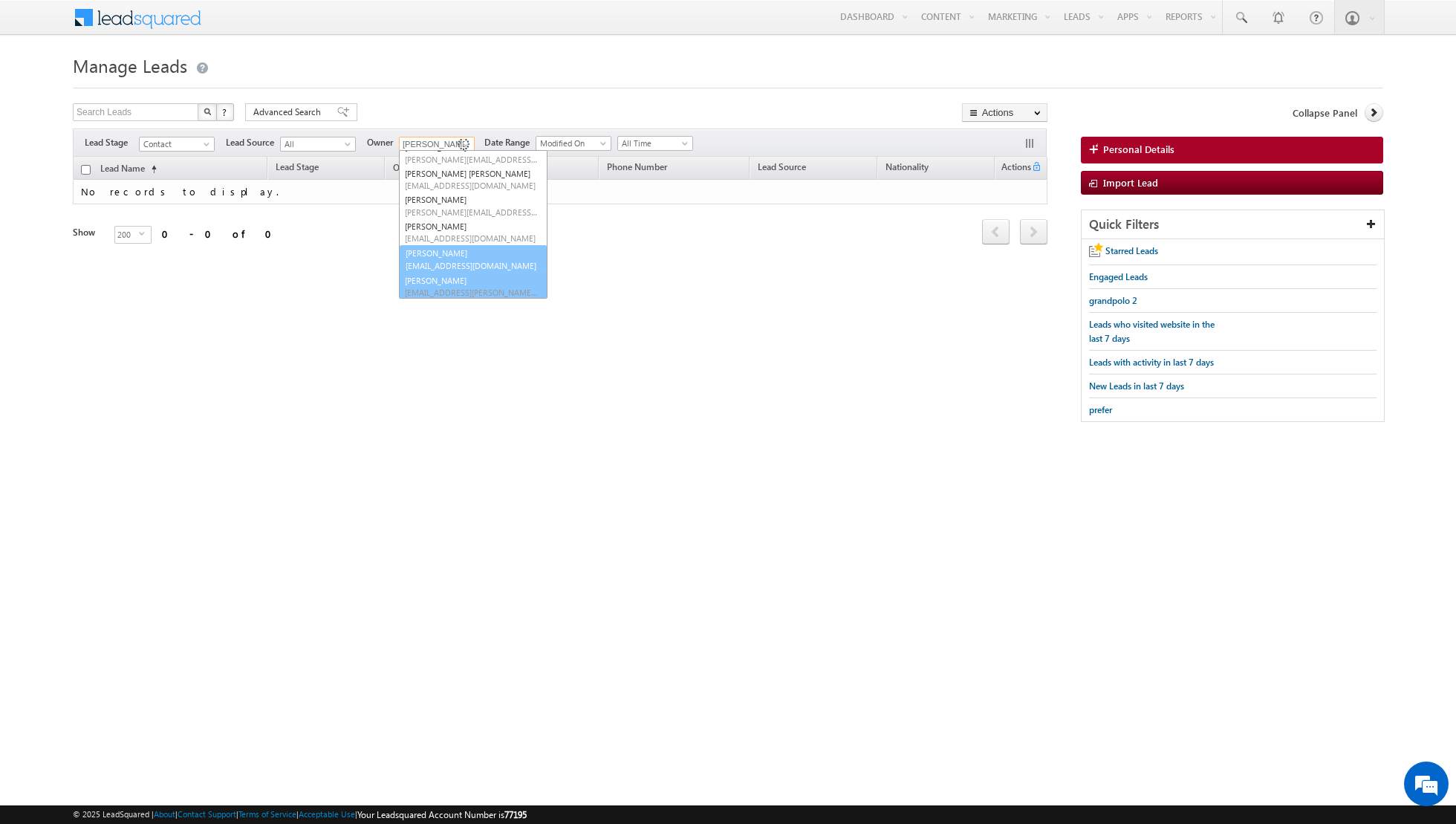
scroll to position [146, 0]
click at [451, 238] on span "[EMAIL_ADDRESS][DOMAIN_NAME]" at bounding box center [472, 239] width 133 height 11
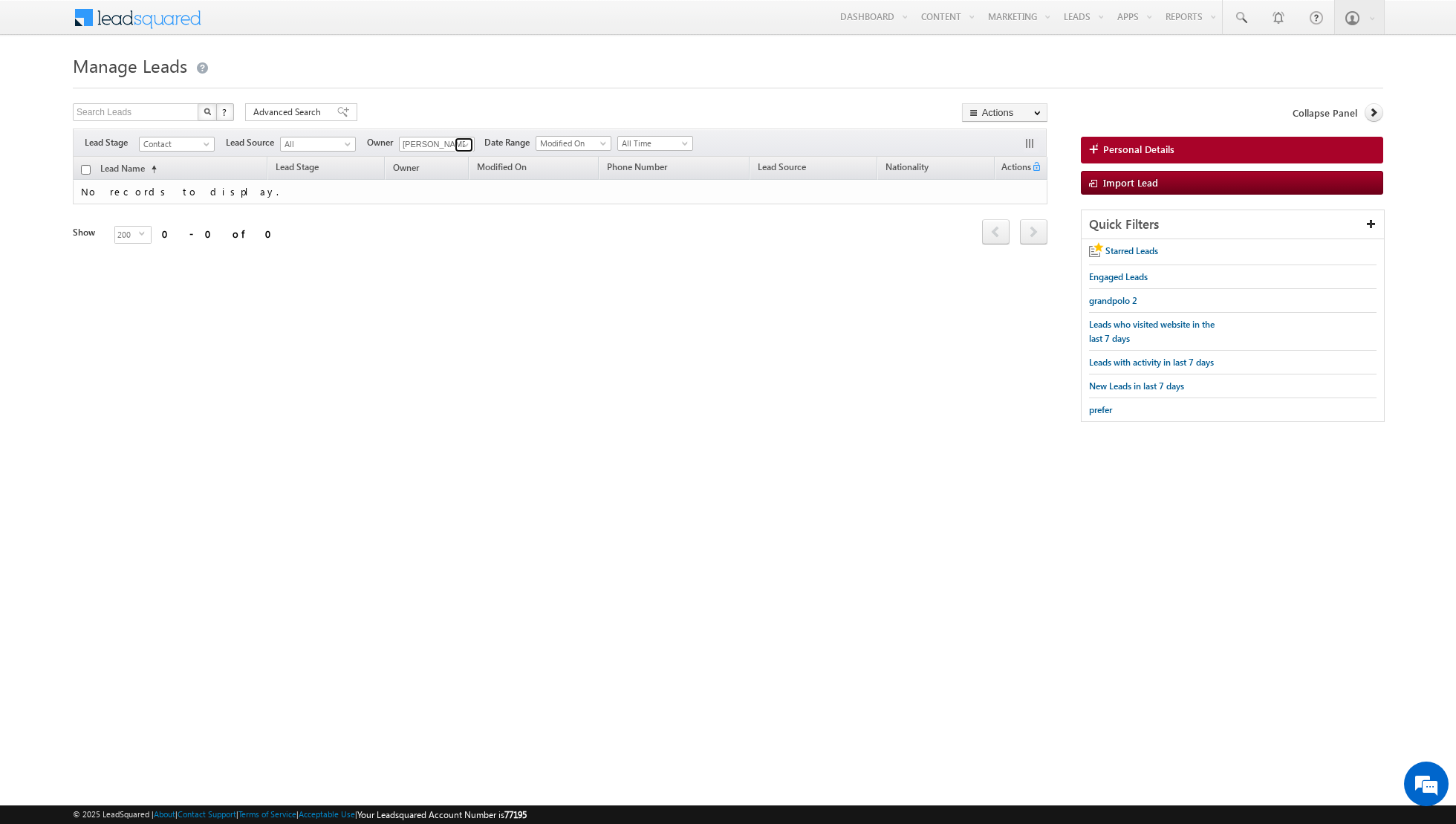
click at [468, 144] on span at bounding box center [465, 145] width 12 height 12
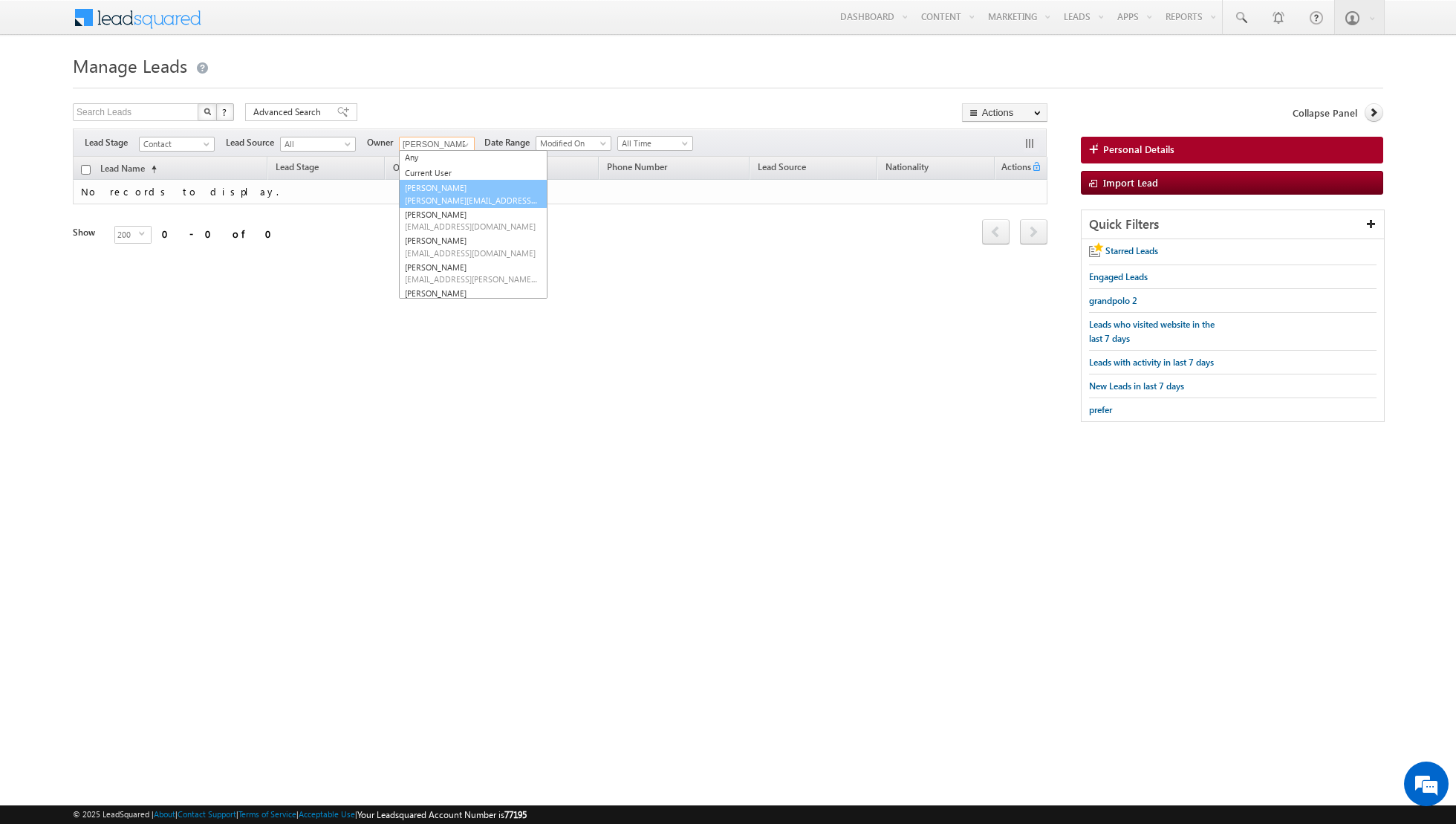
click at [462, 191] on link "[PERSON_NAME] [PERSON_NAME][EMAIL_ADDRESS][DOMAIN_NAME]" at bounding box center [473, 194] width 149 height 28
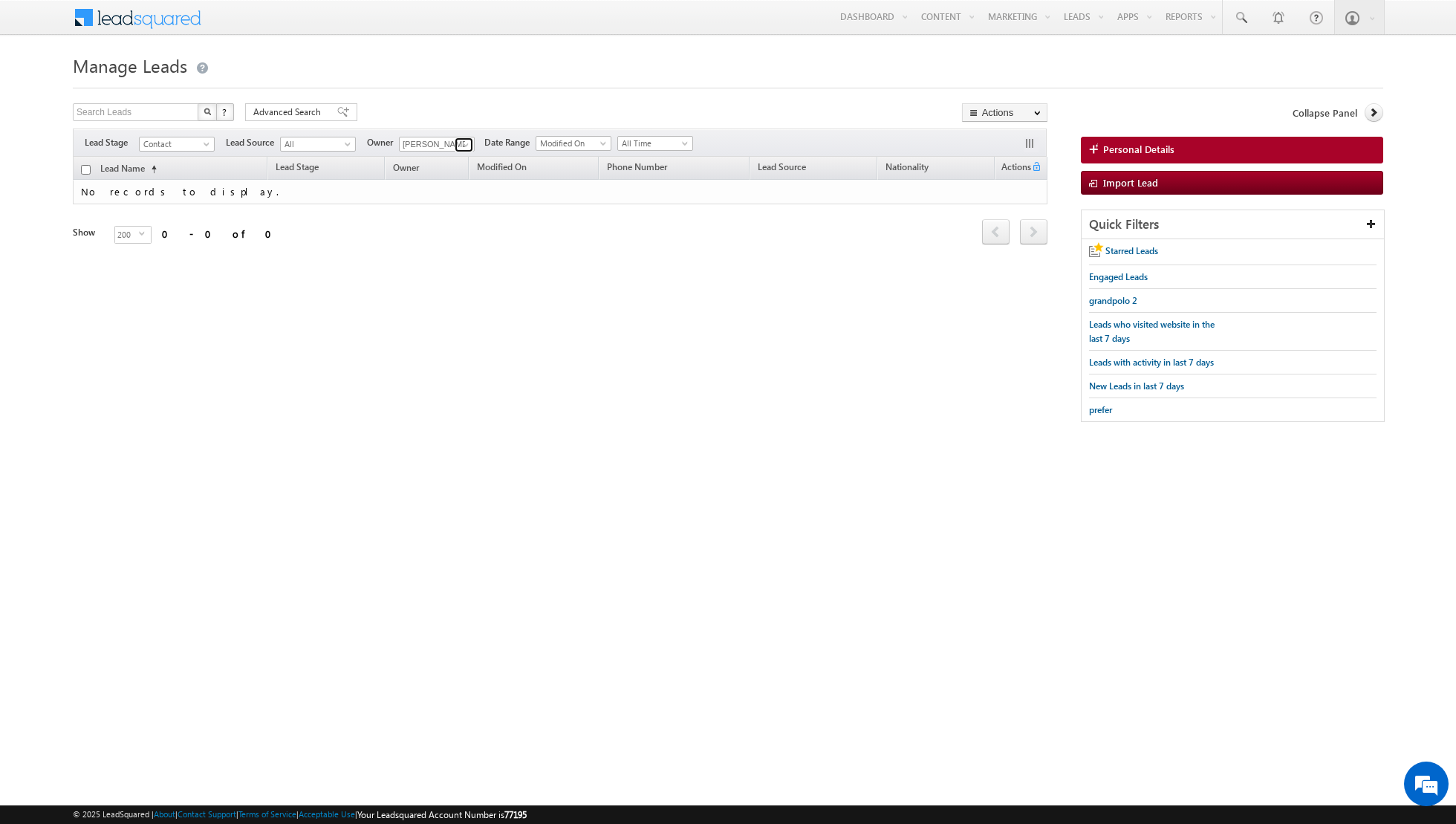
click at [455, 142] on link at bounding box center [464, 145] width 19 height 15
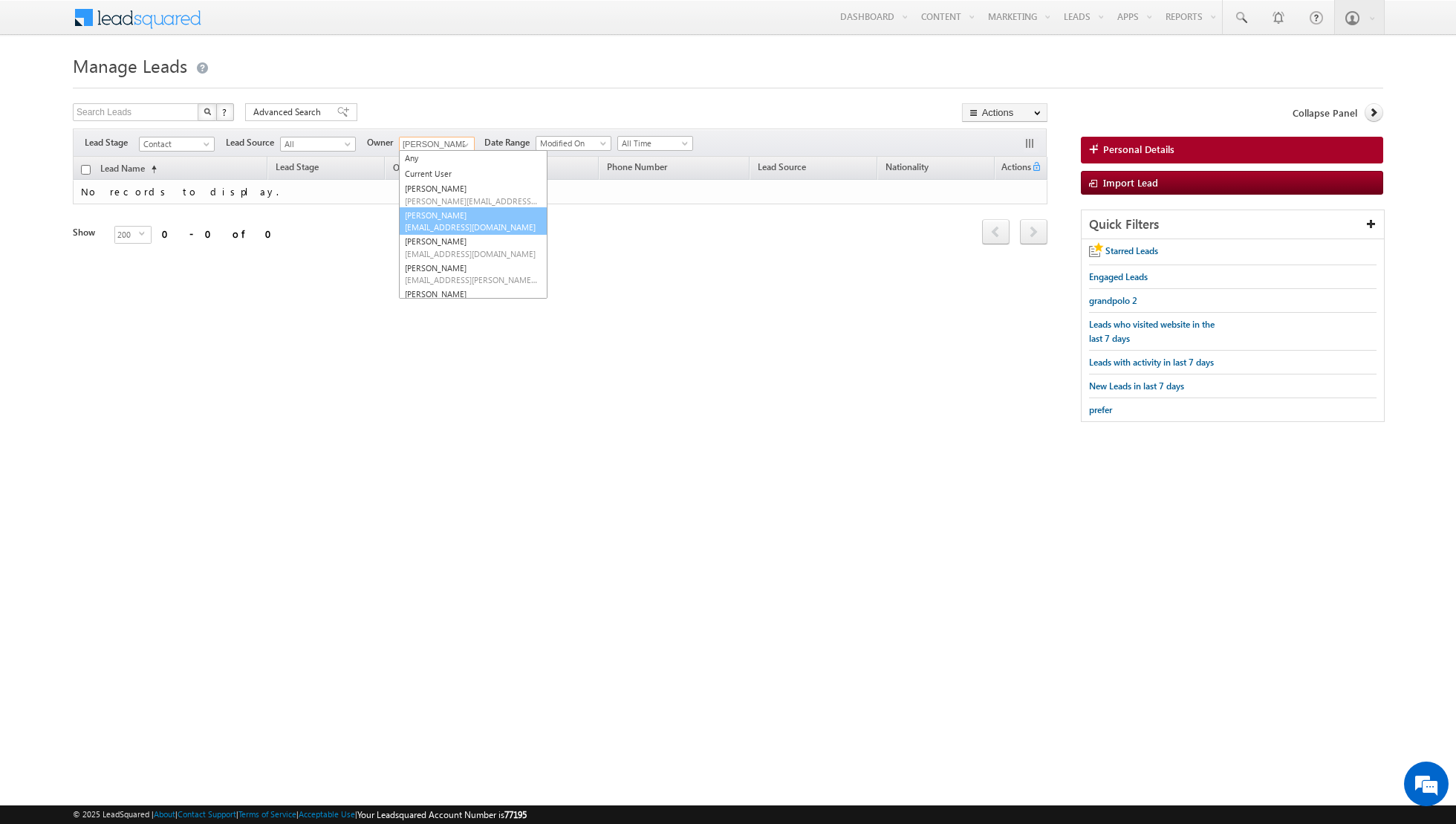
click at [441, 225] on span "[EMAIL_ADDRESS][DOMAIN_NAME]" at bounding box center [472, 227] width 133 height 11
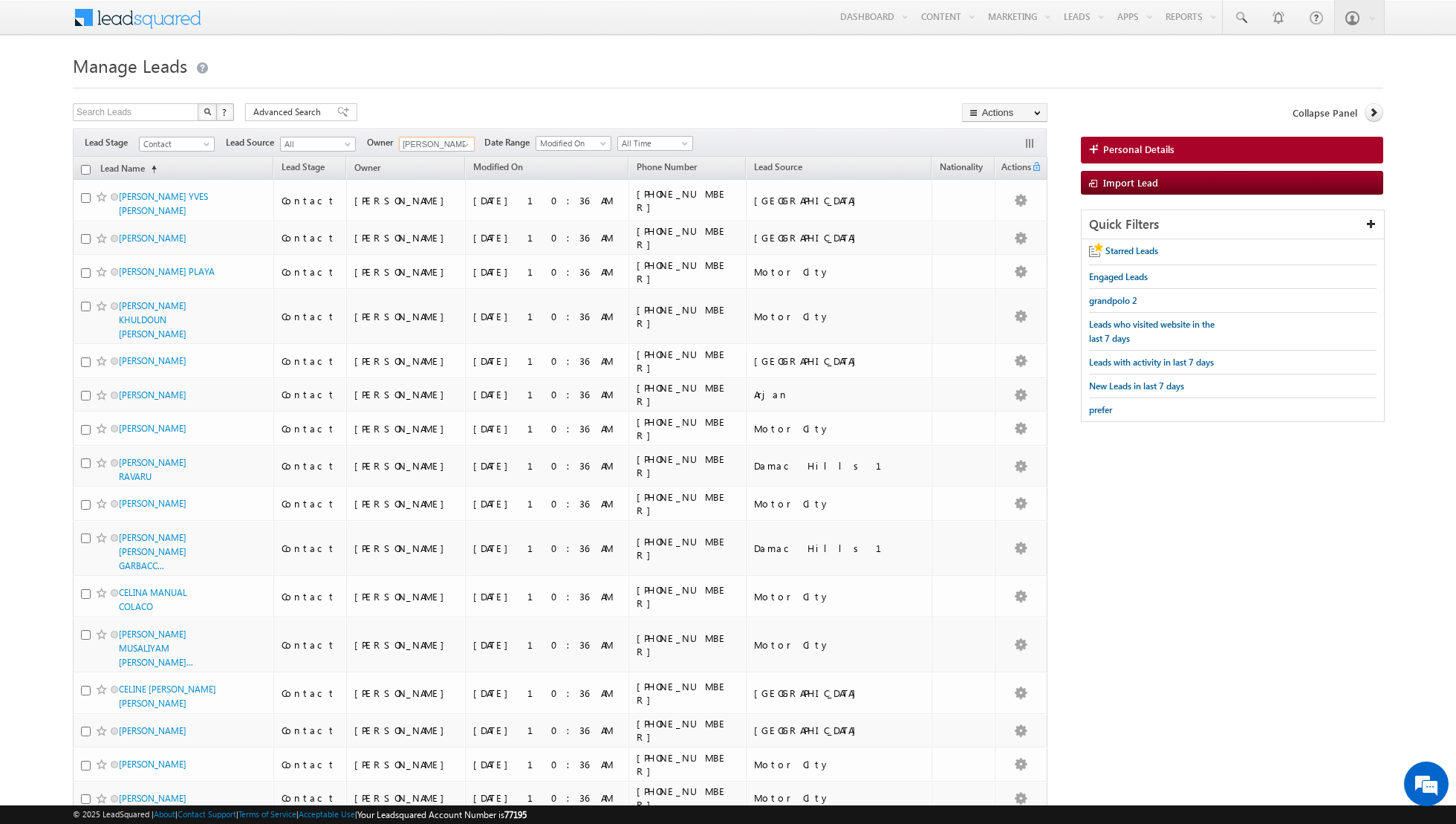
click at [451, 142] on input "[PERSON_NAME]" at bounding box center [437, 144] width 76 height 15
click at [462, 142] on span at bounding box center [465, 145] width 12 height 12
click at [444, 240] on link "[PERSON_NAME] [PERSON_NAME][EMAIL_ADDRESS][DOMAIN_NAME]" at bounding box center [473, 247] width 149 height 28
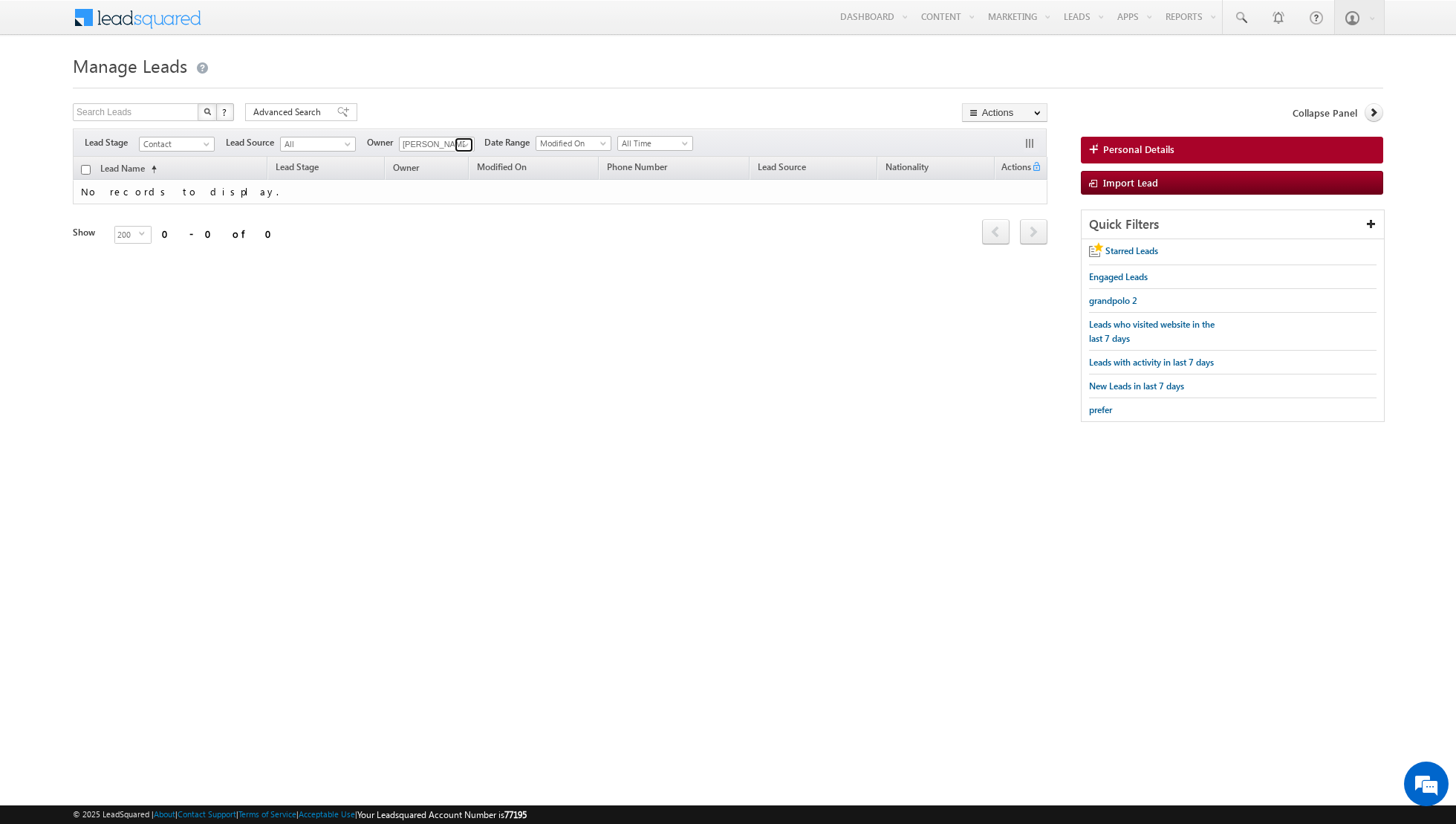
click at [460, 145] on span at bounding box center [465, 145] width 12 height 12
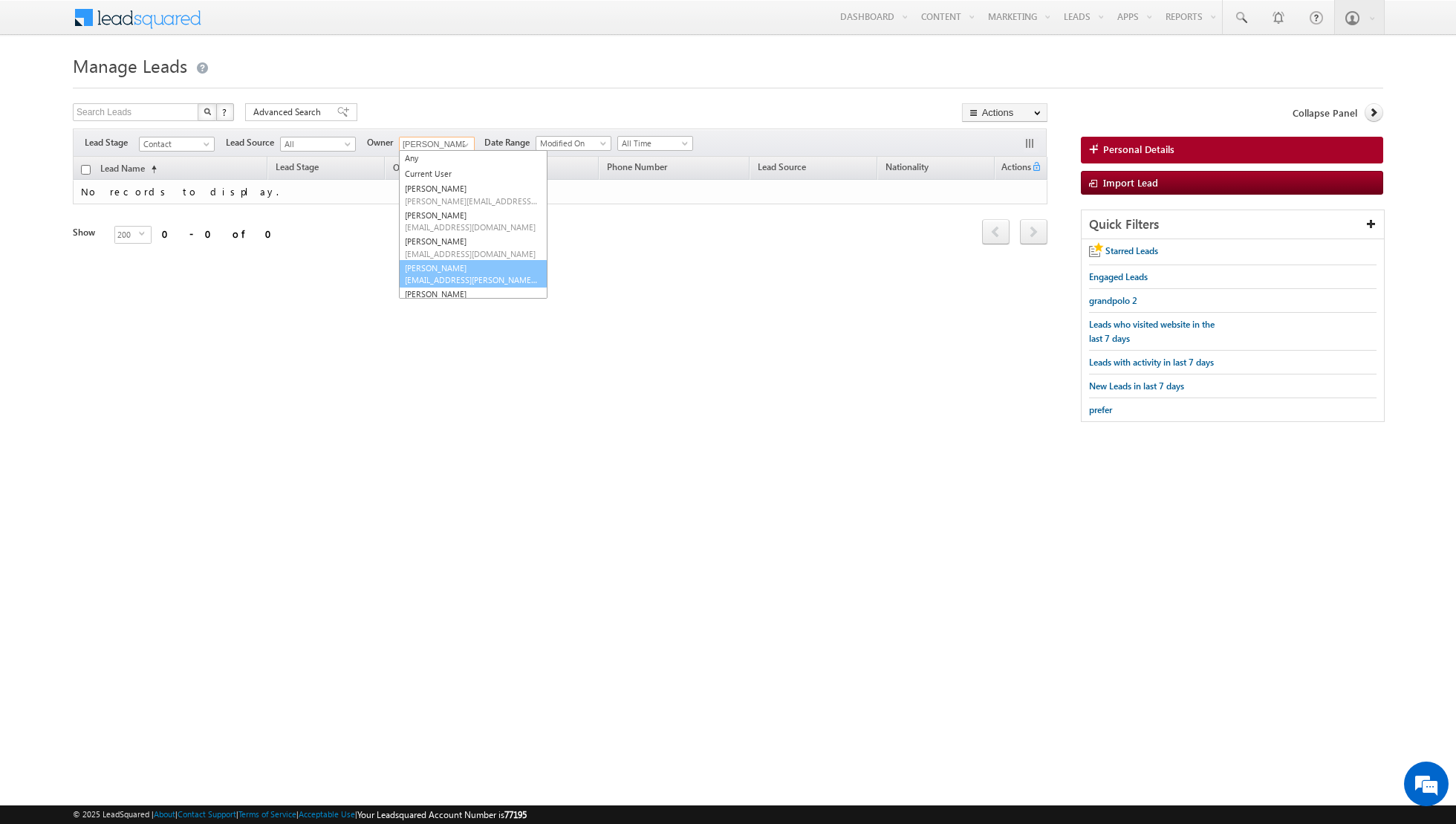
click at [453, 272] on link "[PERSON_NAME] [EMAIL_ADDRESS][PERSON_NAME][DOMAIN_NAME]" at bounding box center [473, 274] width 149 height 28
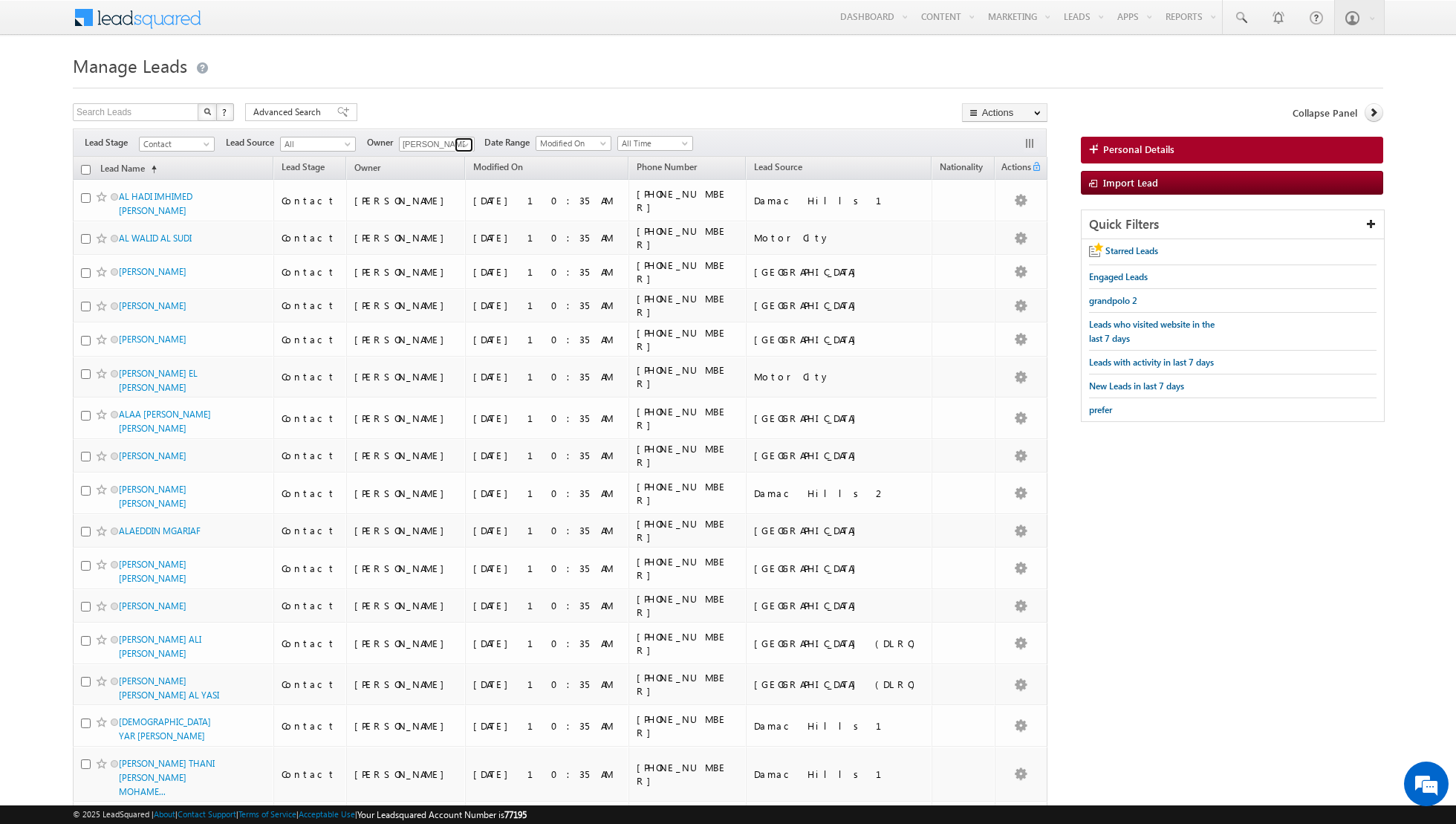
click at [461, 143] on span at bounding box center [465, 145] width 12 height 12
click at [452, 212] on link "[PERSON_NAME] [PERSON_NAME][EMAIL_ADDRESS][DOMAIN_NAME]" at bounding box center [473, 219] width 149 height 28
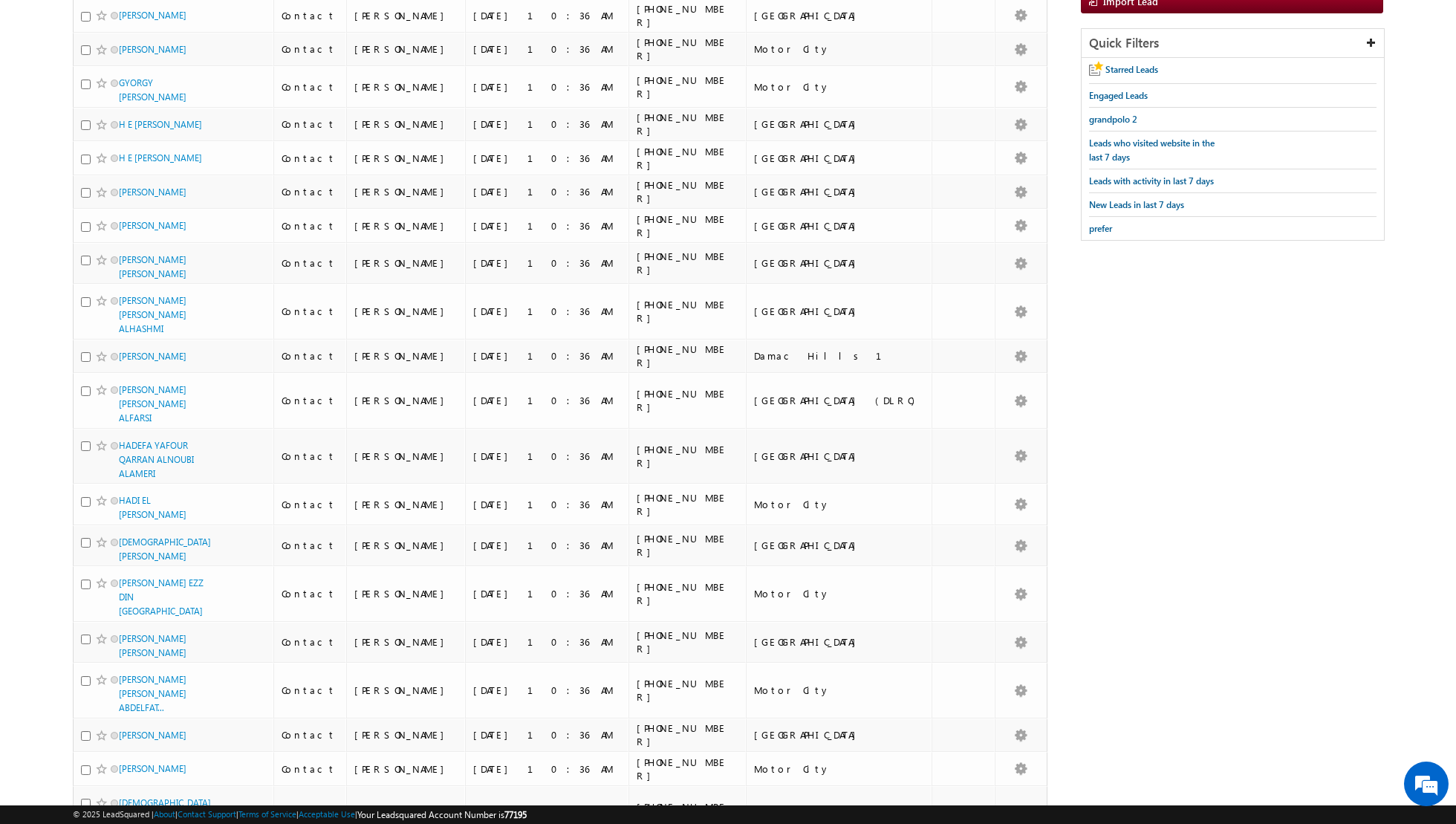
scroll to position [0, 0]
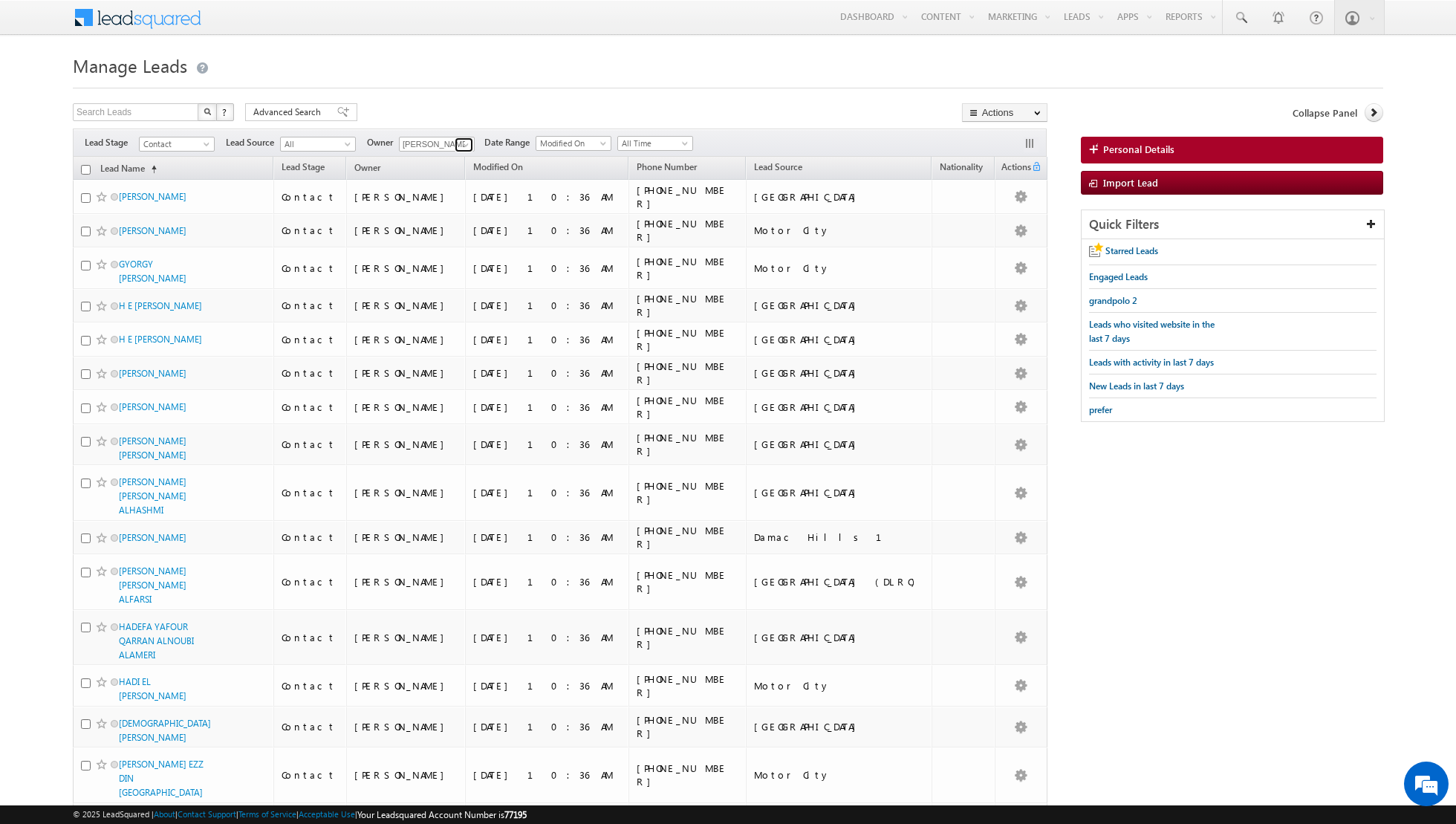
click at [463, 143] on span at bounding box center [465, 145] width 12 height 12
click at [447, 261] on link "[PERSON_NAME] [PERSON_NAME] [PERSON_NAME][EMAIL_ADDRESS][PERSON_NAME][DOMAIN_NA…" at bounding box center [473, 270] width 149 height 28
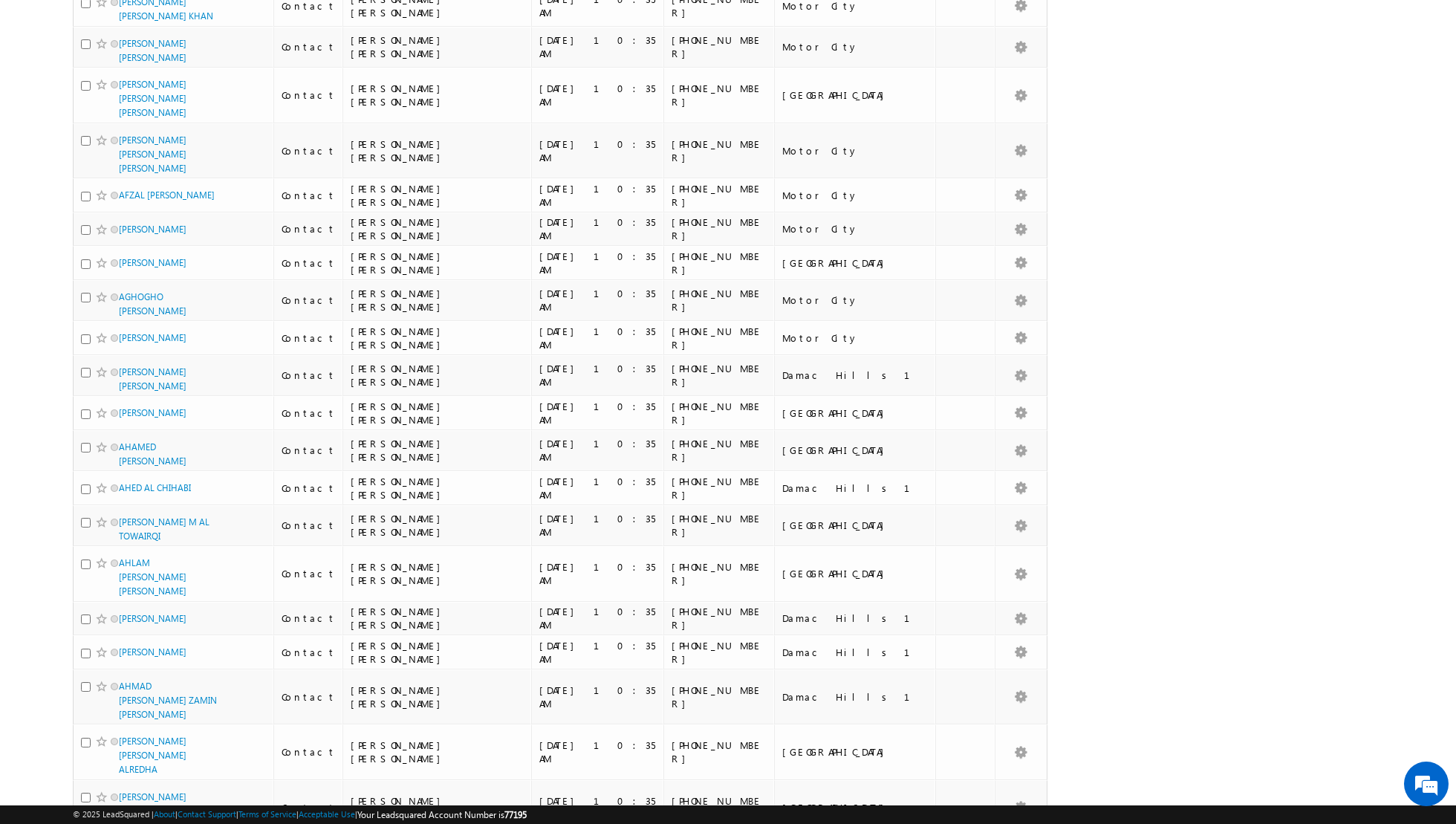
scroll to position [0, 0]
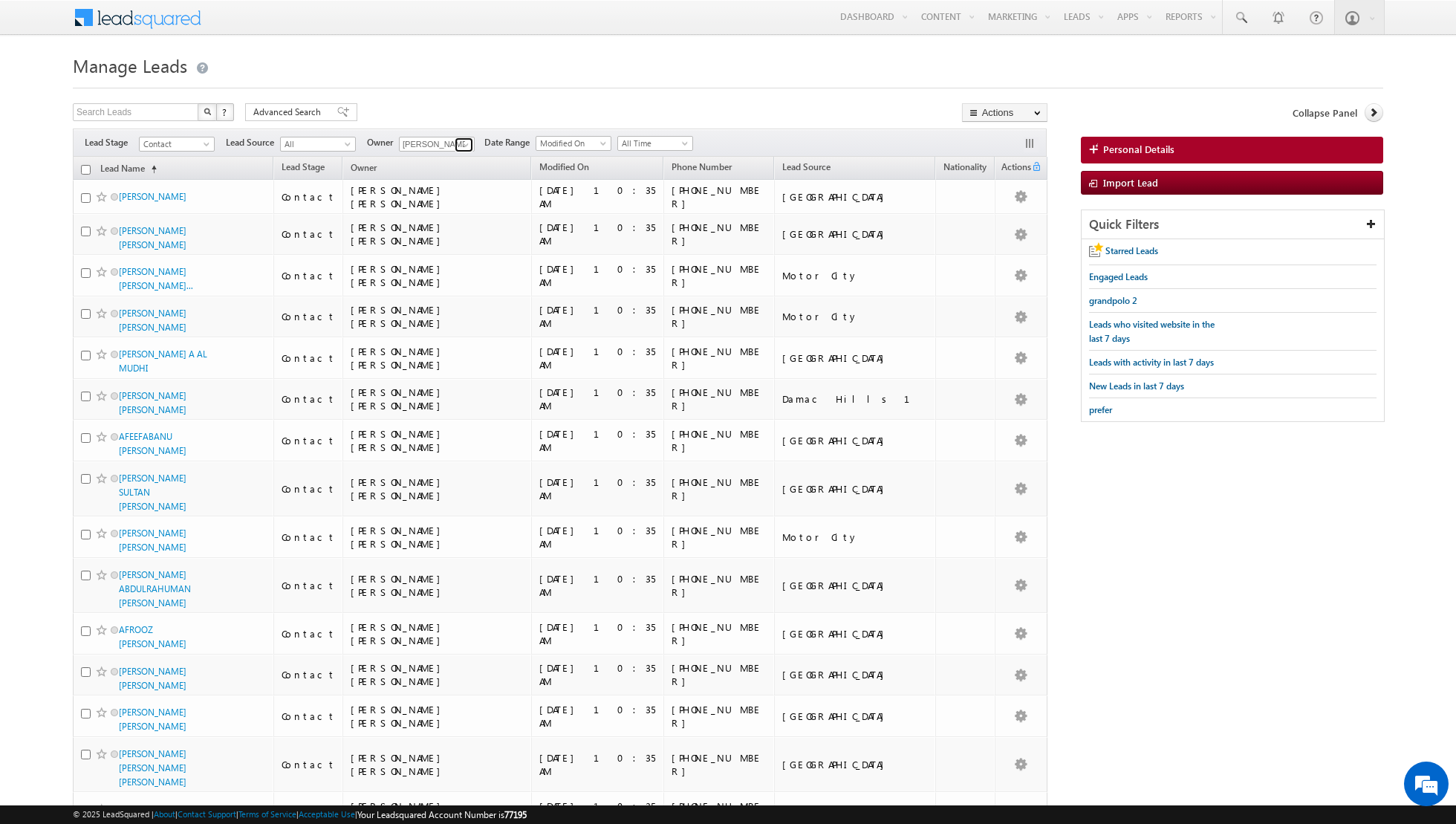
click at [460, 142] on span at bounding box center [465, 145] width 12 height 12
click at [443, 211] on span "[PERSON_NAME][EMAIL_ADDRESS][PERSON_NAME][DOMAIN_NAME]" at bounding box center [472, 213] width 133 height 11
type input "[PERSON_NAME]"
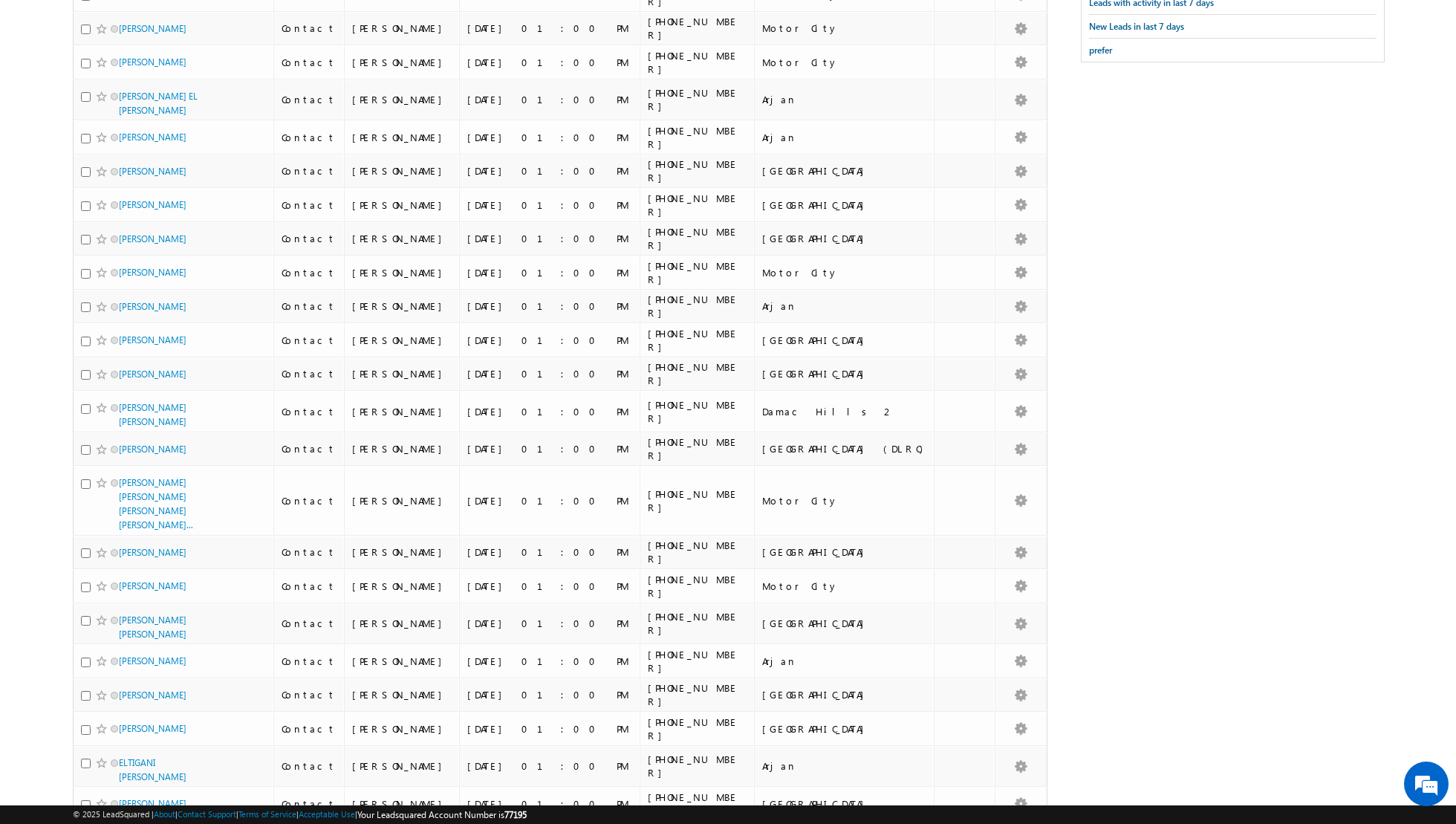
scroll to position [0, 0]
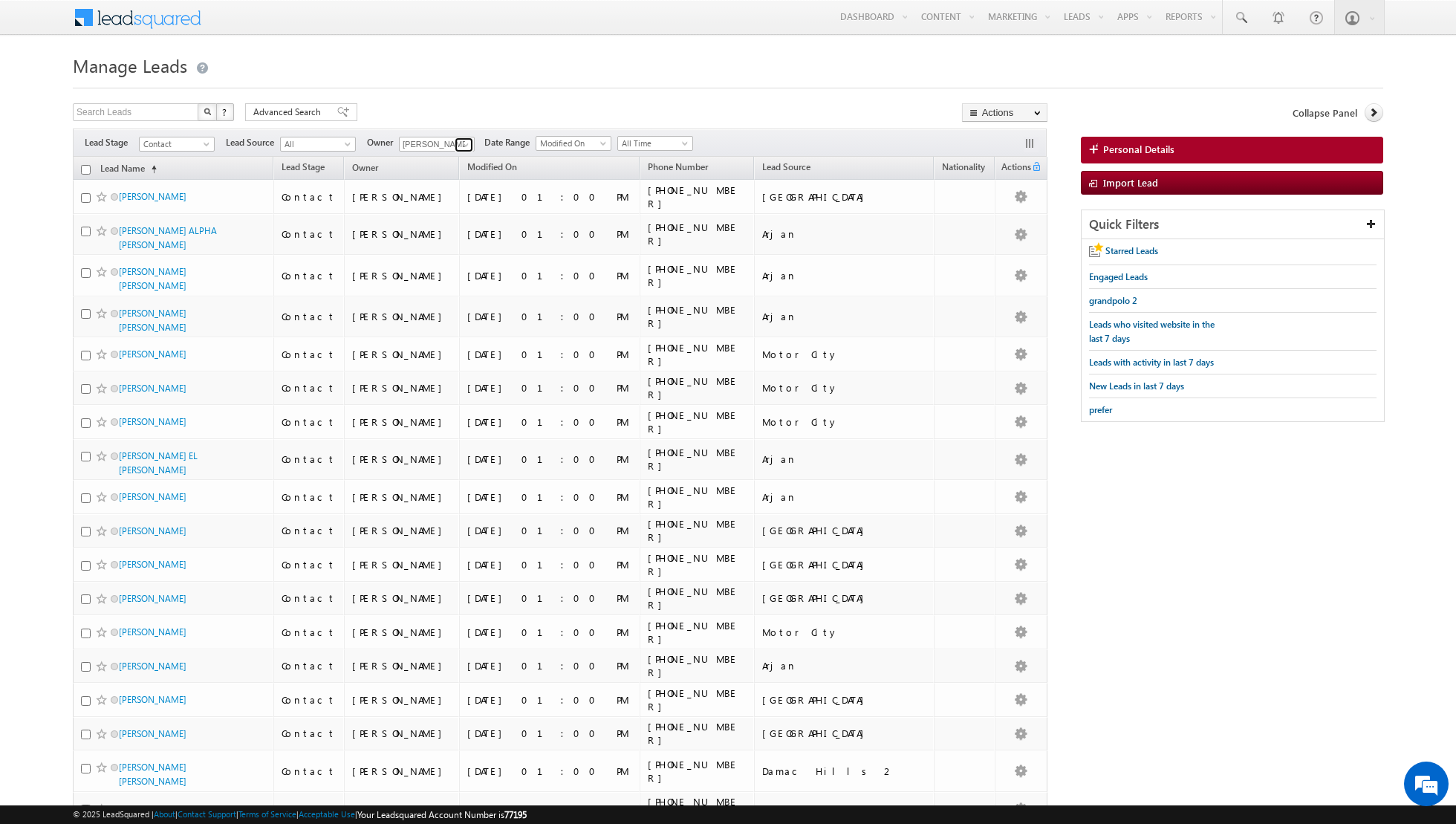
click at [460, 142] on span at bounding box center [465, 145] width 12 height 12
click at [86, 168] on input "checkbox" at bounding box center [86, 170] width 10 height 10
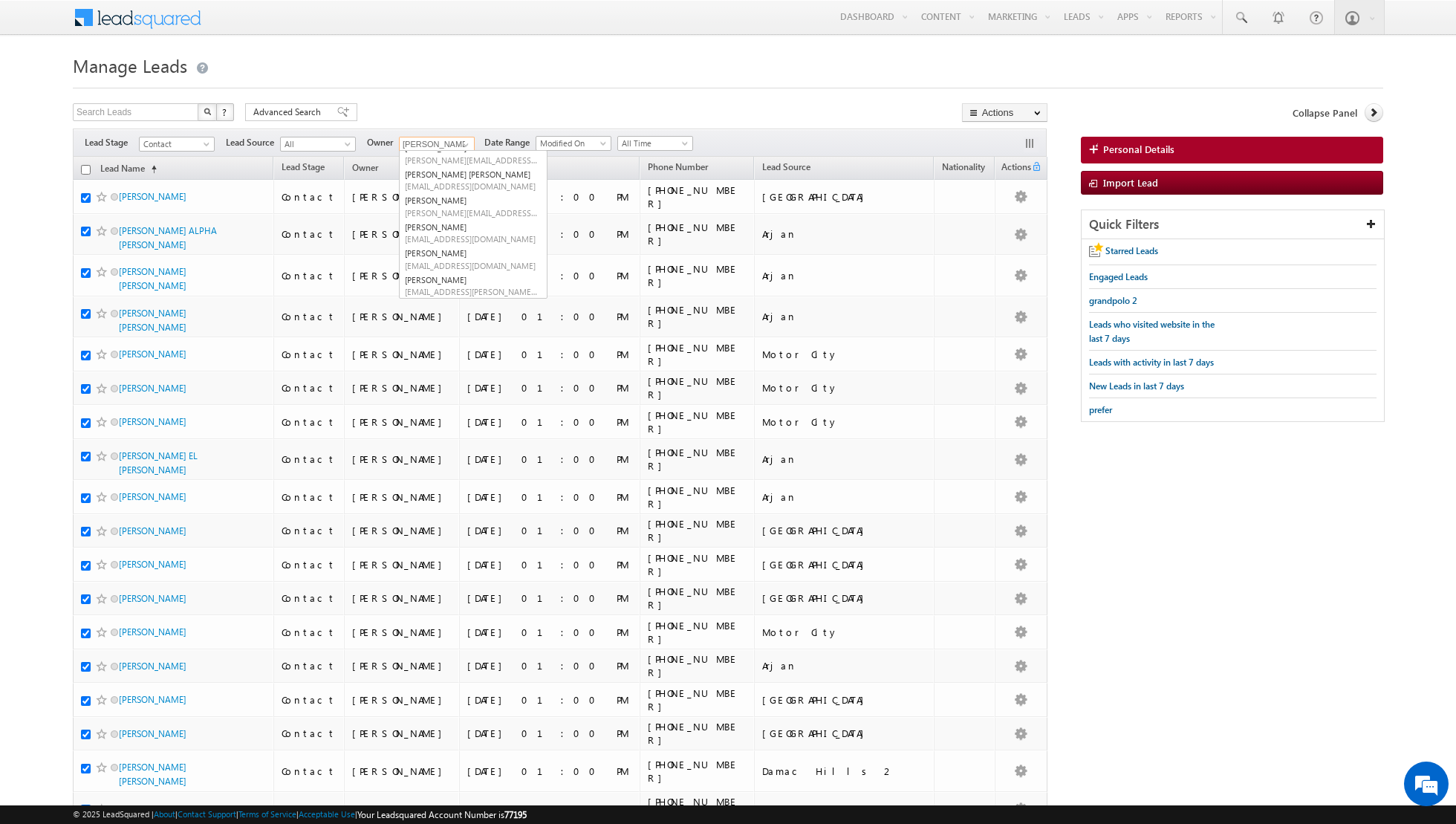
checkbox input "true"
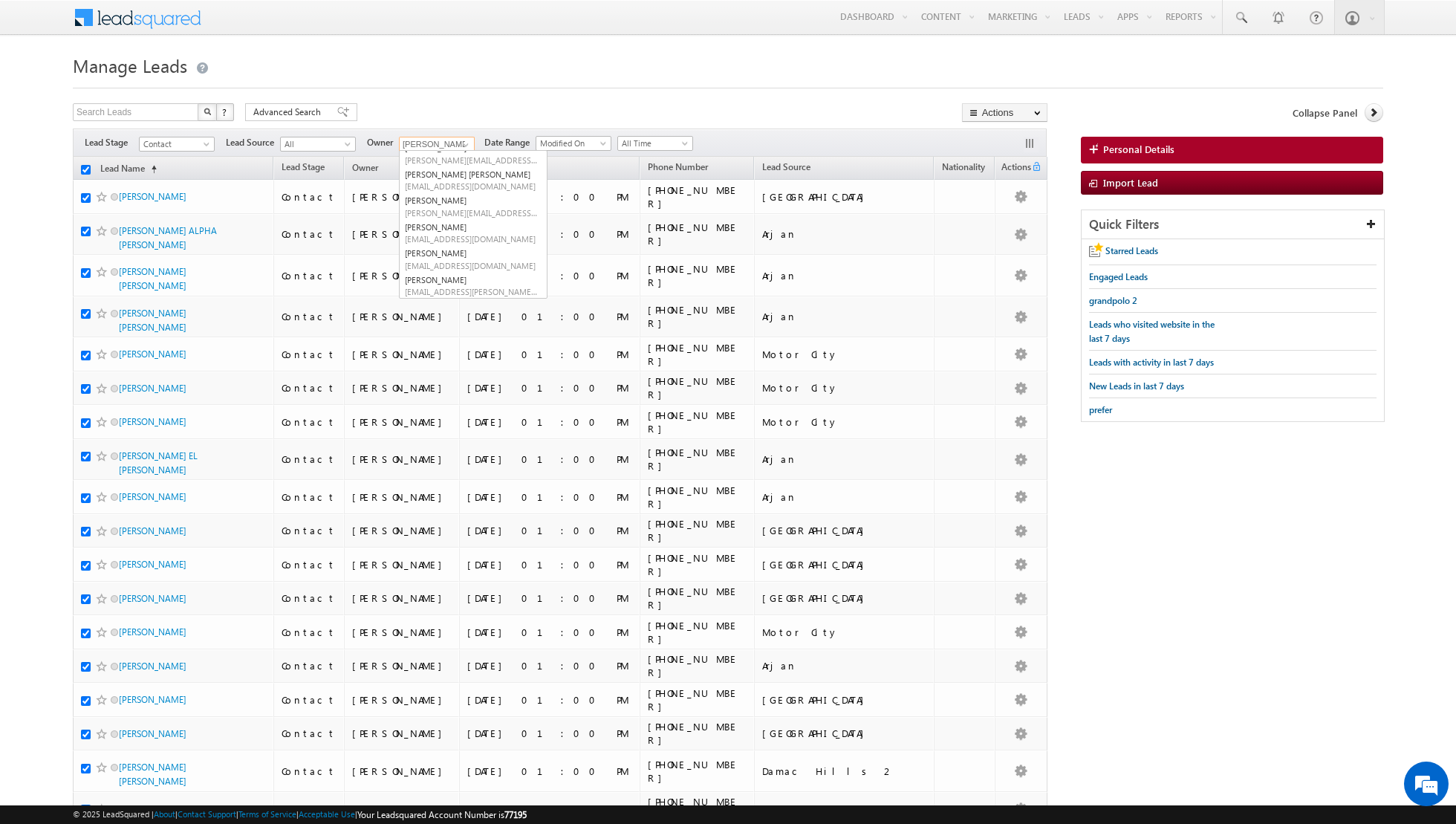
checkbox input "true"
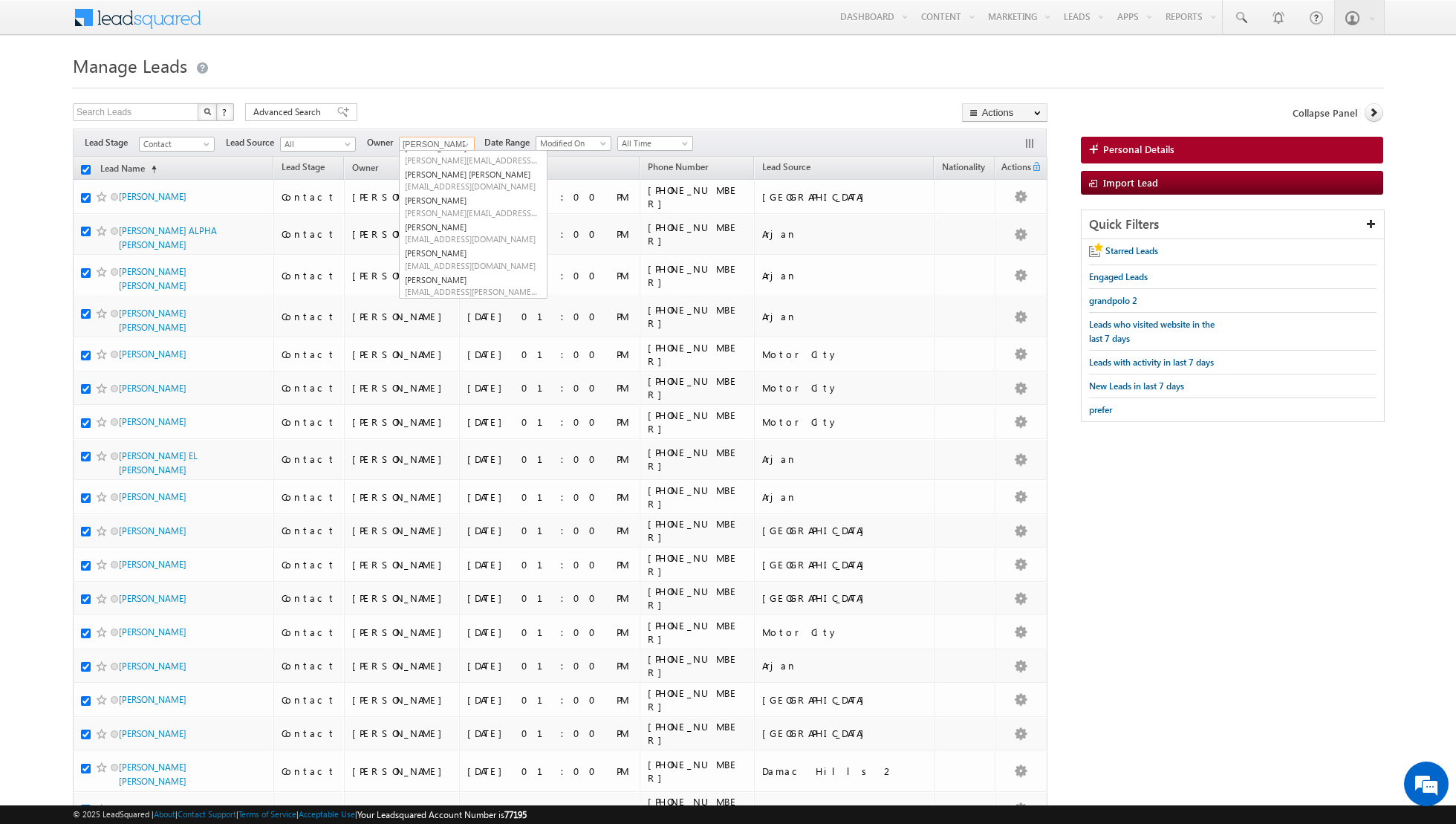
checkbox input "true"
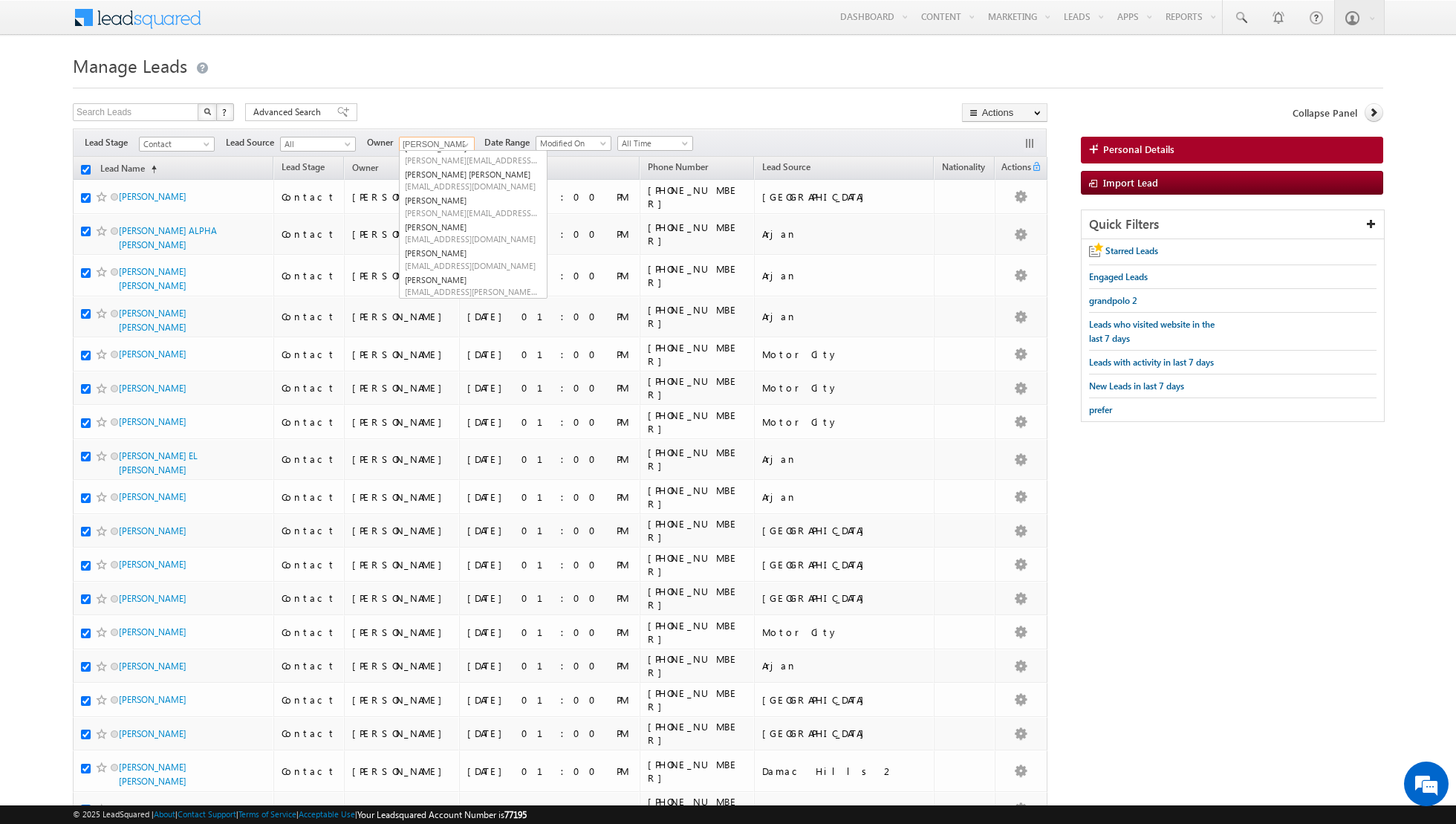
checkbox input "true"
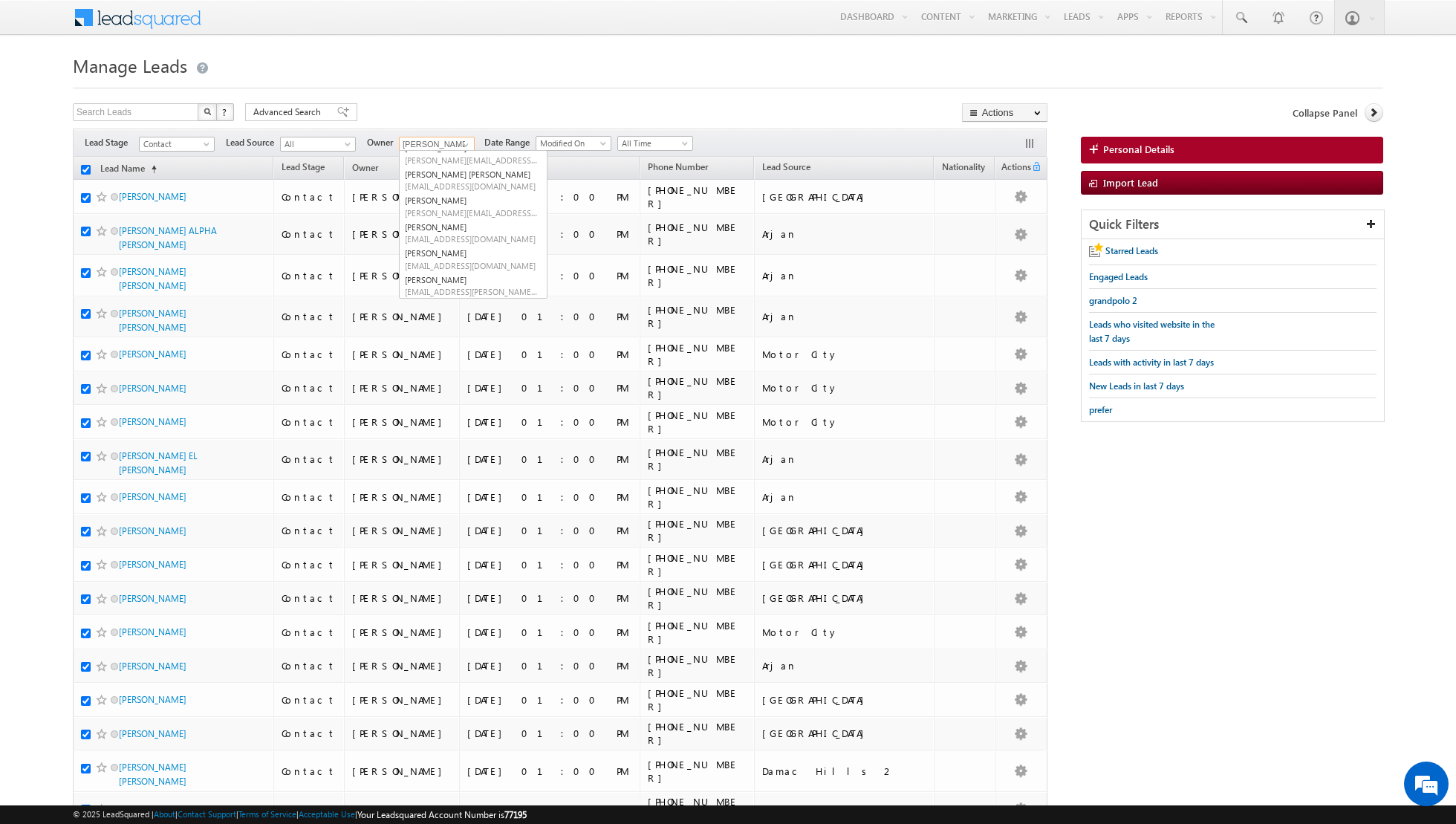
checkbox input "true"
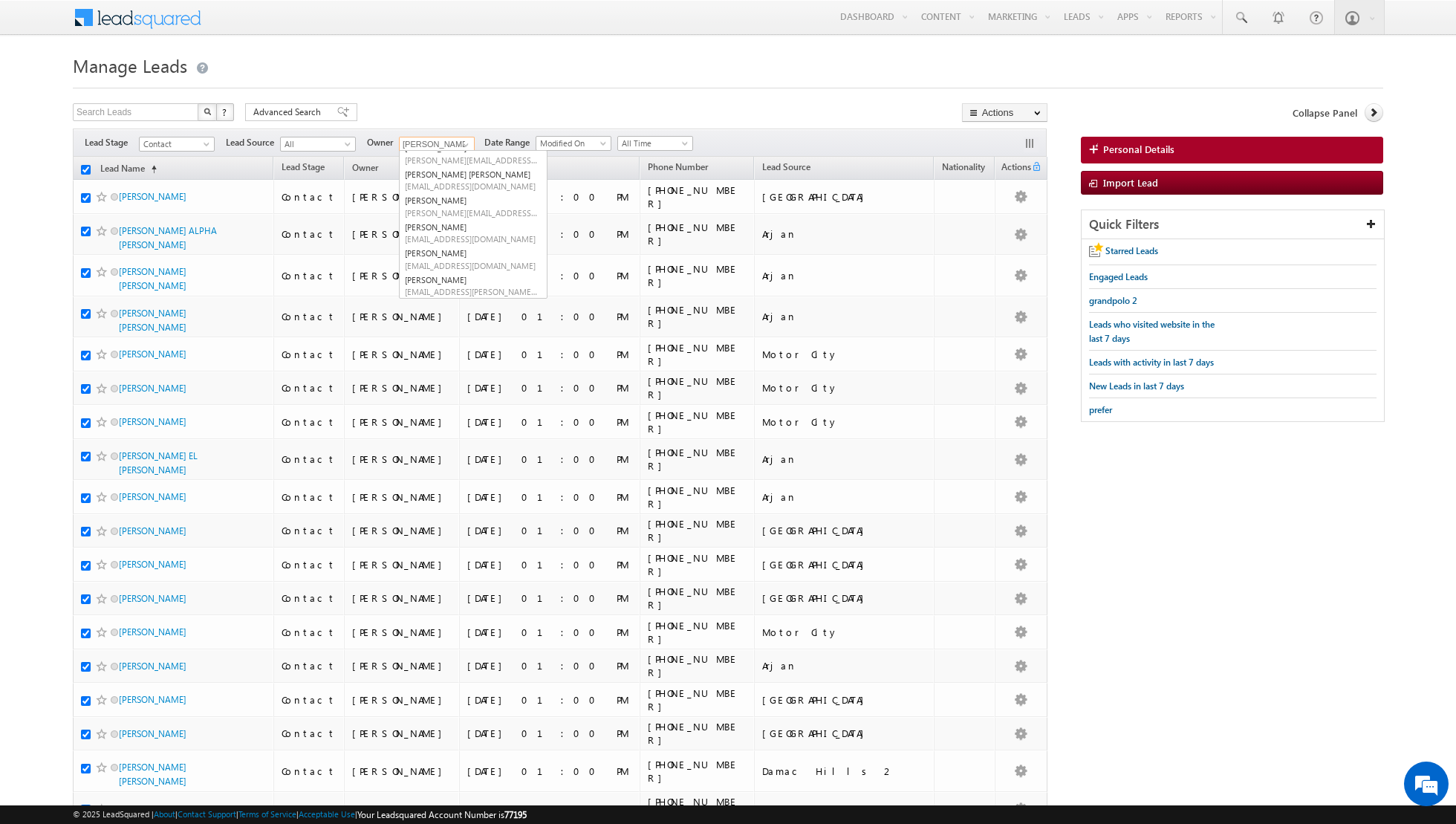
checkbox input "true"
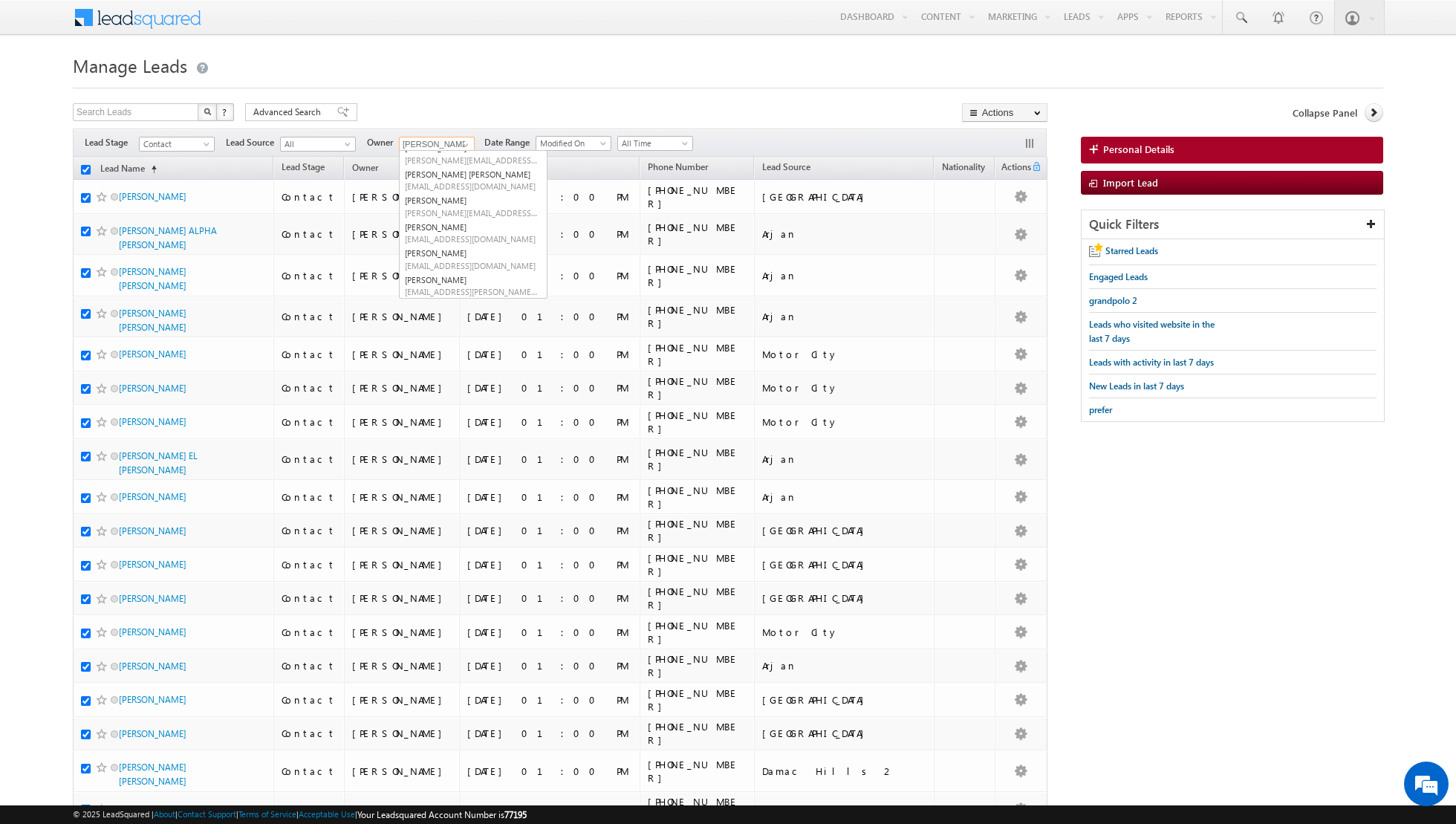
checkbox input "true"
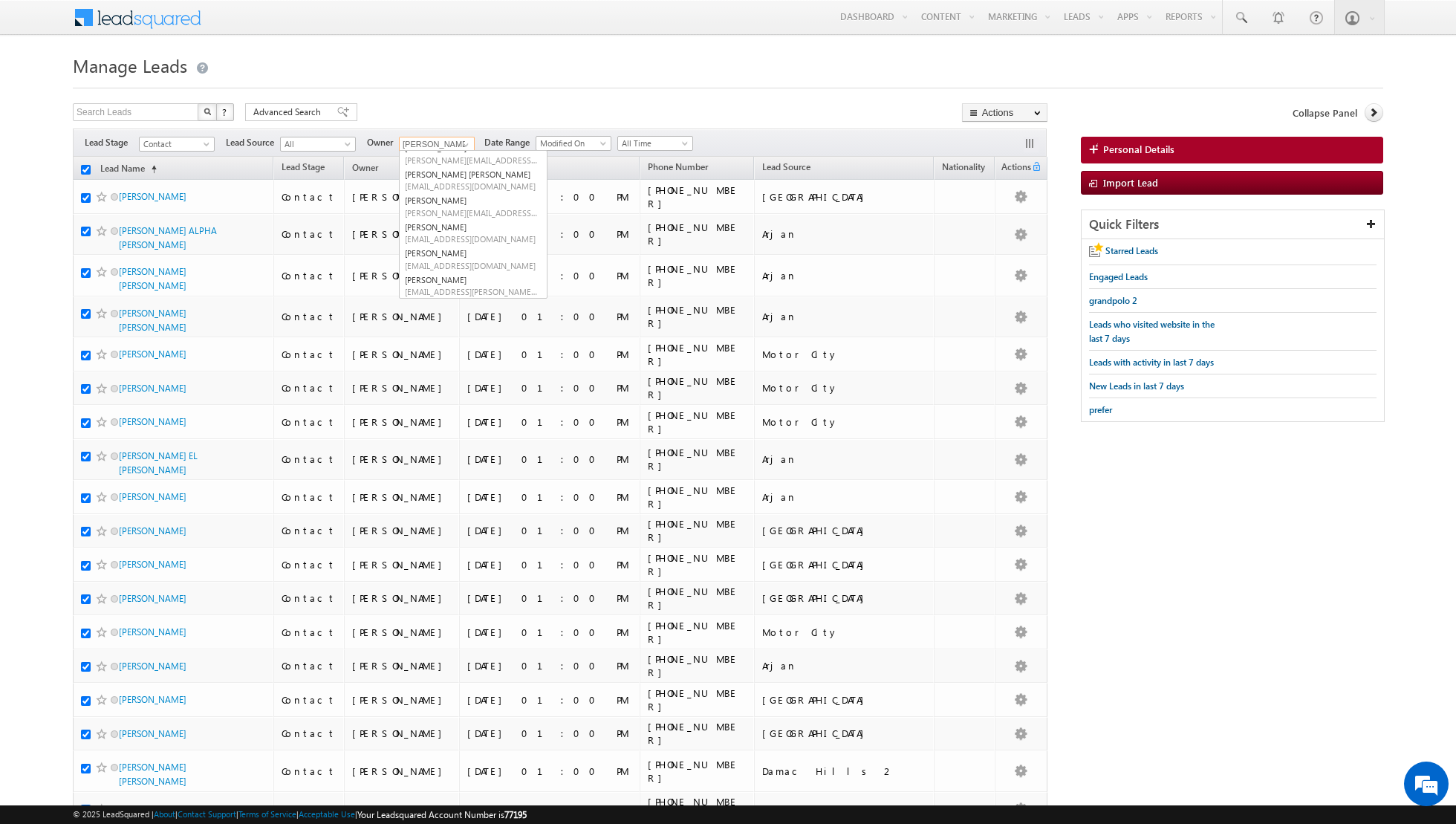
checkbox input "true"
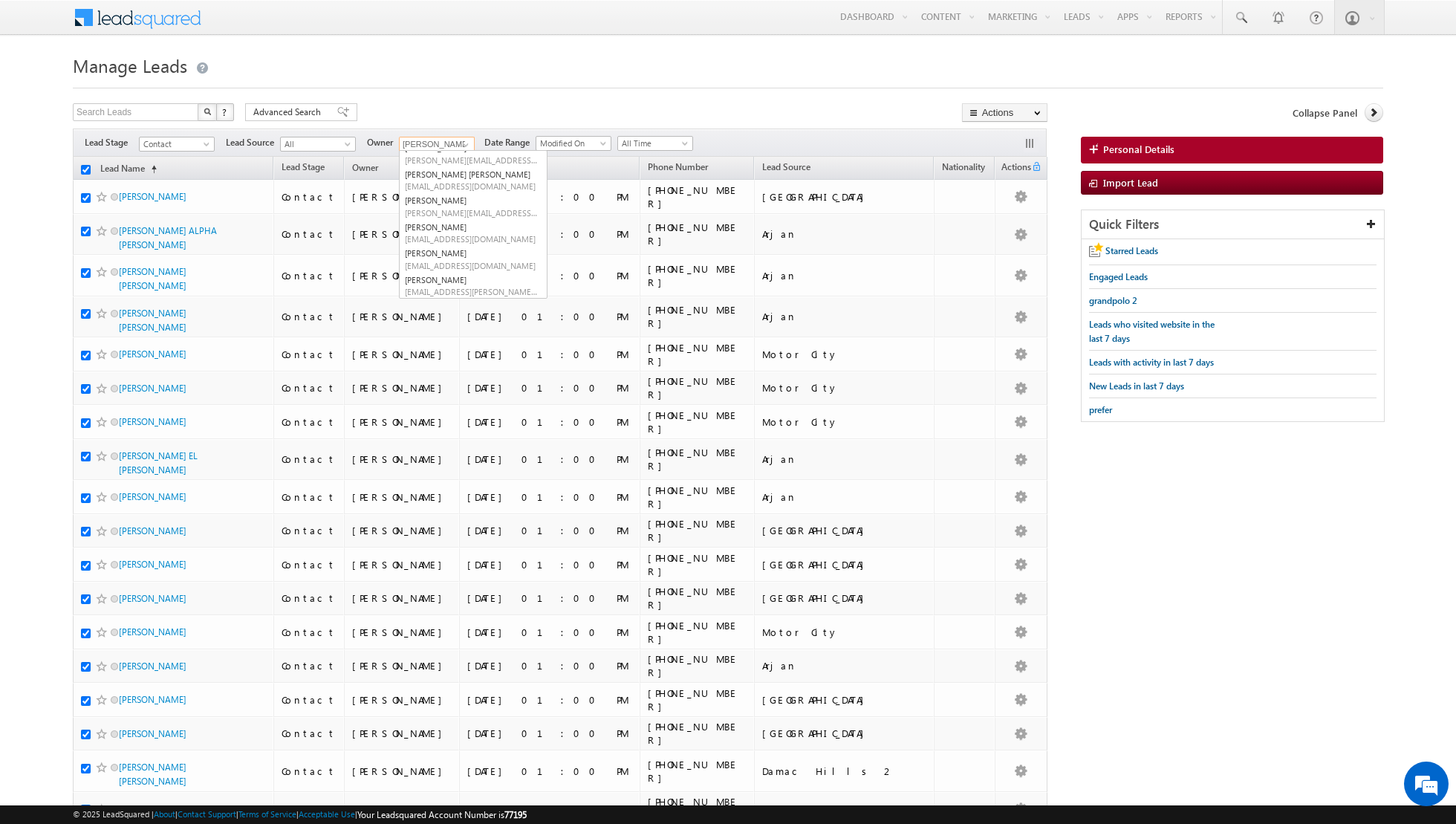
checkbox input "true"
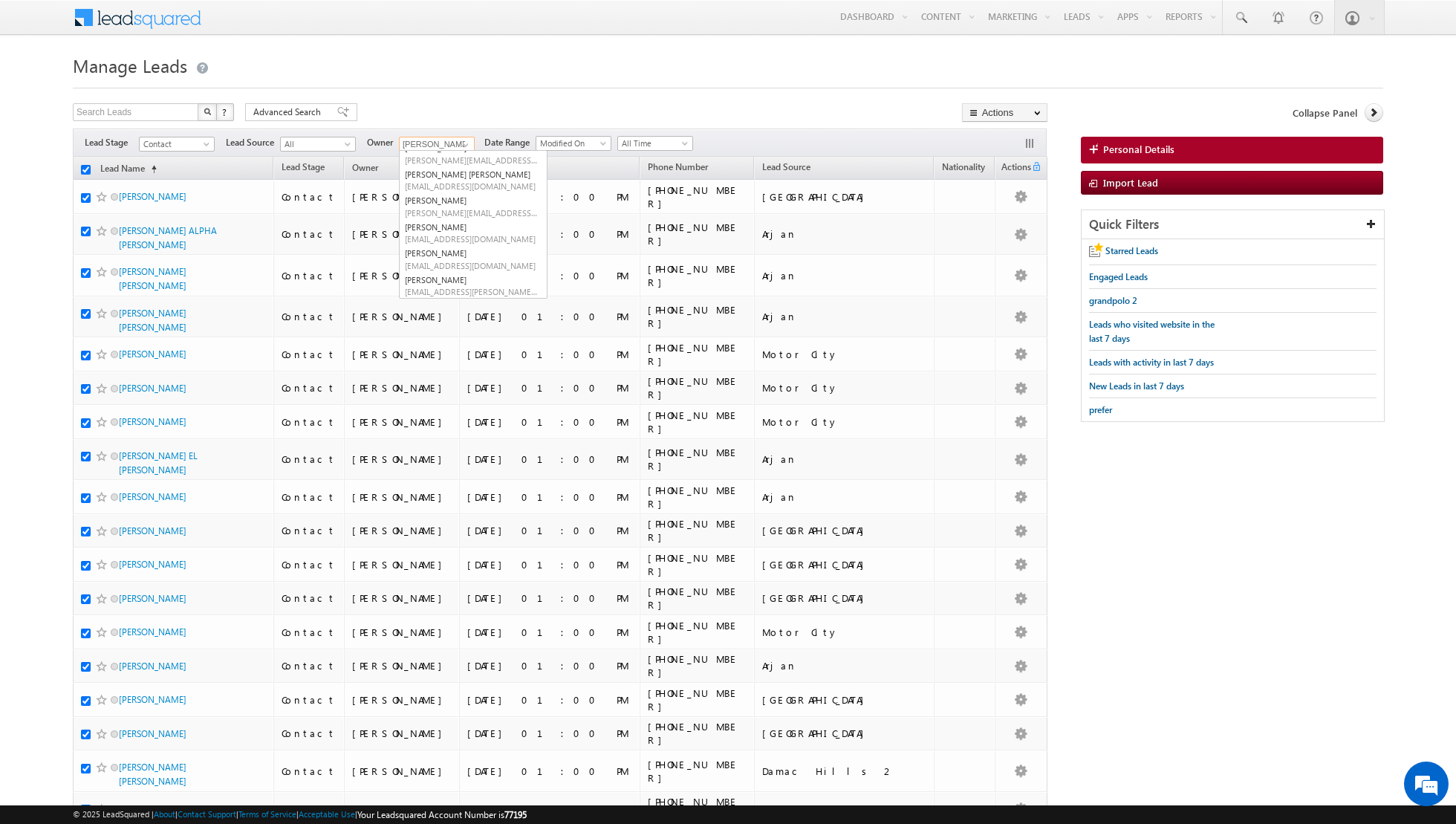
checkbox input "true"
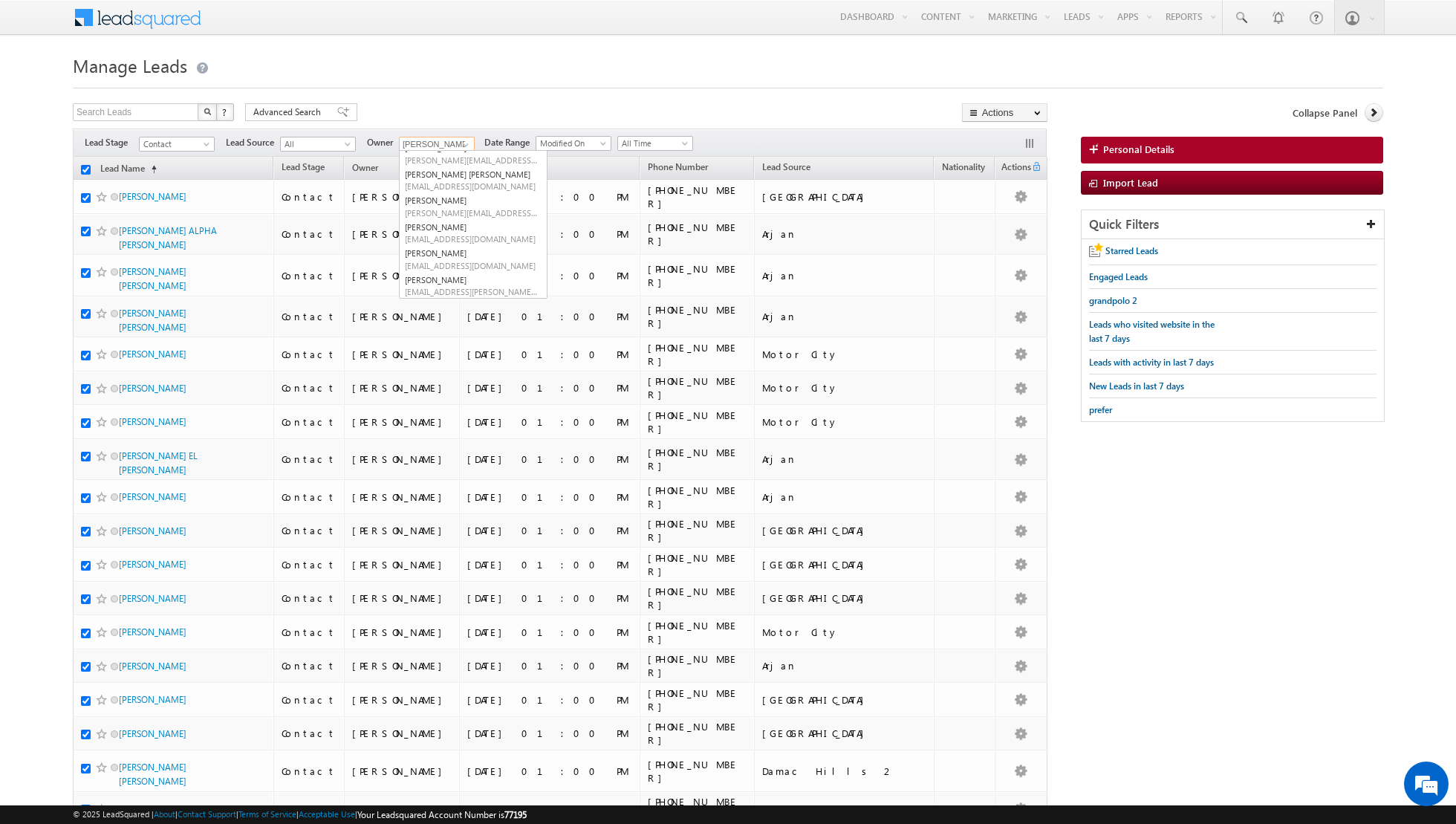
checkbox input "true"
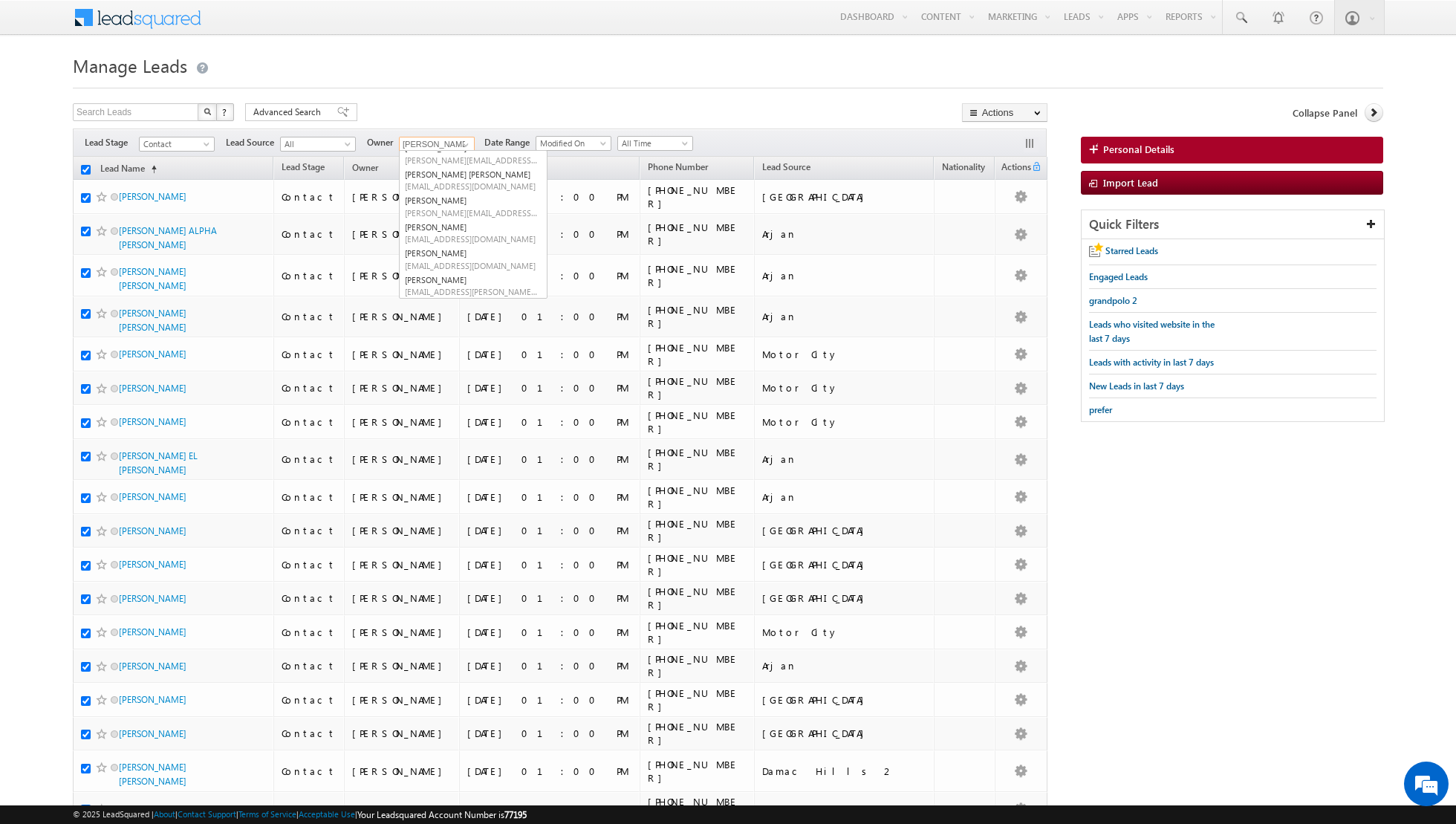
checkbox input "true"
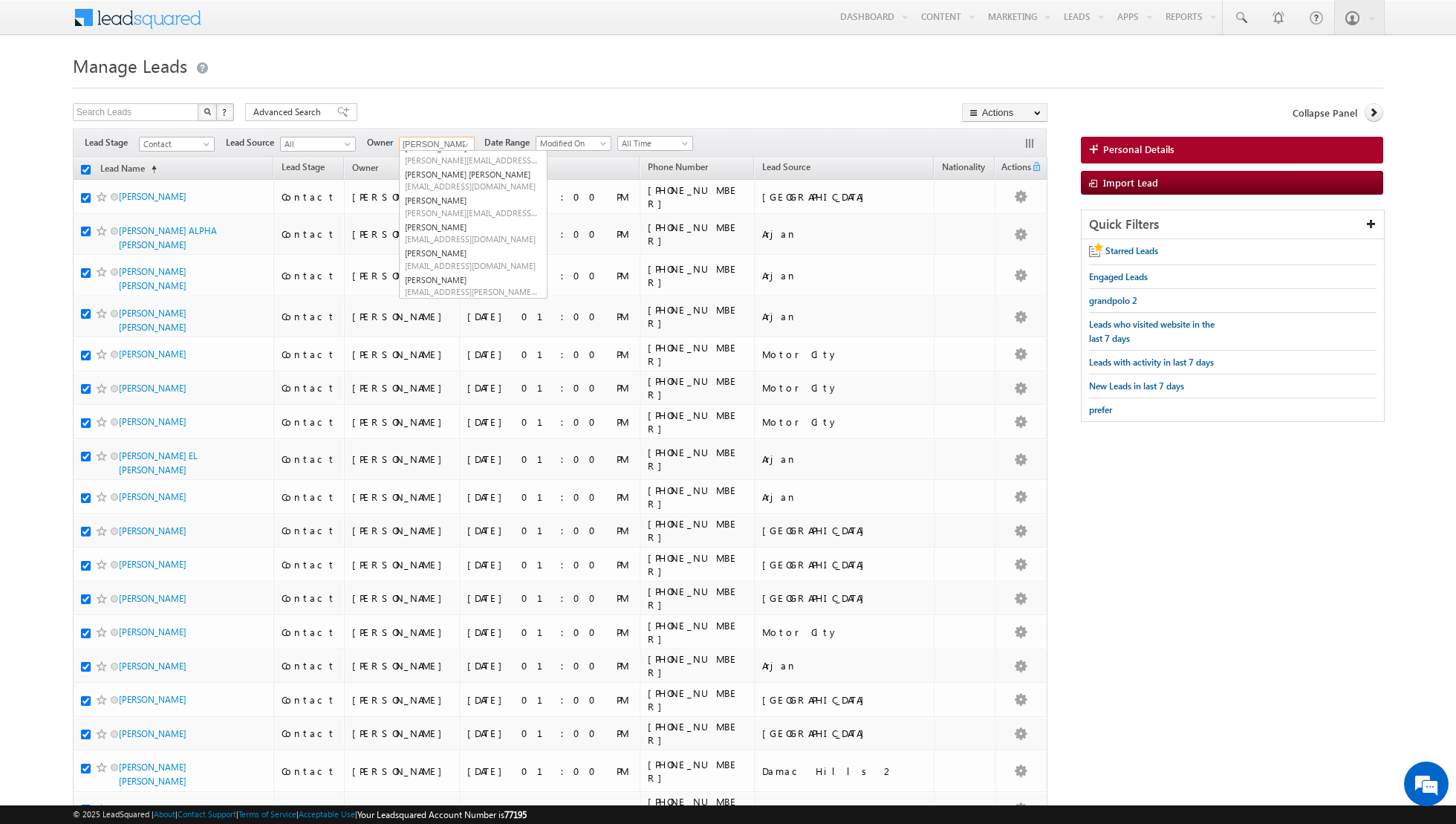
checkbox input "true"
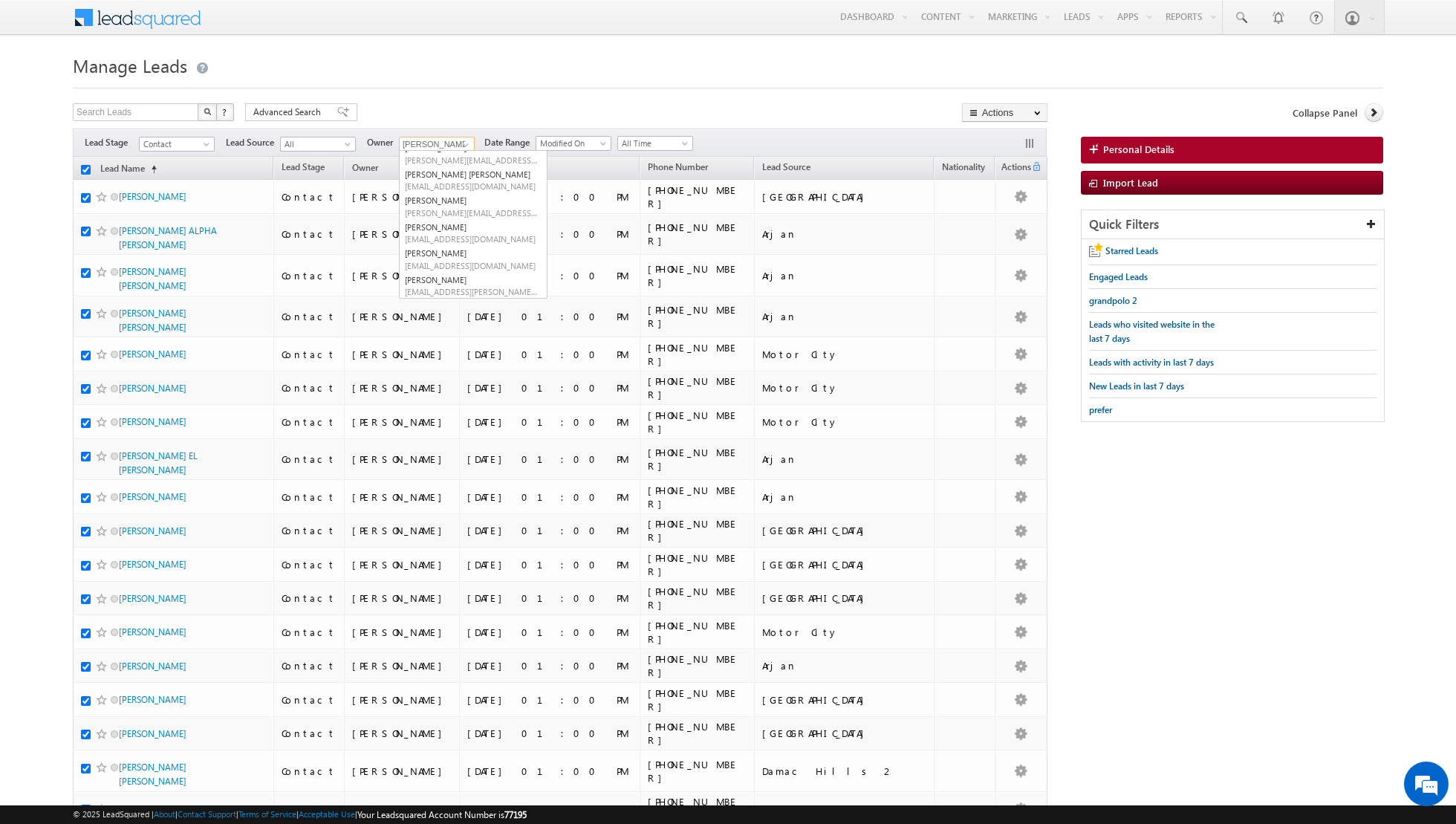
checkbox input "true"
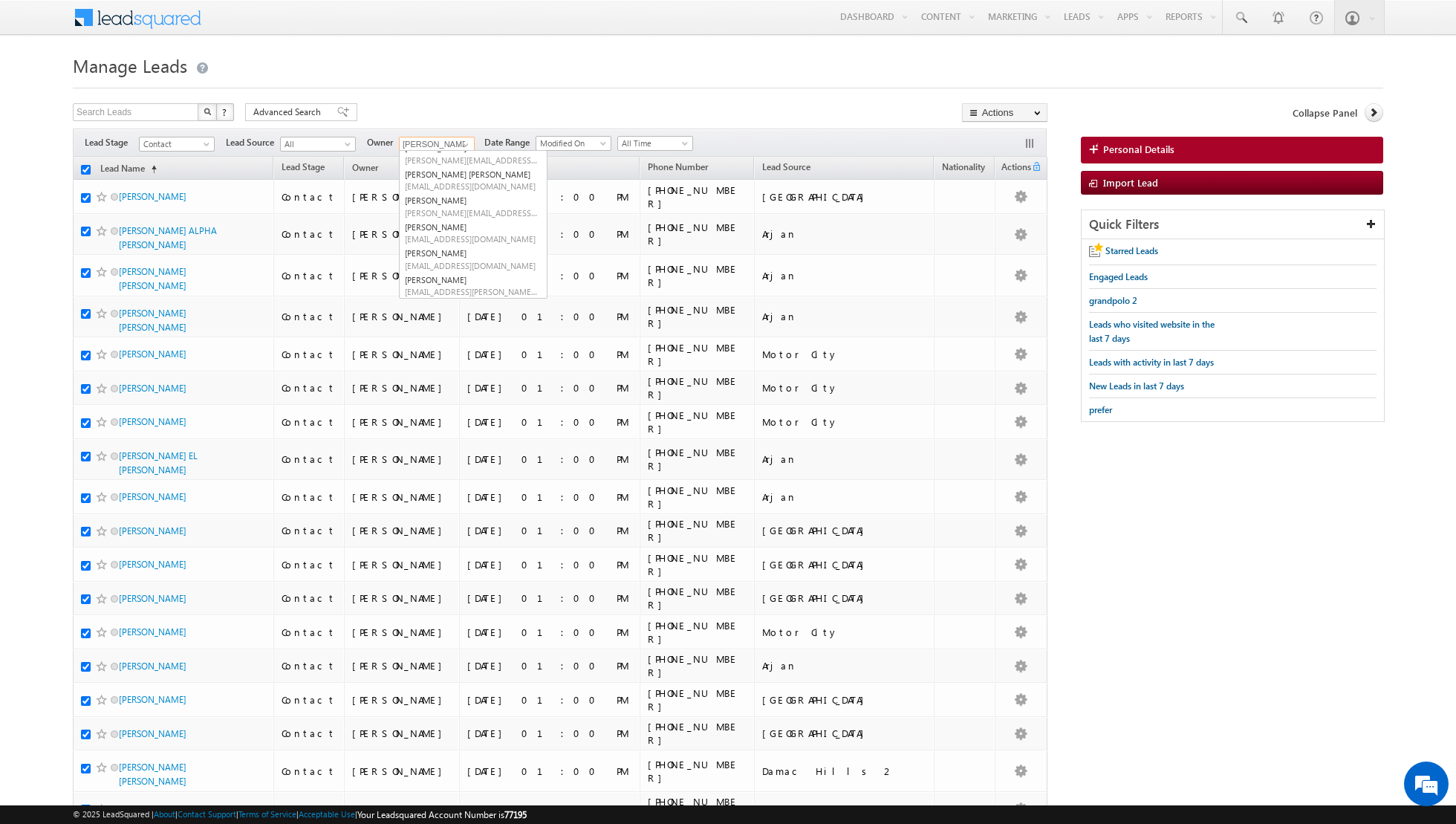
checkbox input "true"
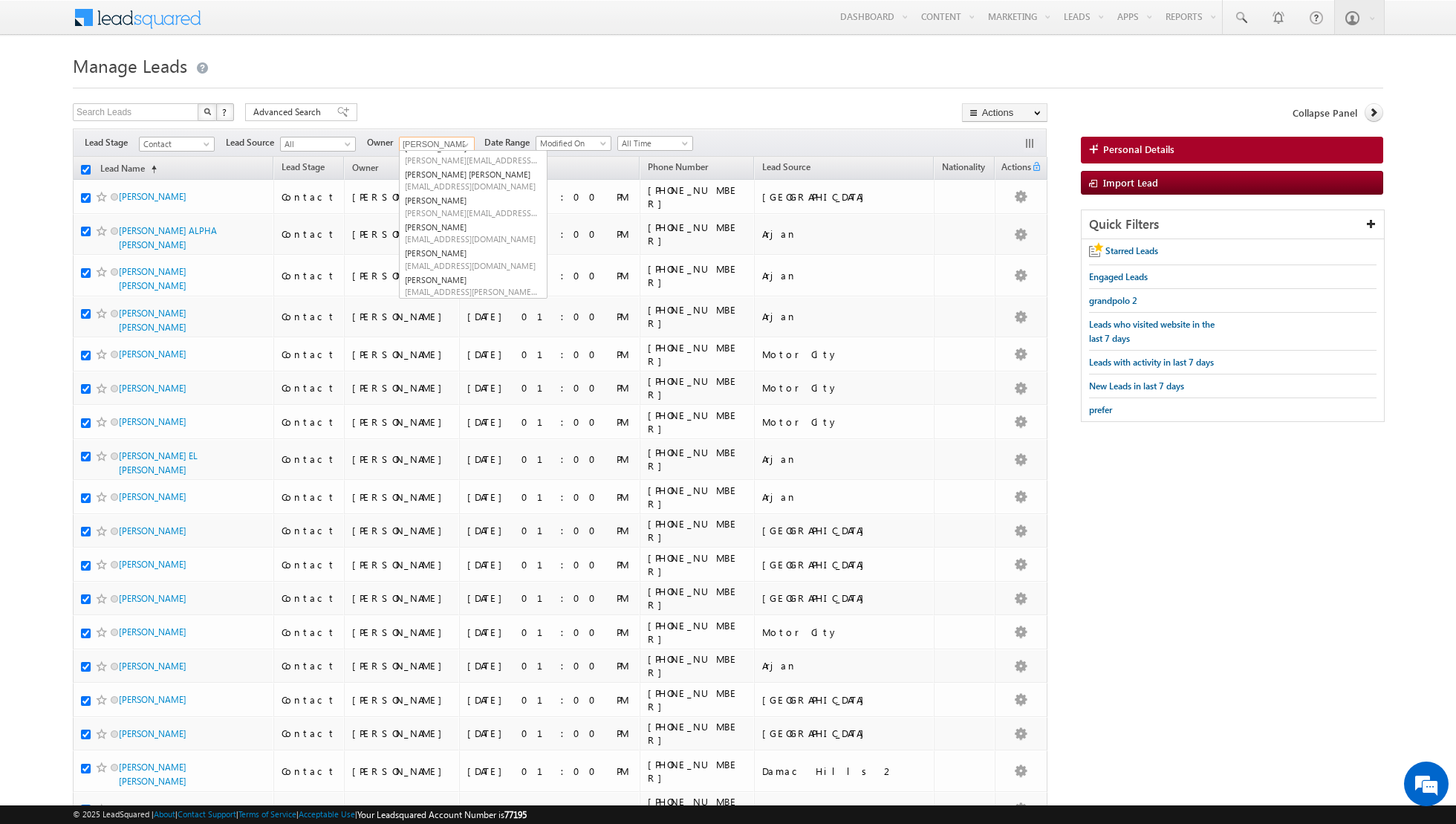
checkbox input "true"
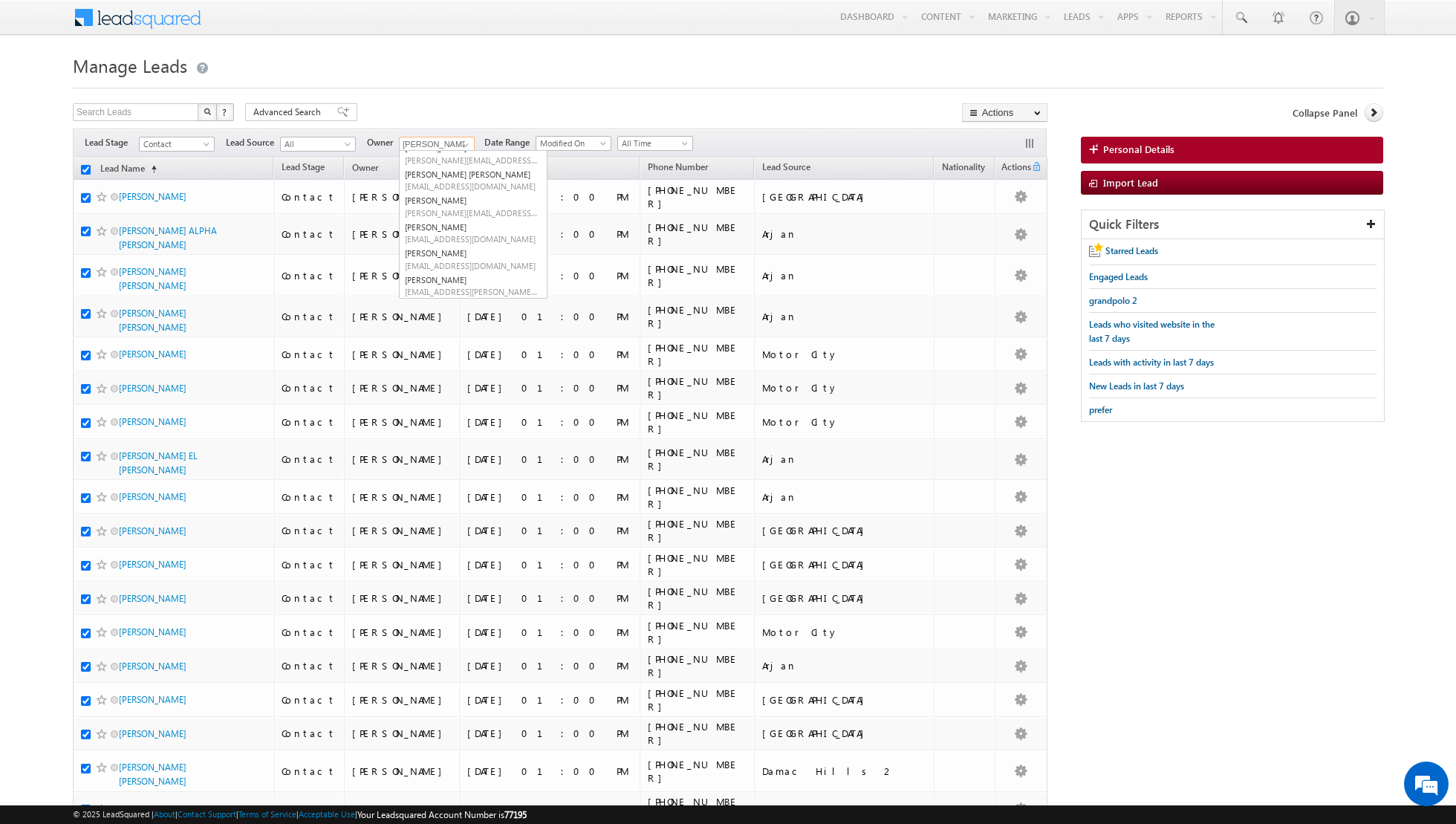
checkbox input "true"
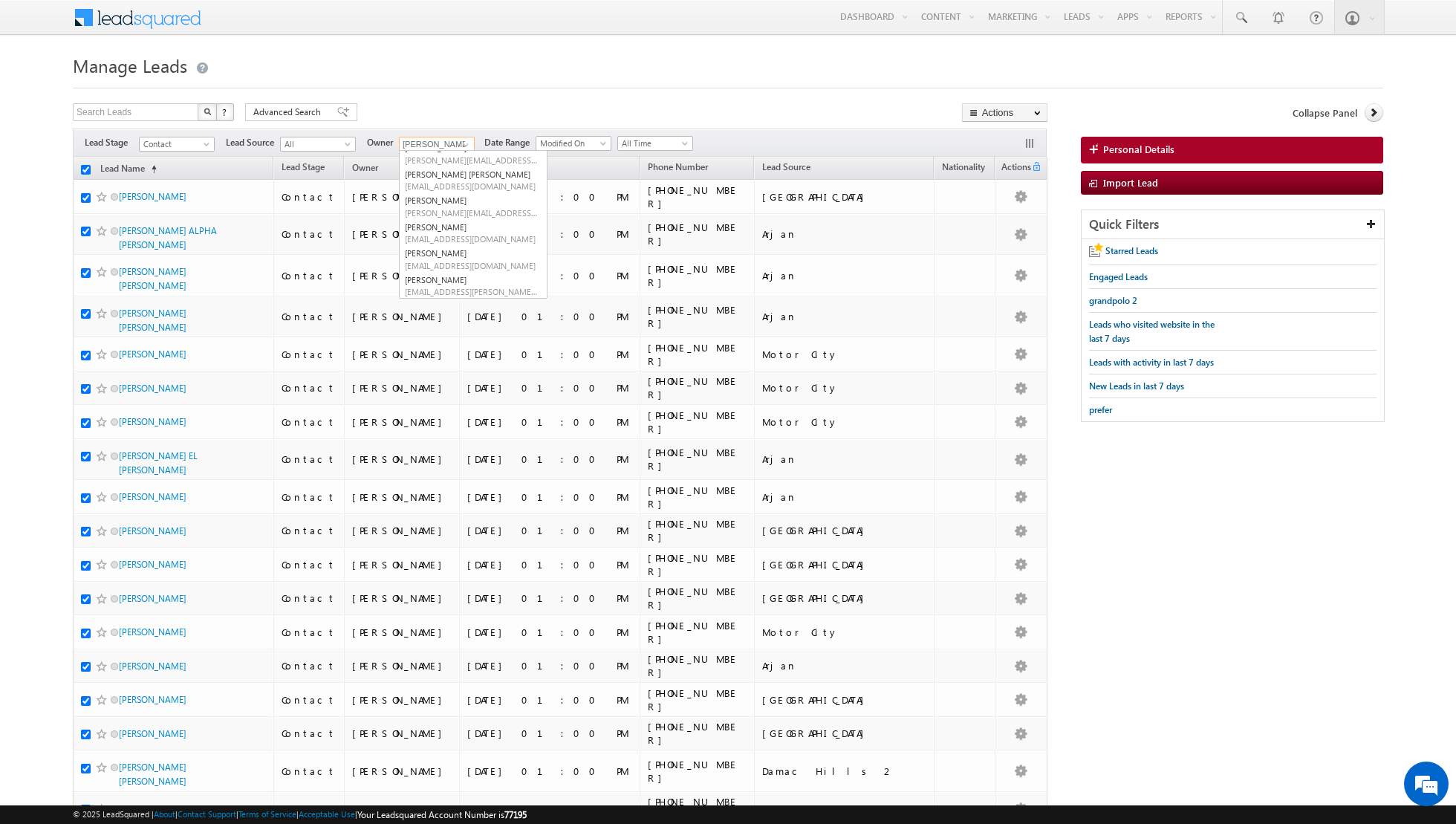
checkbox input "true"
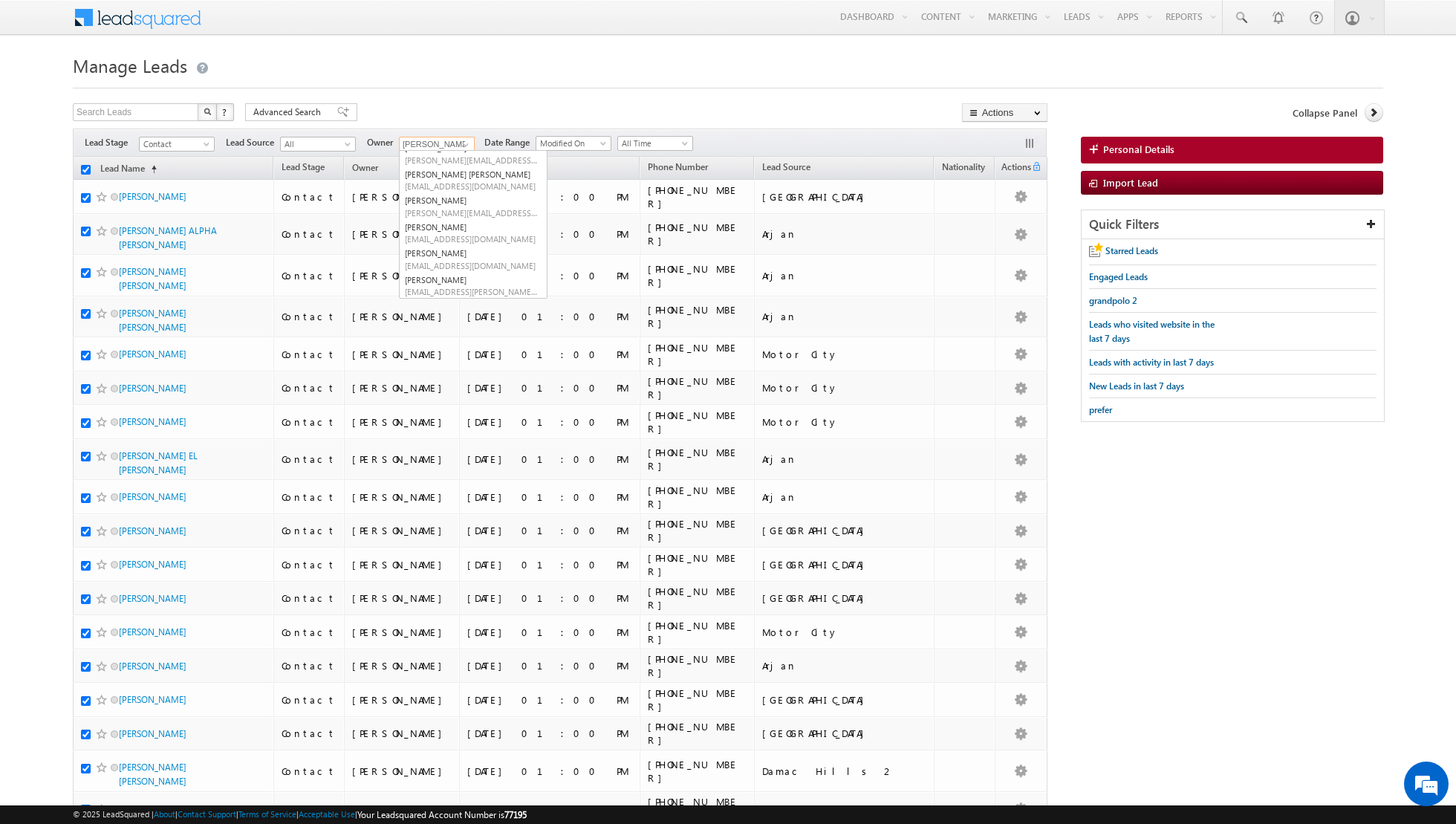
checkbox input "true"
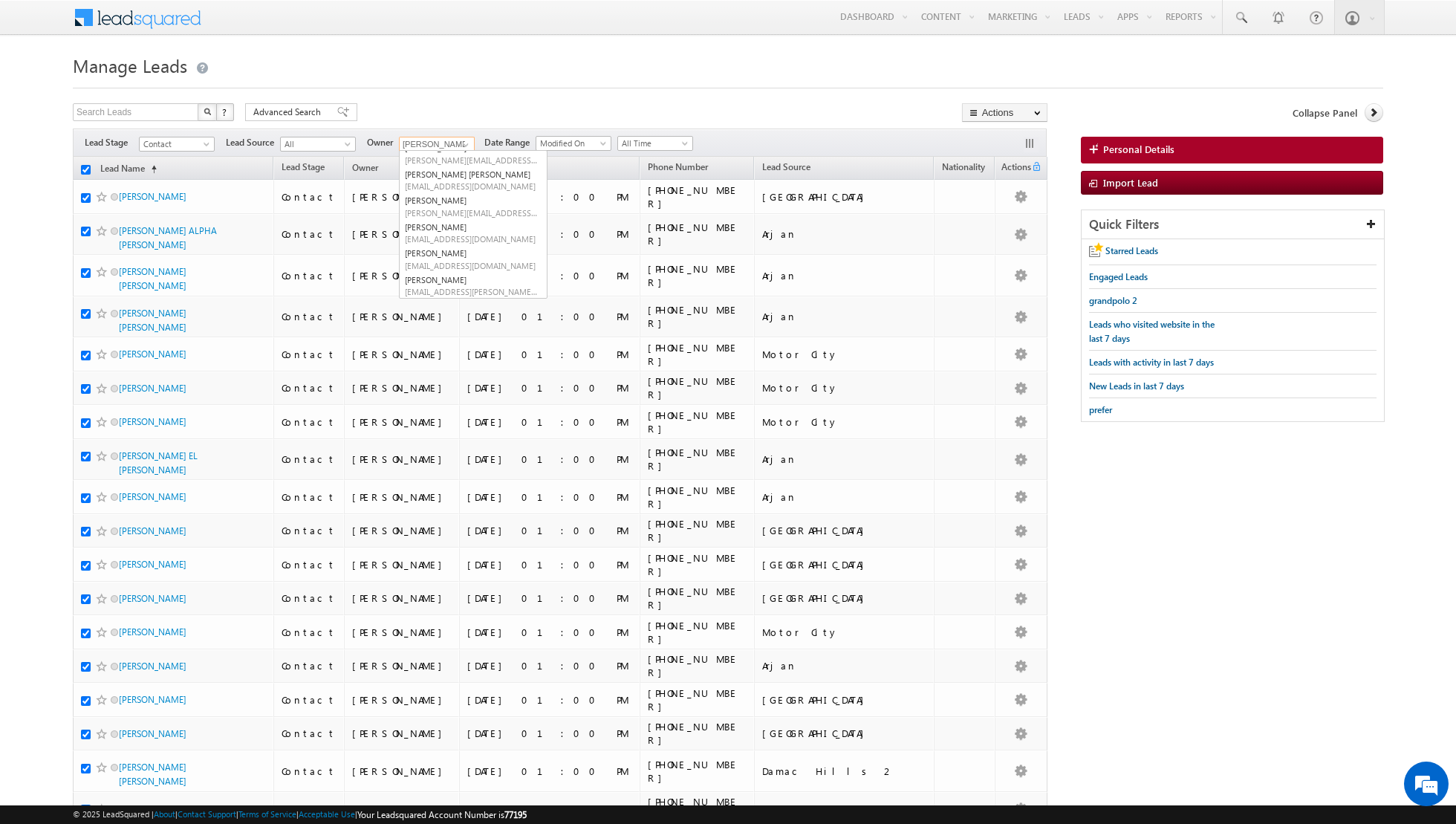
checkbox input "true"
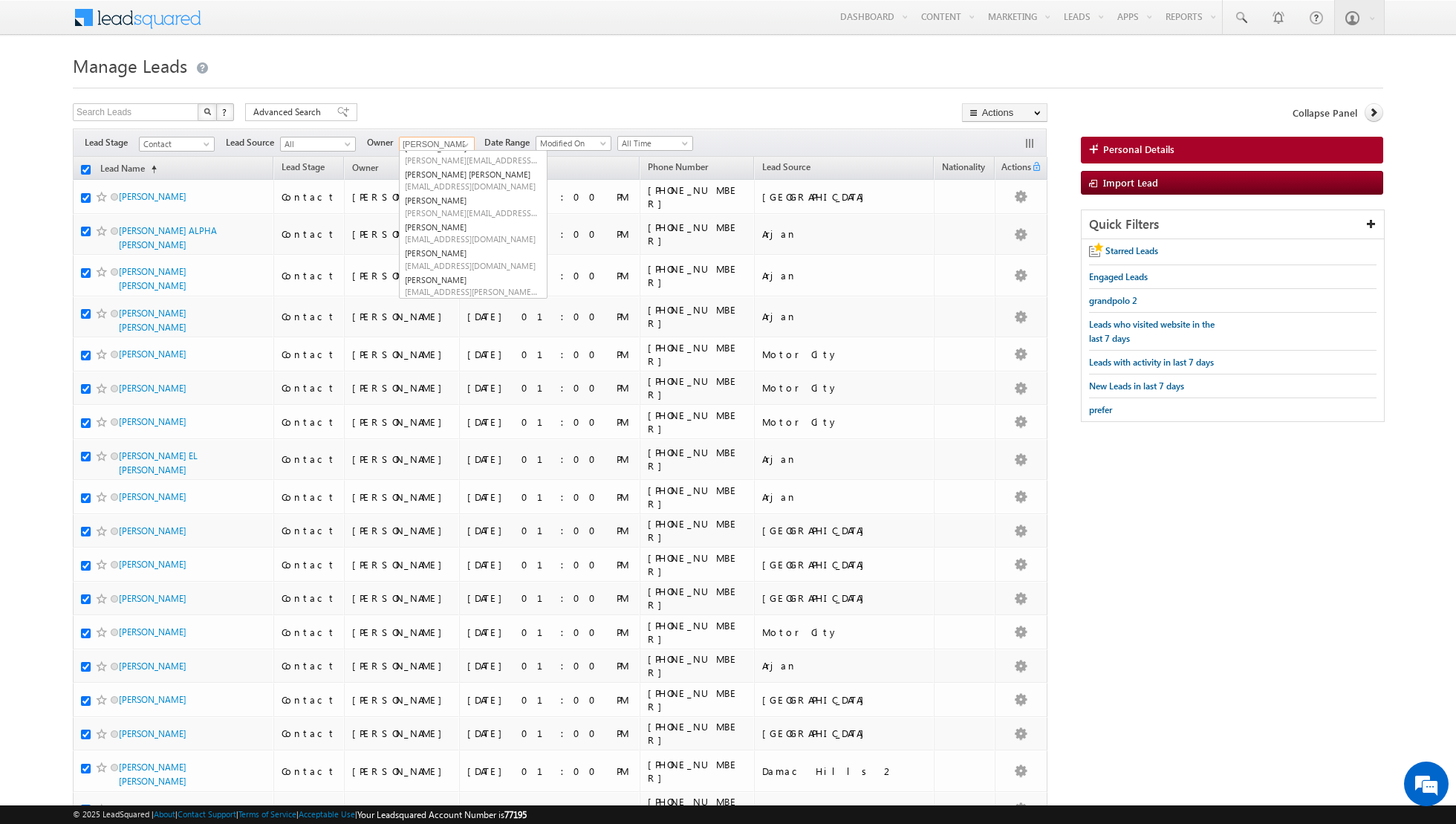
checkbox input "true"
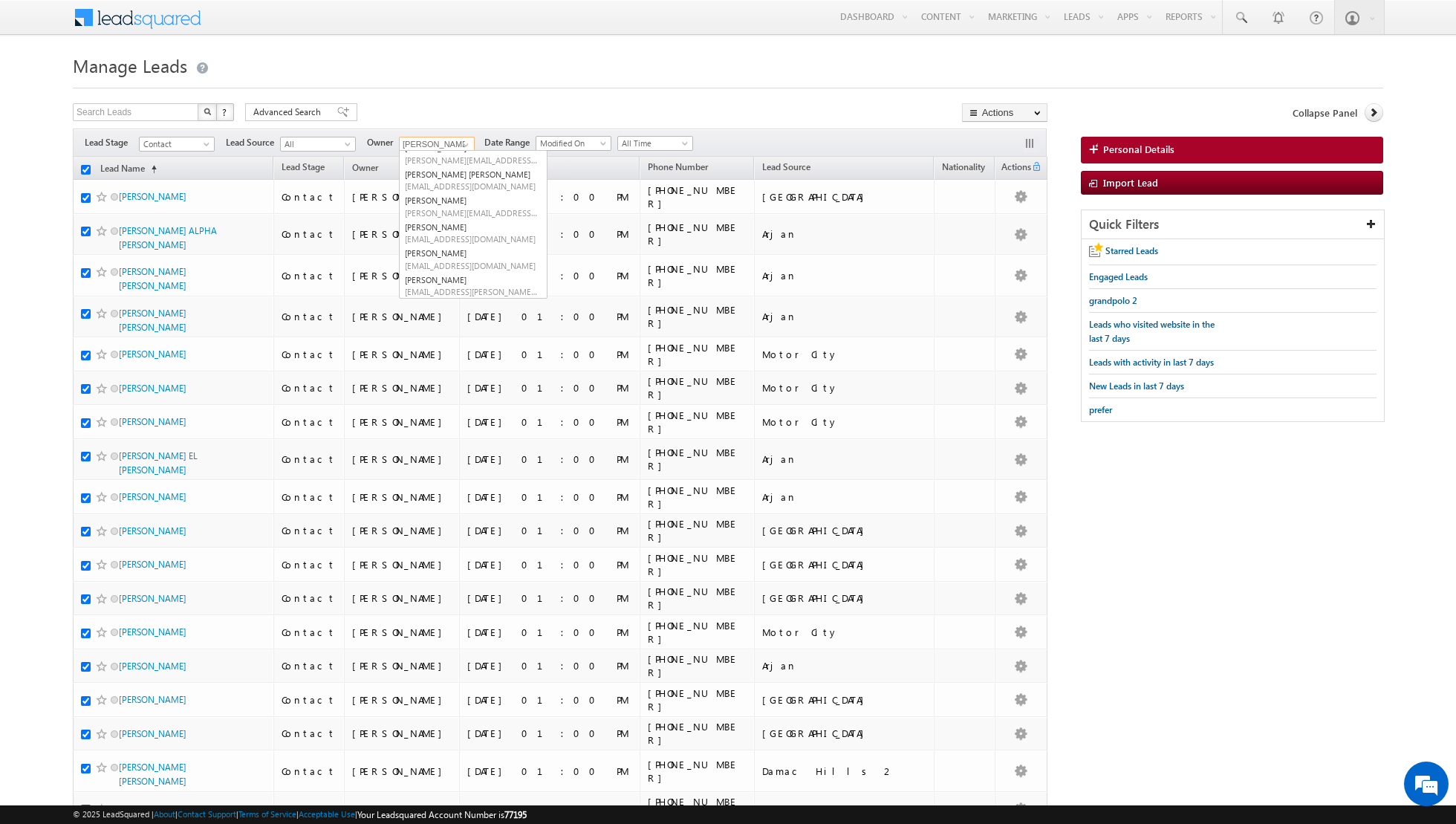
checkbox input "true"
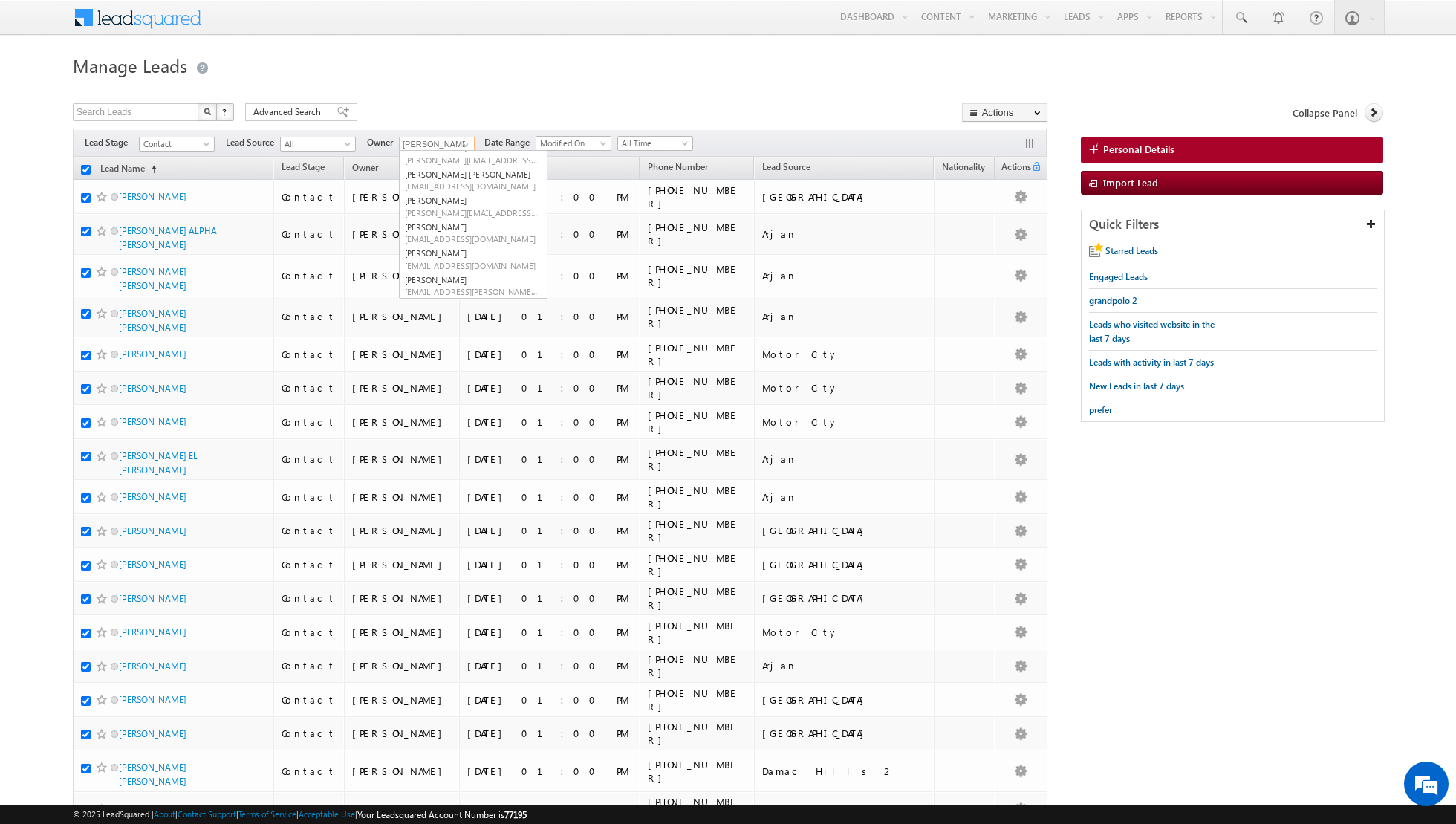
checkbox input "true"
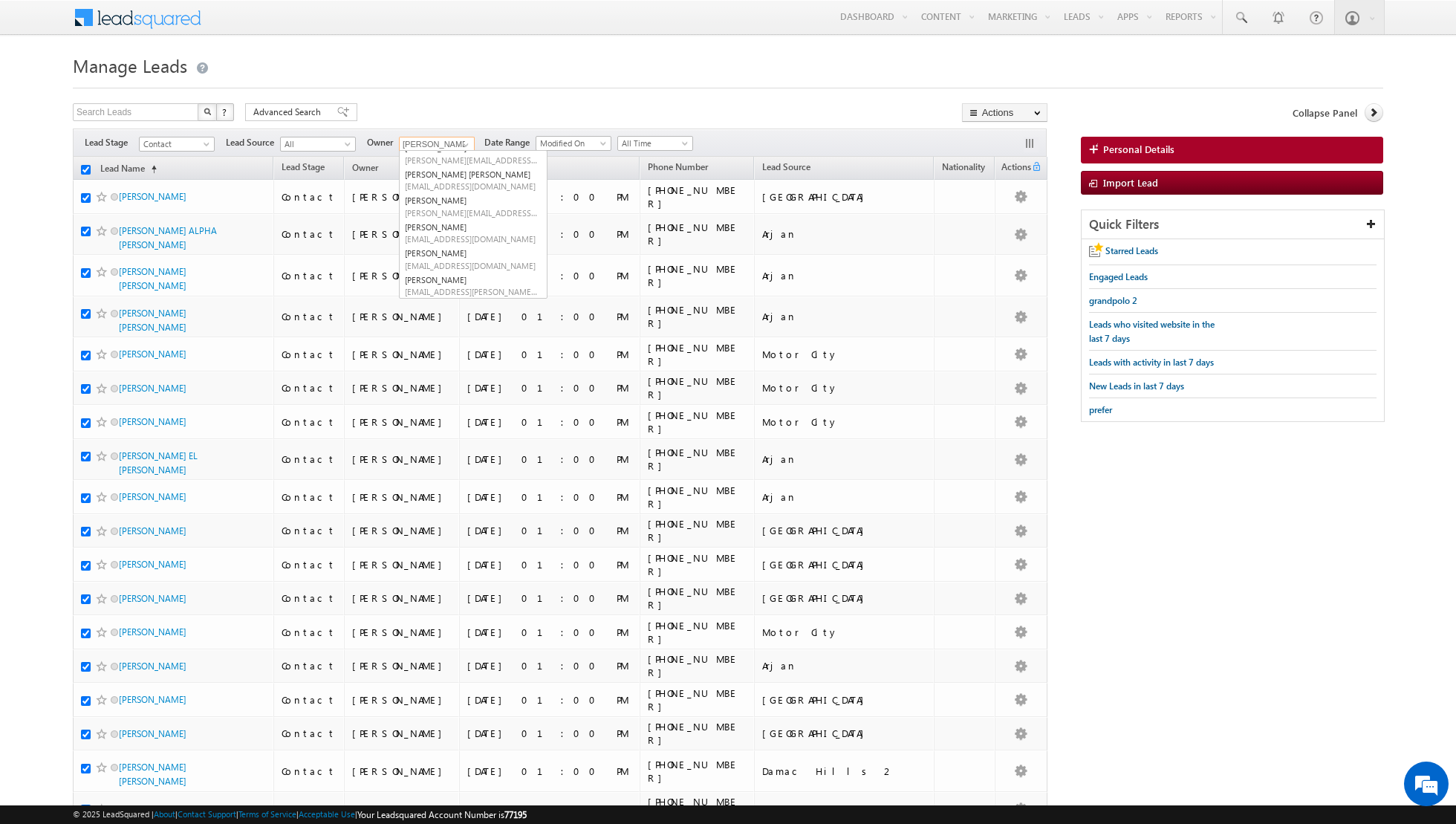
checkbox input "true"
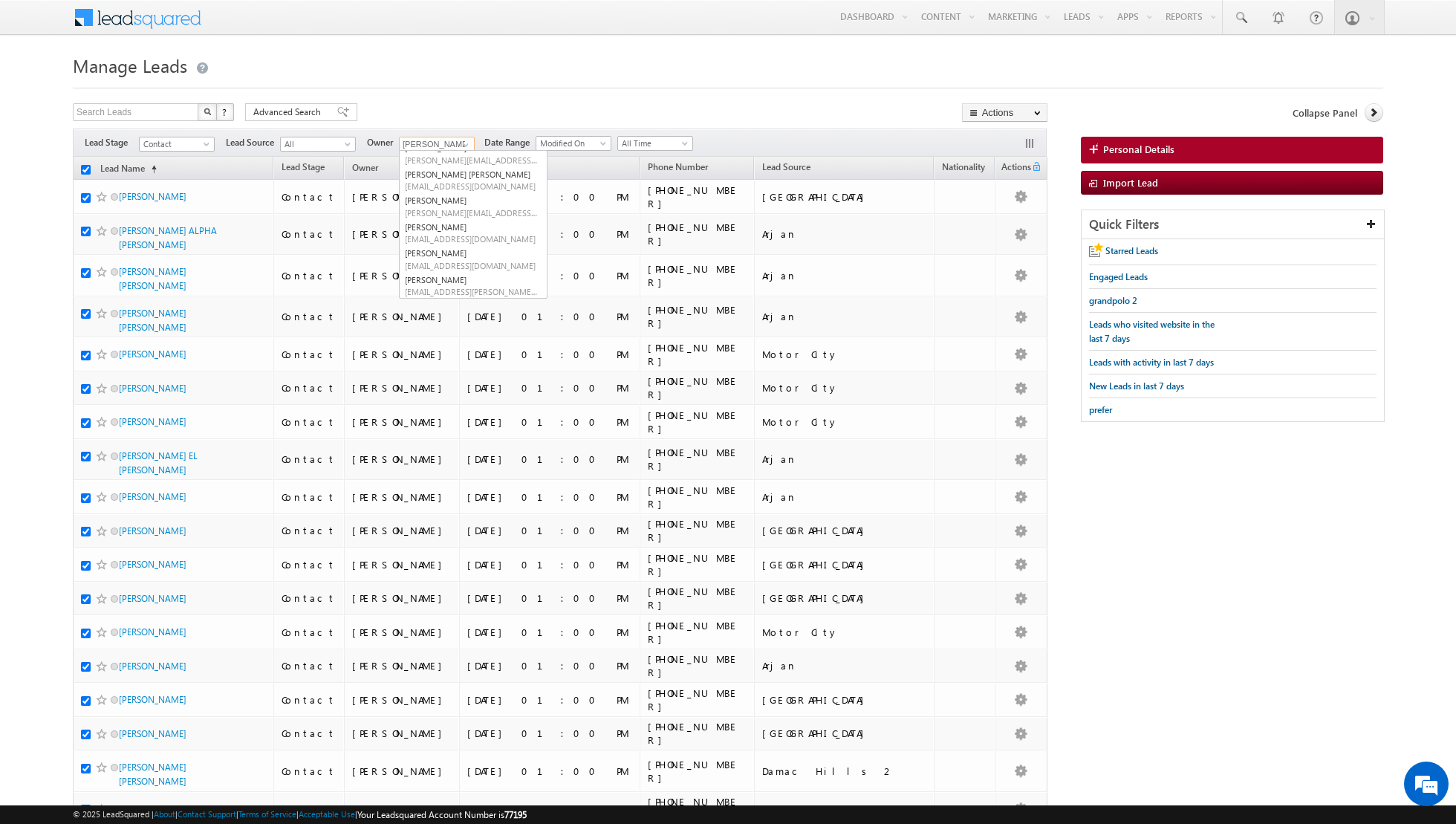
checkbox input "true"
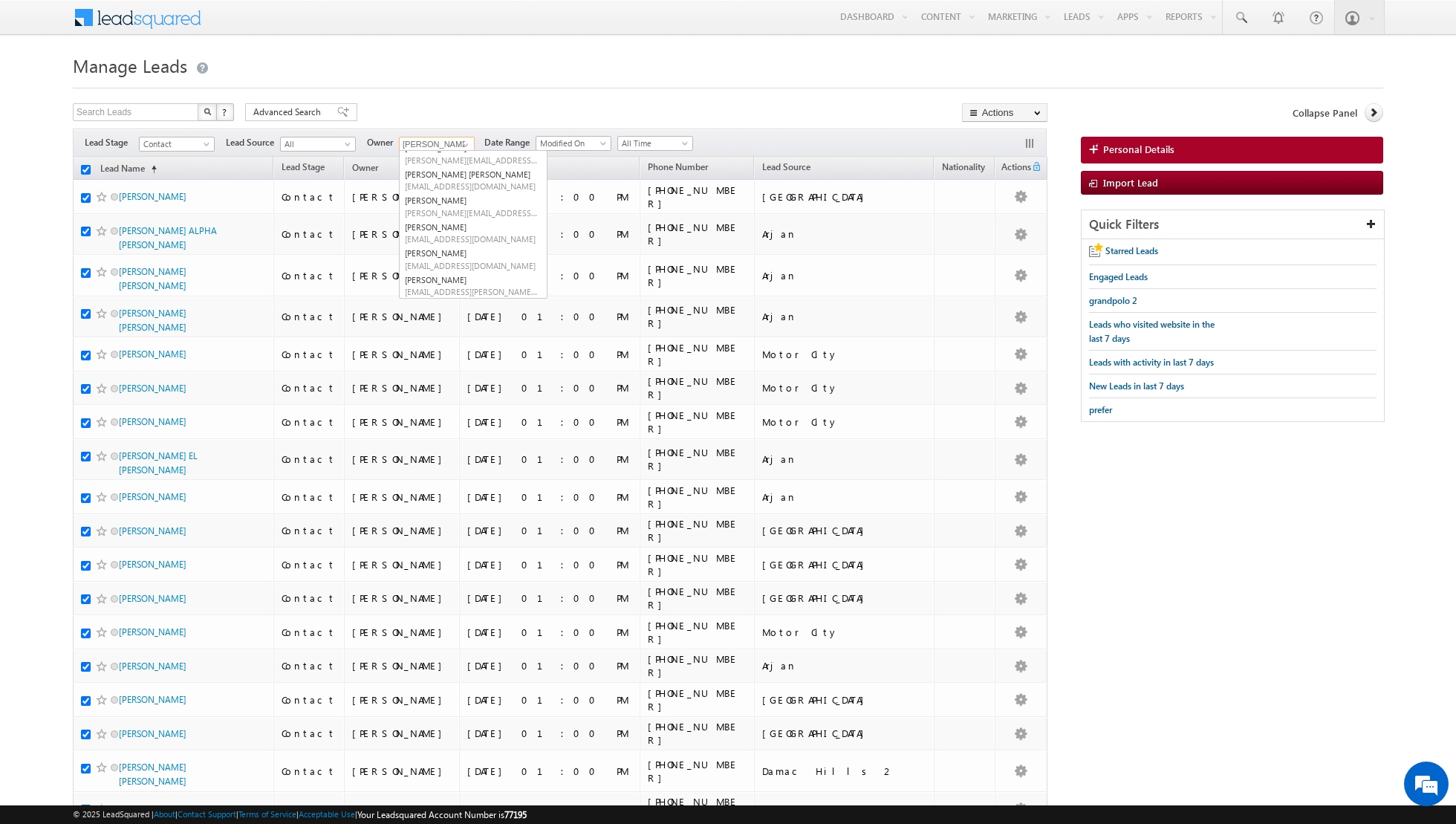
checkbox input "true"
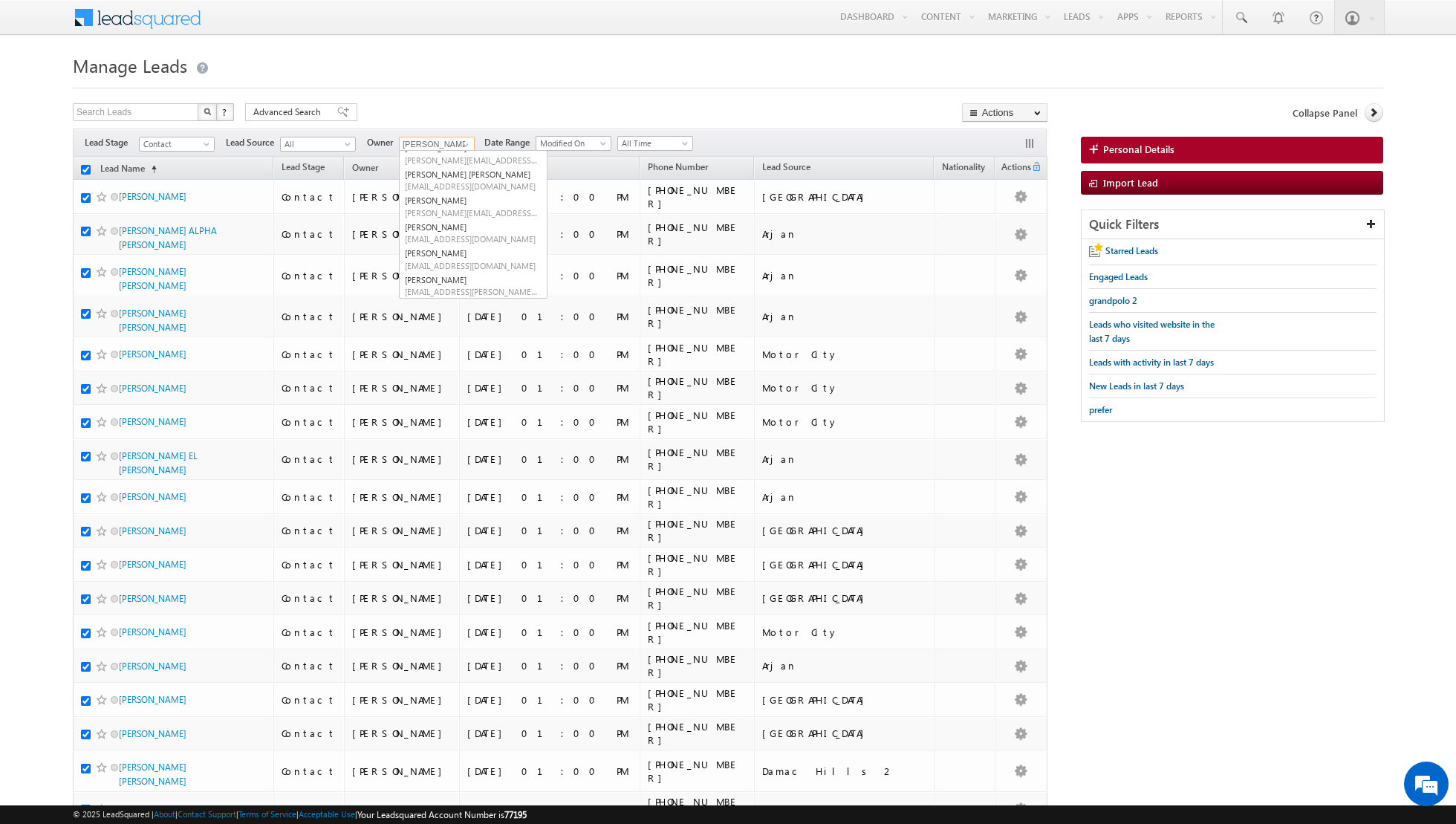
checkbox input "true"
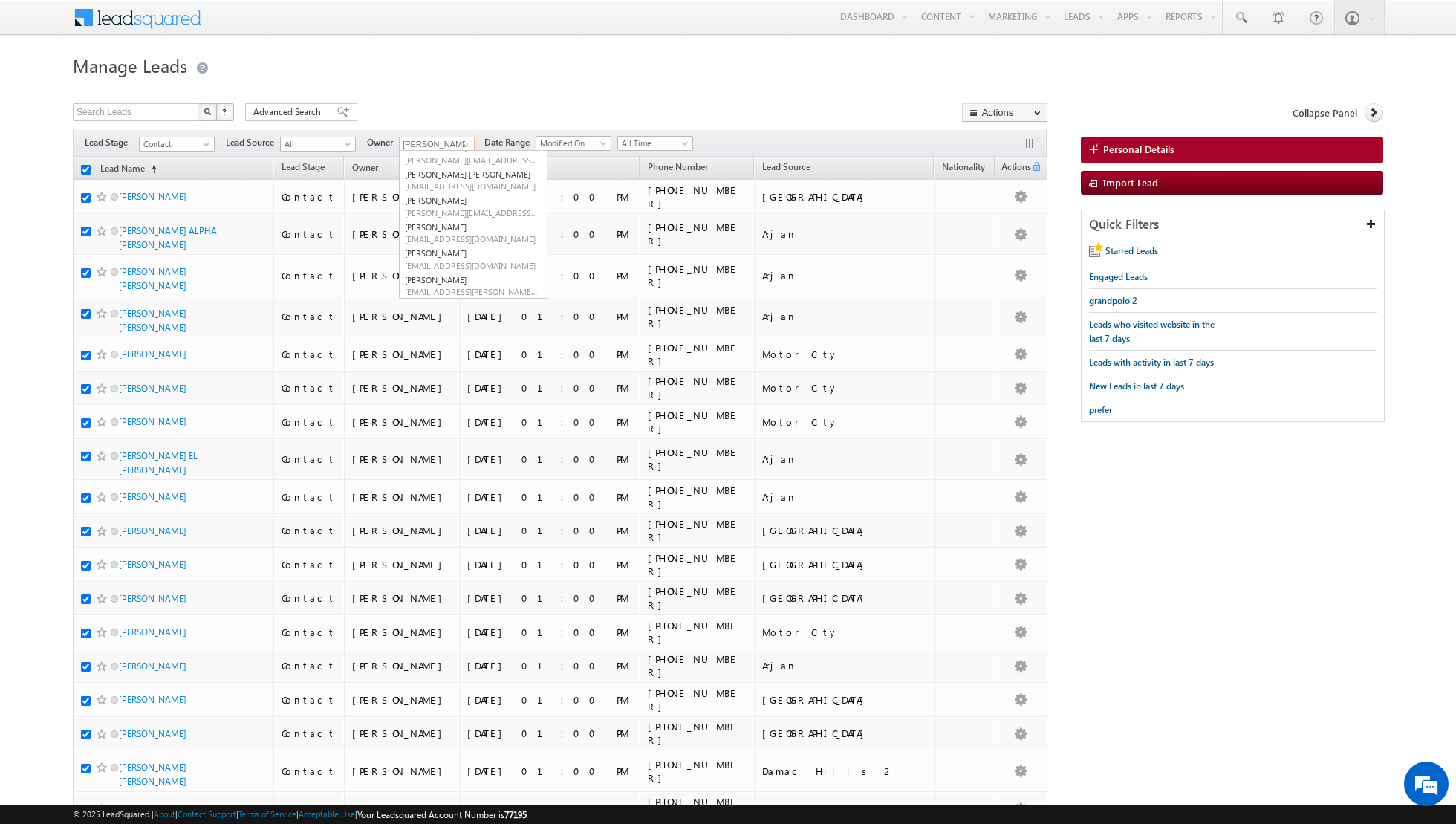
checkbox input "true"
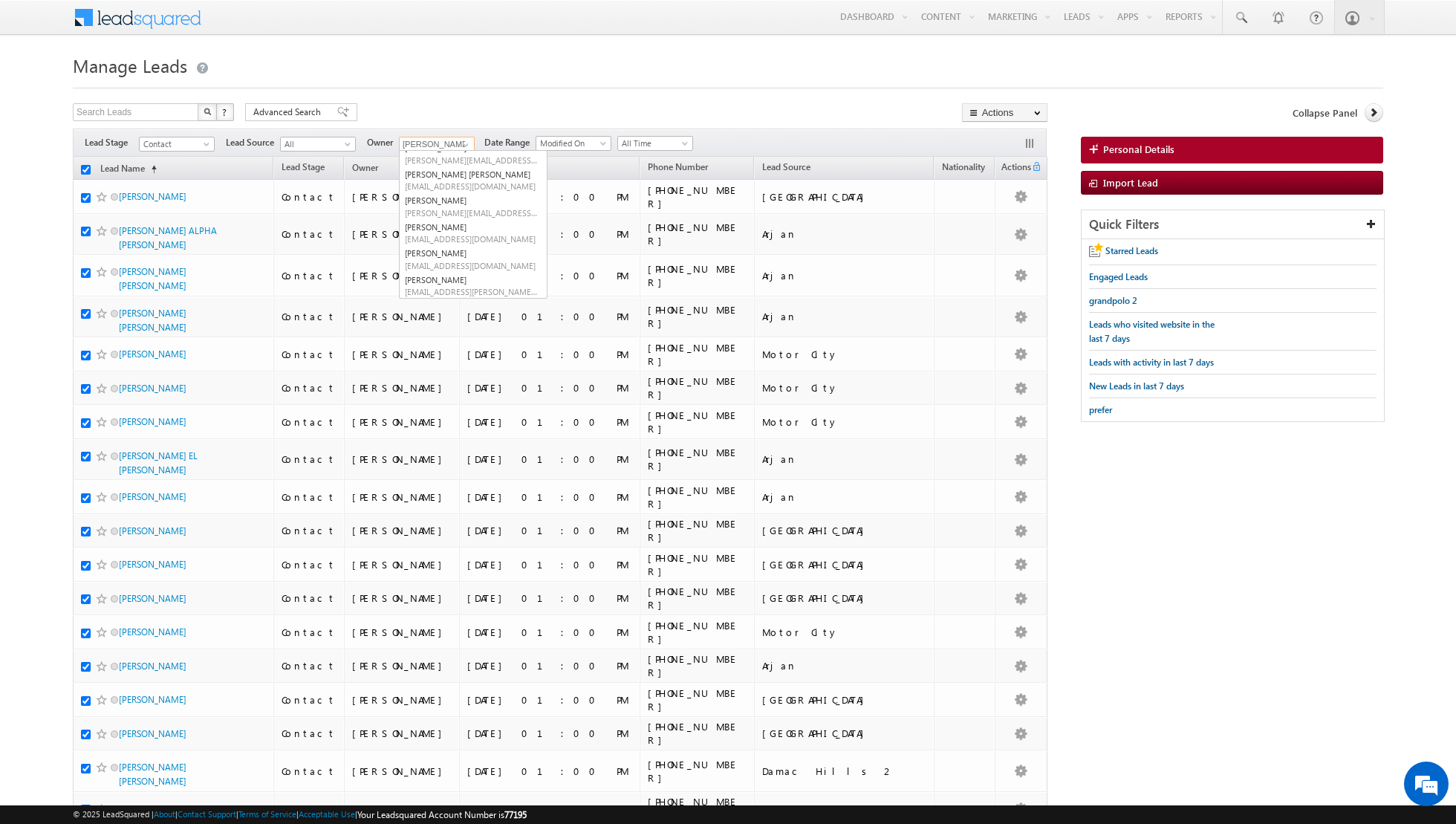
checkbox input "true"
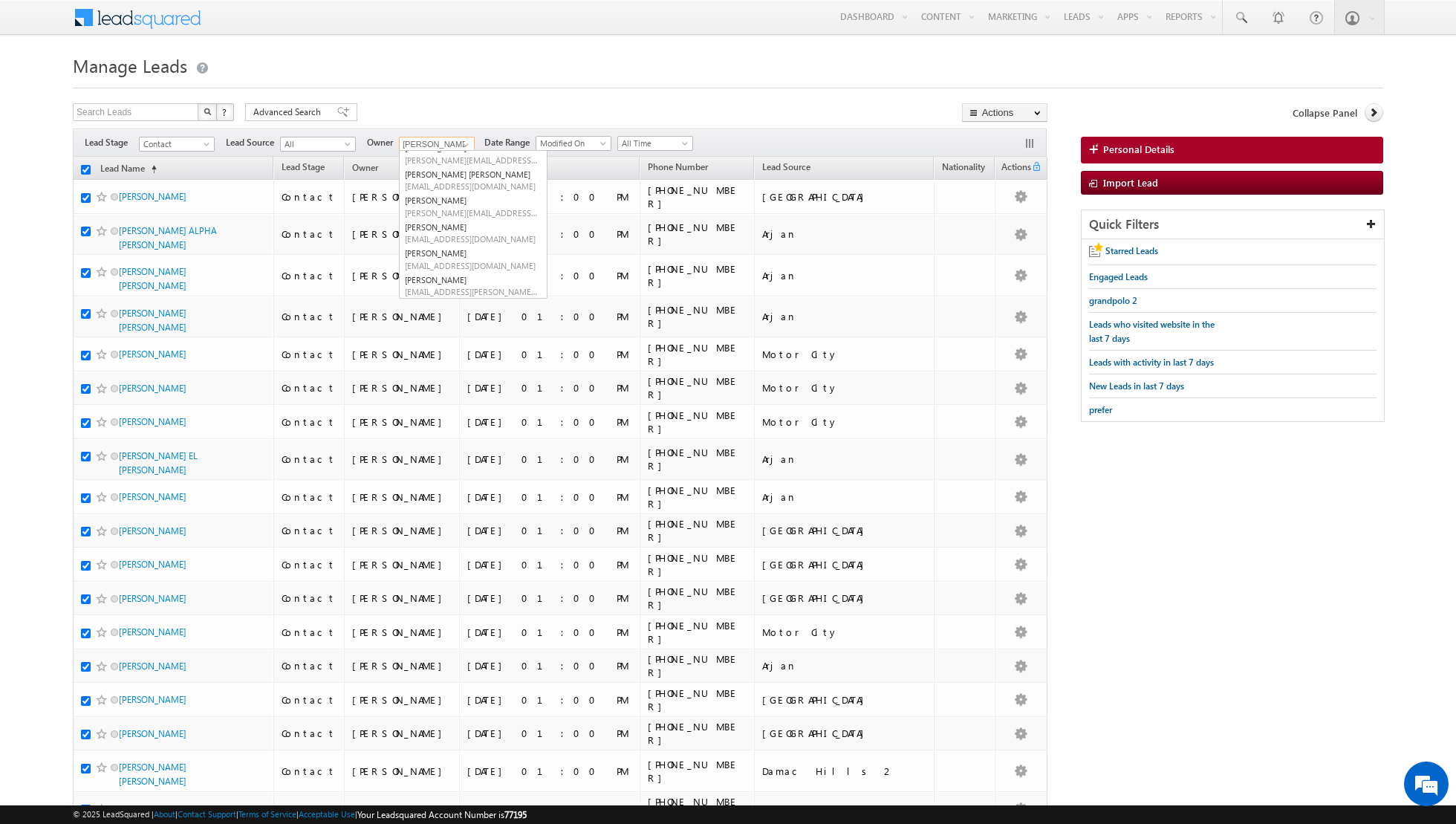
checkbox input "true"
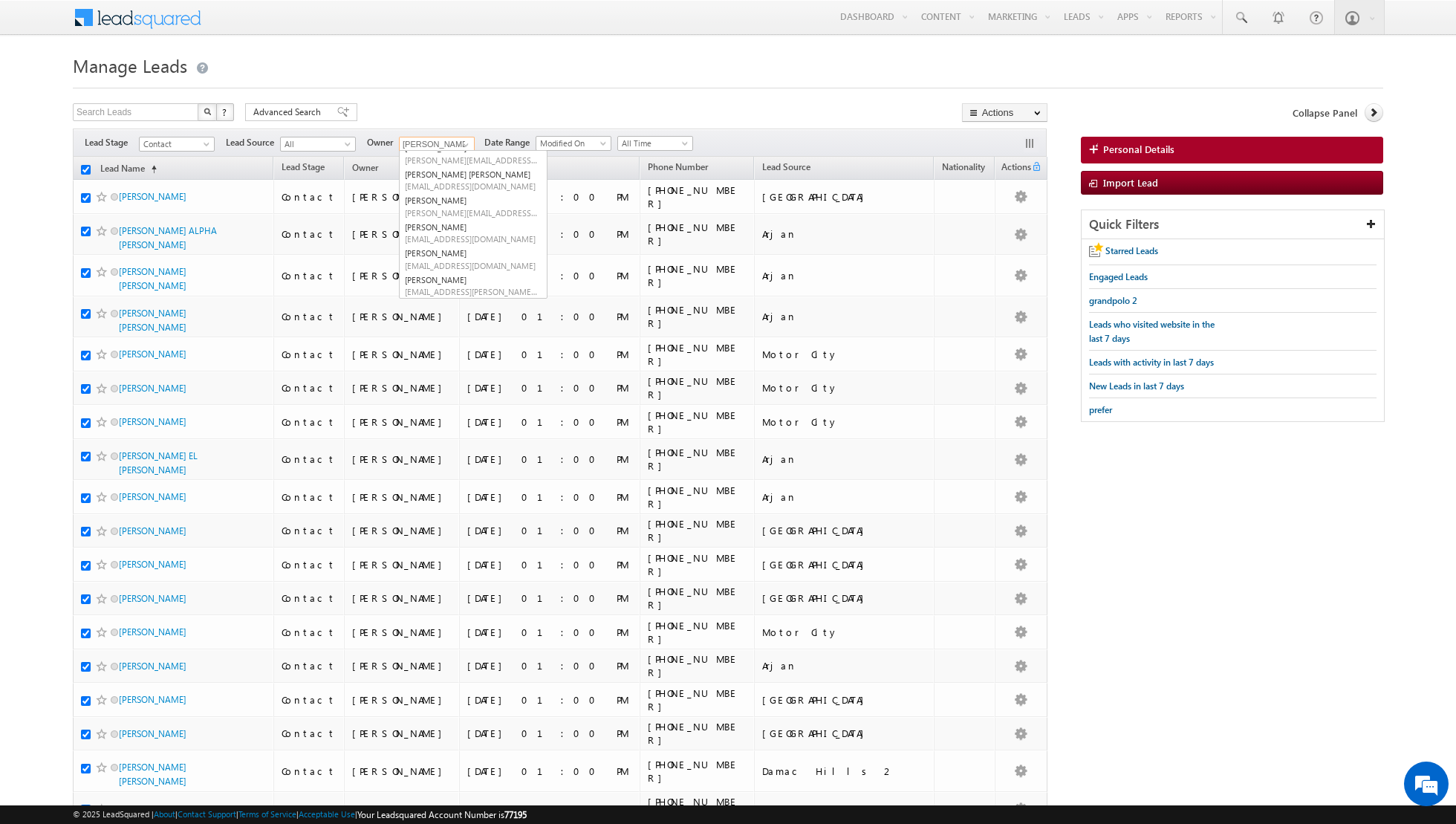
checkbox input "true"
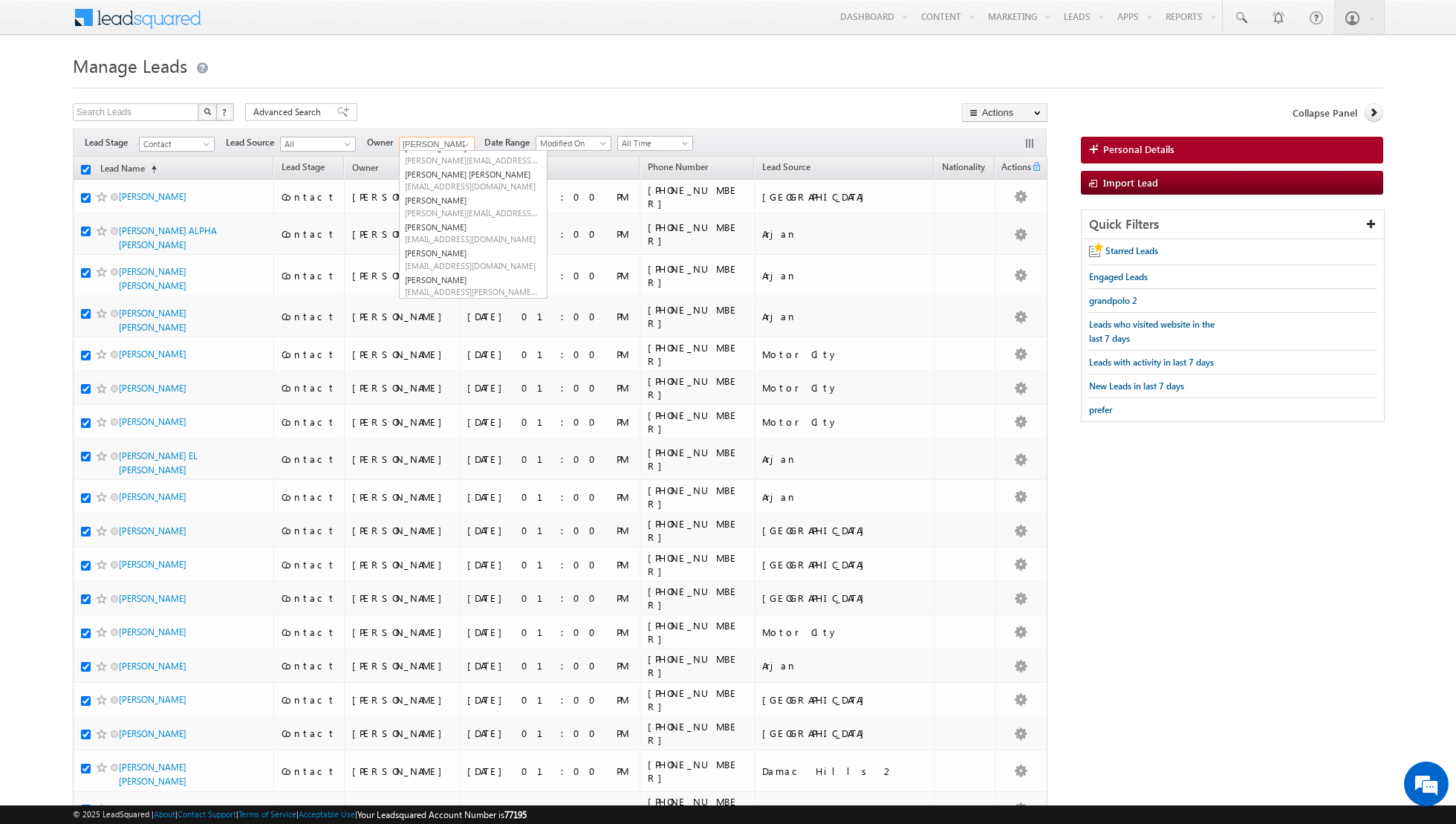
checkbox input "true"
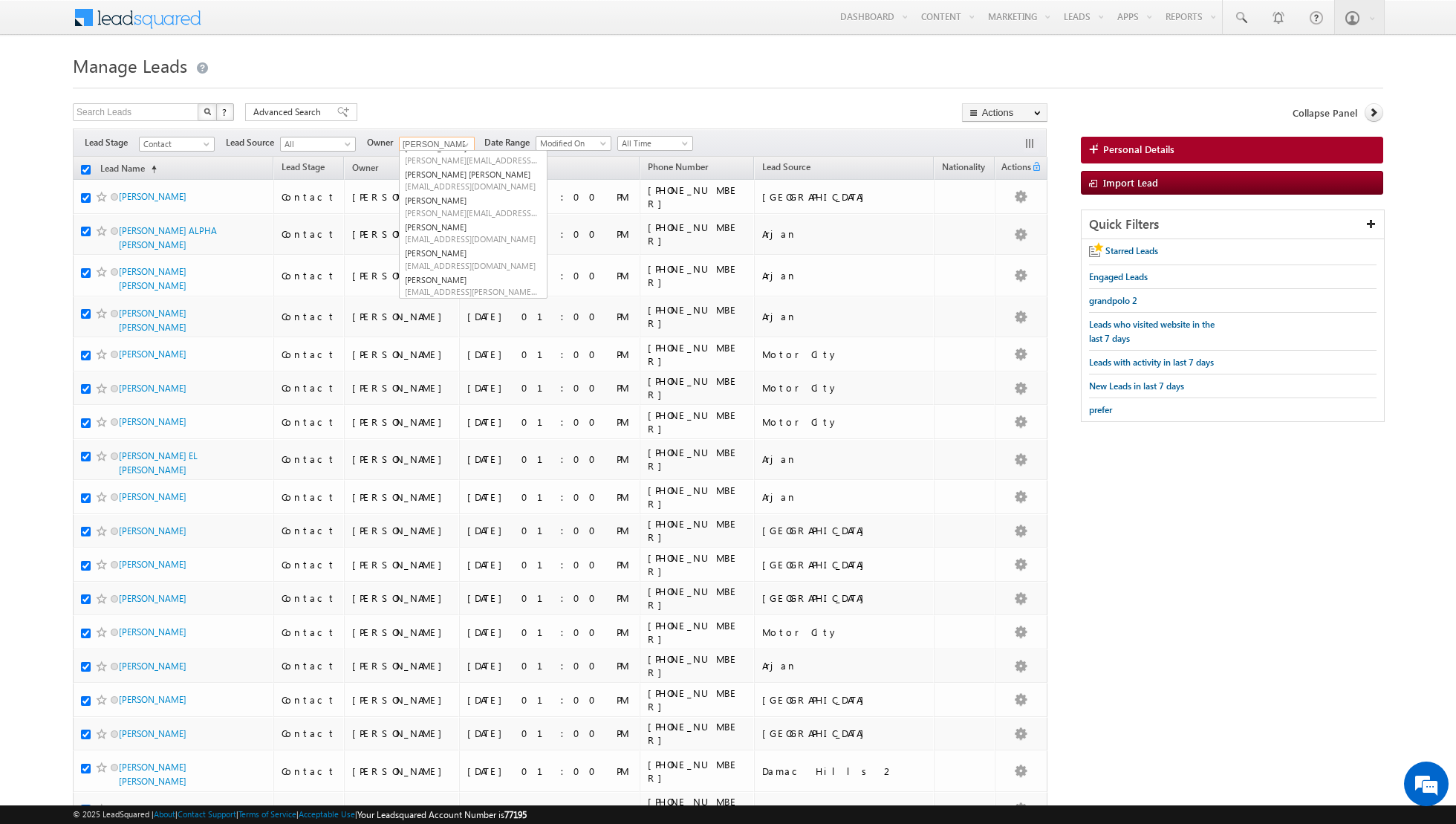
checkbox input "true"
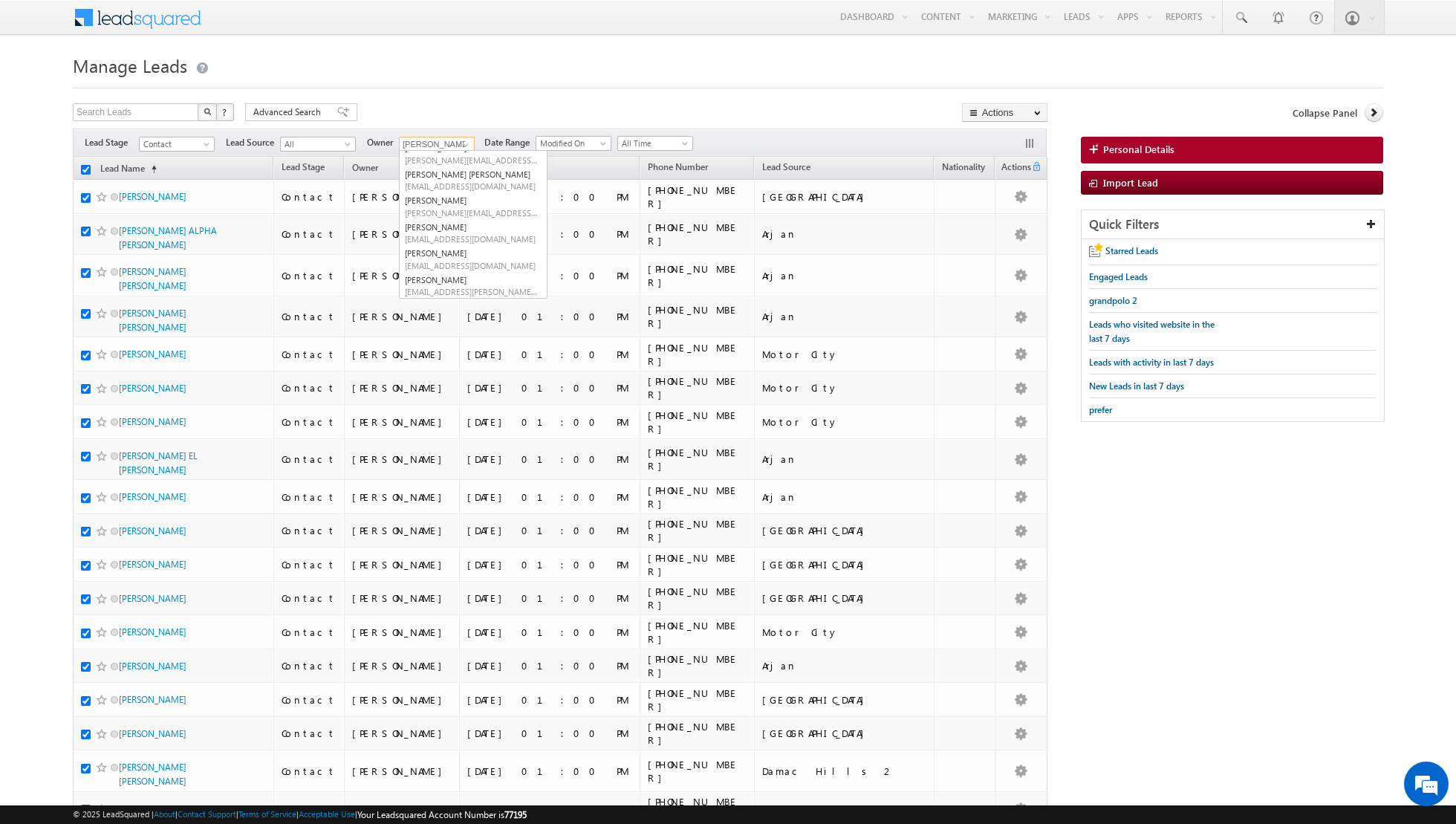
checkbox input "true"
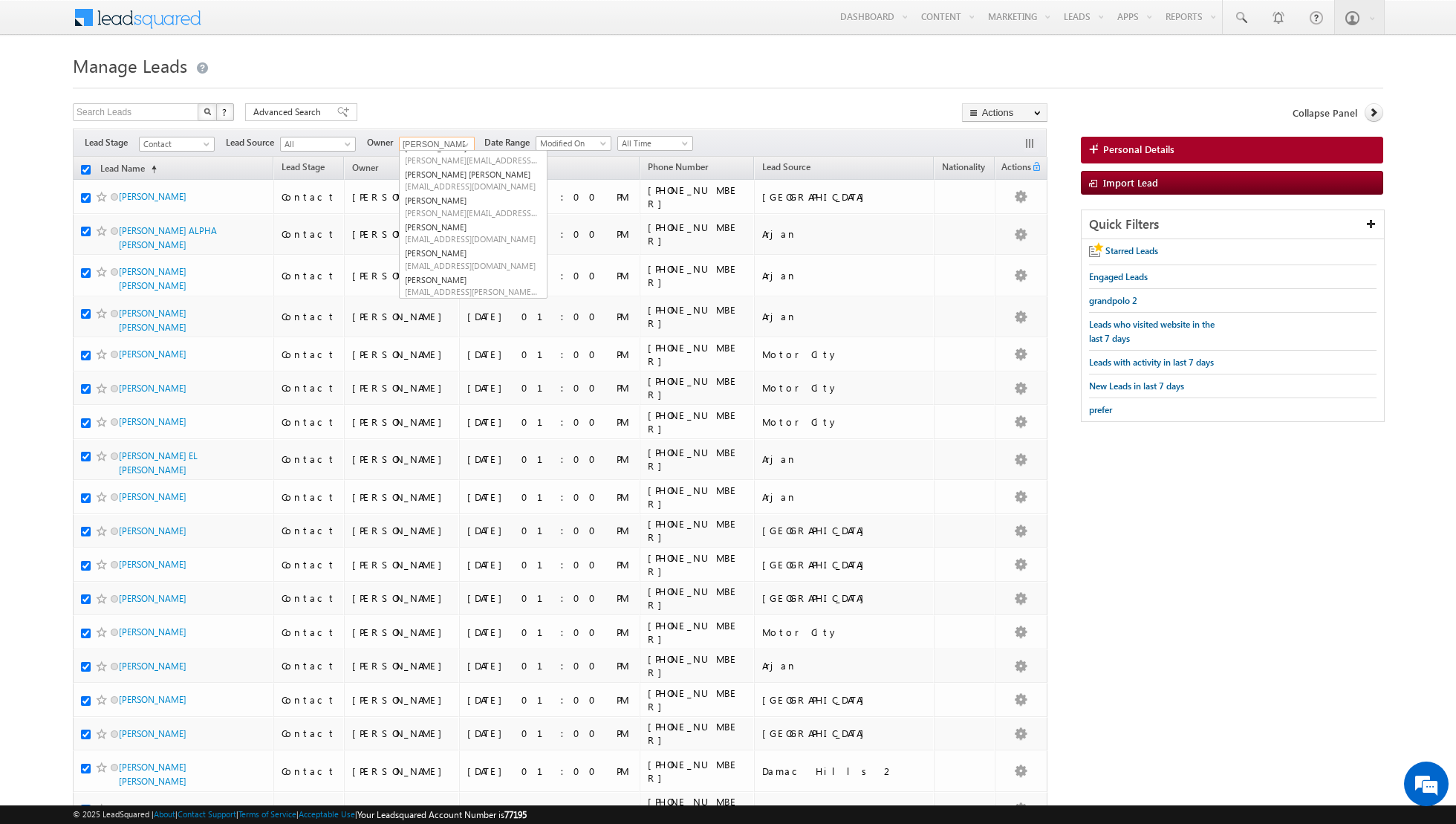
checkbox input "true"
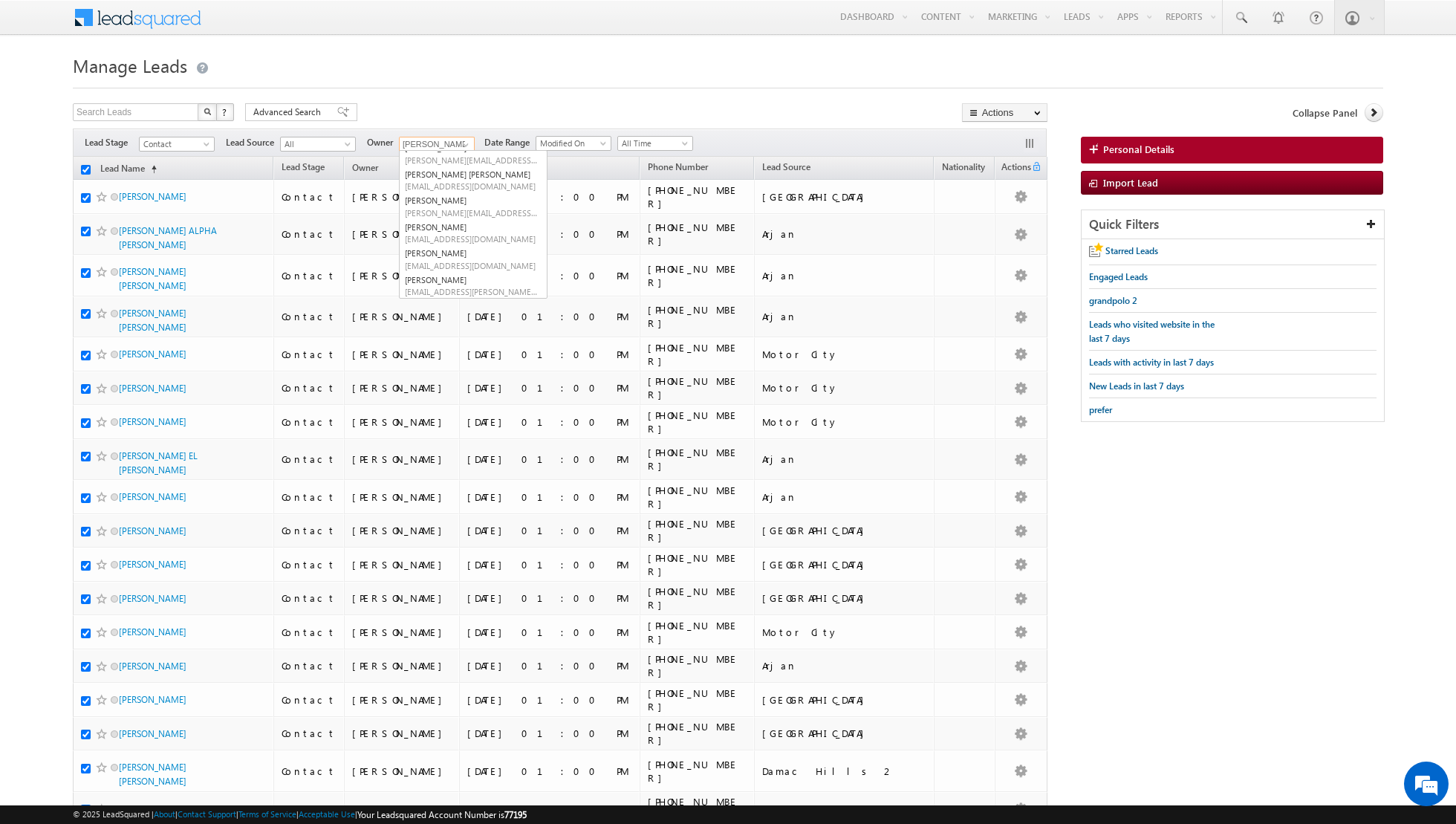
checkbox input "true"
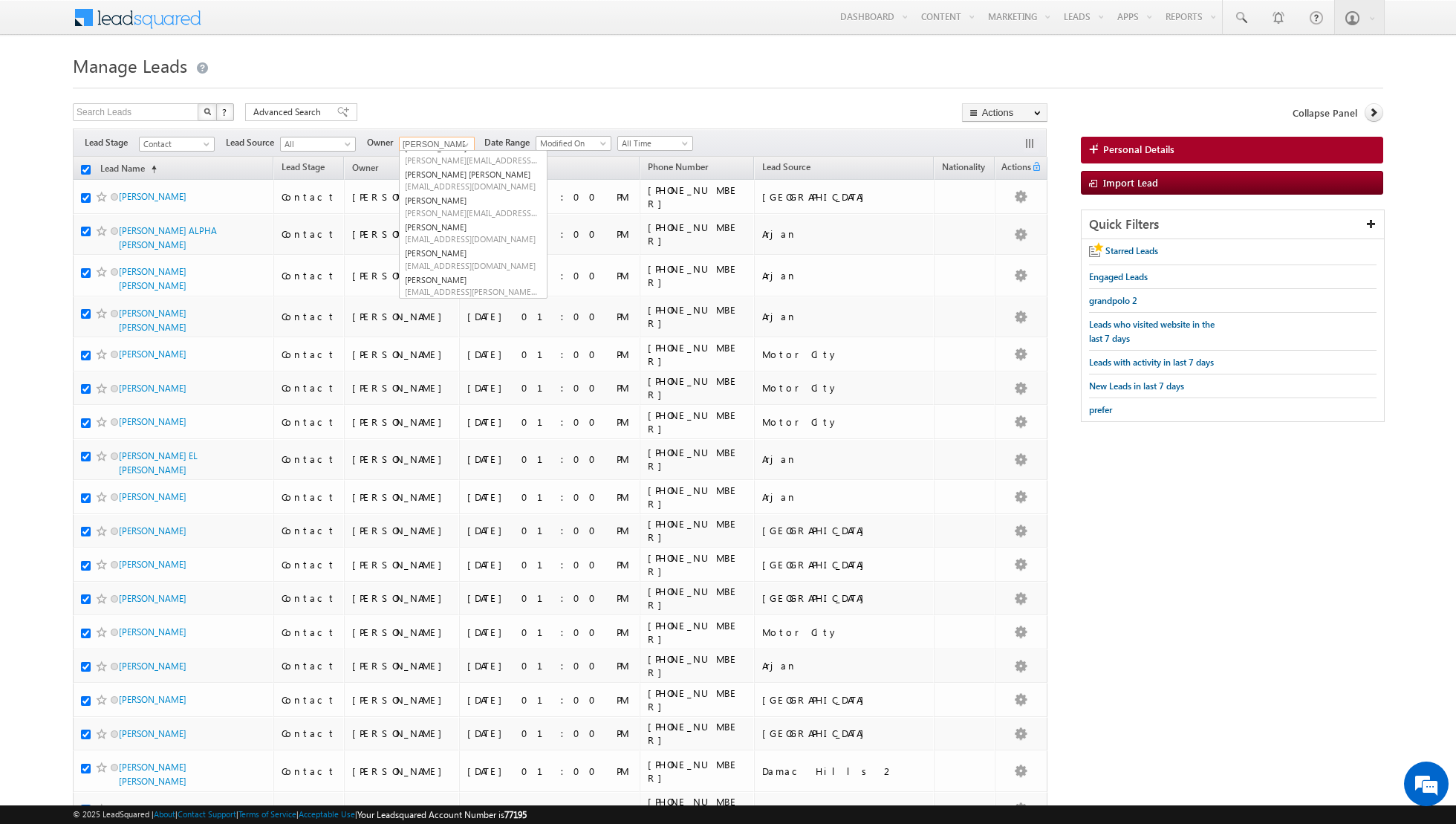
checkbox input "true"
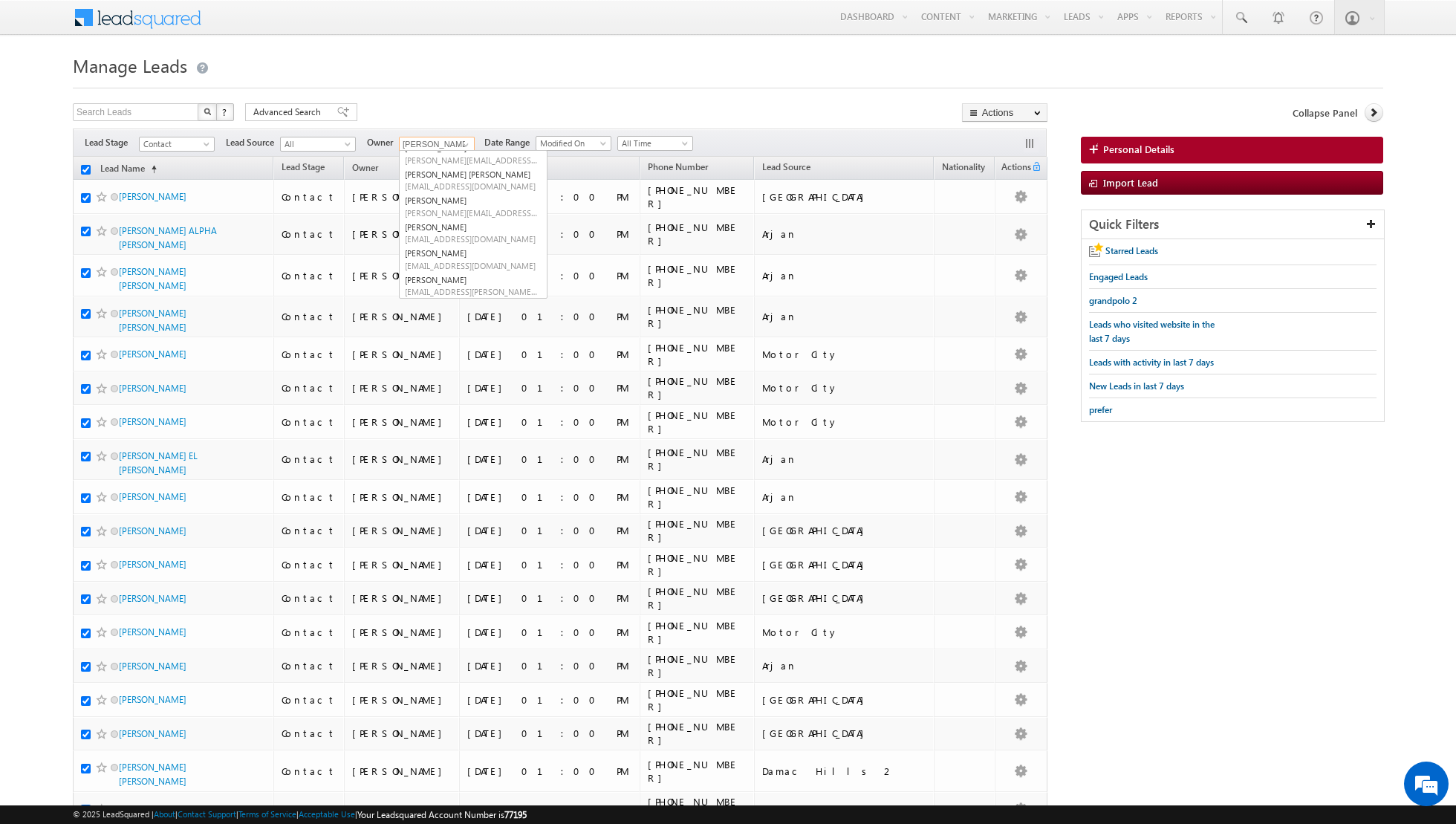
checkbox input "true"
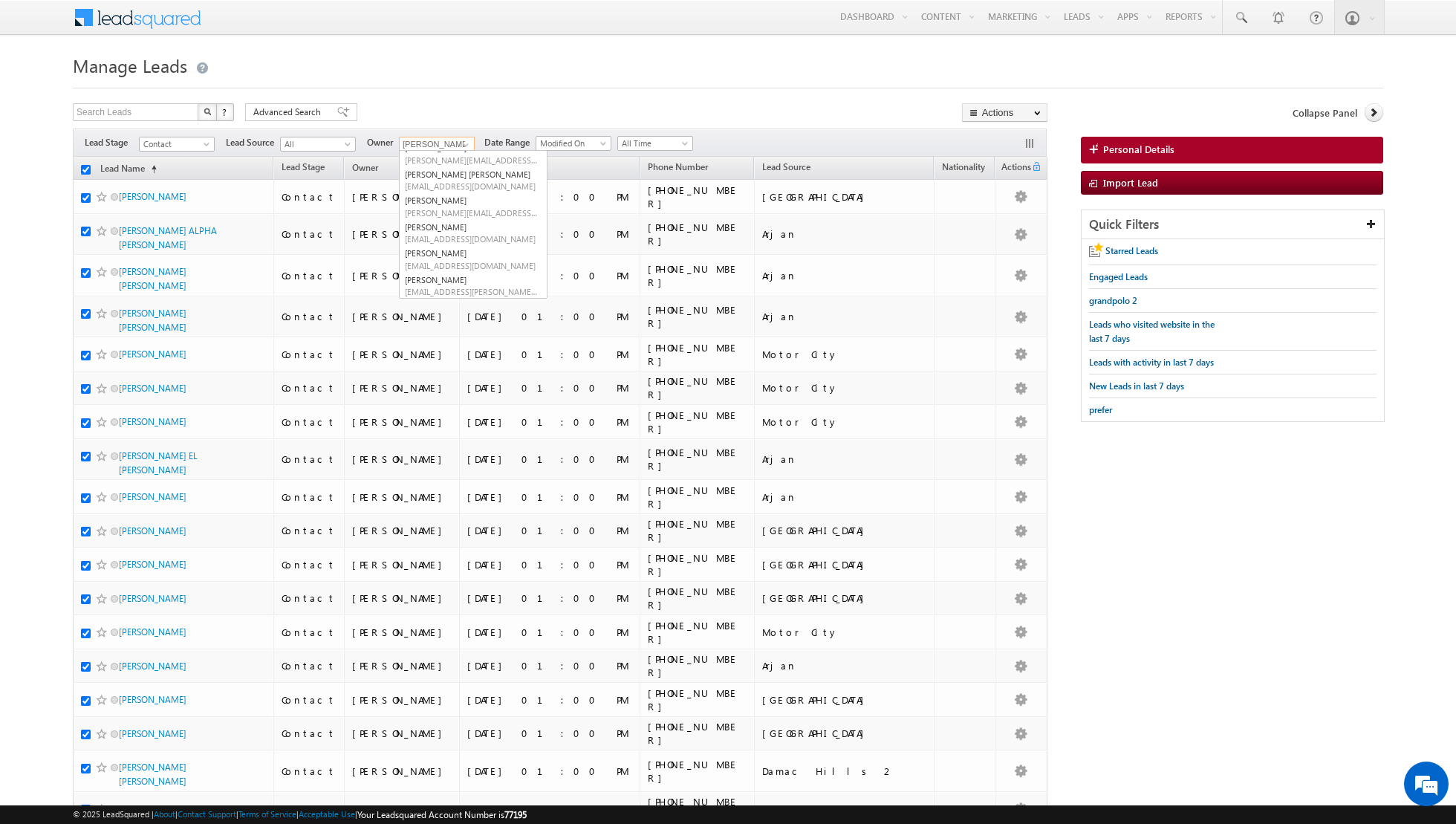
checkbox input "true"
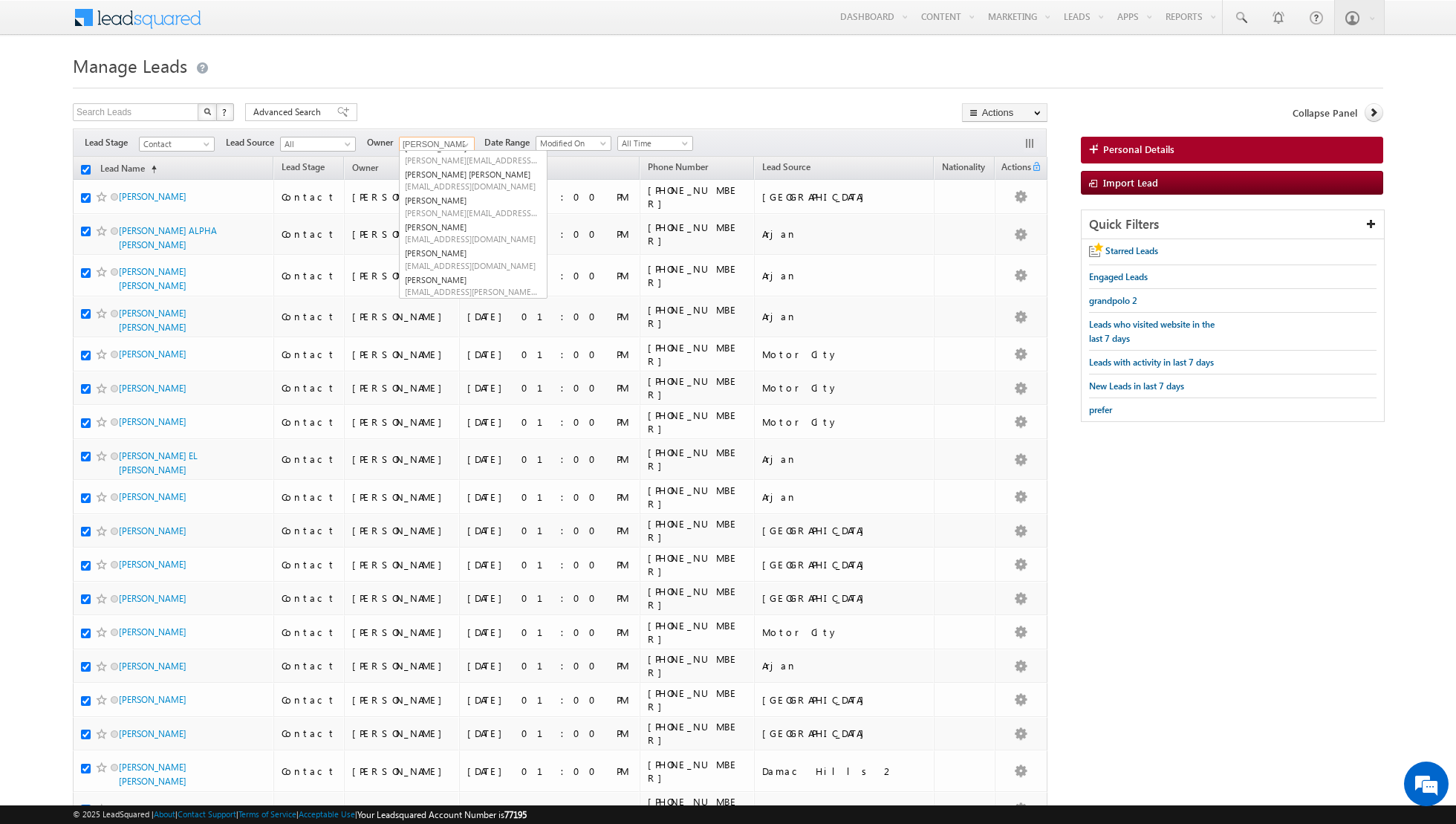
checkbox input "true"
click at [988, 236] on link "Change Owner" at bounding box center [1005, 241] width 84 height 18
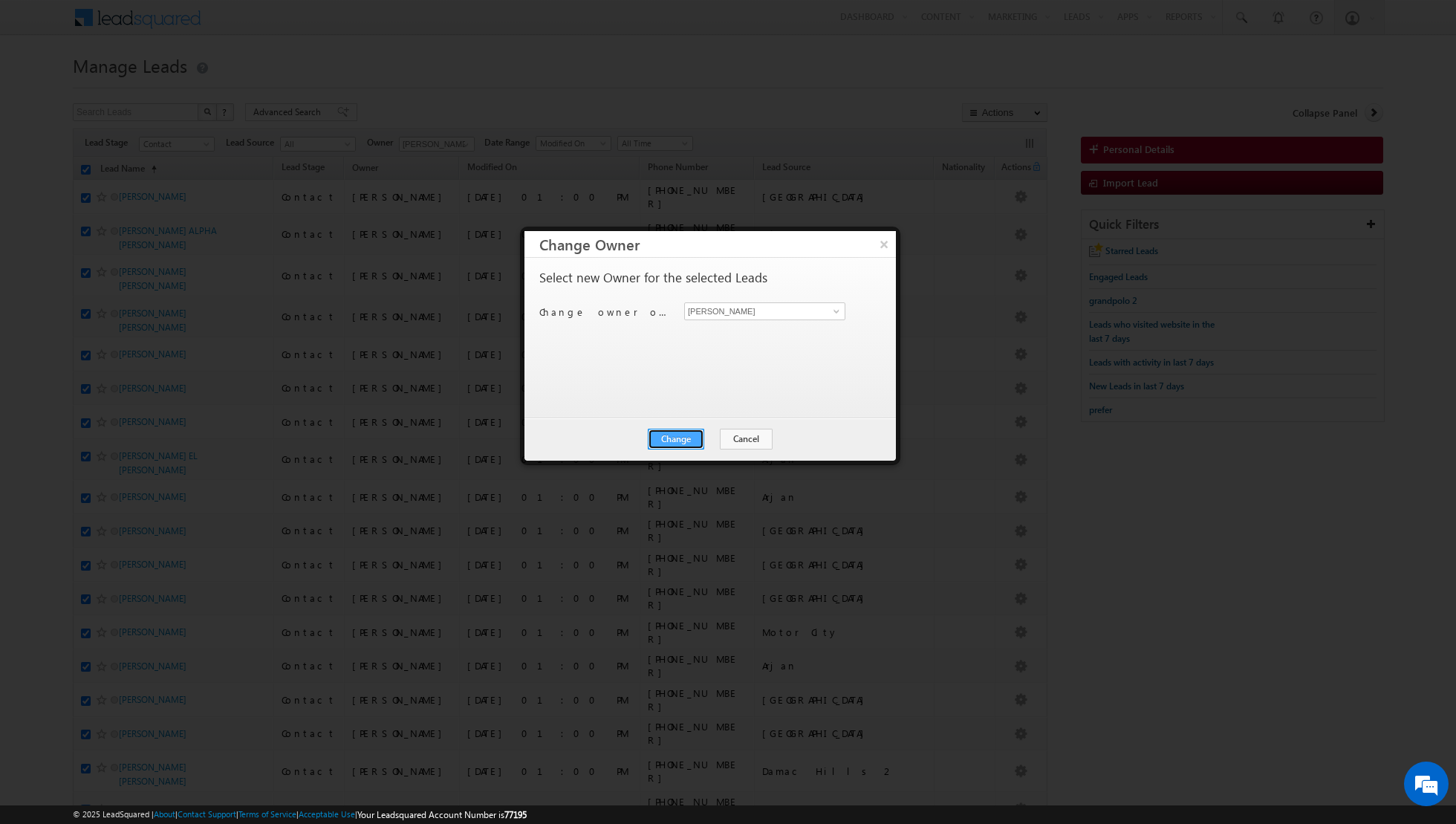
click at [671, 434] on button "Change" at bounding box center [676, 439] width 56 height 21
click at [711, 434] on button "Close" at bounding box center [713, 439] width 47 height 21
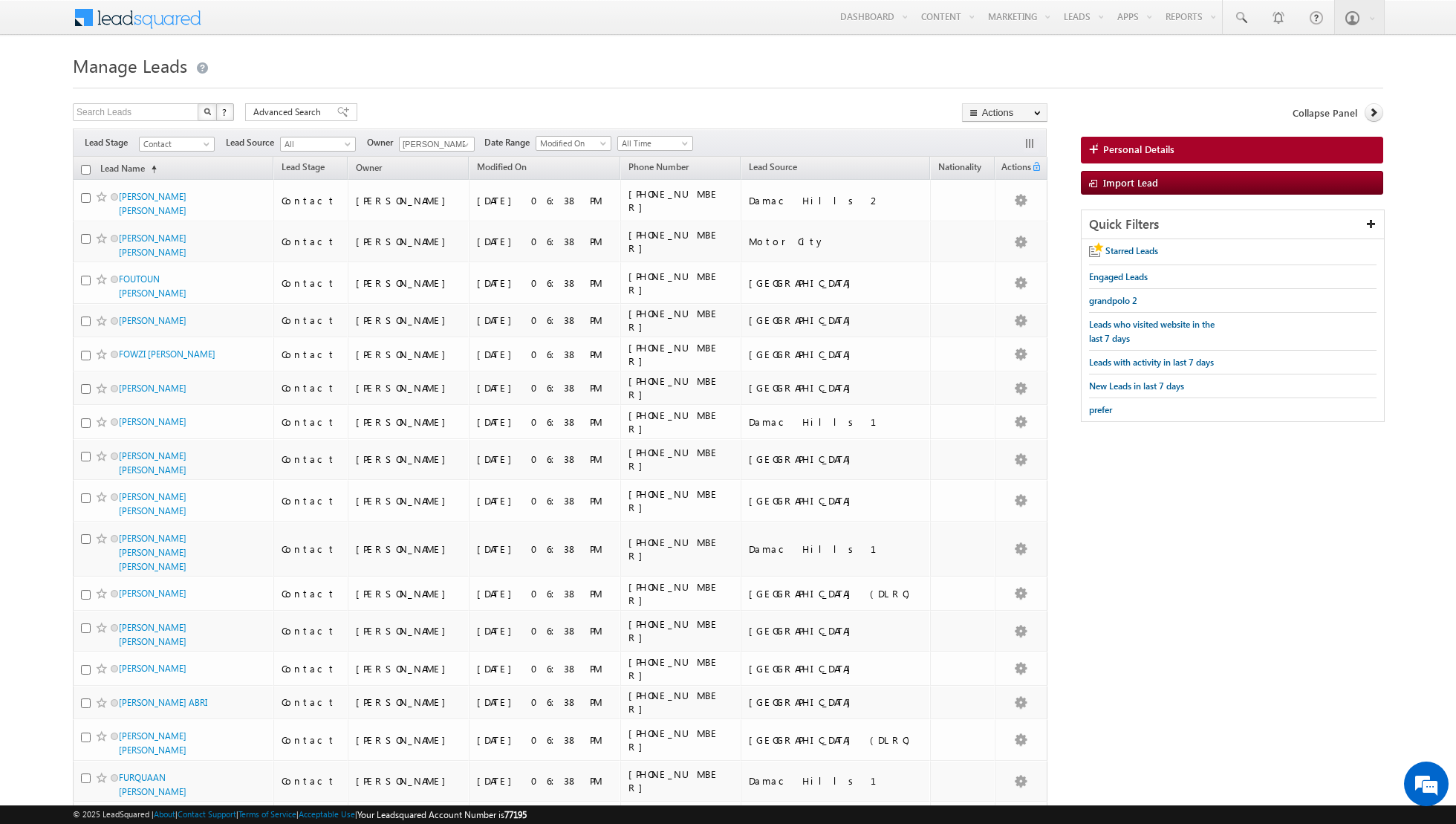
click at [89, 170] on input "checkbox" at bounding box center [86, 170] width 10 height 10
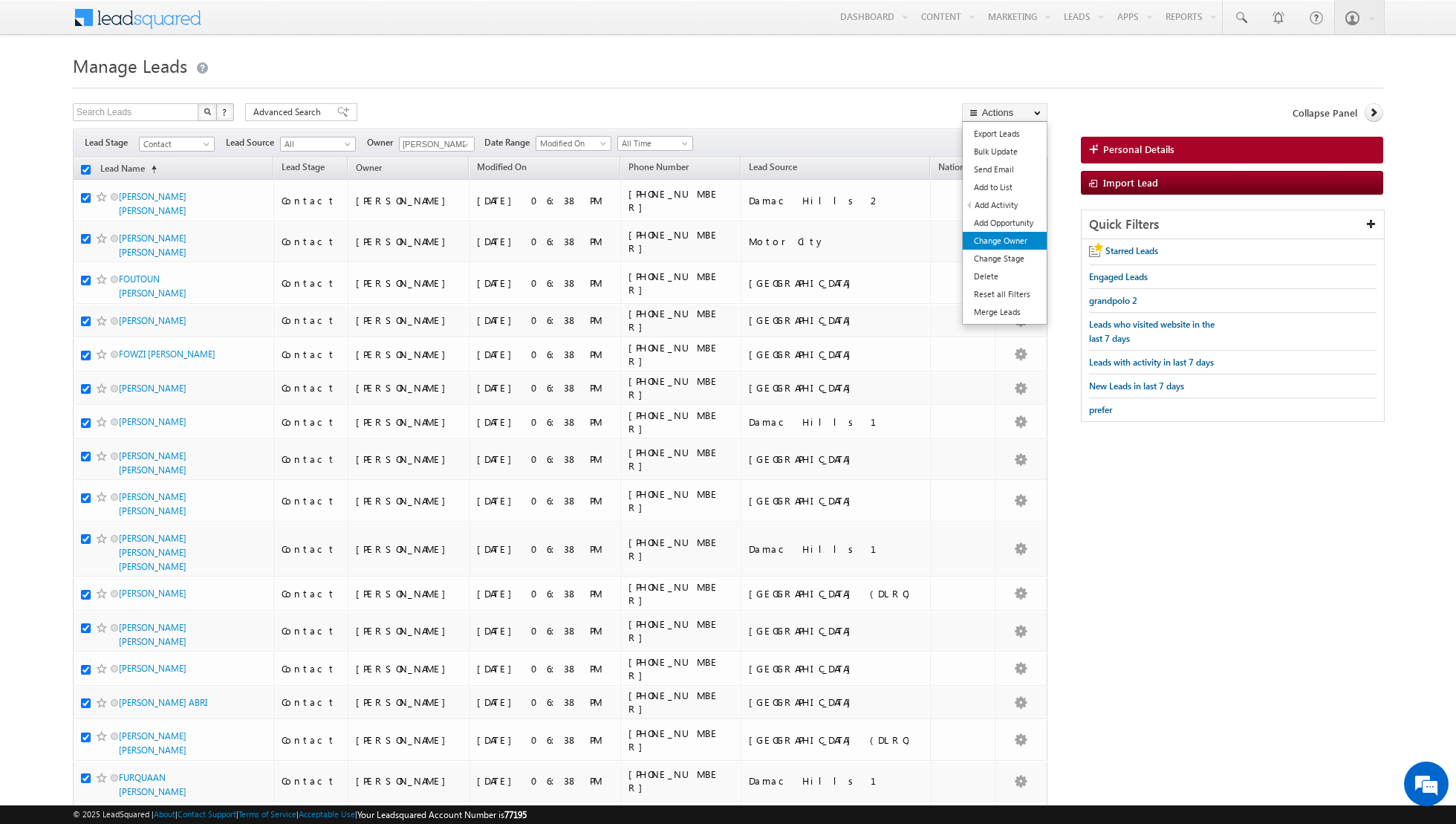
click at [1000, 247] on link "Change Owner" at bounding box center [1005, 241] width 84 height 18
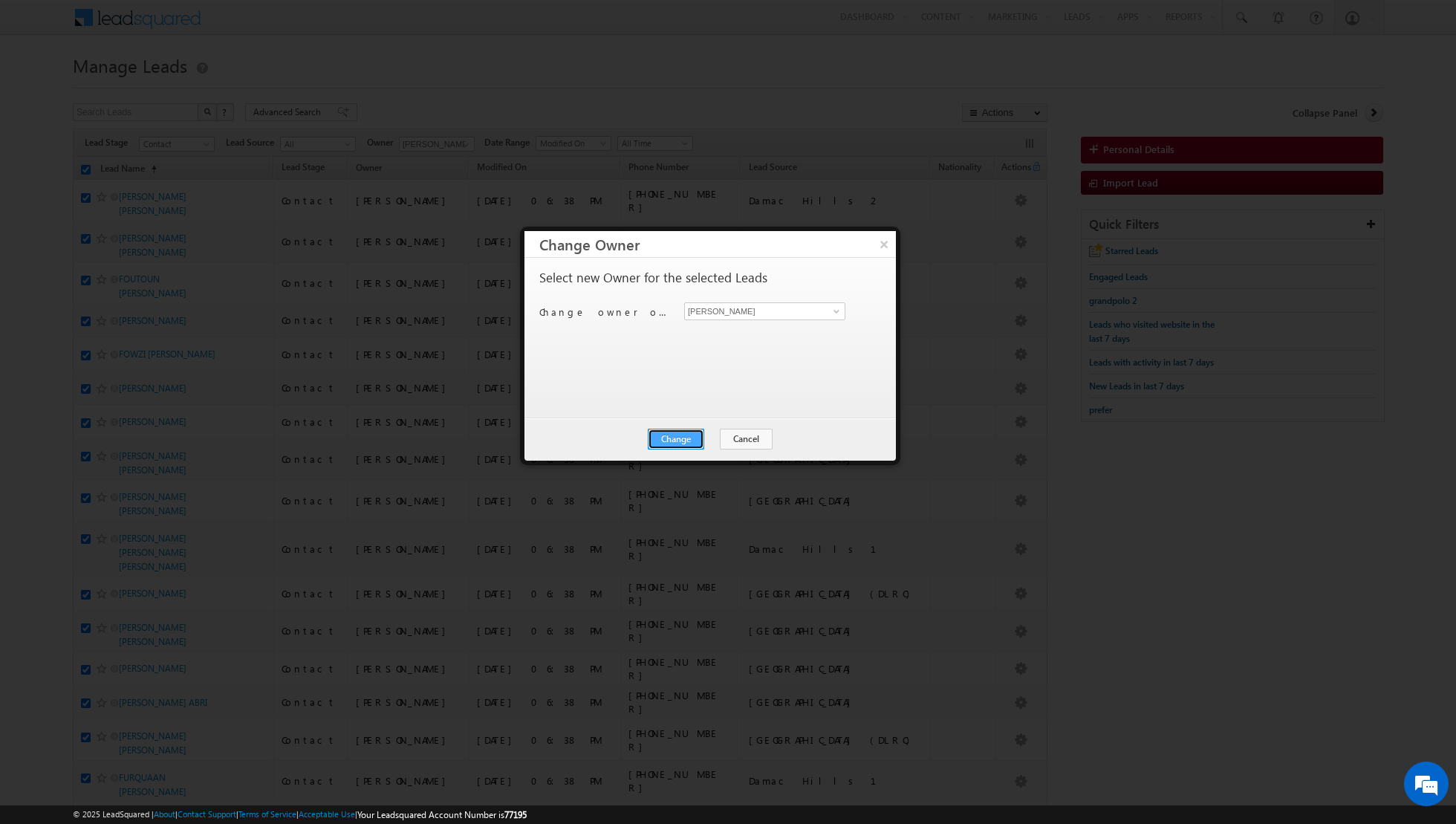
click at [673, 443] on button "Change" at bounding box center [676, 439] width 56 height 21
click at [717, 438] on button "Close" at bounding box center [713, 439] width 47 height 21
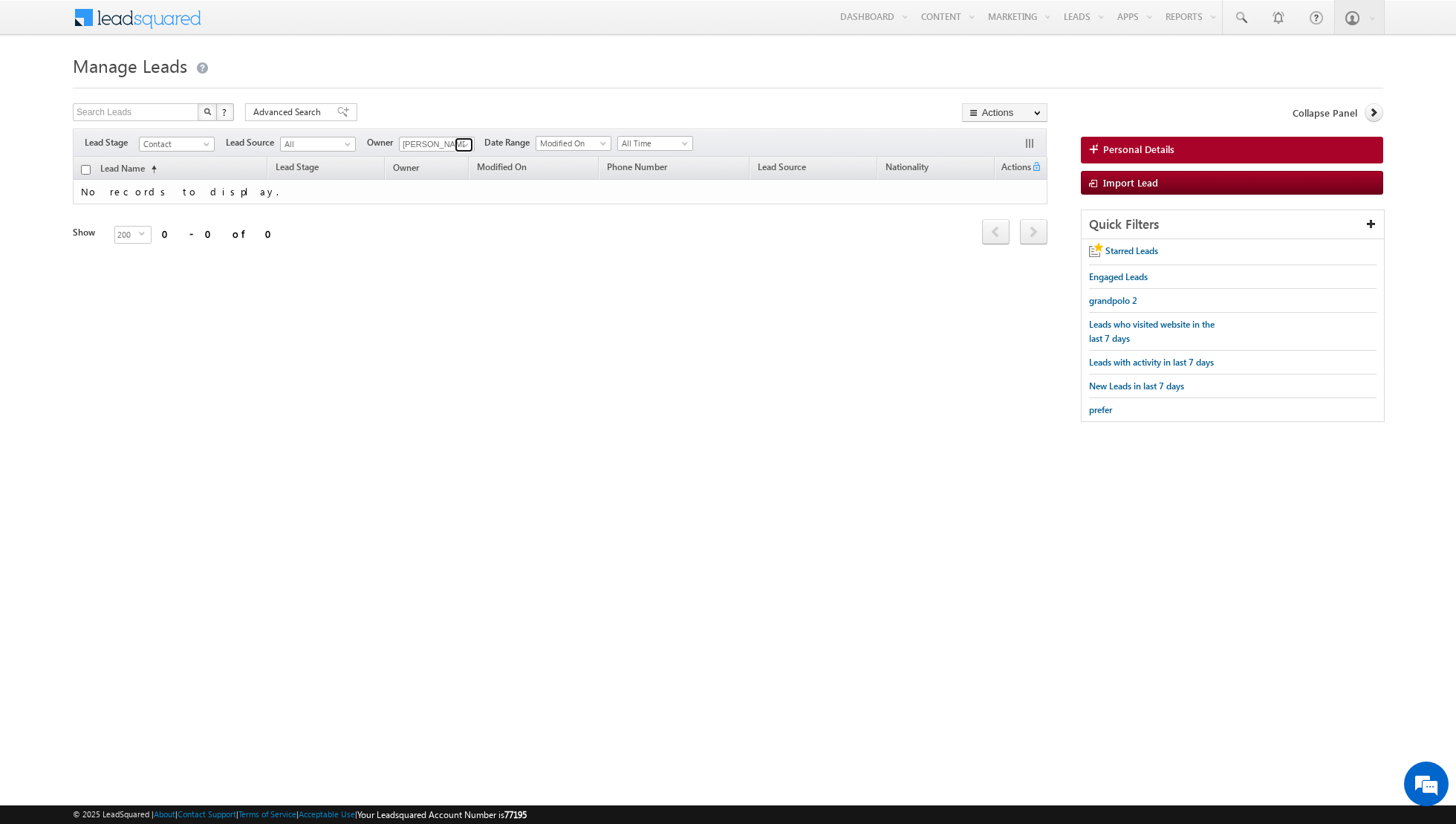
click at [461, 146] on span at bounding box center [465, 145] width 12 height 12
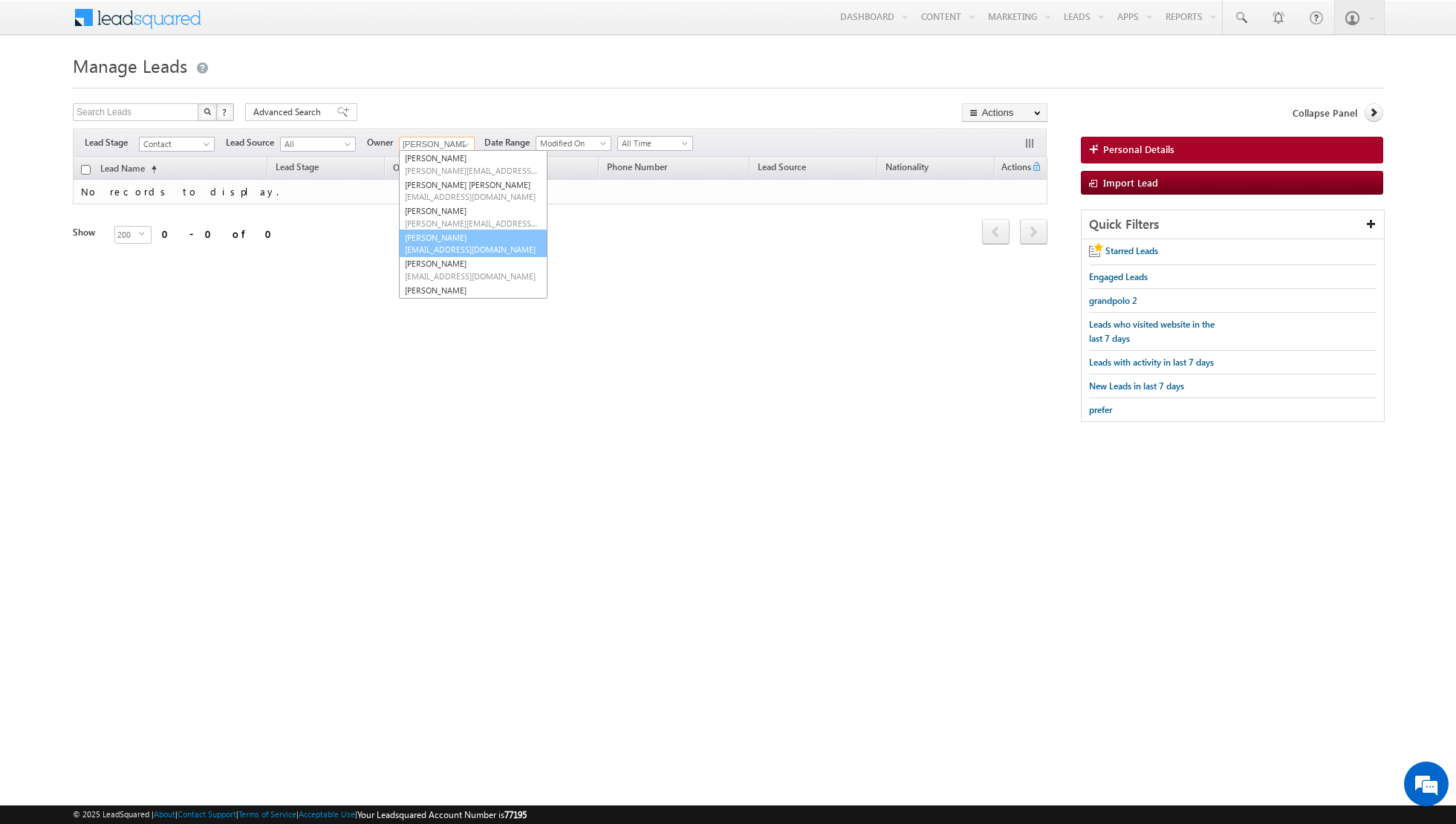
scroll to position [146, 0]
click at [451, 233] on span "[EMAIL_ADDRESS][DOMAIN_NAME]" at bounding box center [472, 239] width 133 height 11
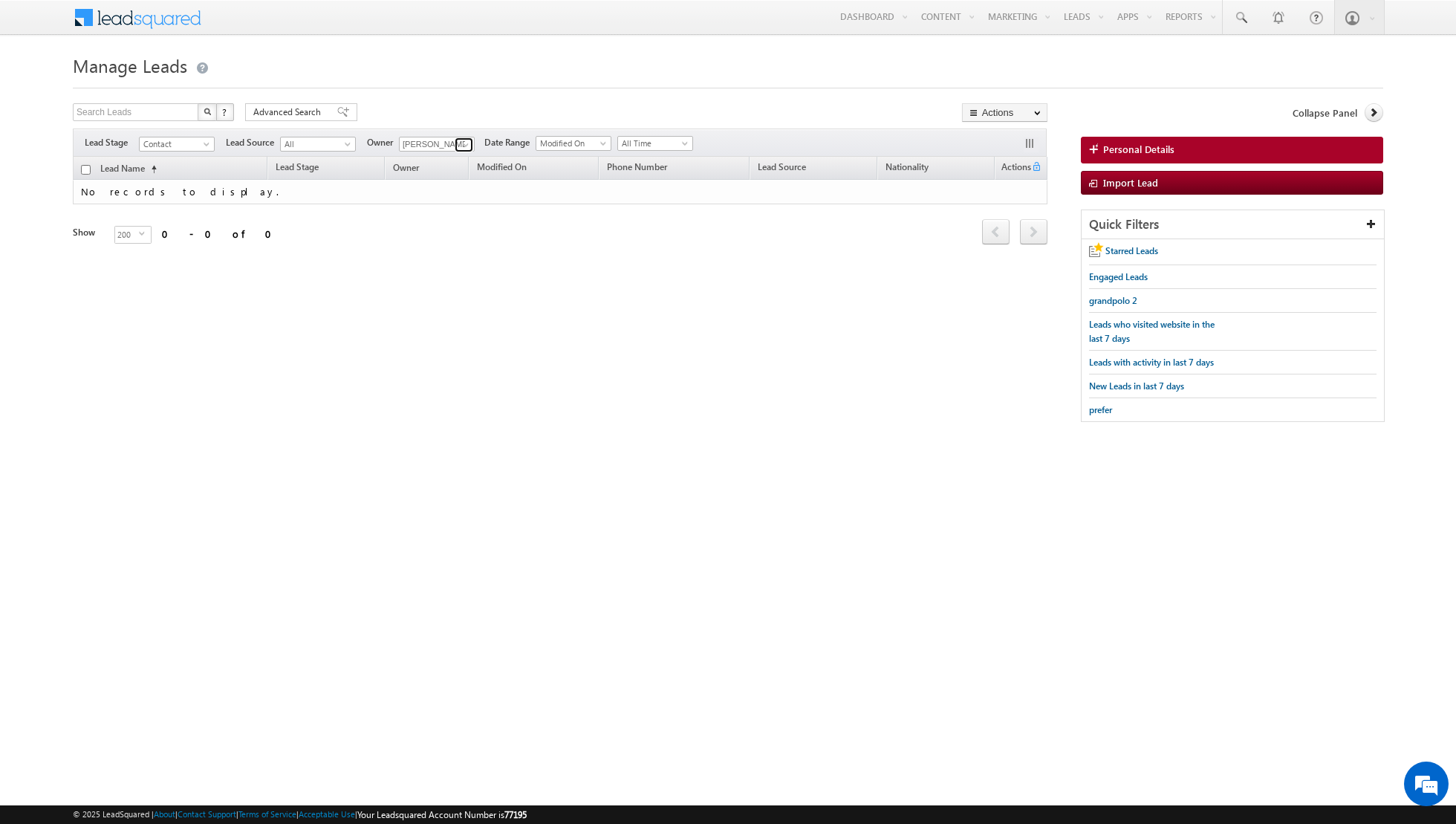
click at [461, 147] on span at bounding box center [465, 145] width 12 height 12
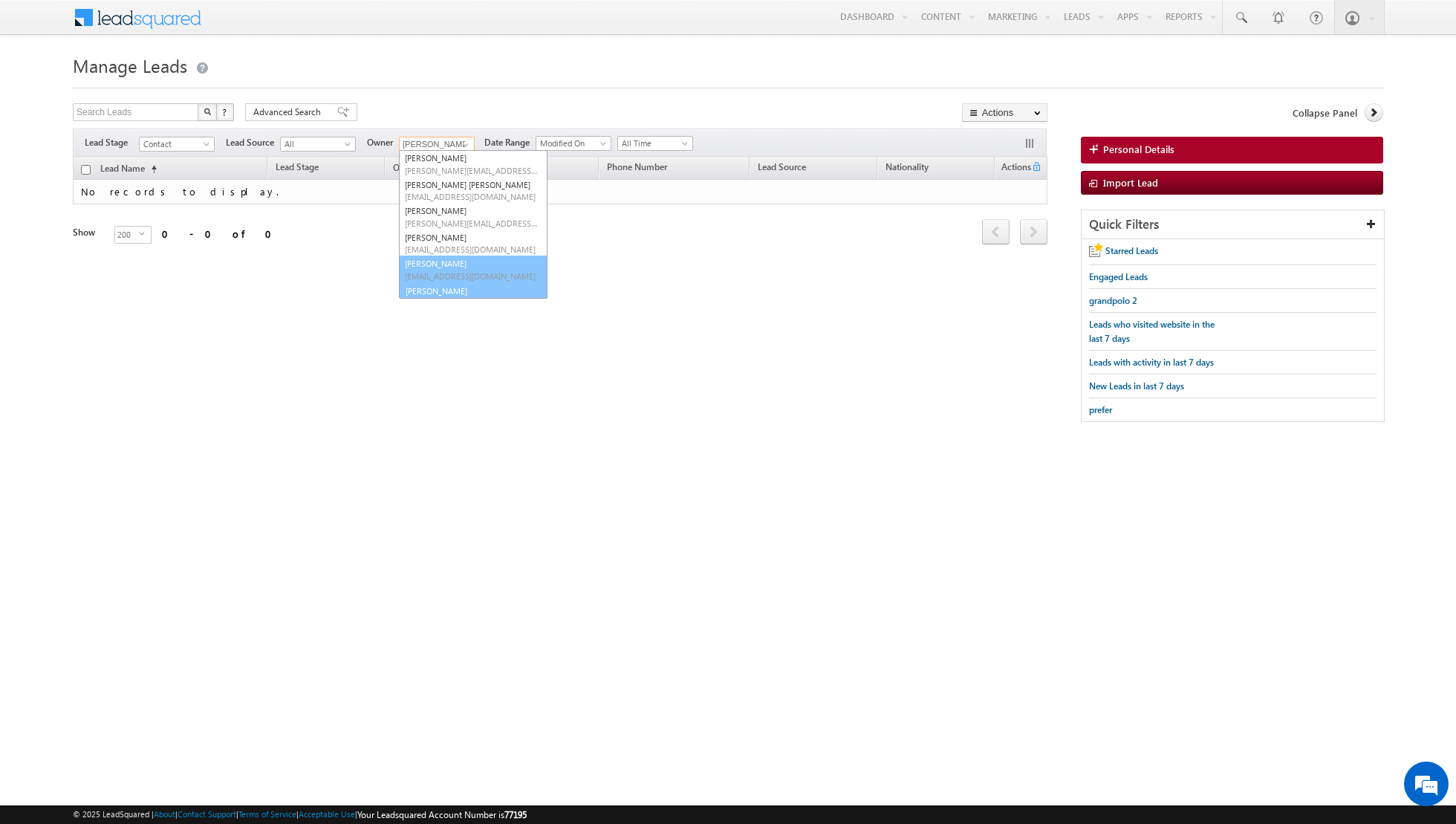
scroll to position [147, 0]
click at [437, 291] on span "[EMAIL_ADDRESS][PERSON_NAME][DOMAIN_NAME]" at bounding box center [472, 291] width 133 height 11
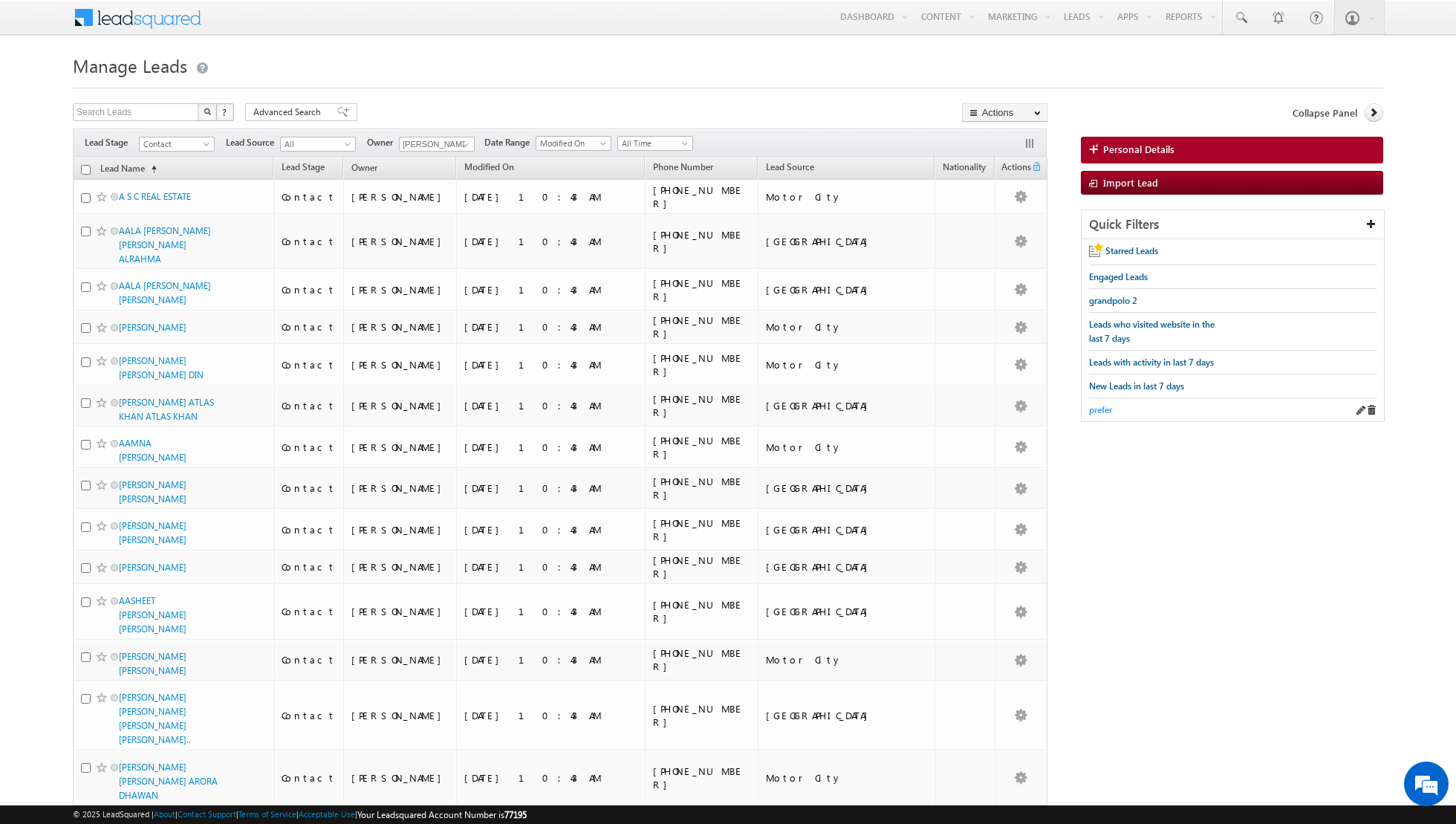
click at [1101, 404] on span "prefer" at bounding box center [1101, 410] width 23 height 11
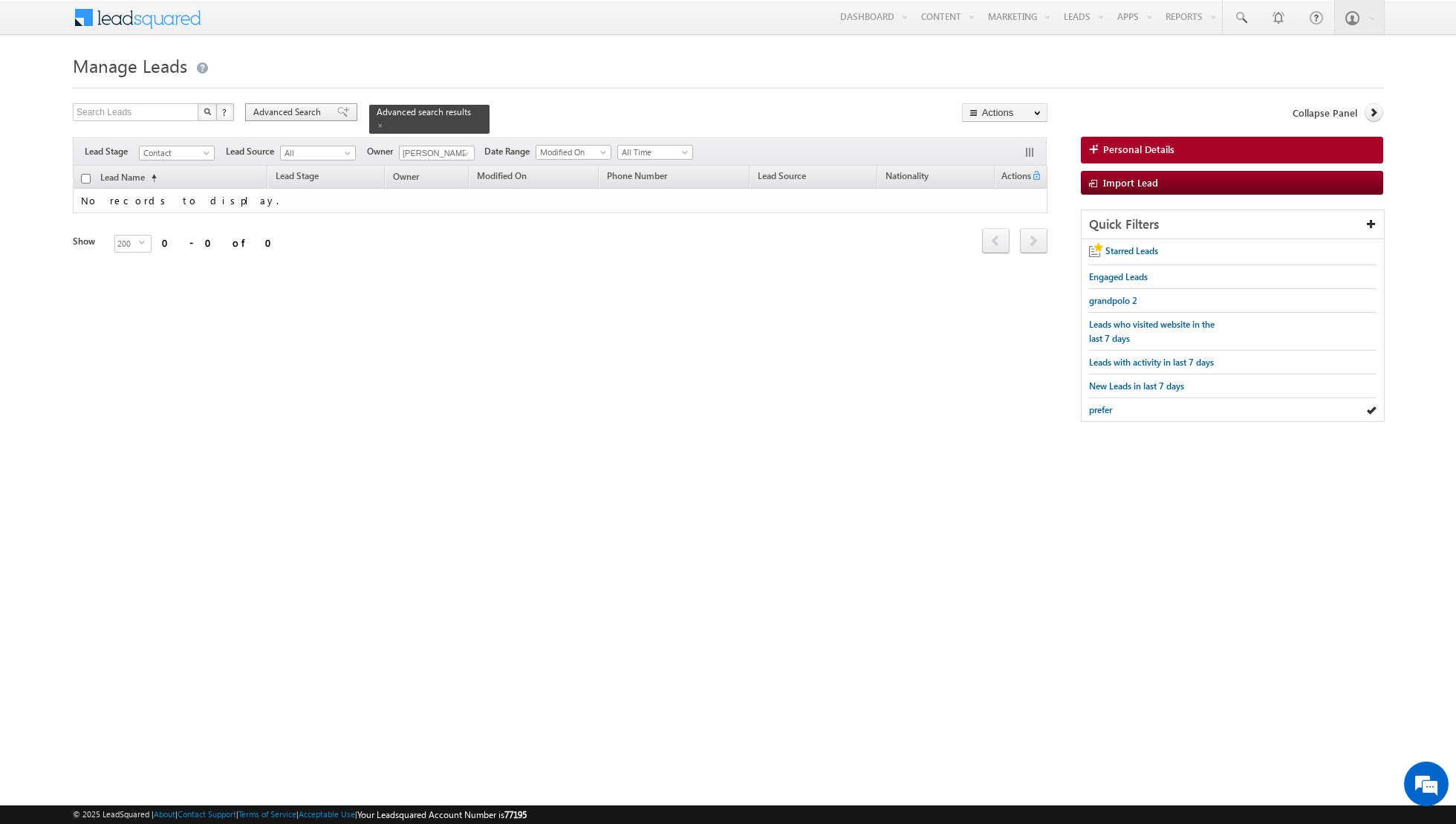
click at [338, 114] on span at bounding box center [343, 112] width 12 height 11
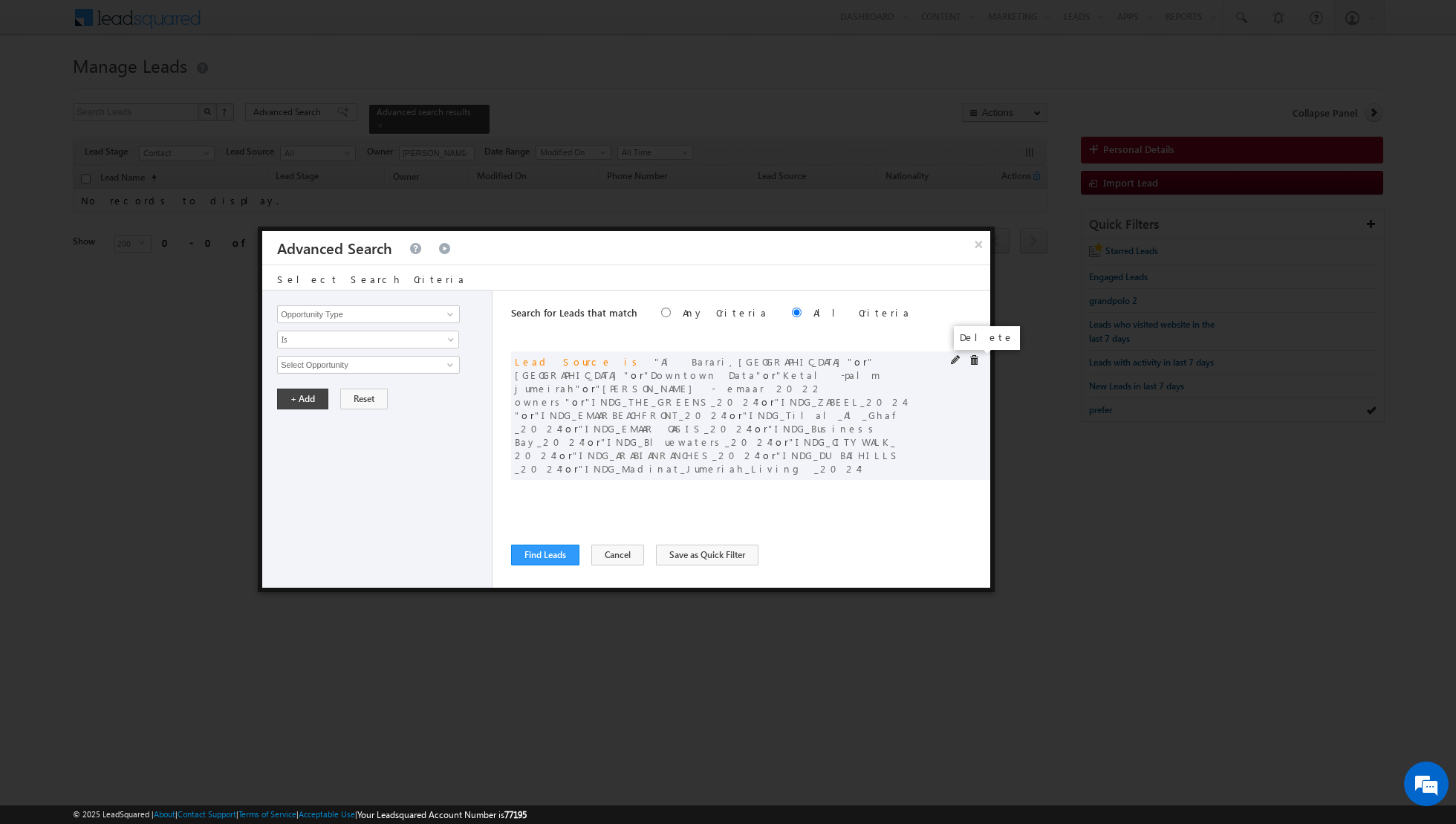
click at [977, 360] on span at bounding box center [974, 360] width 11 height 11
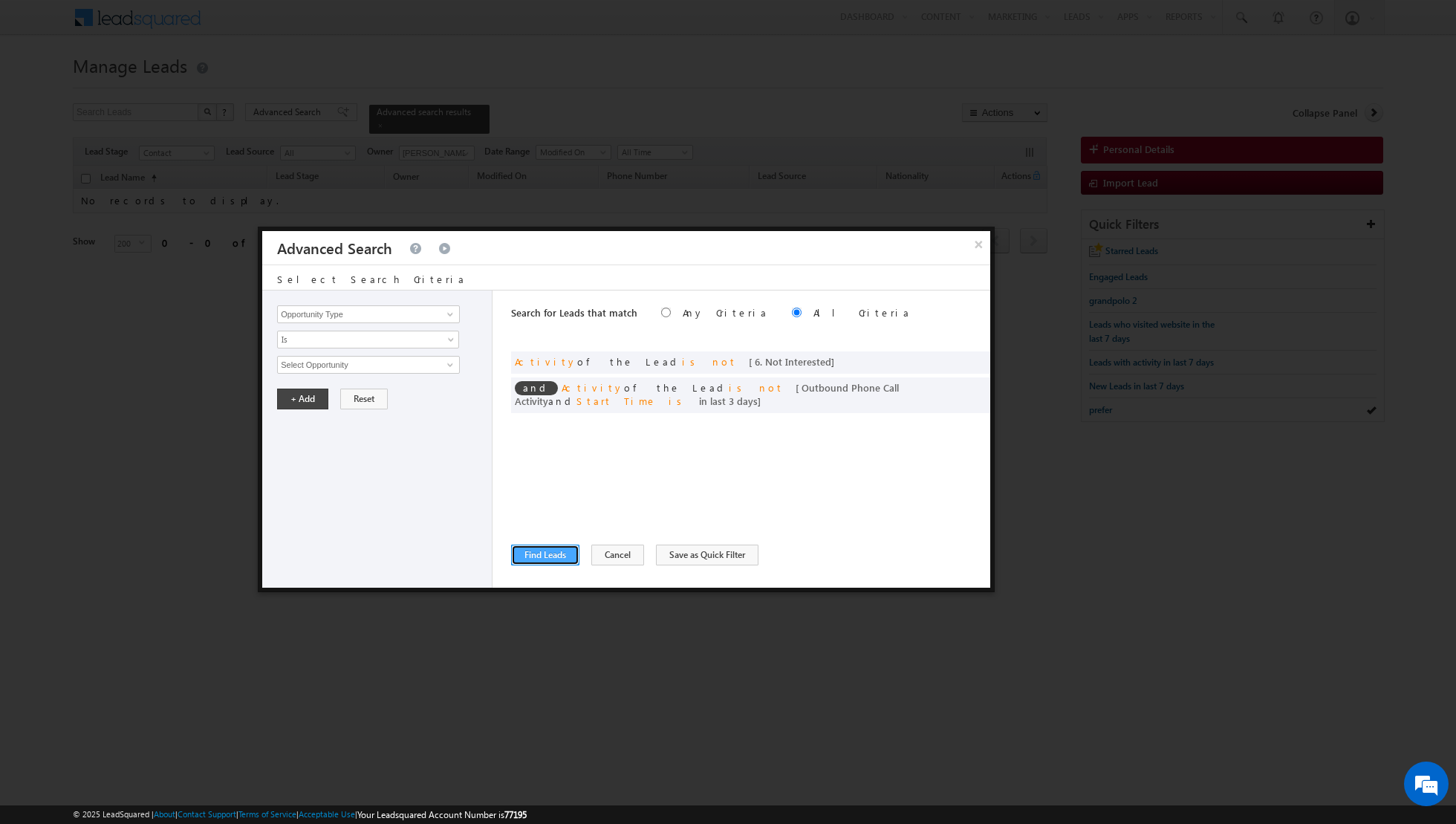
click at [534, 557] on button "Find Leads" at bounding box center [545, 556] width 68 height 21
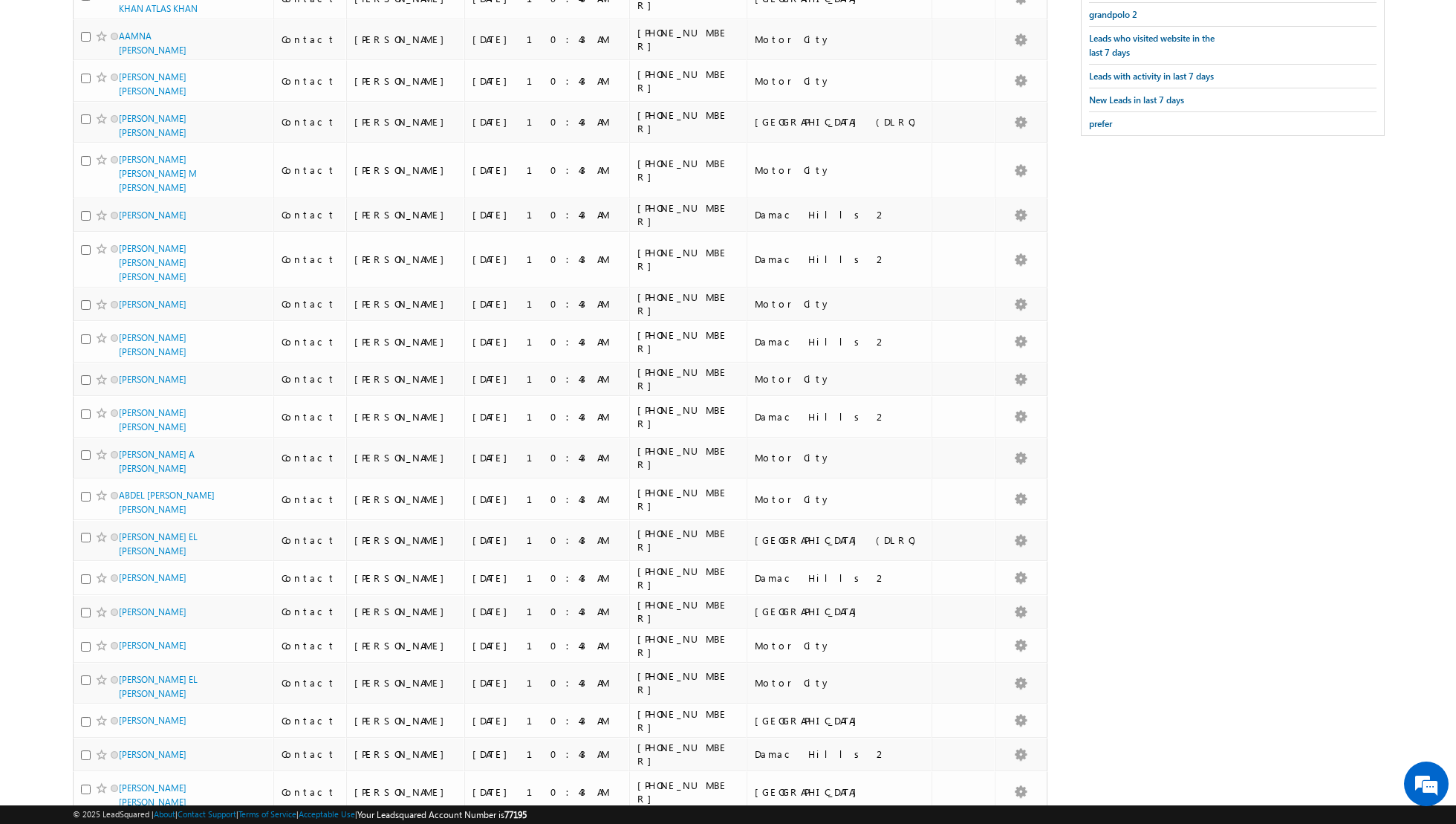
scroll to position [0, 0]
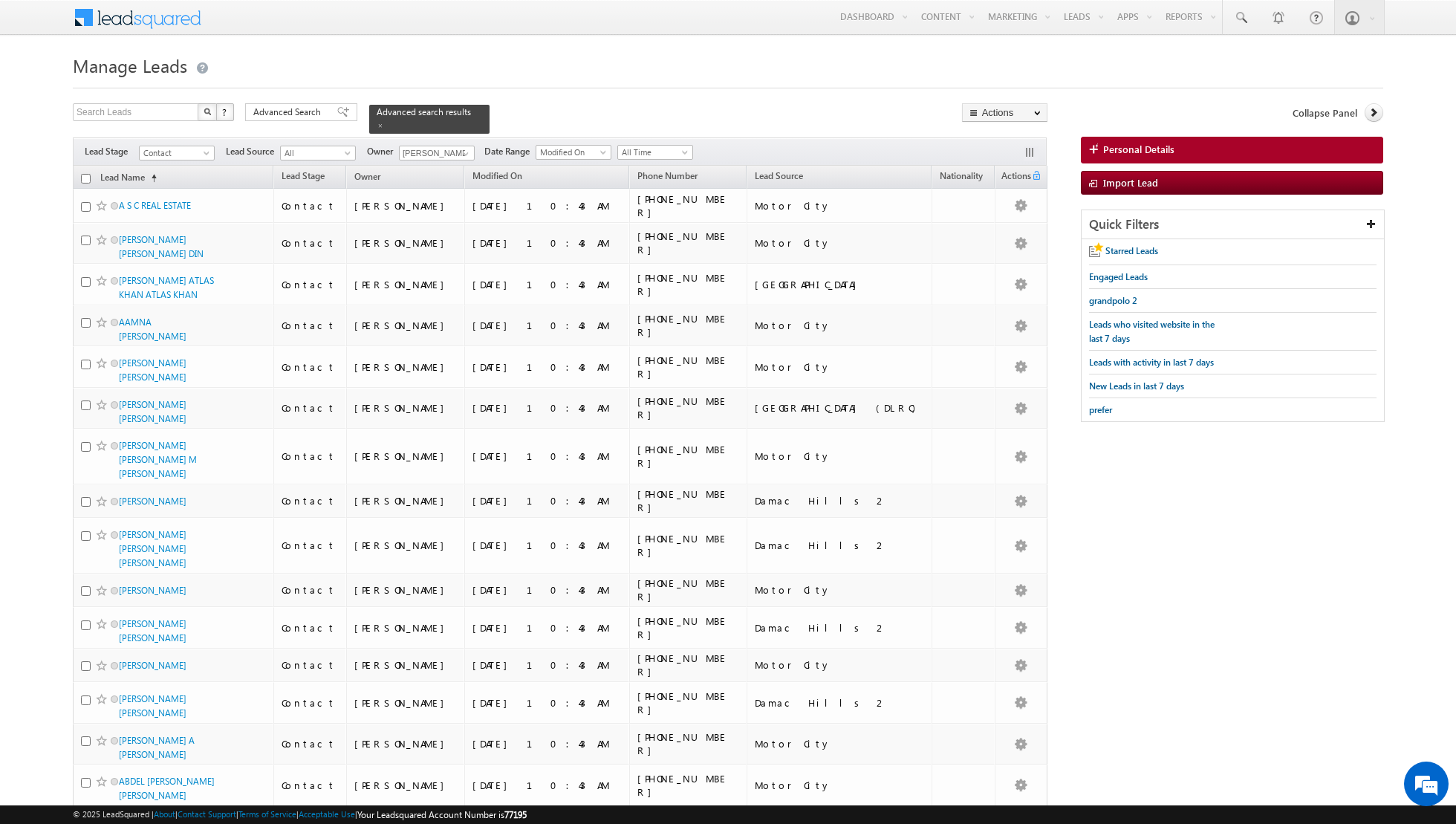
click at [85, 176] on input "checkbox" at bounding box center [86, 179] width 10 height 10
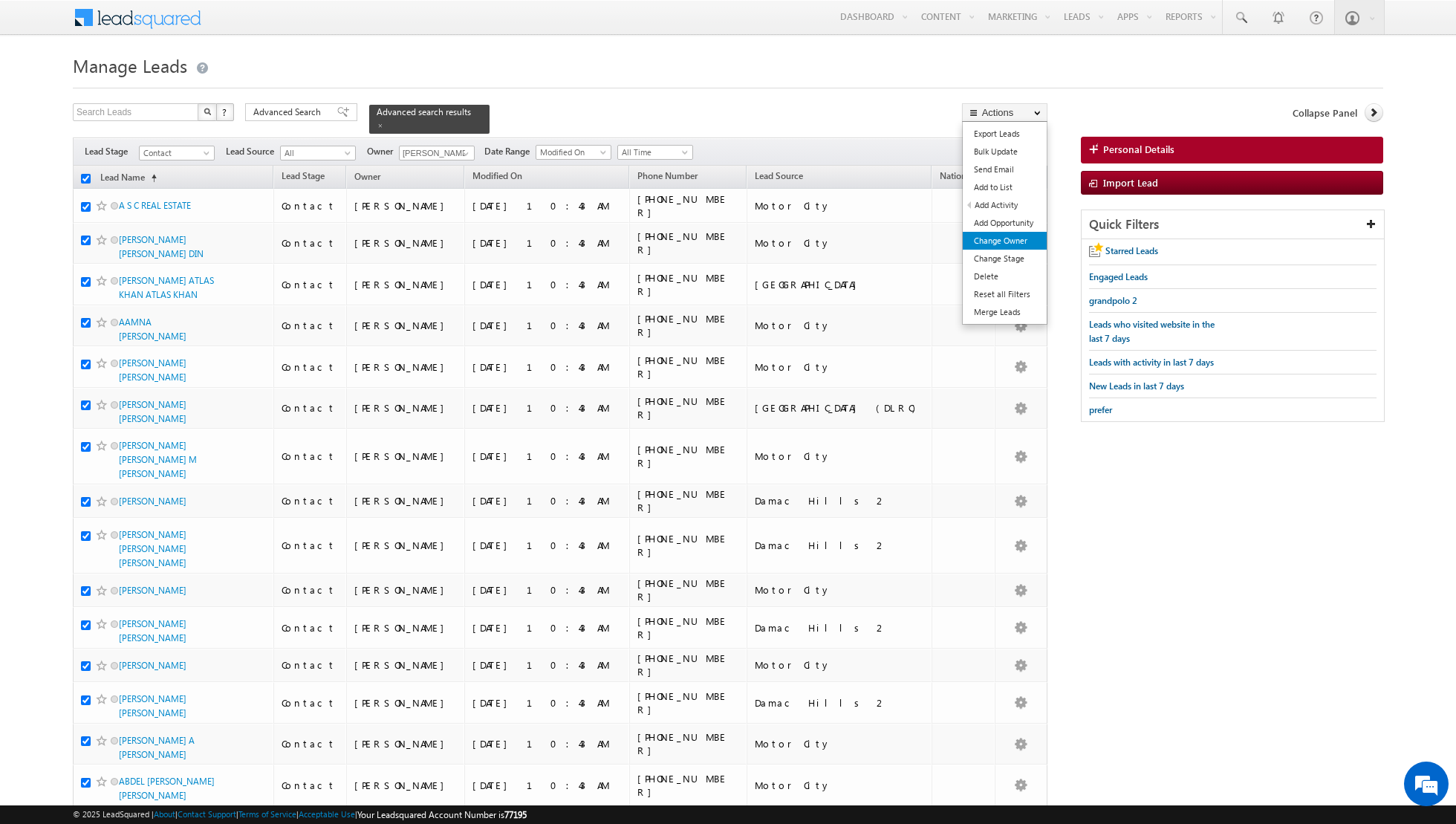
click at [998, 238] on link "Change Owner" at bounding box center [1005, 241] width 84 height 18
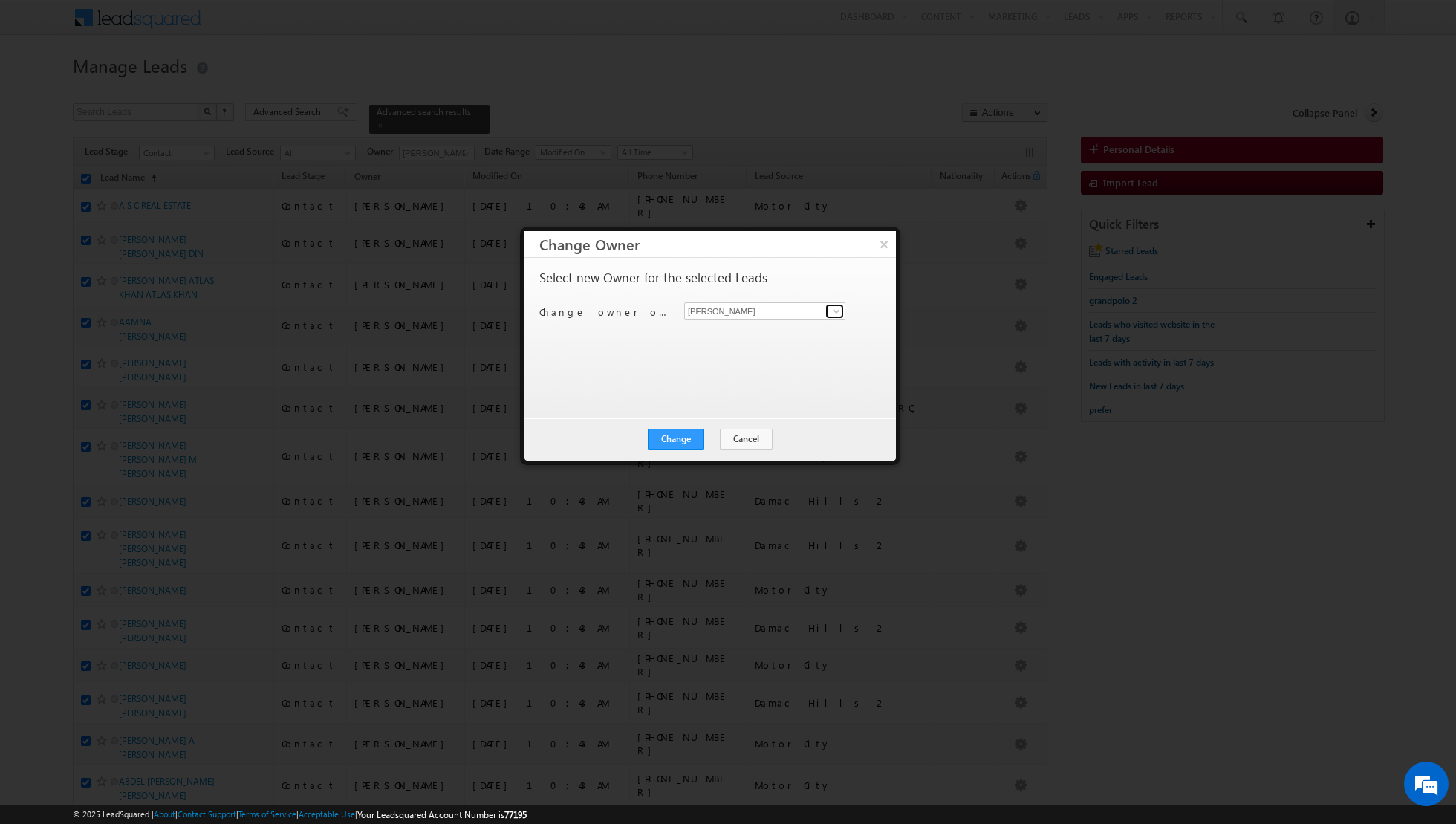
click at [835, 312] on span at bounding box center [836, 311] width 12 height 12
click at [729, 386] on span "[EMAIL_ADDRESS][DOMAIN_NAME]" at bounding box center [757, 391] width 133 height 11
click at [681, 440] on button "Change" at bounding box center [676, 439] width 56 height 21
click at [720, 442] on button "Close" at bounding box center [713, 439] width 47 height 21
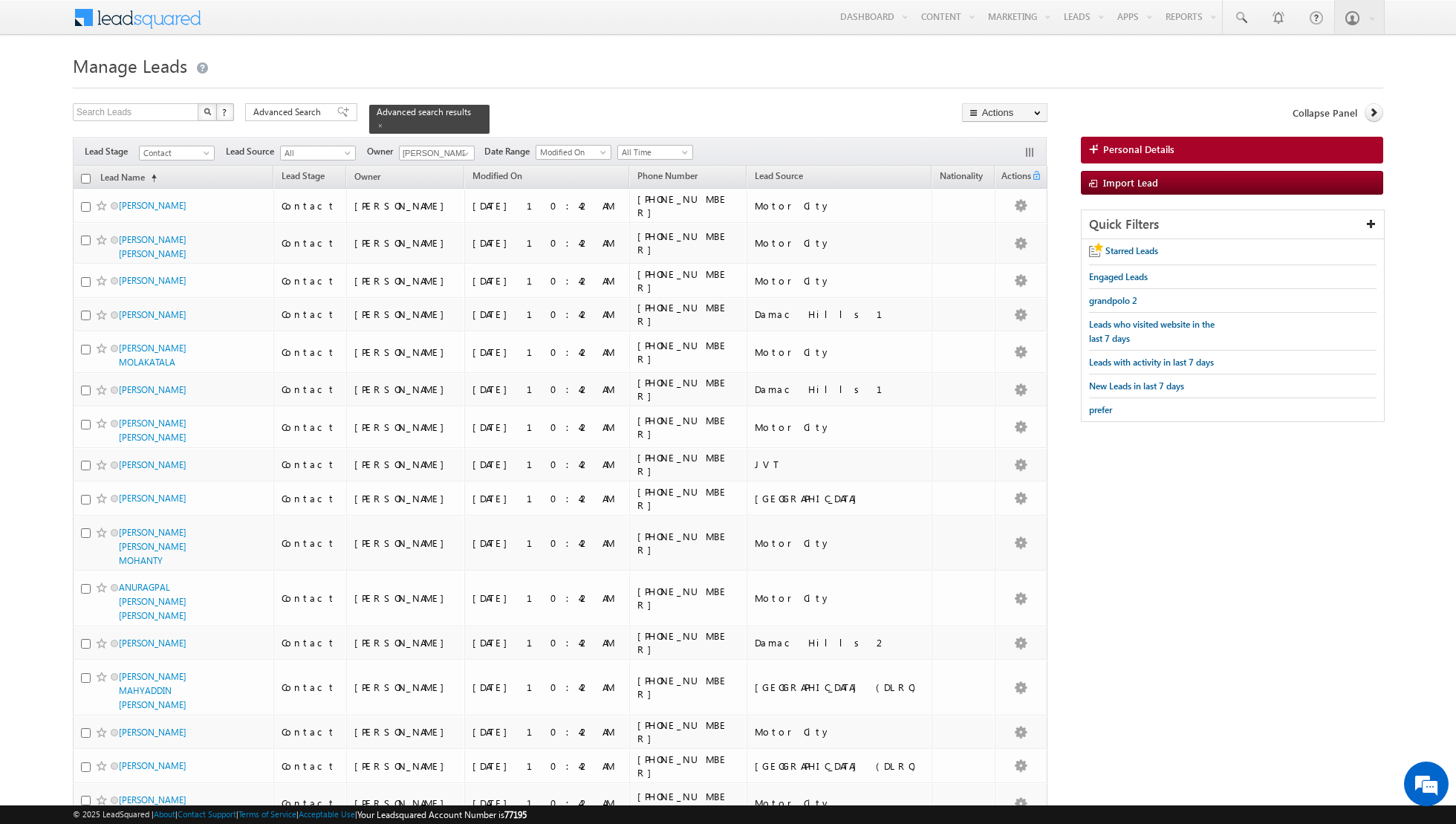
click at [84, 177] on input "checkbox" at bounding box center [86, 179] width 10 height 10
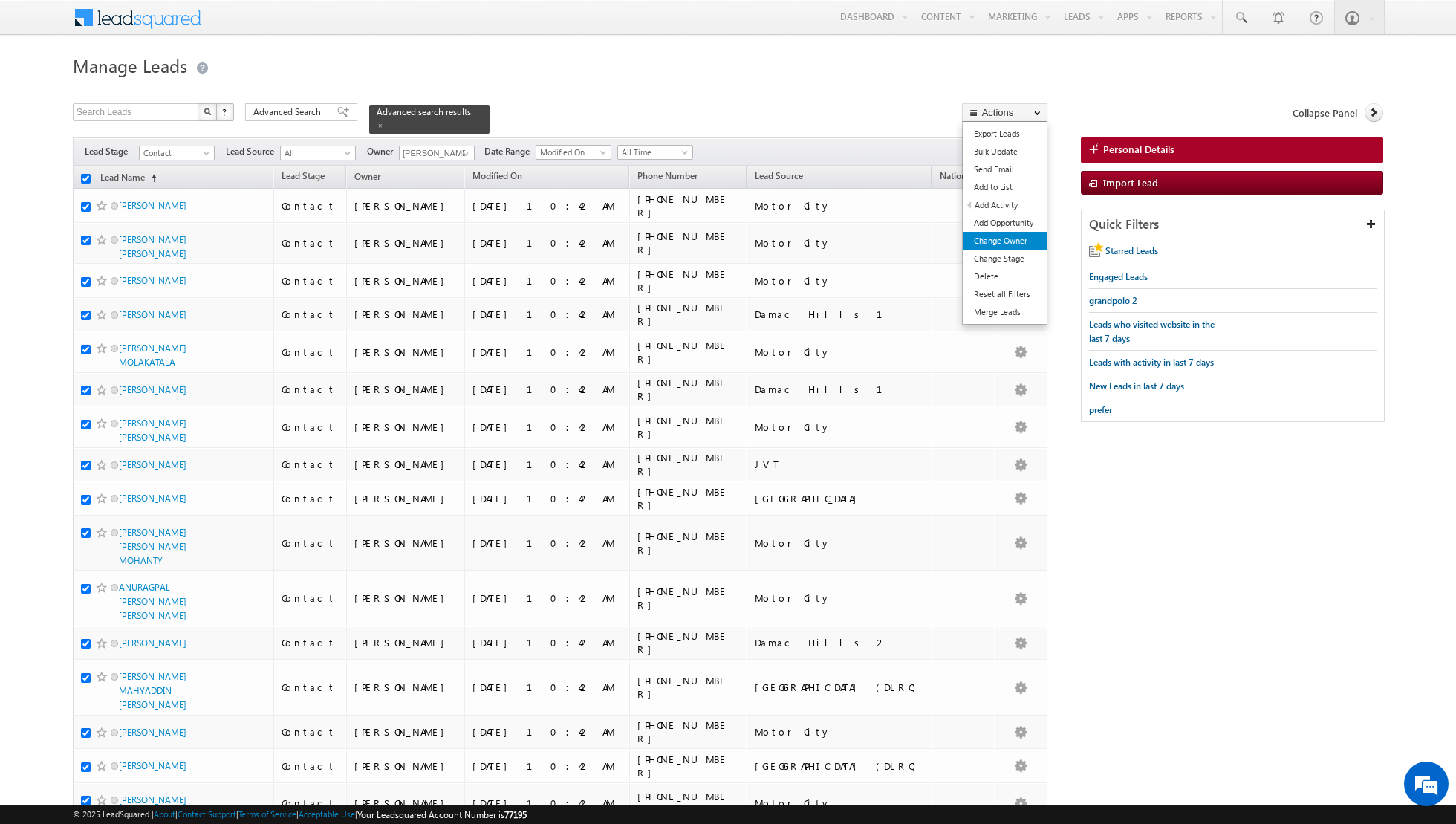
click at [992, 241] on link "Change Owner" at bounding box center [1005, 241] width 84 height 18
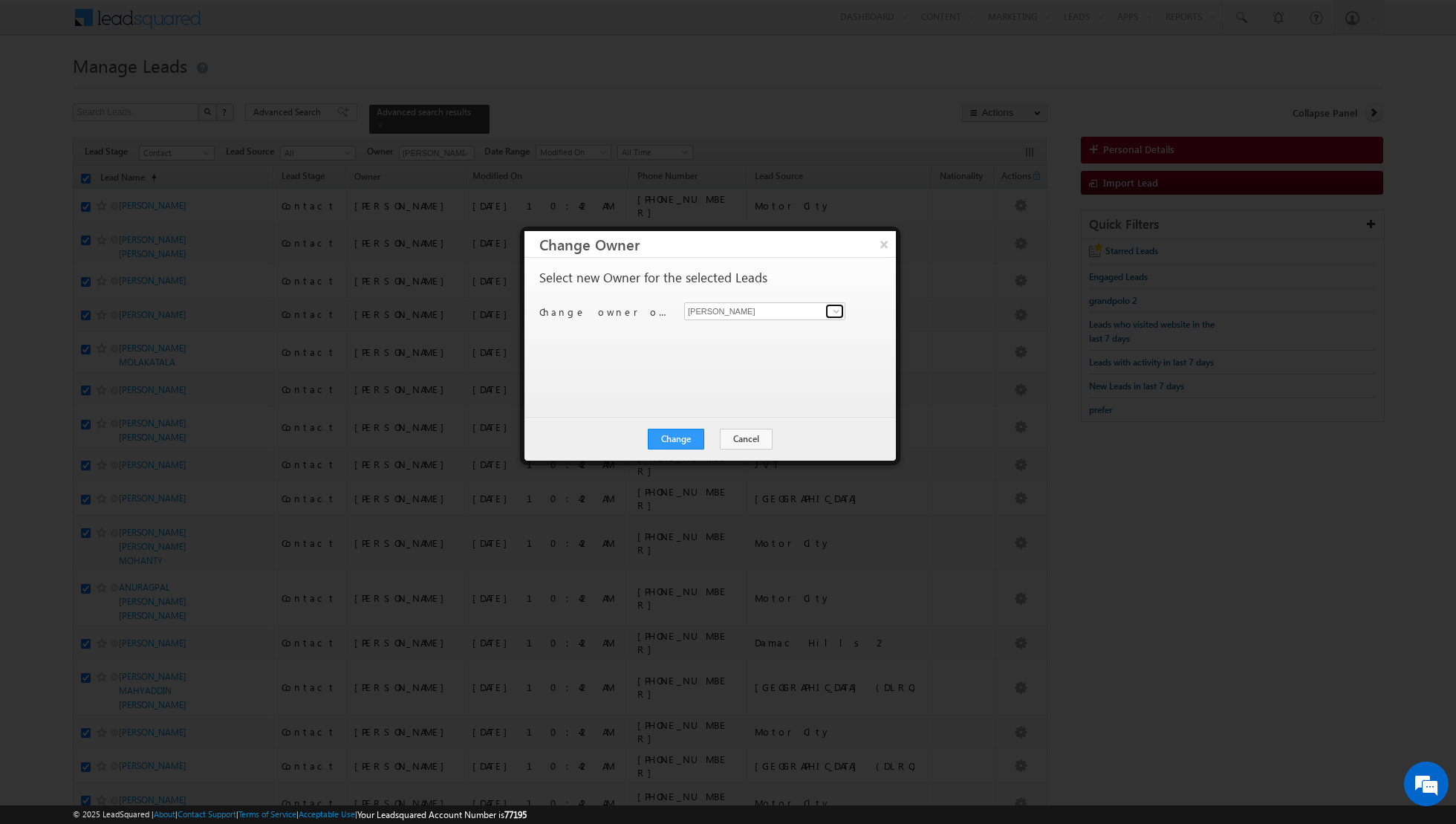
click at [838, 310] on span at bounding box center [836, 311] width 12 height 12
click at [733, 361] on span "[PERSON_NAME][EMAIL_ADDRESS][PERSON_NAME][DOMAIN_NAME]" at bounding box center [757, 364] width 133 height 11
click at [678, 436] on button "Change" at bounding box center [676, 439] width 56 height 21
click at [726, 435] on button "Close" at bounding box center [713, 439] width 47 height 21
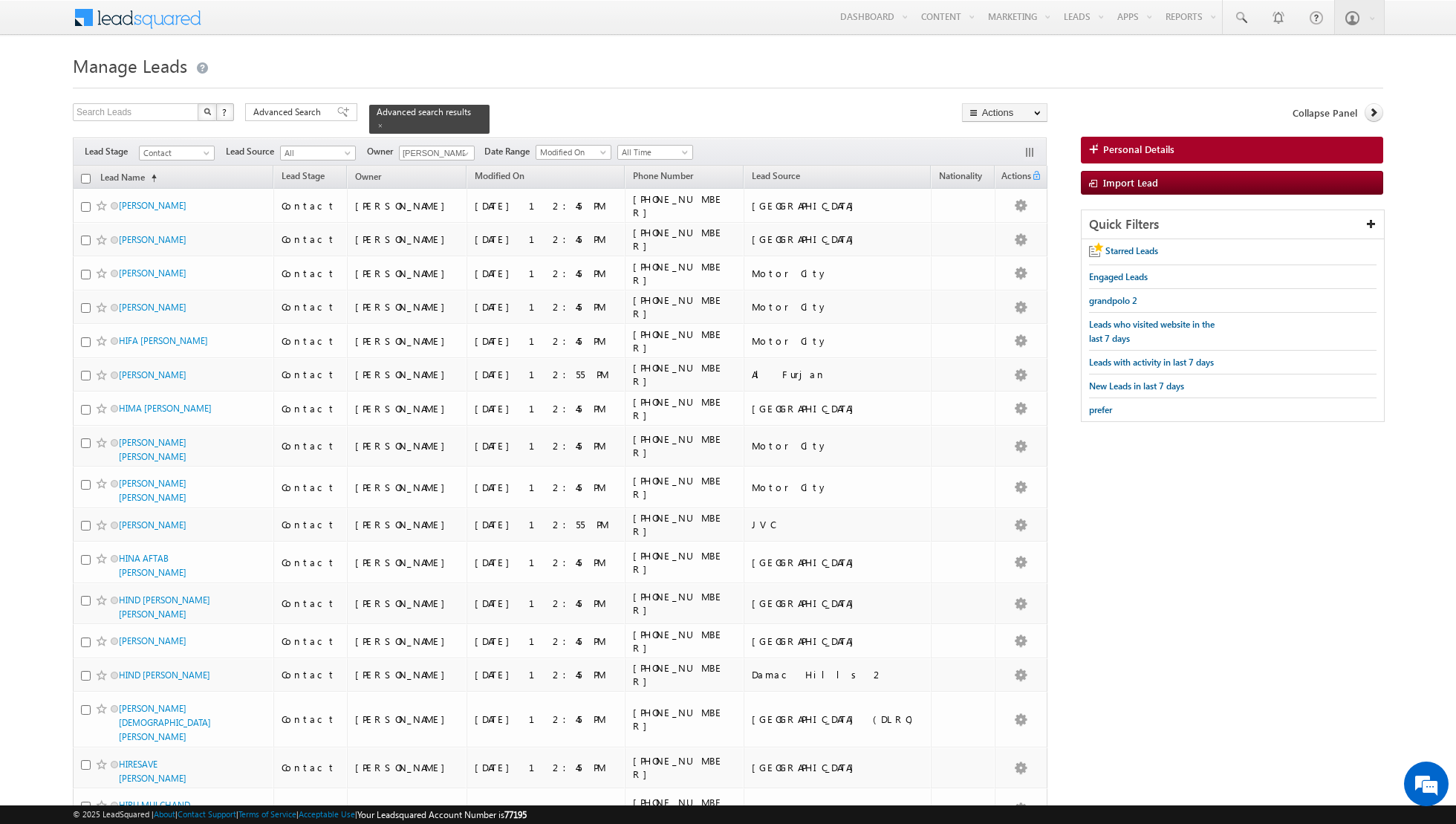
click at [85, 177] on input "checkbox" at bounding box center [86, 179] width 10 height 10
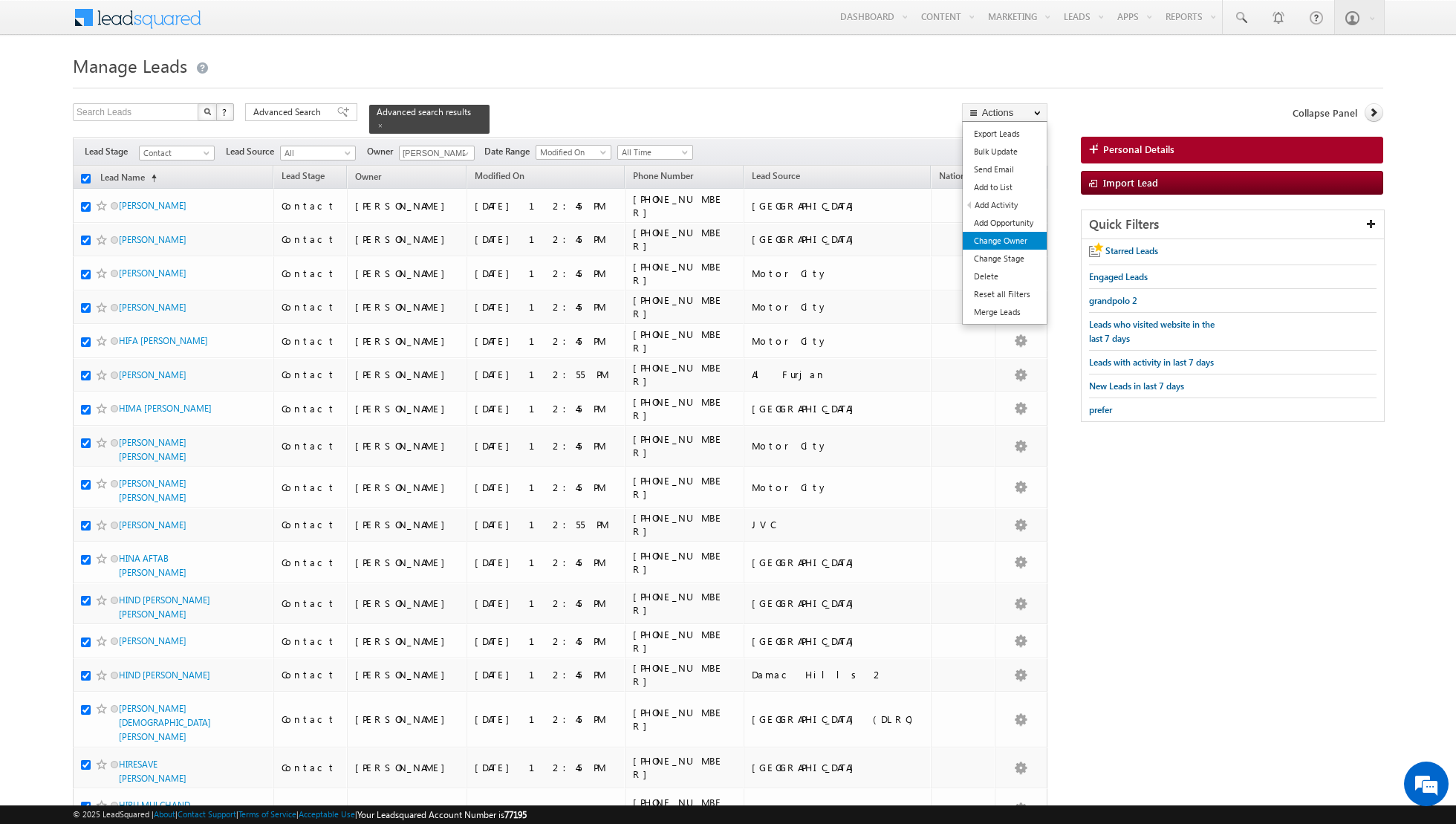
click at [981, 240] on link "Change Owner" at bounding box center [1005, 241] width 84 height 18
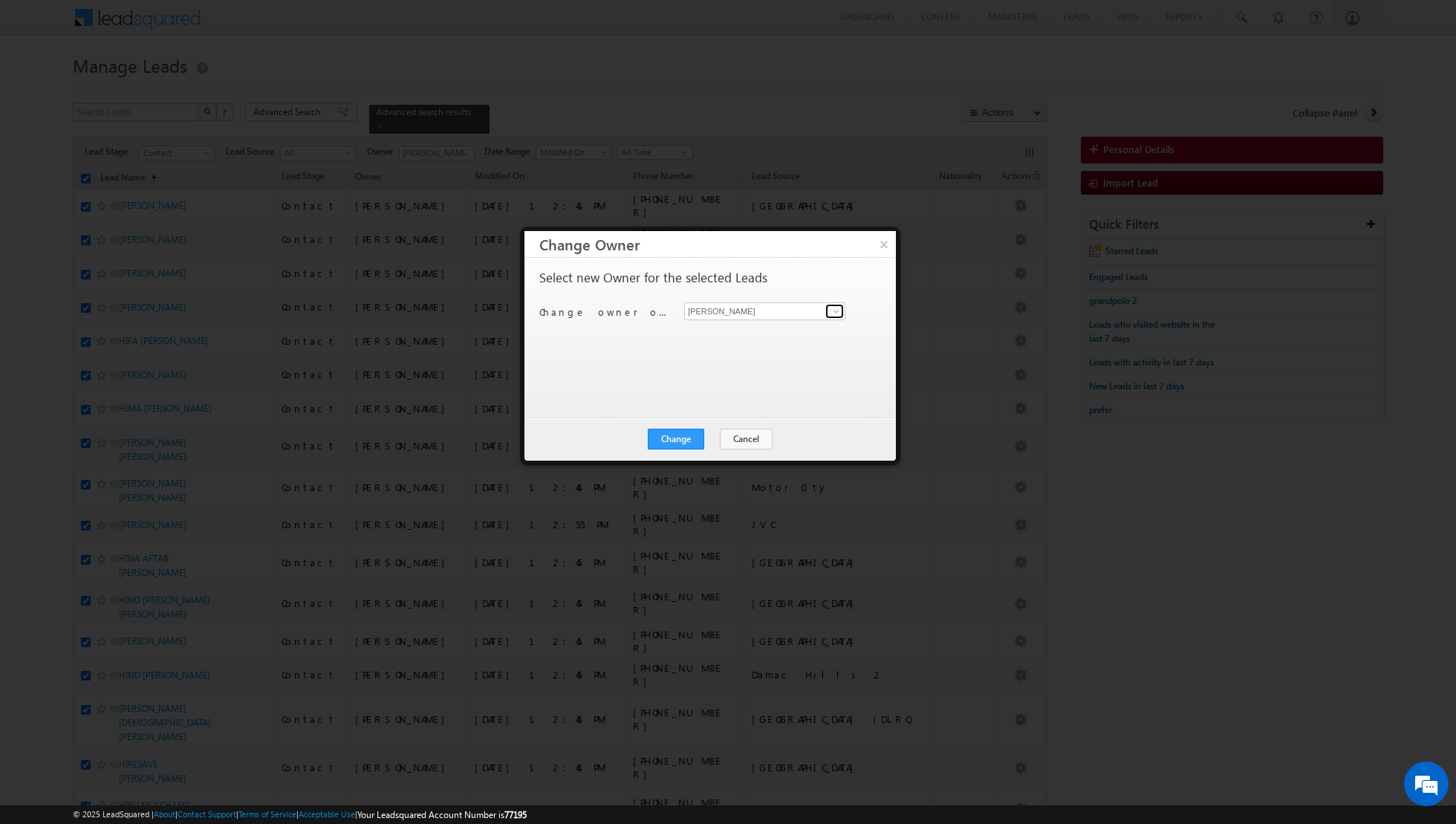
click at [837, 305] on span at bounding box center [836, 311] width 12 height 12
click at [727, 355] on link "[PERSON_NAME] [PERSON_NAME][EMAIL_ADDRESS][DOMAIN_NAME]" at bounding box center [765, 366] width 161 height 28
click at [675, 434] on button "Change" at bounding box center [676, 439] width 56 height 21
click at [714, 439] on button "Close" at bounding box center [713, 439] width 47 height 21
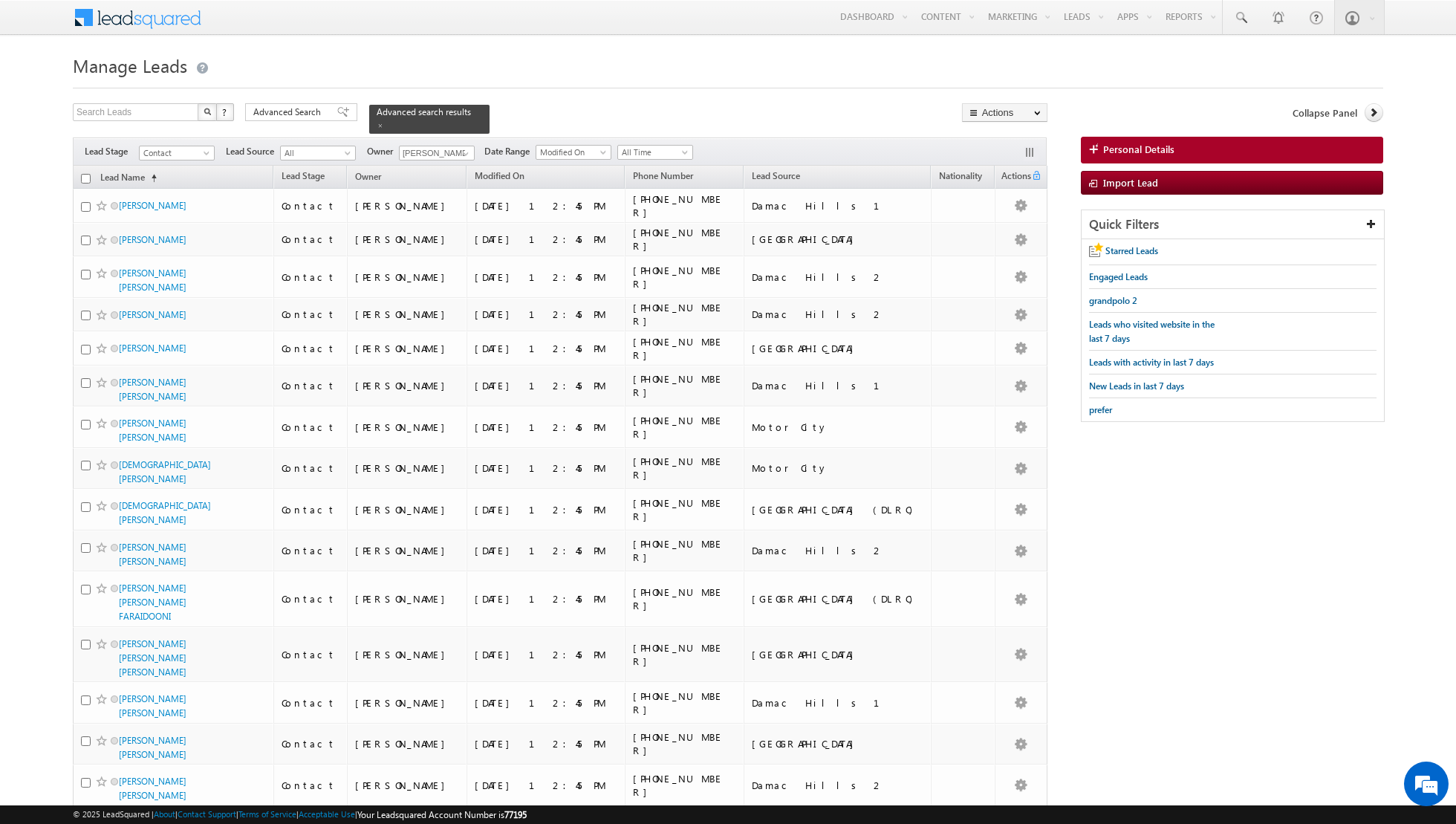
click at [85, 180] on input "checkbox" at bounding box center [86, 179] width 10 height 10
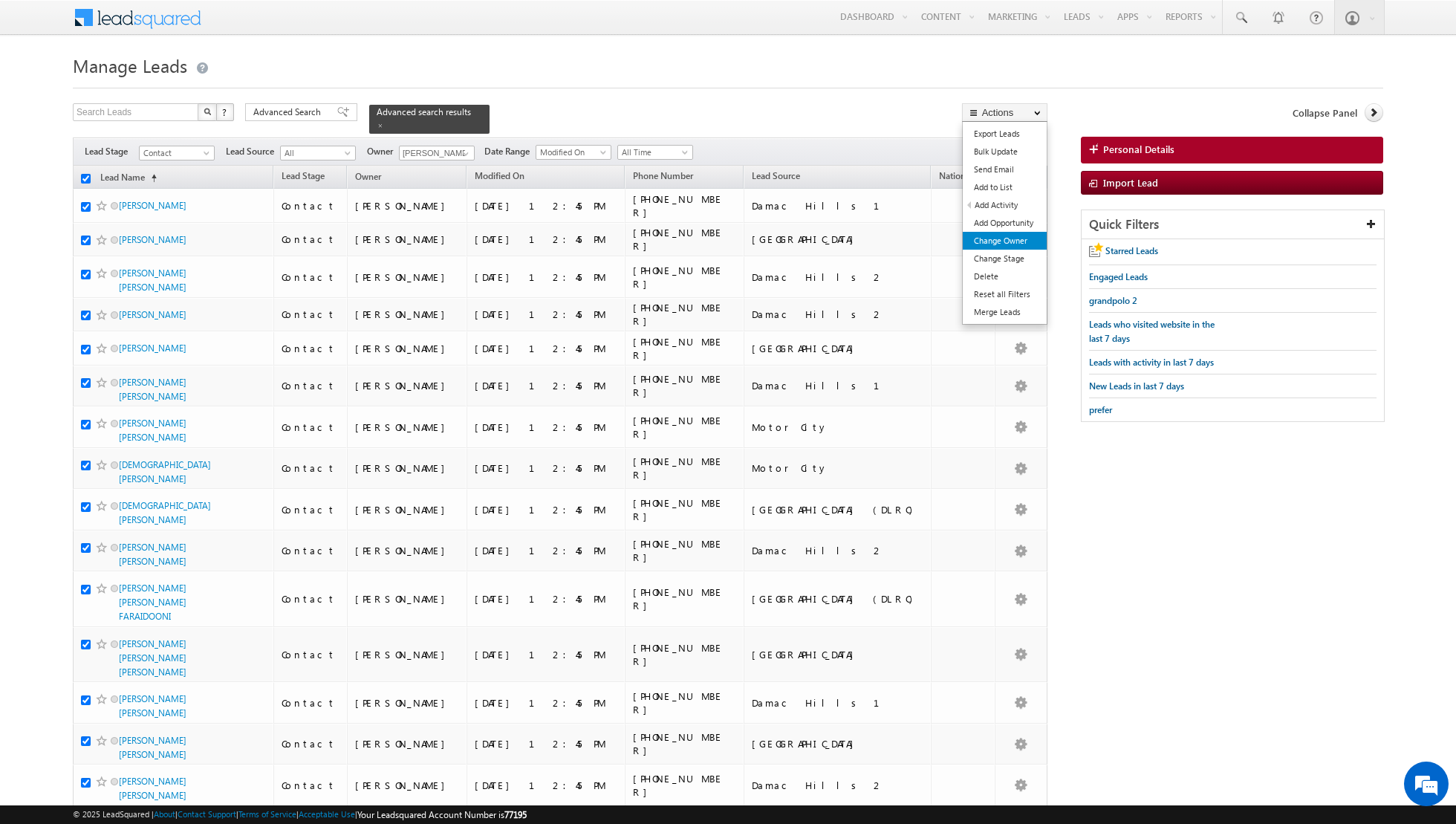
click at [995, 244] on link "Change Owner" at bounding box center [1005, 241] width 84 height 18
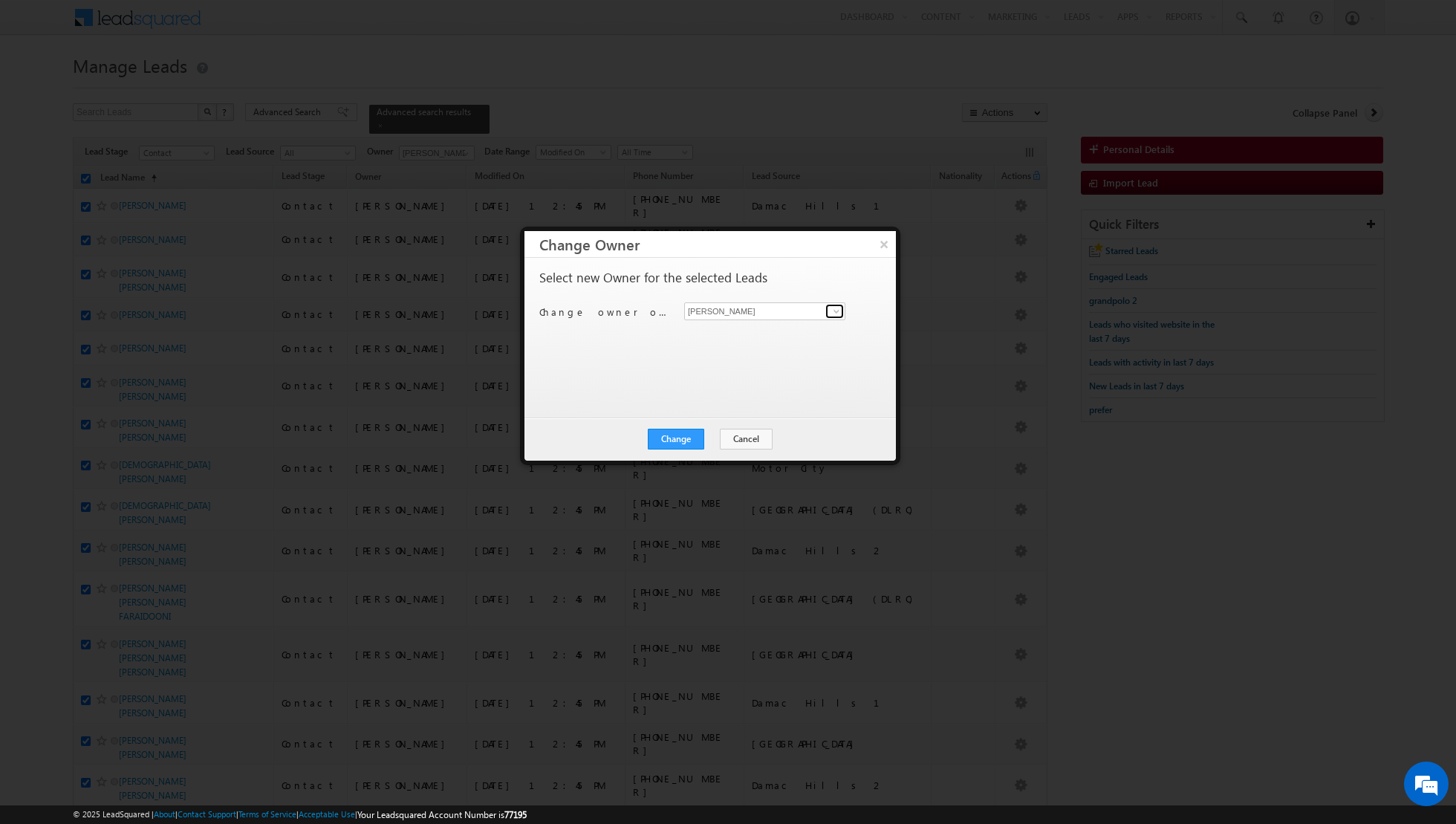
click at [838, 308] on span at bounding box center [836, 311] width 12 height 12
click at [744, 337] on span "[PERSON_NAME][EMAIL_ADDRESS][DOMAIN_NAME]" at bounding box center [757, 339] width 133 height 11
click at [669, 442] on button "Change" at bounding box center [676, 439] width 56 height 21
click at [708, 434] on button "Close" at bounding box center [713, 439] width 47 height 21
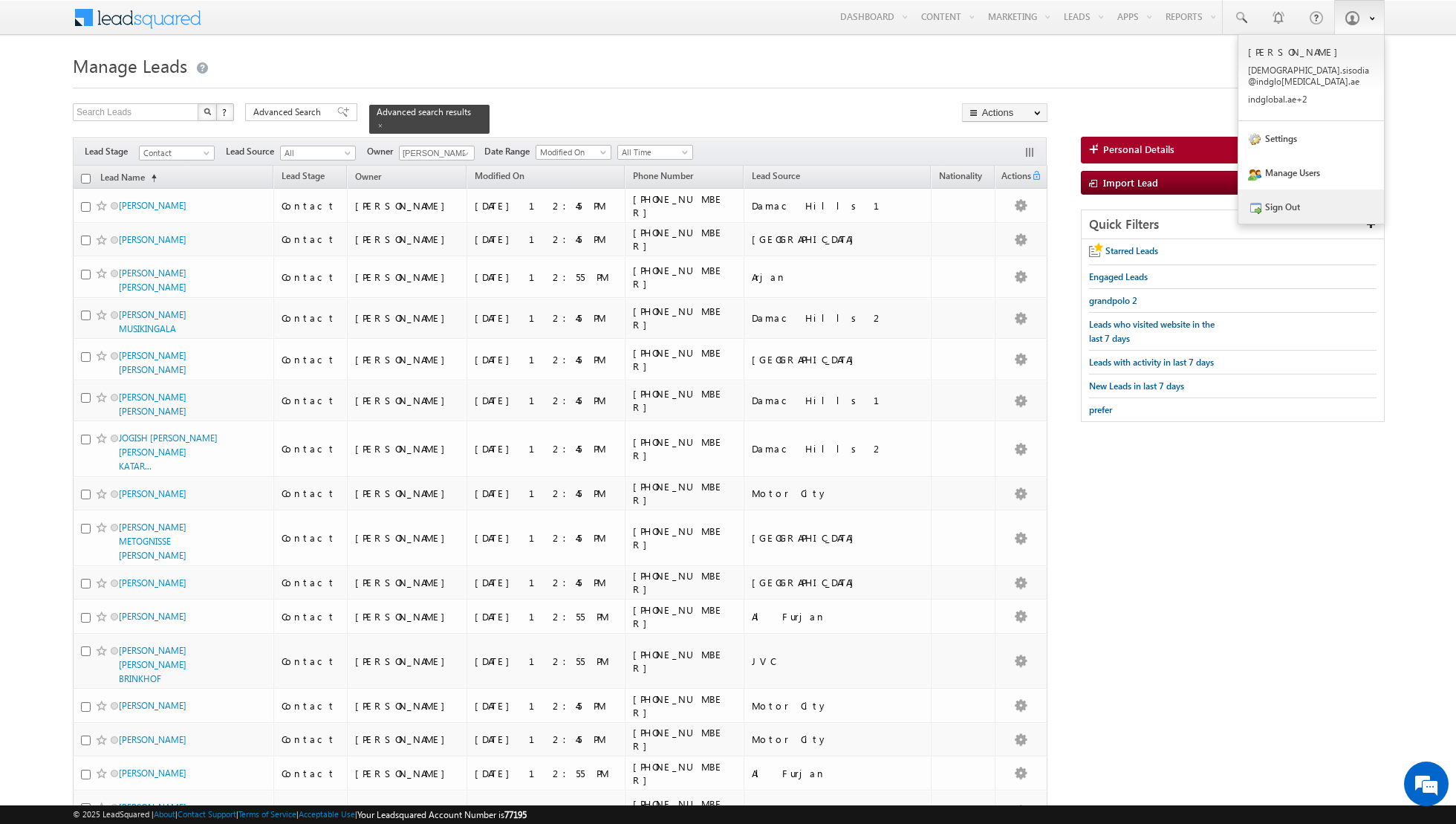
click at [1293, 198] on link "Sign Out" at bounding box center [1311, 207] width 146 height 34
